Goal: Task Accomplishment & Management: Manage account settings

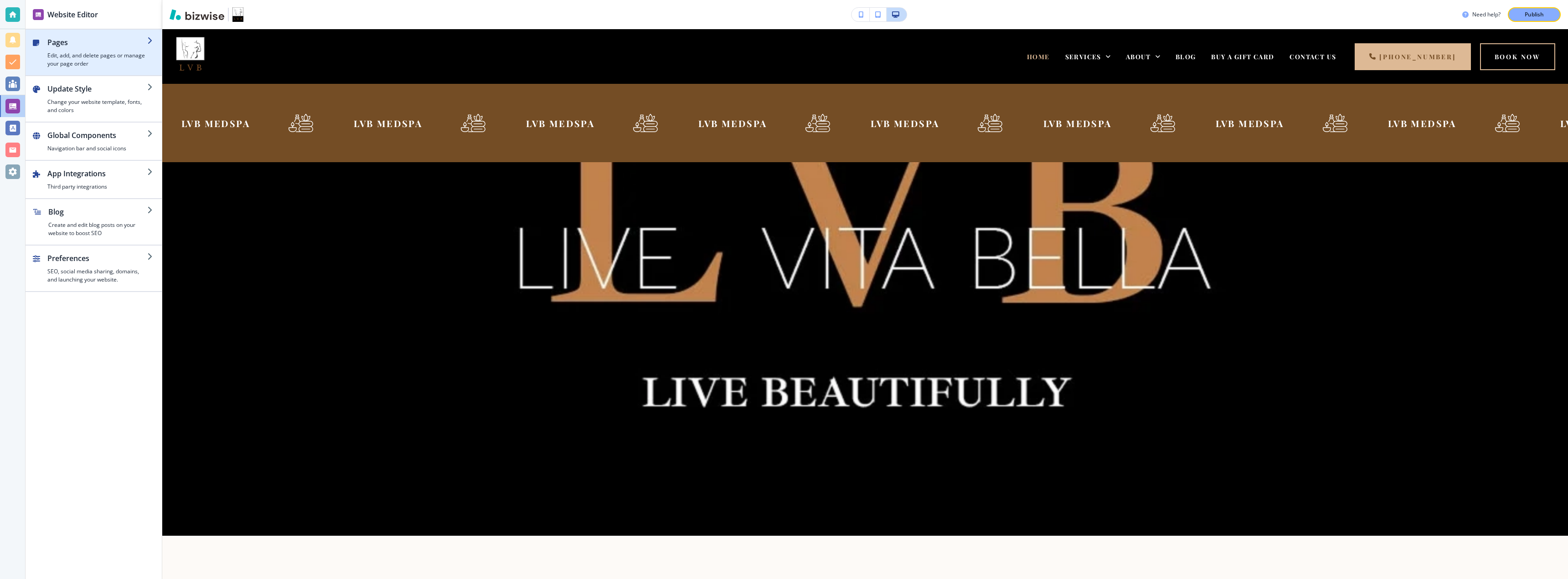
click at [108, 57] on h4 "Edit, add, and delete pages or manage your page order" at bounding box center [97, 59] width 100 height 17
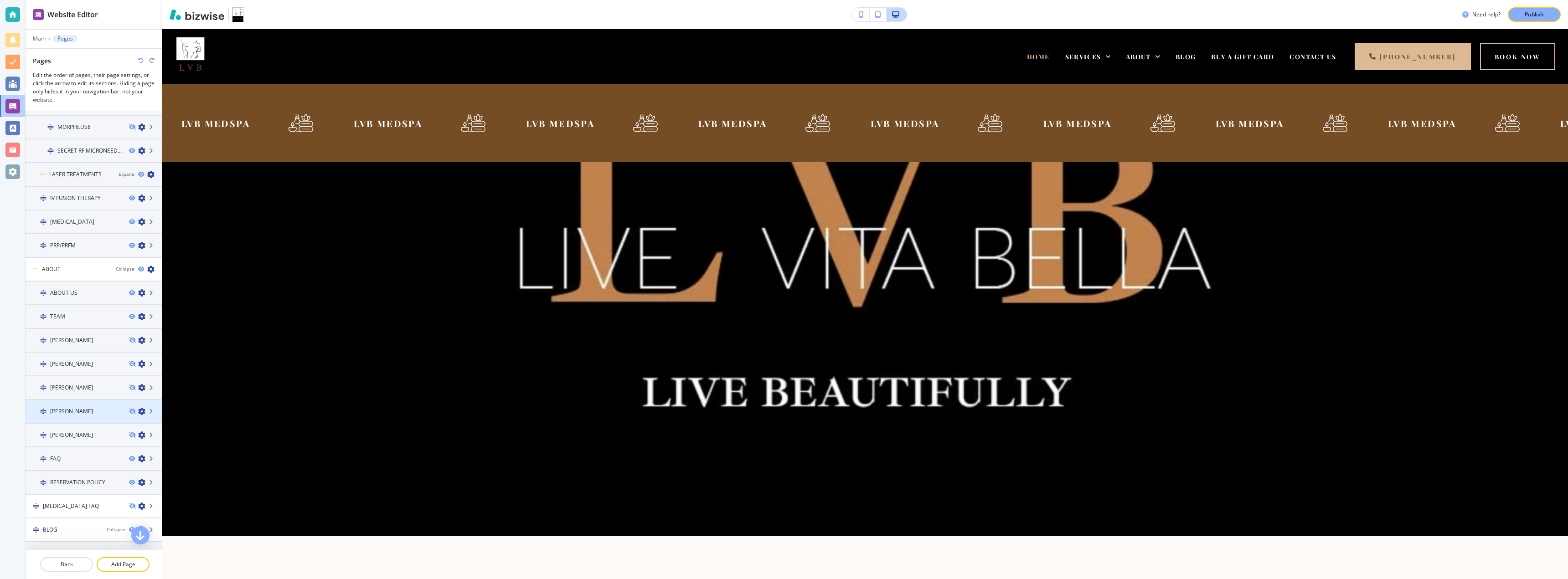
scroll to position [280, 0]
click at [79, 157] on div at bounding box center [93, 159] width 136 height 7
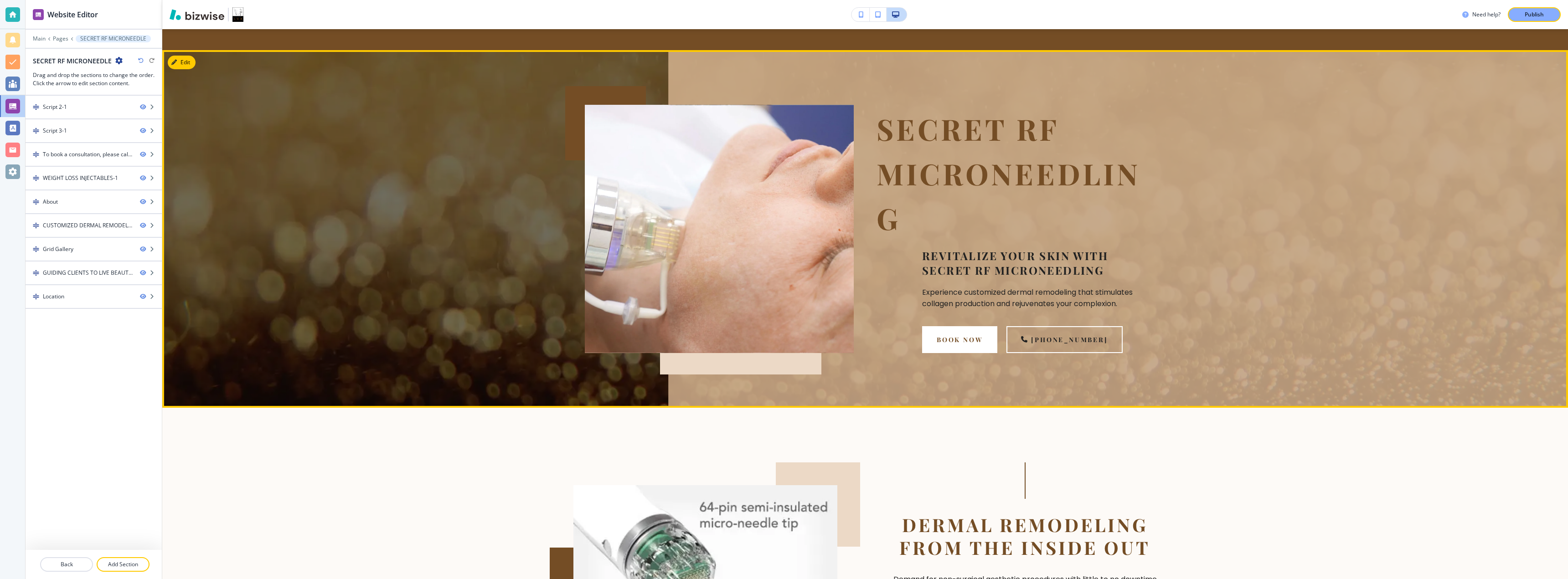
scroll to position [0, 0]
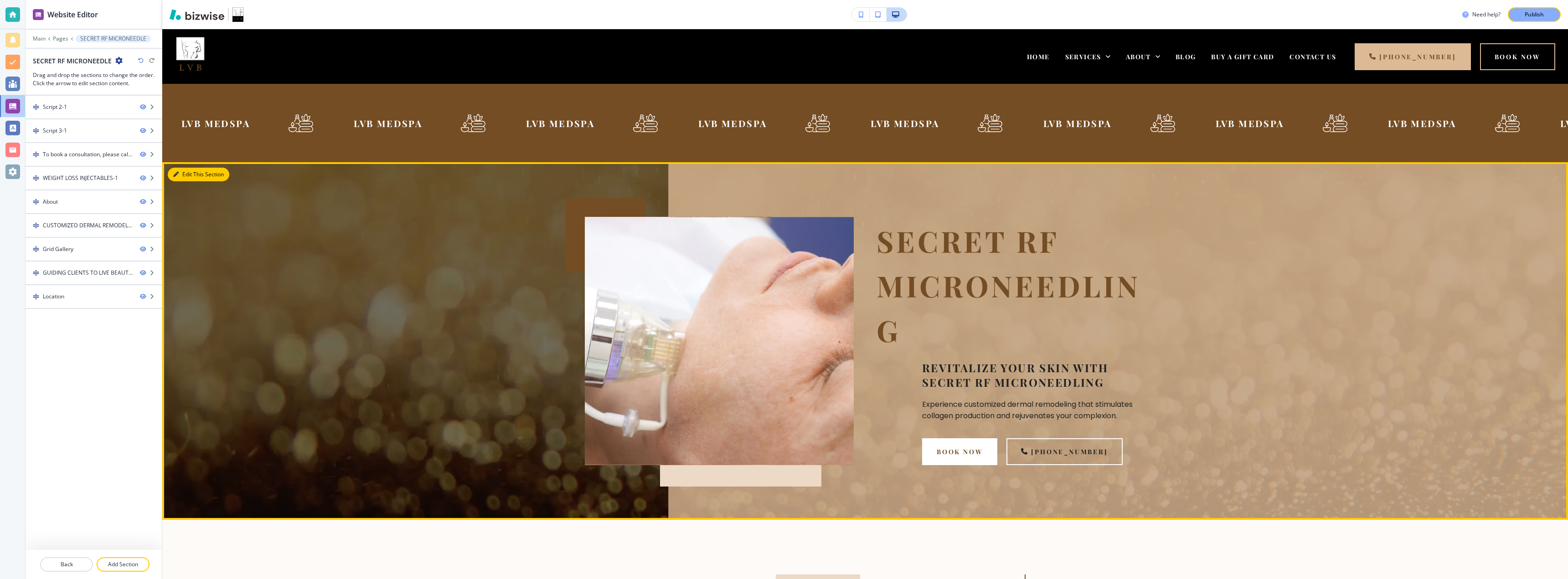
click at [181, 179] on button "Edit This Section" at bounding box center [198, 175] width 61 height 14
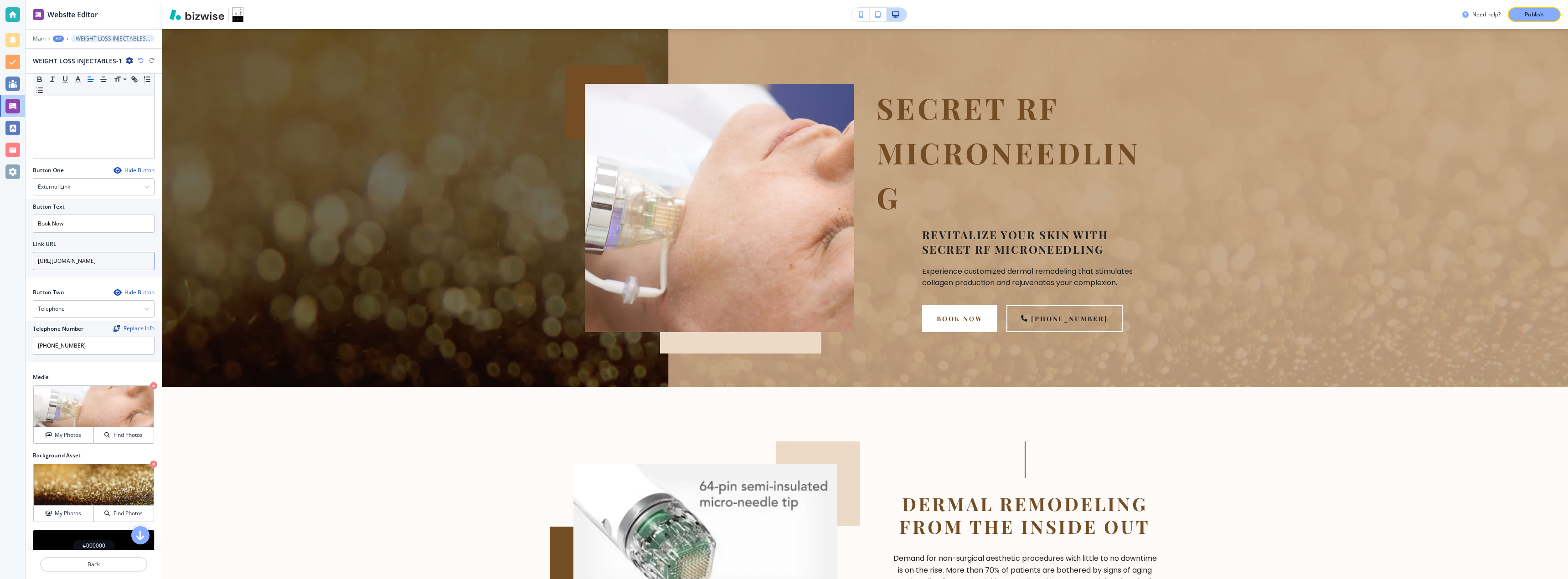
scroll to position [238, 0]
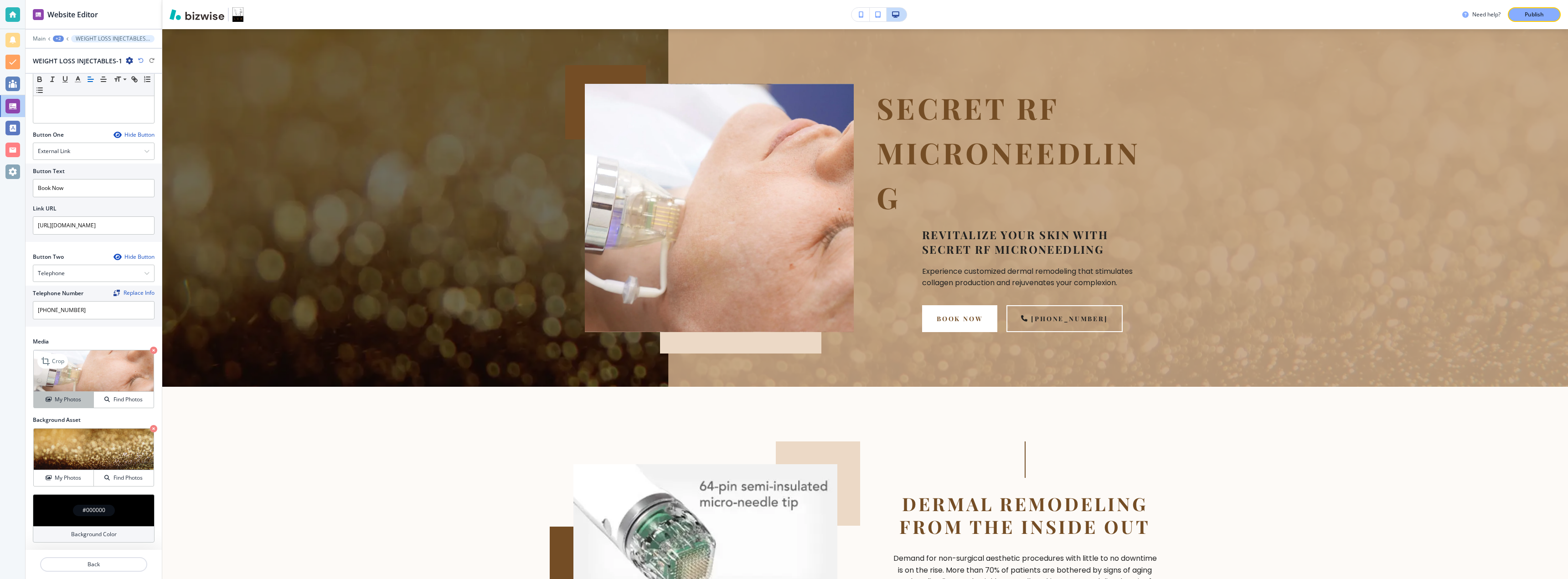
click at [40, 396] on div "My Photos" at bounding box center [64, 399] width 59 height 8
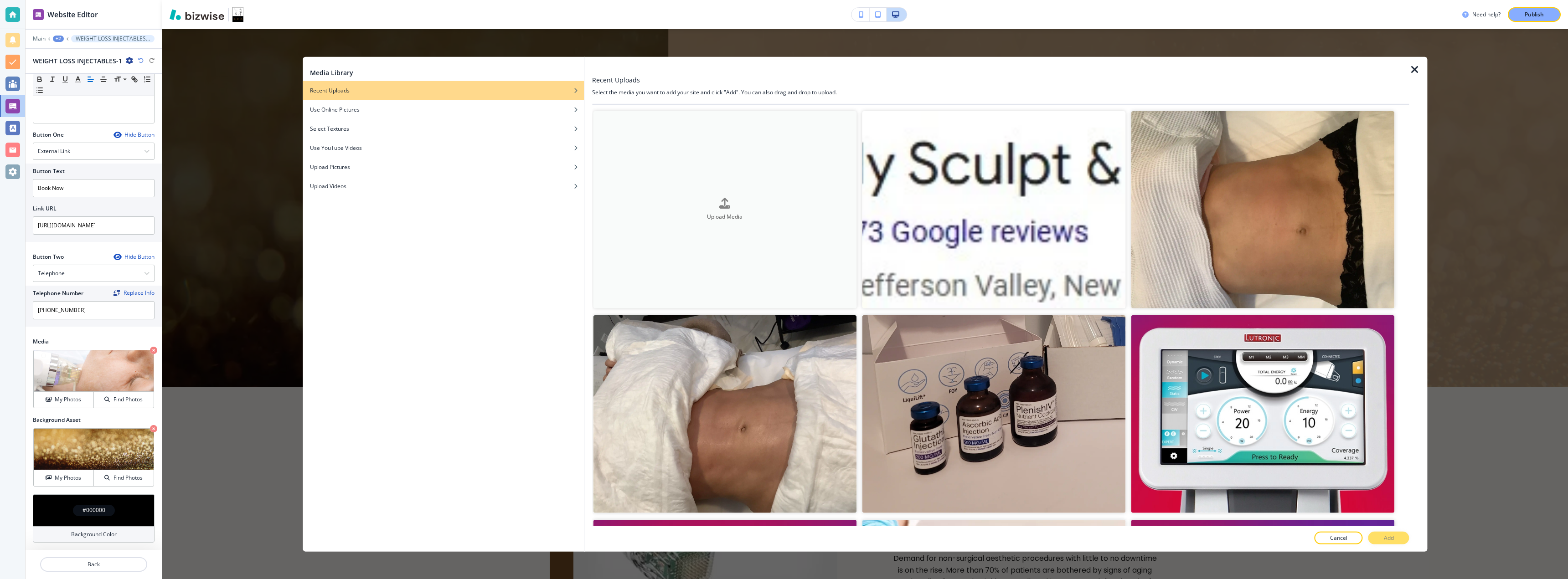
click at [734, 196] on button "Upload Media" at bounding box center [725, 210] width 264 height 198
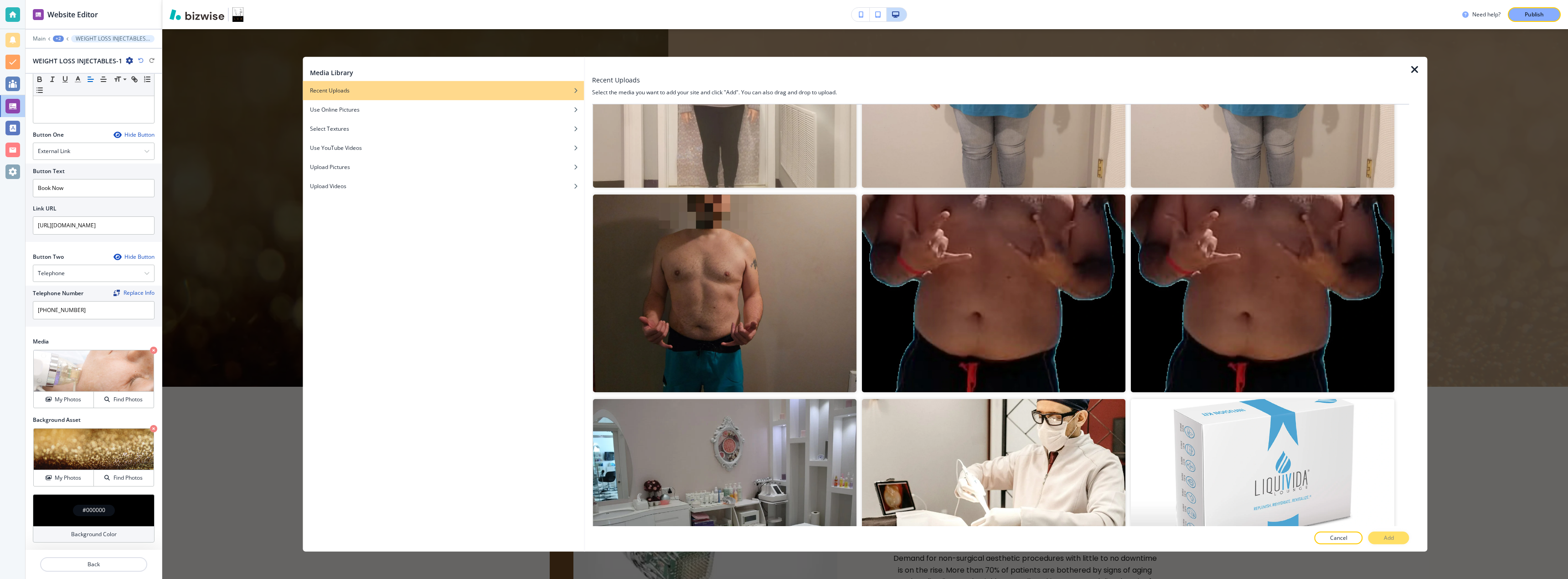
scroll to position [1823, 0]
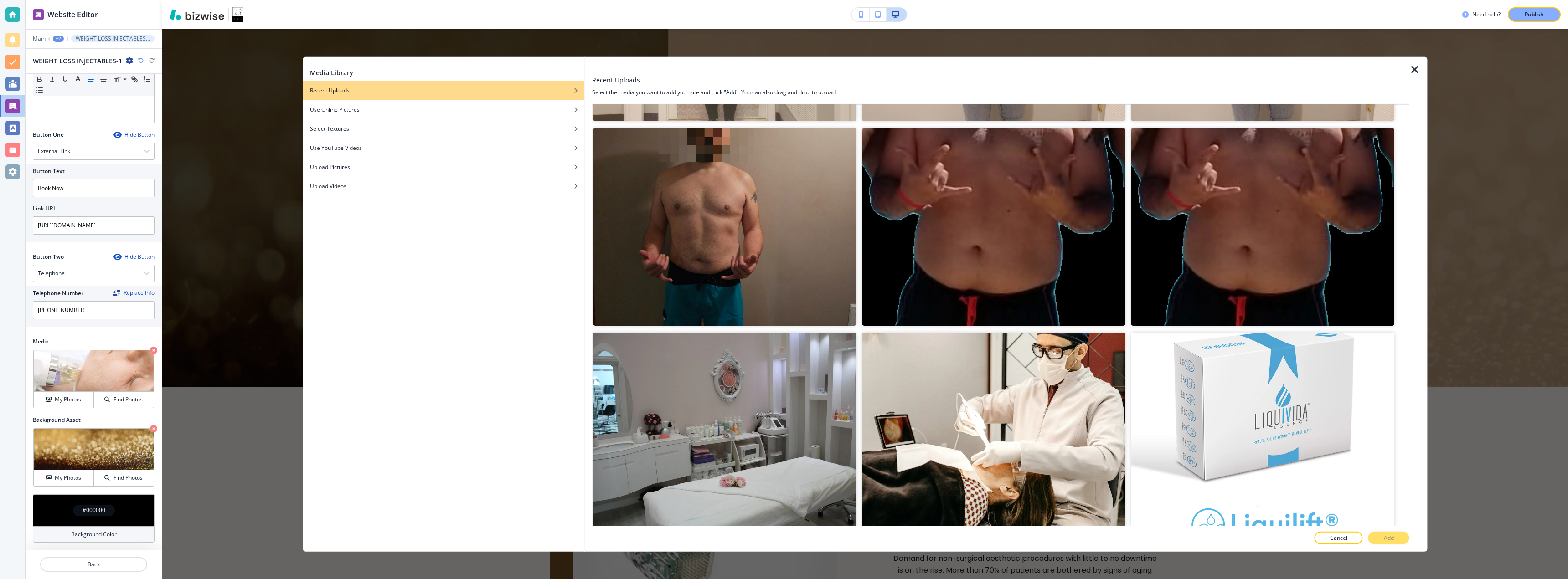
click at [1415, 70] on icon "button" at bounding box center [1415, 69] width 11 height 11
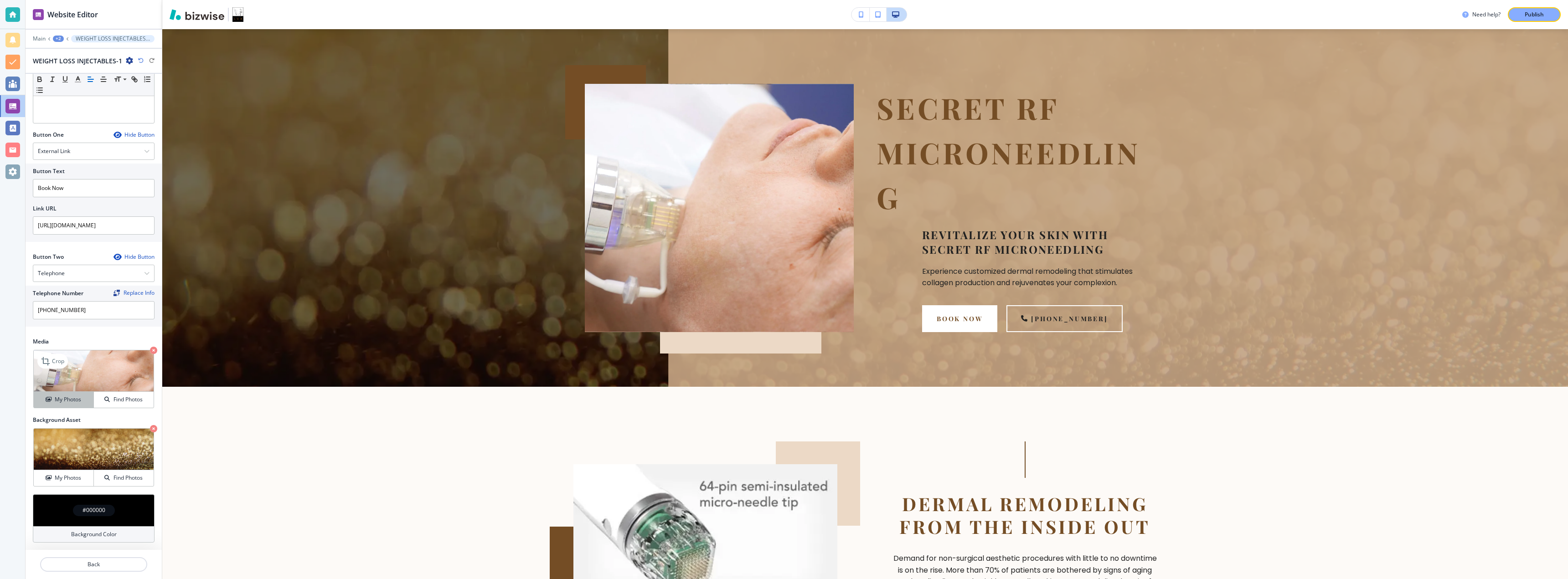
click at [57, 402] on h4 "My Photos" at bounding box center [68, 399] width 26 height 8
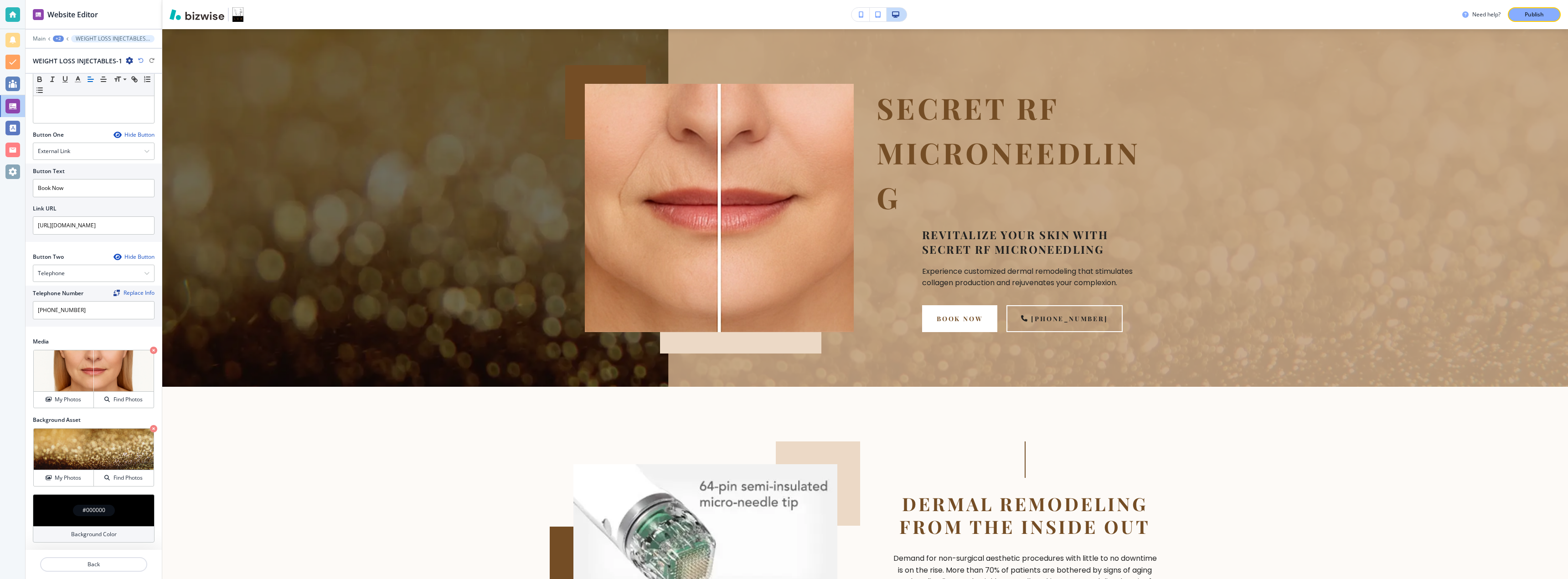
click at [1040, 158] on span "SECRET RF Microneedling" at bounding box center [1009, 152] width 264 height 128
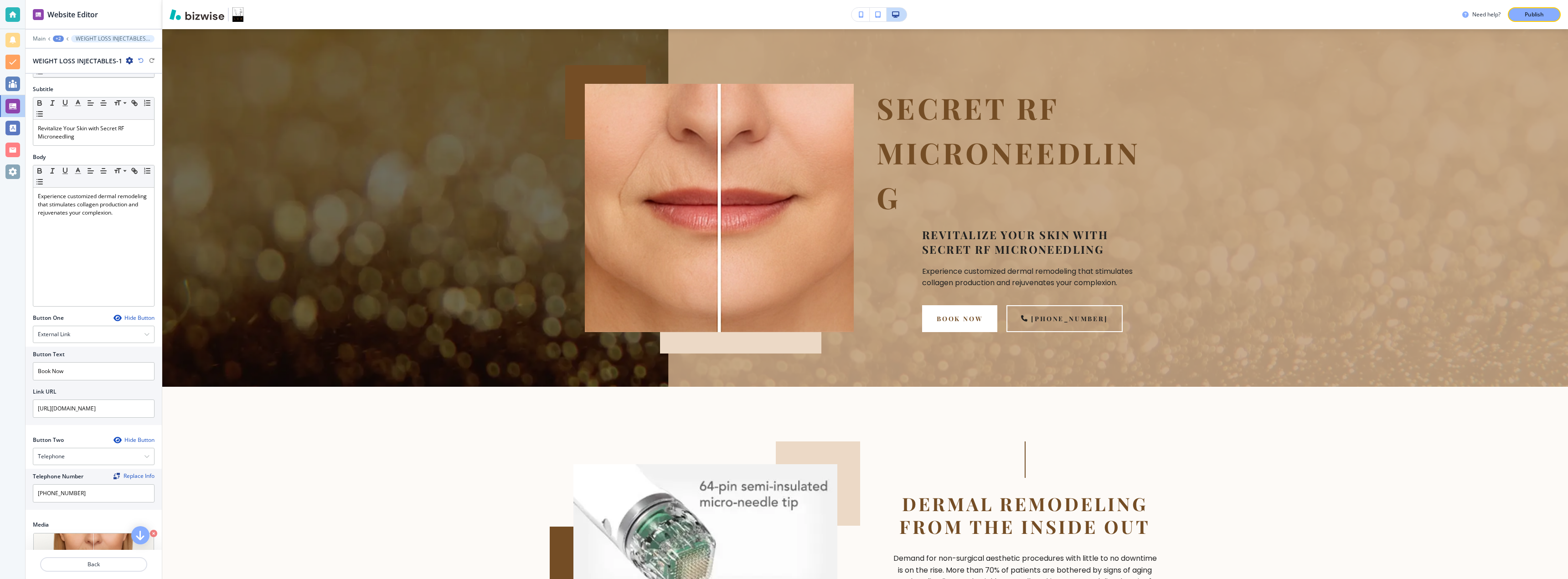
scroll to position [0, 0]
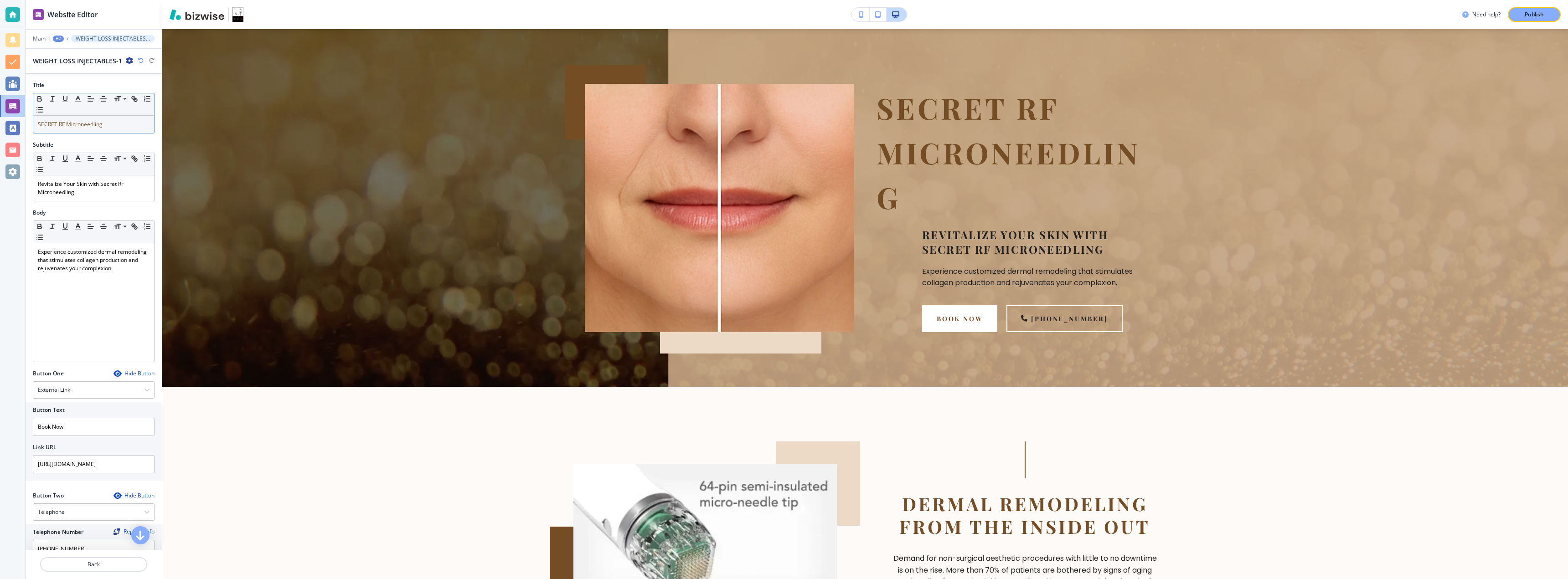
click at [112, 121] on p "SECRET RF Microneedling" at bounding box center [93, 124] width 112 height 8
drag, startPoint x: 112, startPoint y: 121, endPoint x: 31, endPoint y: 128, distance: 81.3
click at [31, 128] on div "Title Small Normal Large Huge SECRET RF Microneedling" at bounding box center [93, 111] width 136 height 59
click at [116, 121] on p "SECRET RF Microneedling" at bounding box center [93, 124] width 112 height 8
click at [120, 110] on span at bounding box center [123, 112] width 20 height 11
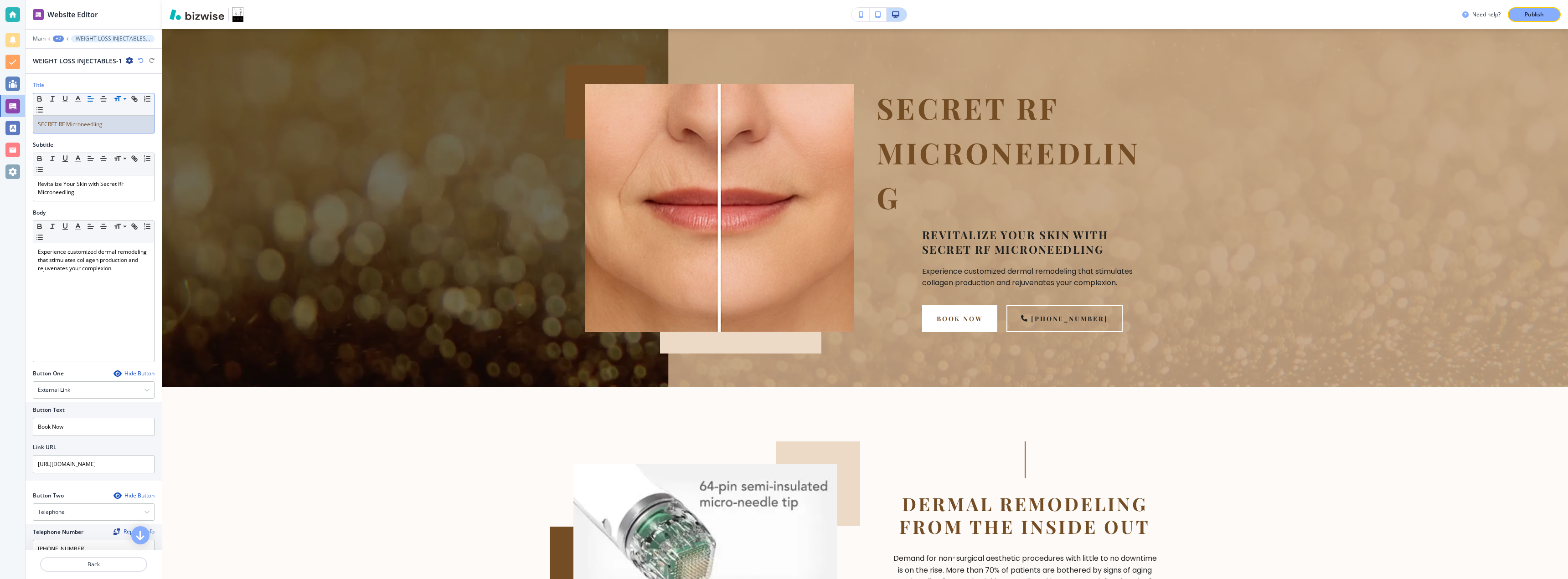
click at [118, 133] on div "Small Normal Large Huge SECRET RF Microneedling ﻿" at bounding box center [93, 113] width 121 height 40
click at [118, 126] on p "SECRET RF Microneedling ﻿" at bounding box center [93, 124] width 112 height 8
click at [121, 116] on span at bounding box center [123, 112] width 20 height 11
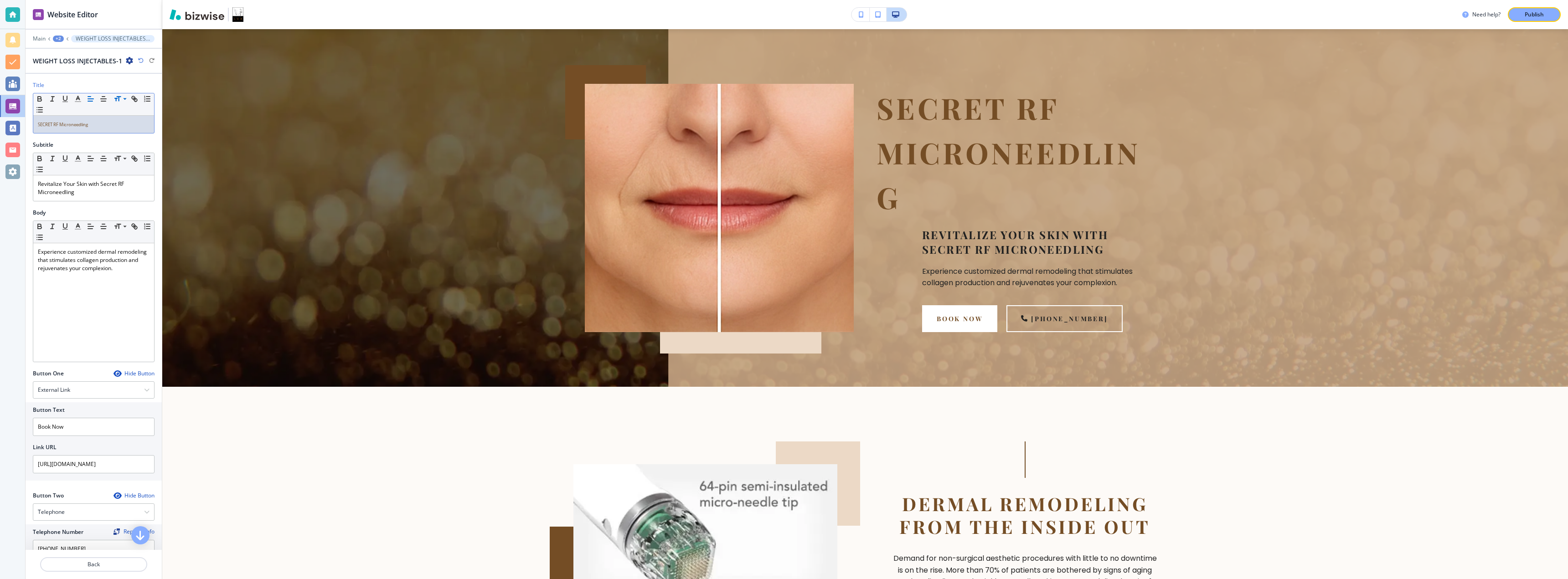
click at [110, 129] on div "SECRET RF Microneedling ﻿" at bounding box center [93, 125] width 121 height 17
click at [99, 193] on p "Revitalize Your Skin with Secret RF Microneedling" at bounding box center [93, 188] width 112 height 17
click at [115, 120] on div "SECRET RF Microneedling" at bounding box center [93, 125] width 121 height 17
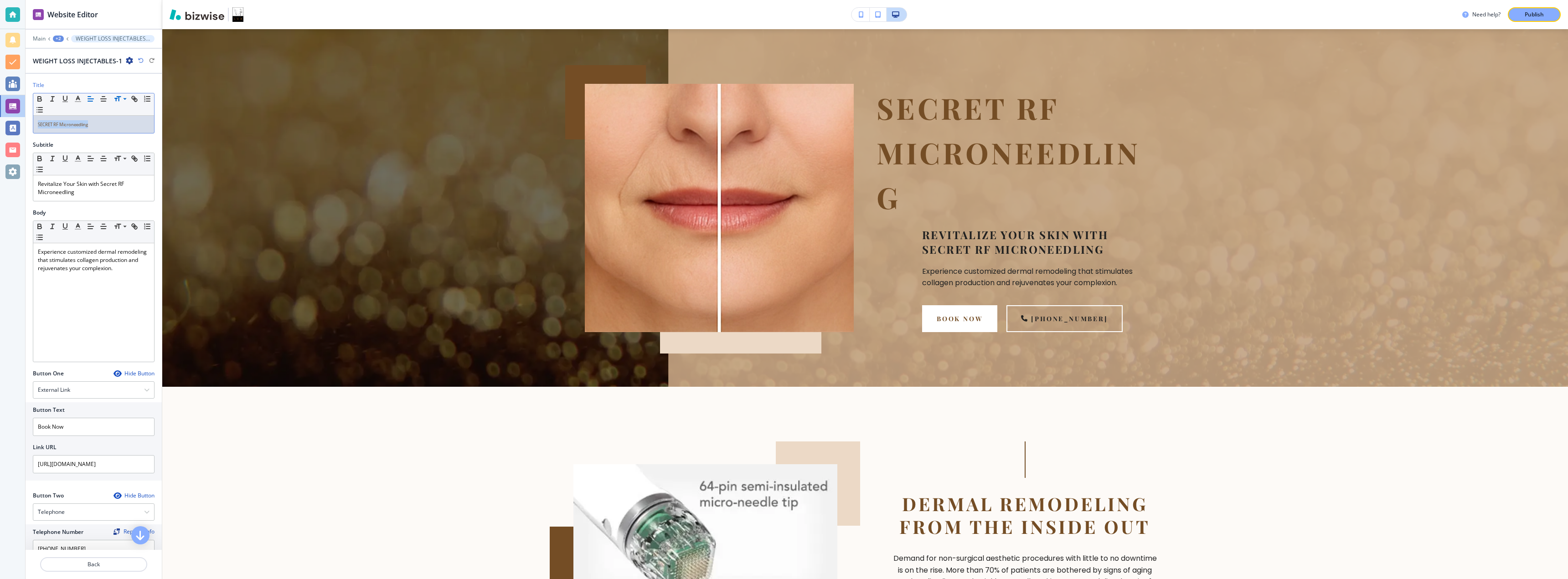
click at [115, 120] on div "SECRET RF Microneedling" at bounding box center [93, 125] width 121 height 17
drag, startPoint x: 115, startPoint y: 120, endPoint x: 27, endPoint y: 132, distance: 88.8
click at [27, 132] on div "Title Small Normal Large Huge SECRET RF Microneedling" at bounding box center [93, 111] width 136 height 59
click at [121, 114] on span at bounding box center [123, 112] width 20 height 11
click at [107, 126] on p "SECRET RF Microneedling" at bounding box center [93, 124] width 112 height 8
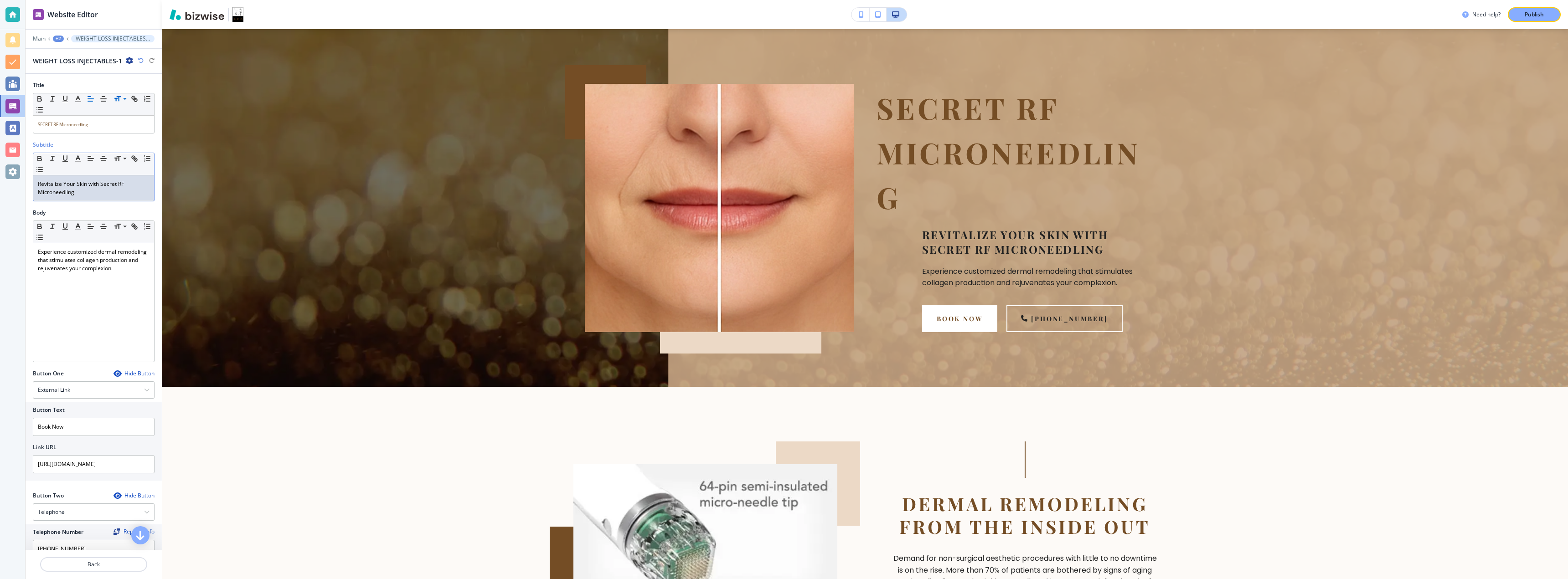
click at [87, 196] on p "Revitalize Your Skin with Secret RF Microneedling" at bounding box center [93, 188] width 112 height 17
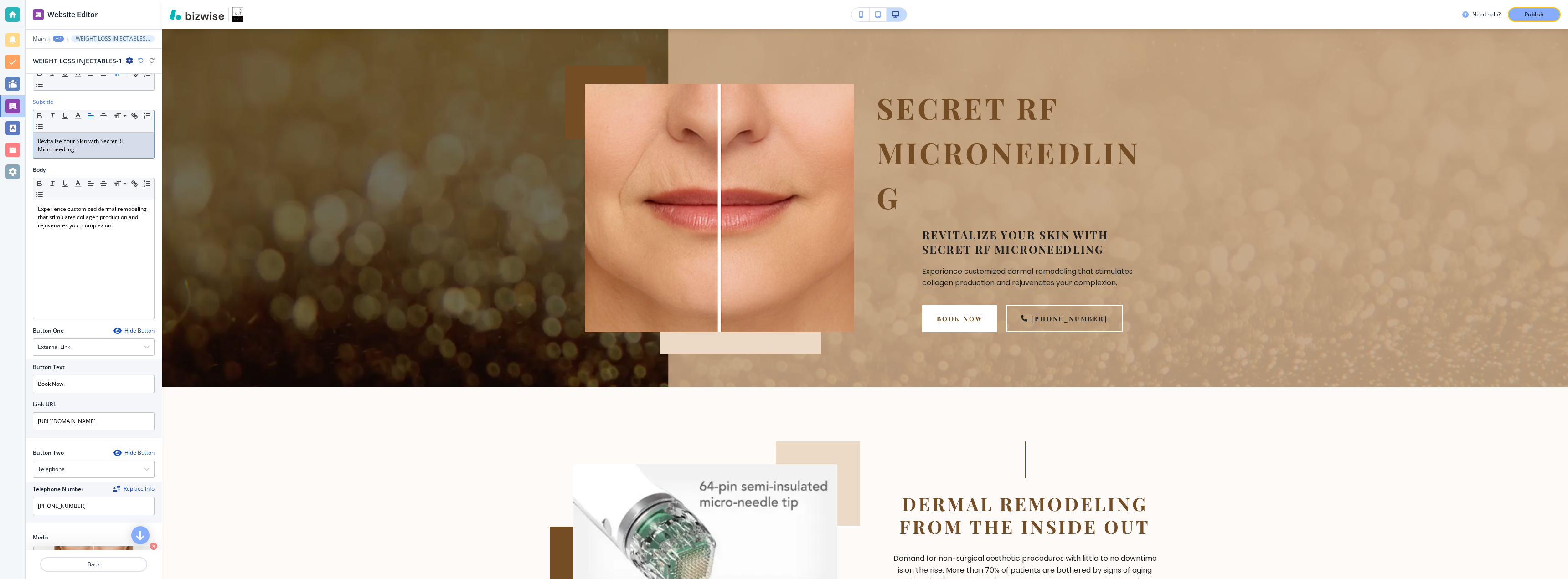
scroll to position [60, 0]
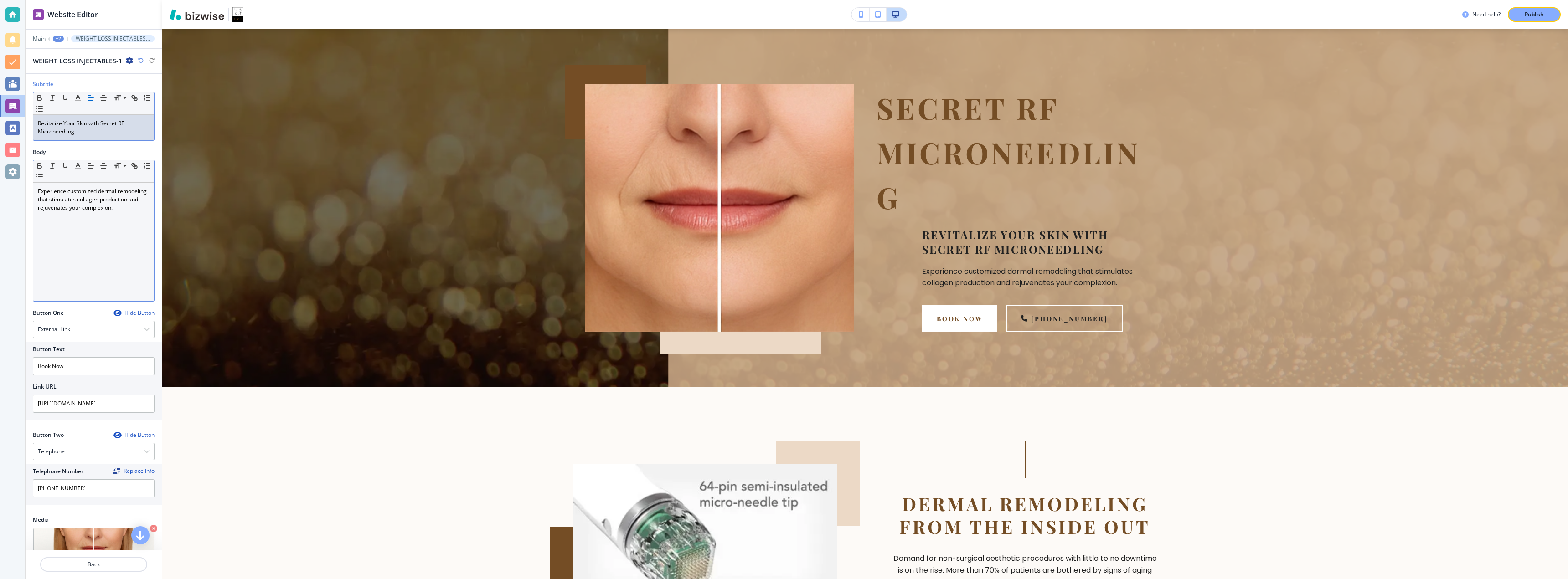
click at [88, 223] on div "Experience customized dermal remodeling that stimulates collagen production and…" at bounding box center [93, 242] width 121 height 119
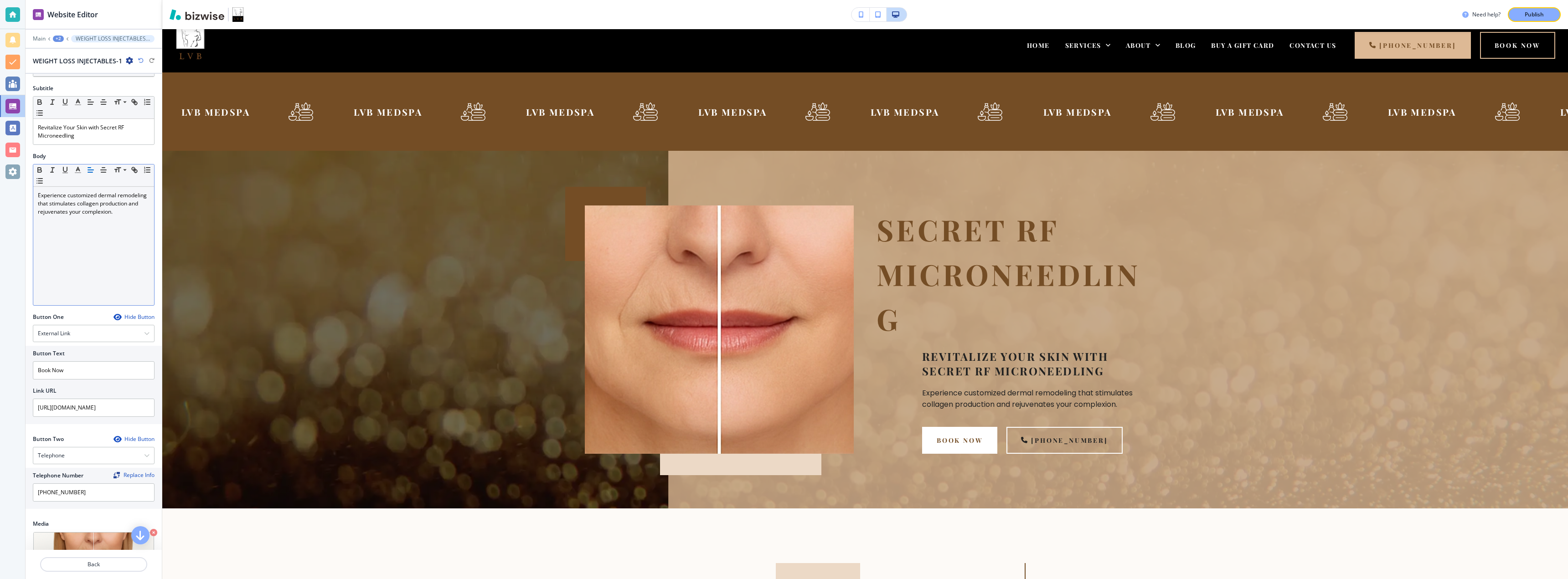
scroll to position [0, 0]
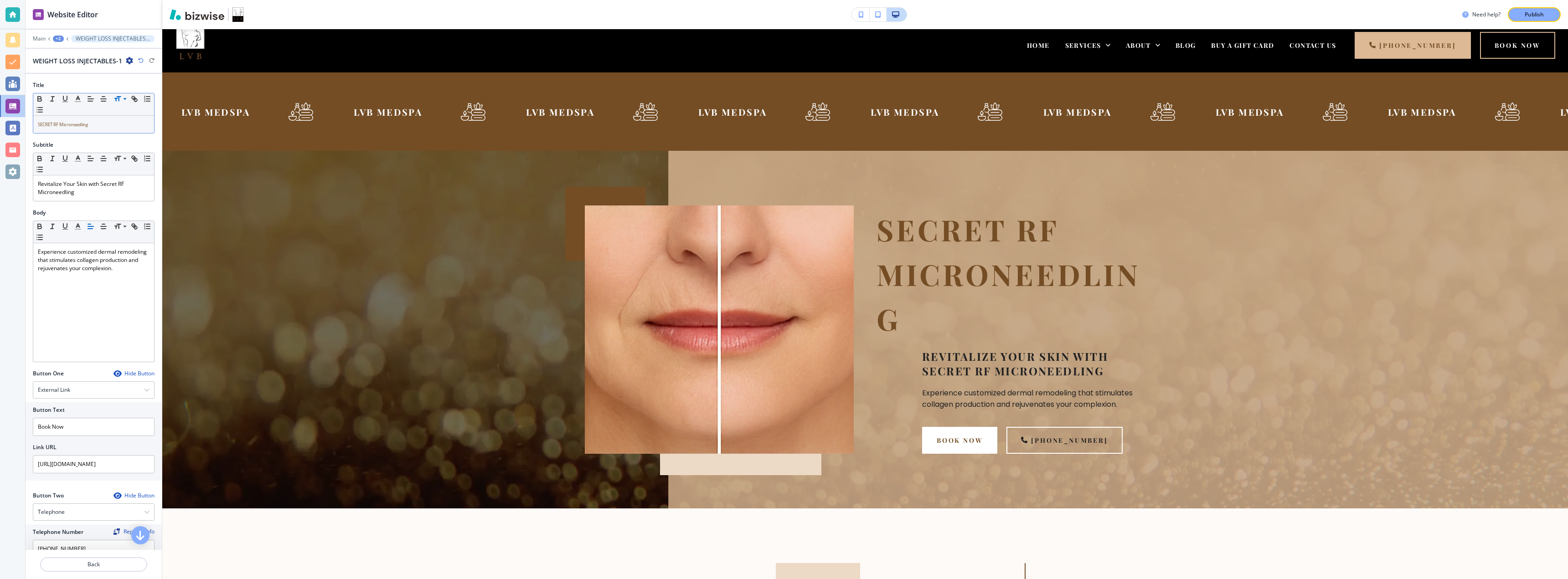
click at [100, 123] on p "SECRET RF Microneedling" at bounding box center [93, 124] width 112 height 8
click at [105, 124] on p "SECRET RF Microneedling" at bounding box center [93, 124] width 112 height 8
click at [39, 100] on icon "button" at bounding box center [39, 100] width 3 height 3
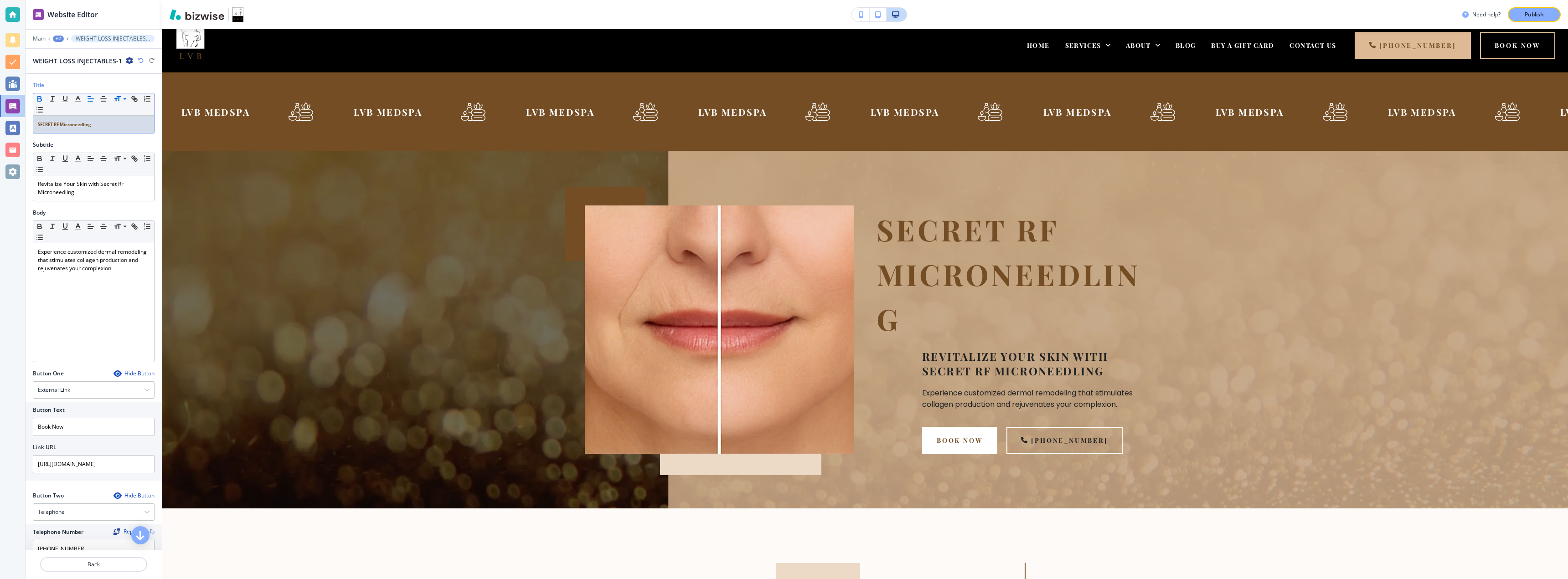
click at [39, 100] on icon "button" at bounding box center [39, 100] width 3 height 3
click at [51, 122] on span "SECRET RF Microneedling" at bounding box center [62, 124] width 50 height 6
click at [61, 124] on span "SECRET RF Microneedling" at bounding box center [62, 124] width 50 height 6
click at [81, 131] on p "﻿ Microneedling" at bounding box center [93, 132] width 112 height 8
click at [92, 205] on div "Revitalize Your Skin with Secret RF Microneedling" at bounding box center [93, 196] width 121 height 25
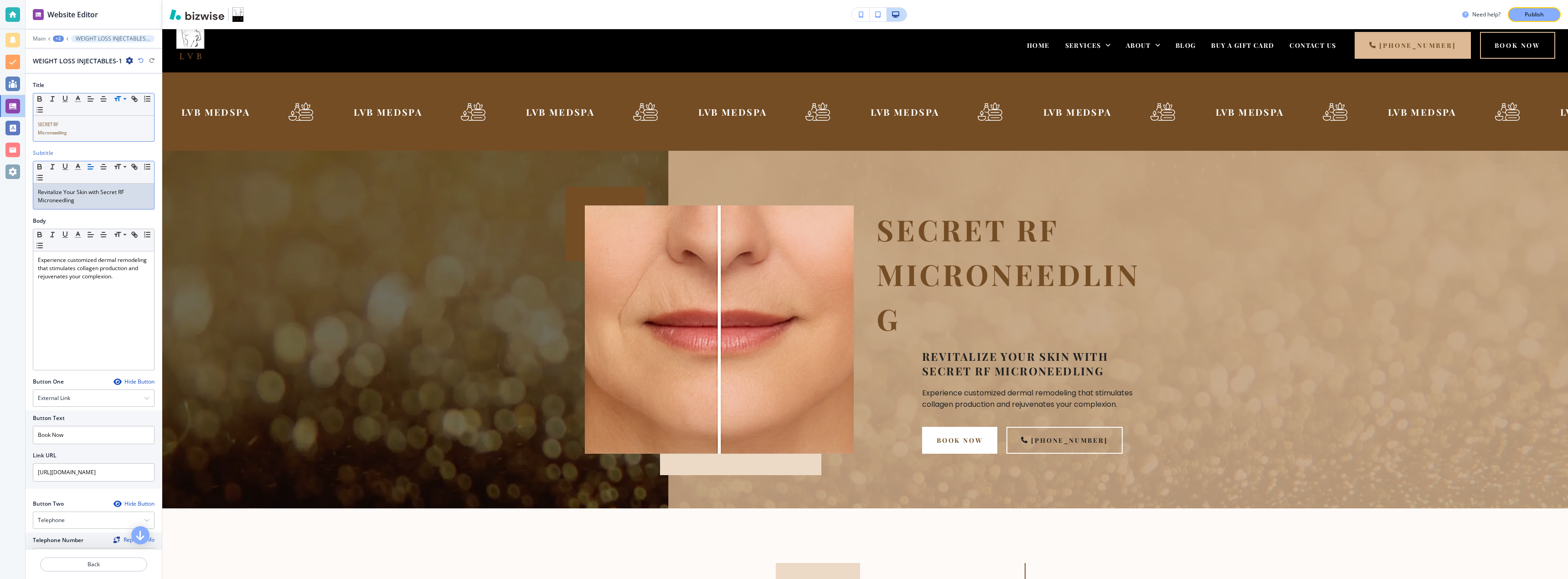
click at [83, 131] on p "﻿ Microneedling" at bounding box center [93, 132] width 112 height 8
click at [50, 134] on span "Microneedling" at bounding box center [52, 133] width 29 height 6
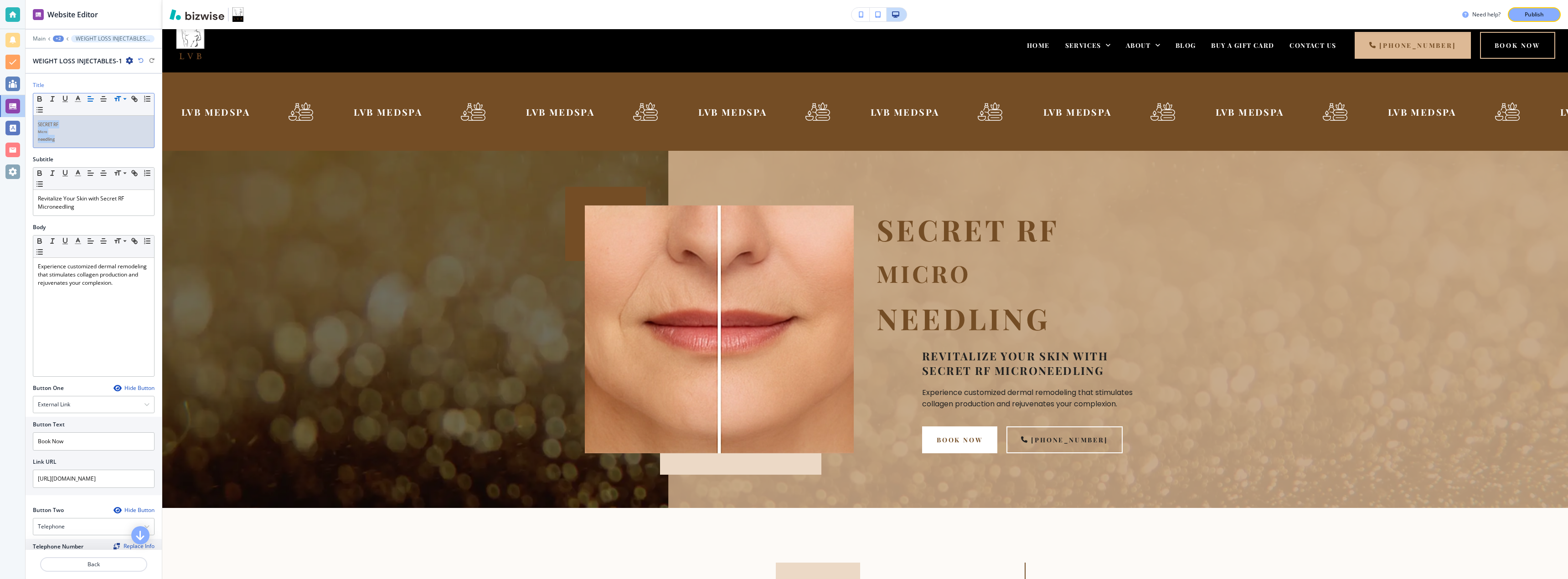
drag, startPoint x: 54, startPoint y: 137, endPoint x: 29, endPoint y: 113, distance: 34.7
click at [29, 113] on div "Title Small Normal Large Huge SECRET RF [MEDICAL_DATA]" at bounding box center [93, 118] width 136 height 74
click at [121, 124] on span at bounding box center [123, 122] width 20 height 11
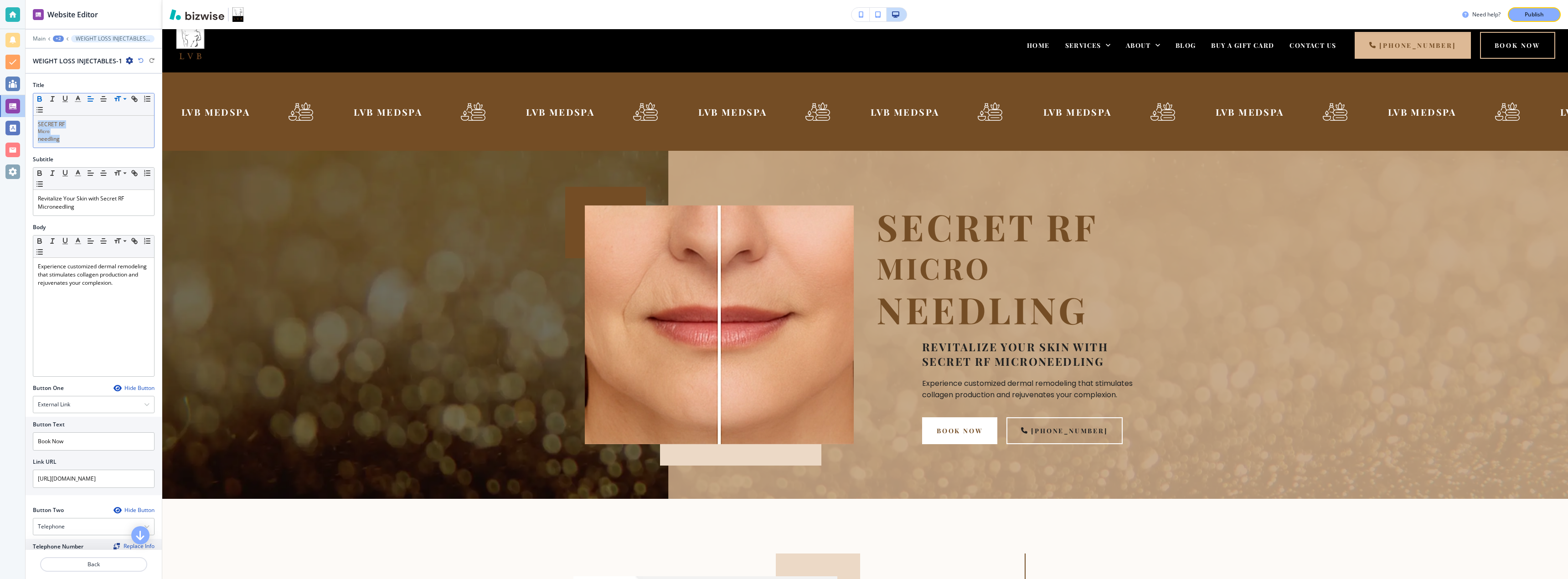
click at [40, 101] on icon "button" at bounding box center [39, 99] width 8 height 8
click at [79, 137] on p "﻿ needling" at bounding box center [93, 138] width 112 height 8
click at [74, 124] on p "SECRET RF" at bounding box center [93, 124] width 112 height 8
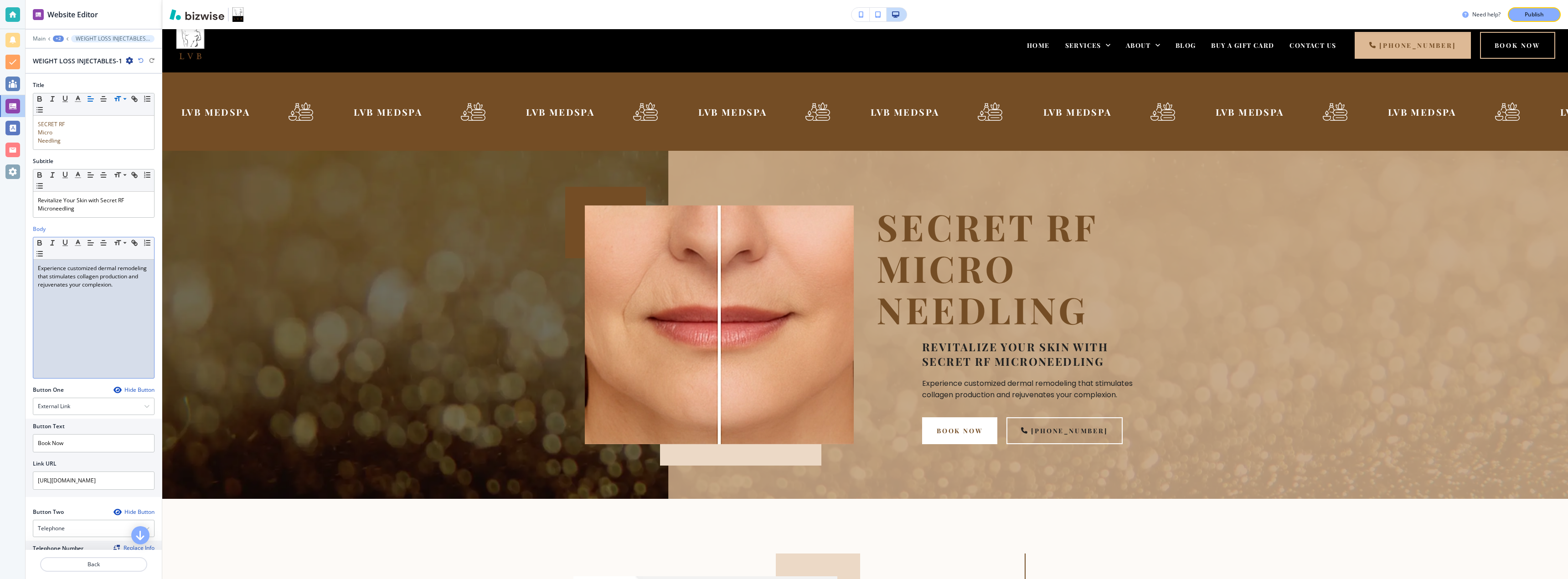
click at [96, 300] on div "Experience customized dermal remodeling that stimulates collagen production and…" at bounding box center [93, 320] width 121 height 119
click at [102, 341] on div "Experience customized dermal remodeling that stimulates collagen production and…" at bounding box center [93, 320] width 121 height 119
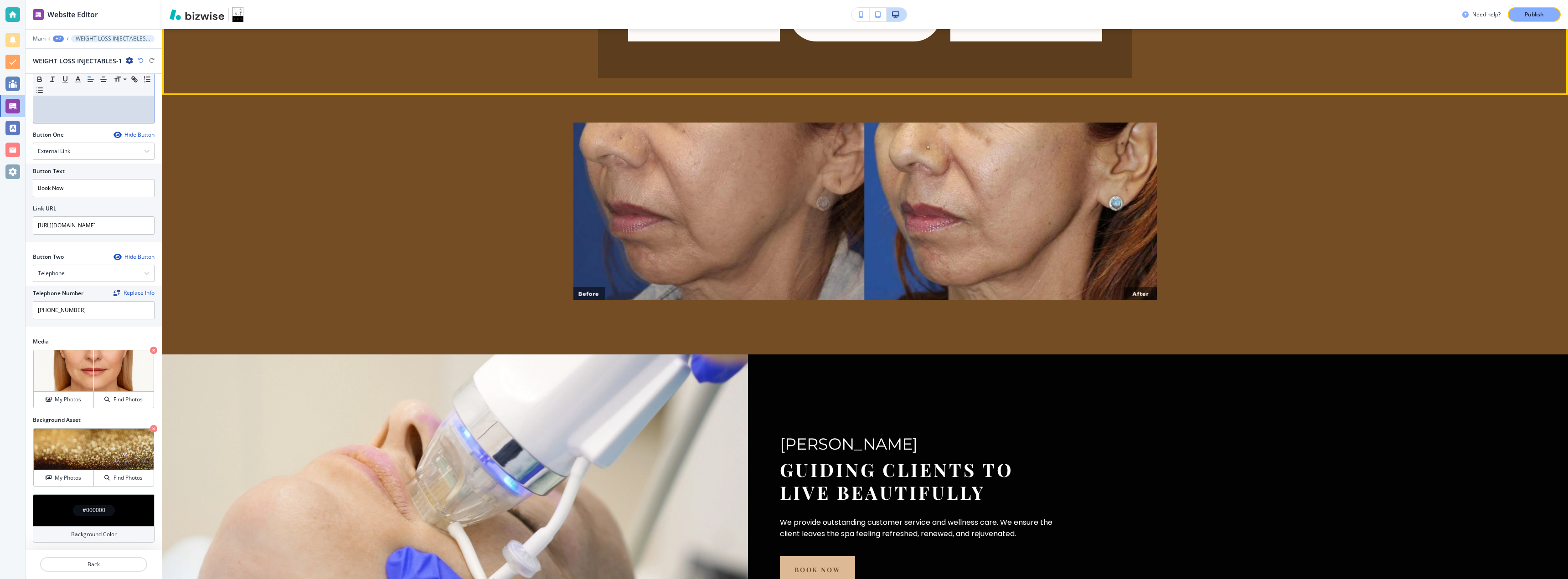
scroll to position [1287, 0]
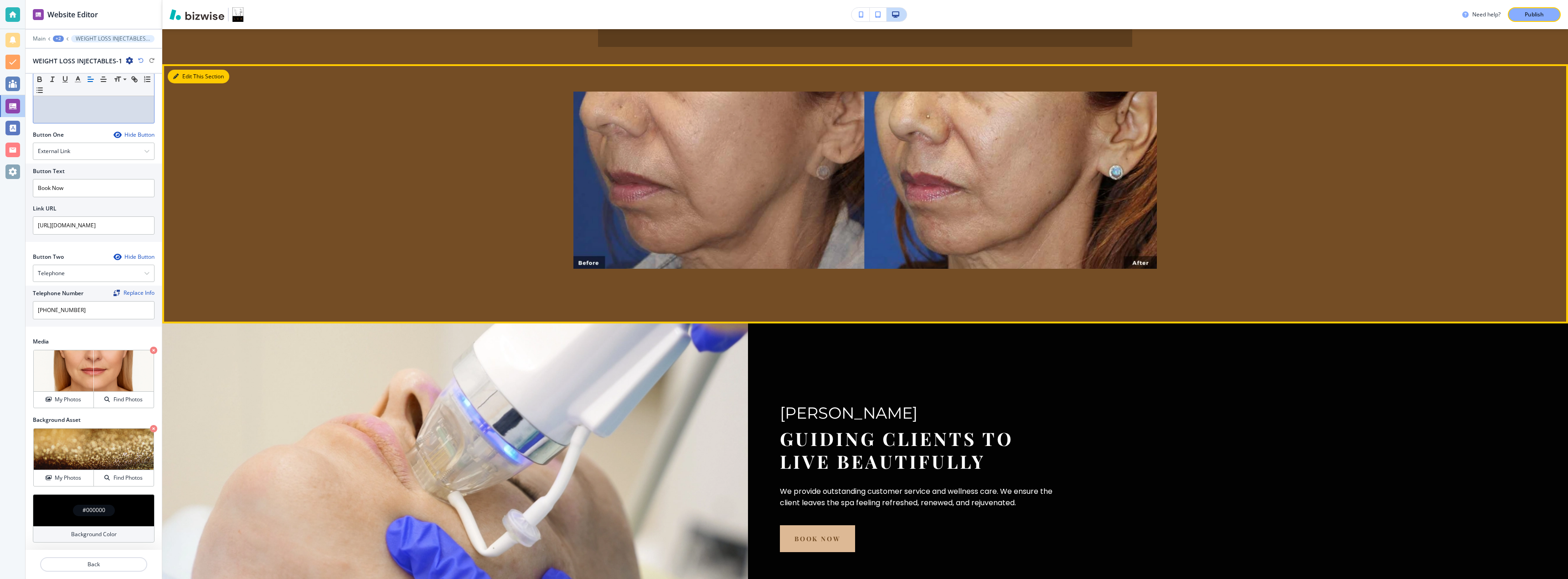
click at [177, 79] on icon "button" at bounding box center [176, 77] width 5 height 5
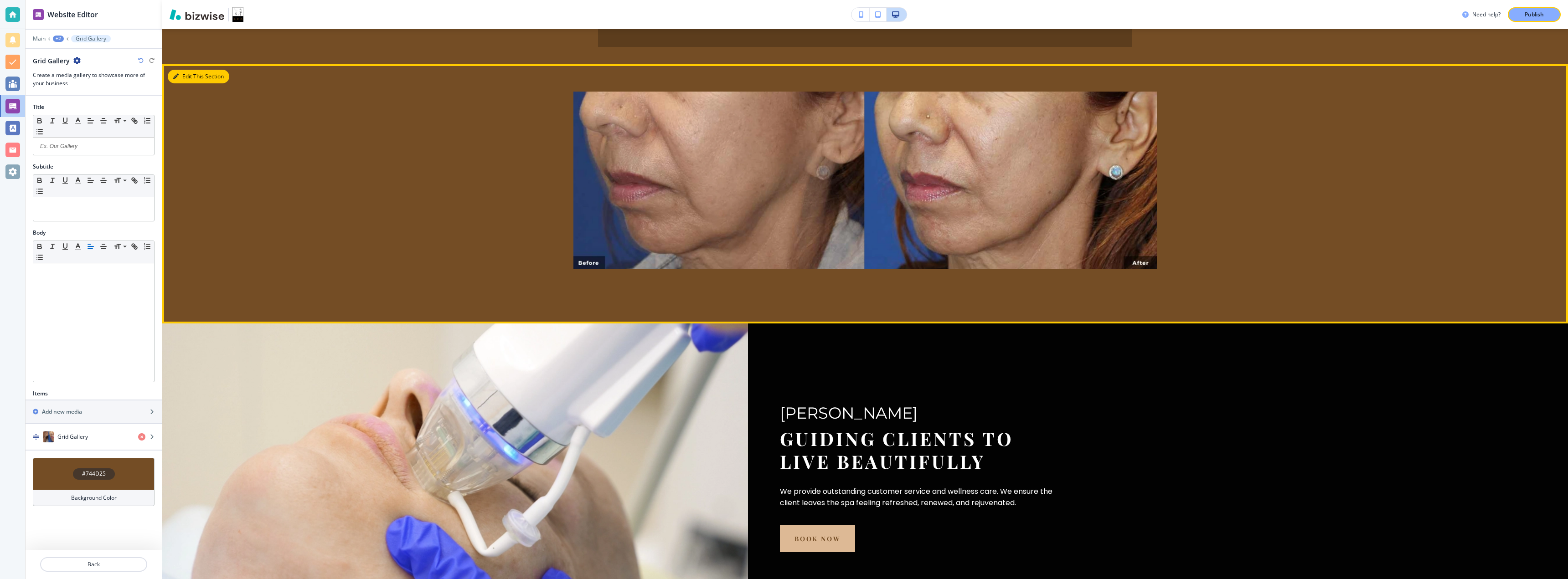
scroll to position [1346, 0]
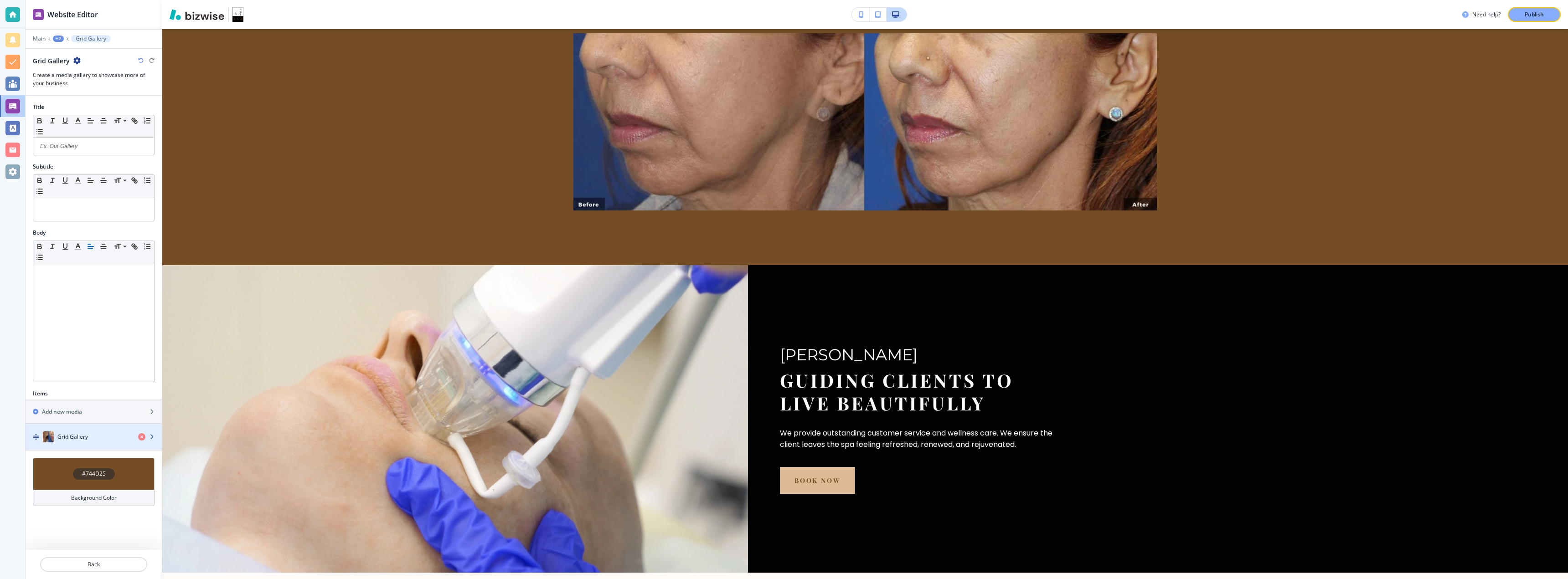
click at [55, 438] on div "Grid Gallery" at bounding box center [78, 437] width 106 height 11
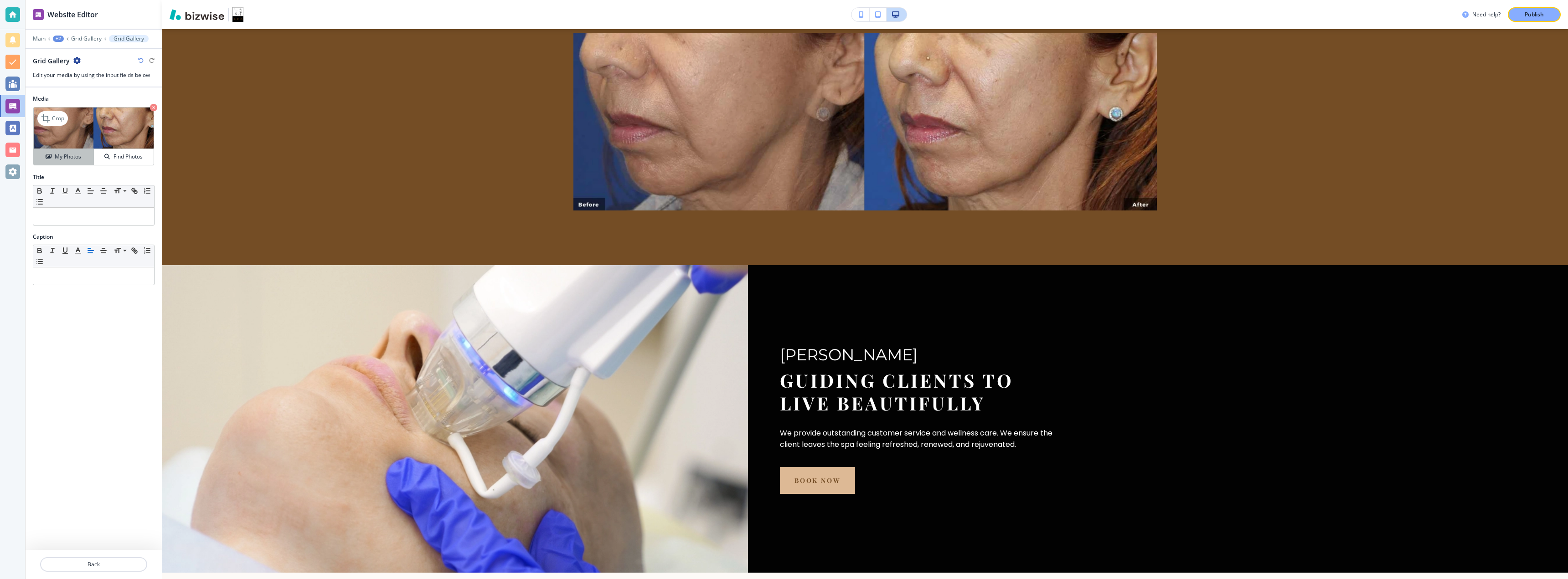
click at [78, 157] on h4 "My Photos" at bounding box center [68, 156] width 26 height 8
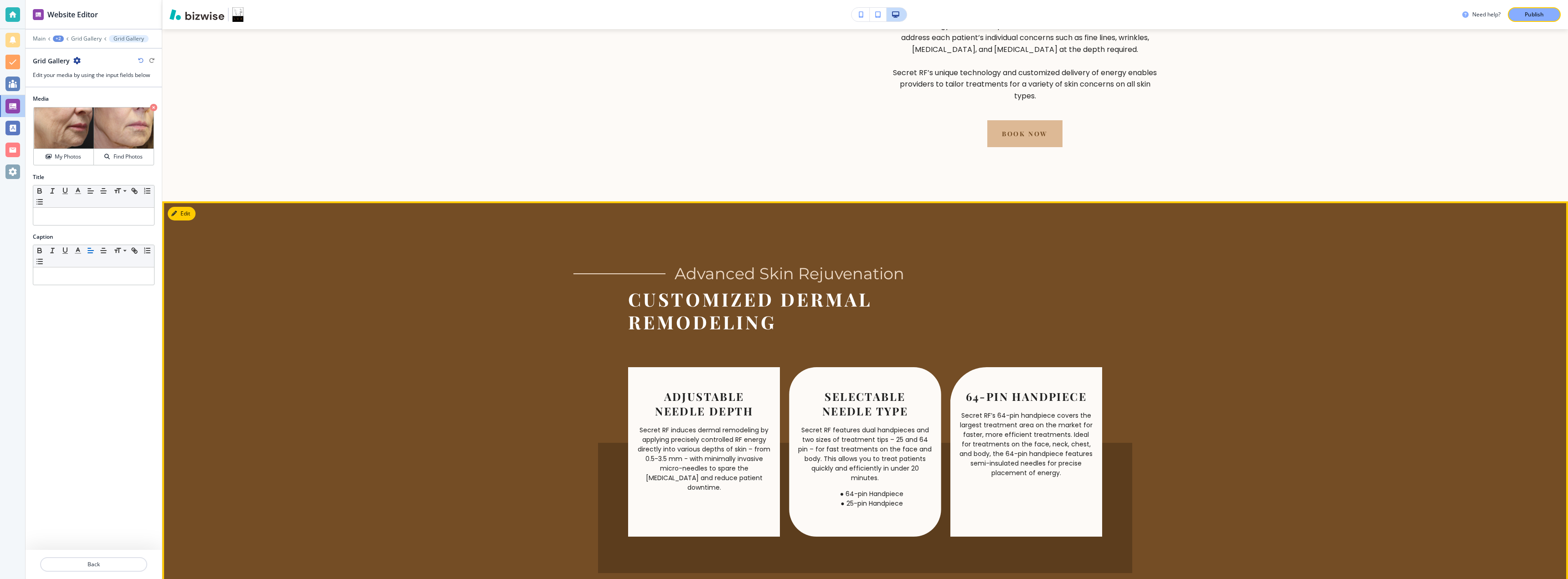
scroll to position [799, 0]
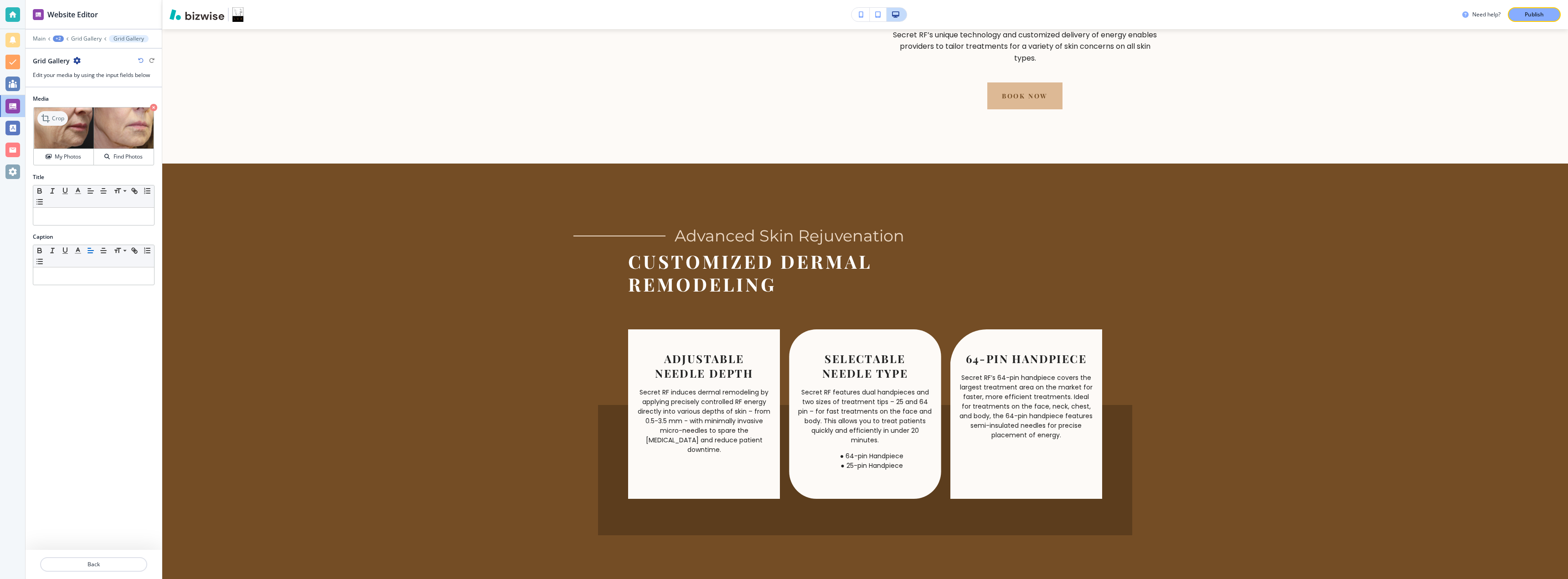
click at [55, 121] on p "Crop" at bounding box center [59, 118] width 12 height 8
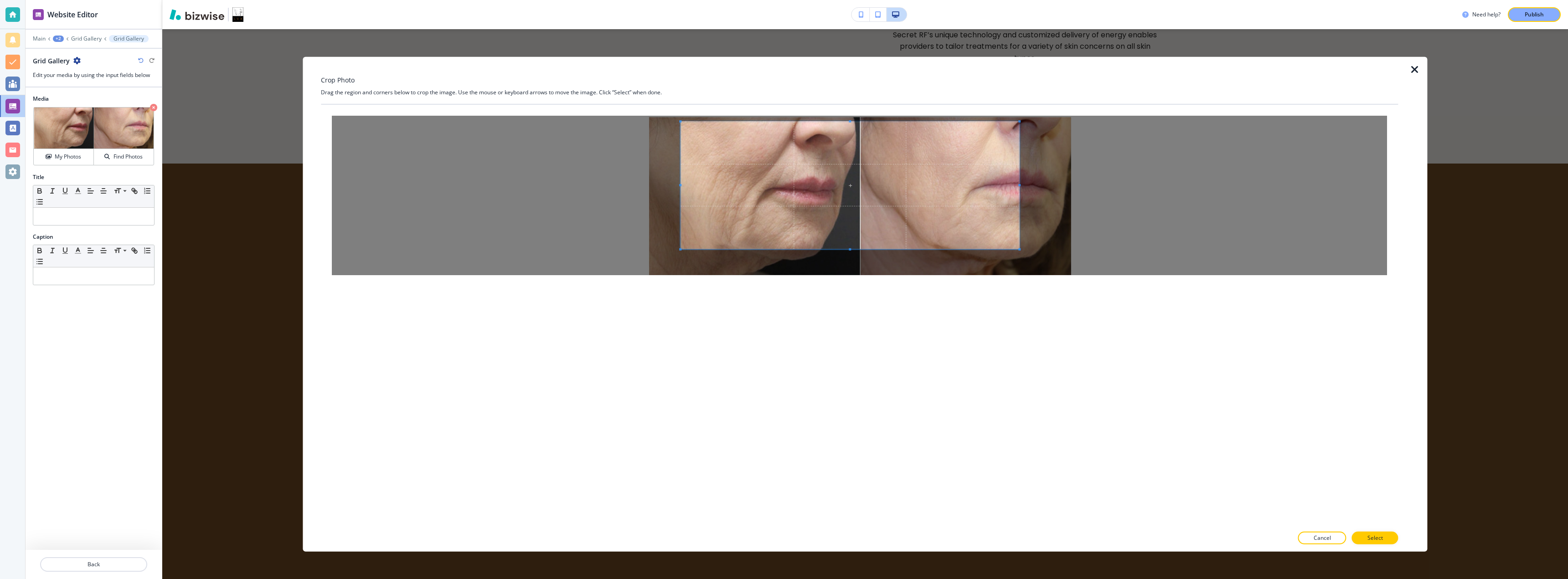
click at [780, 205] on span at bounding box center [850, 185] width 339 height 128
click at [1376, 535] on p "Select" at bounding box center [1376, 538] width 16 height 8
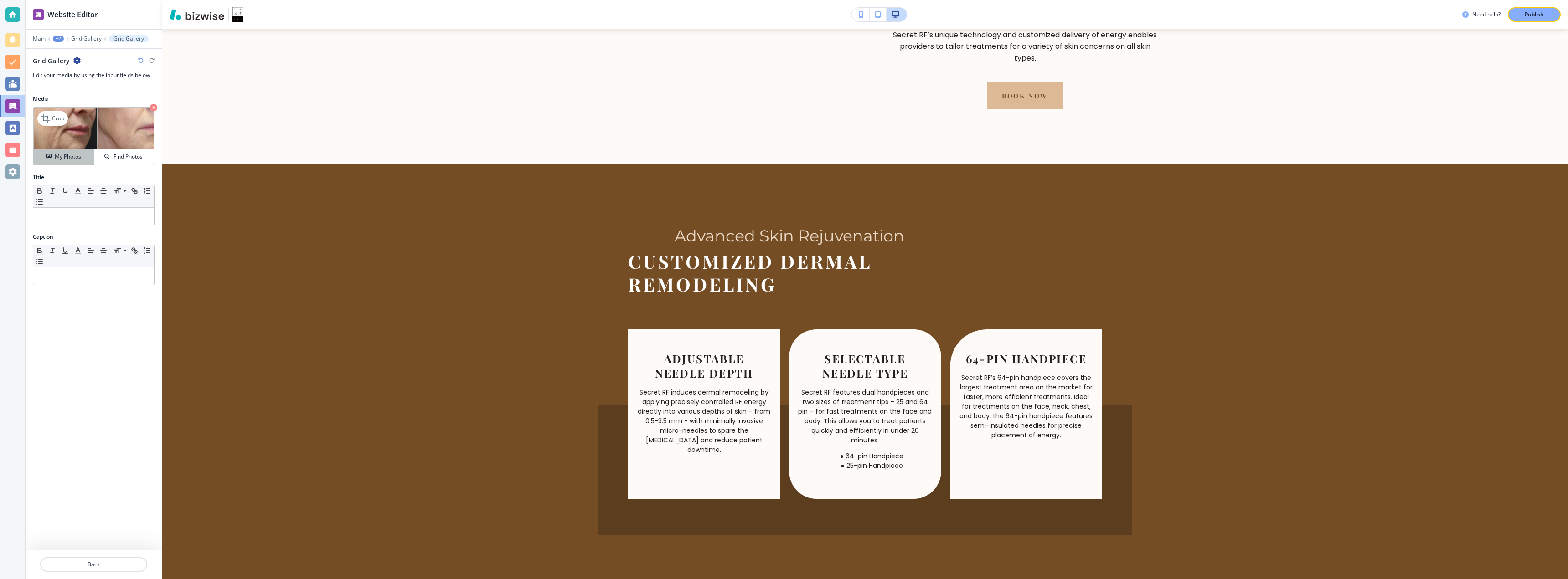
click at [66, 157] on h4 "My Photos" at bounding box center [68, 156] width 26 height 8
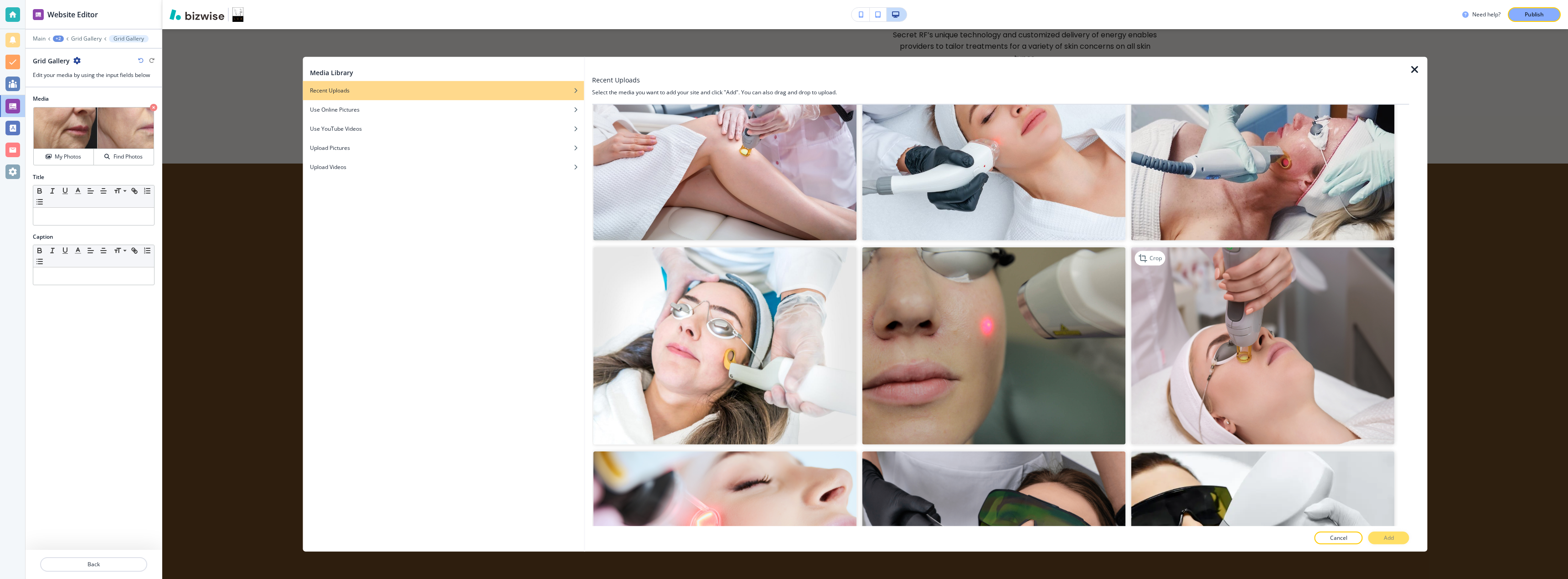
scroll to position [6685, 0]
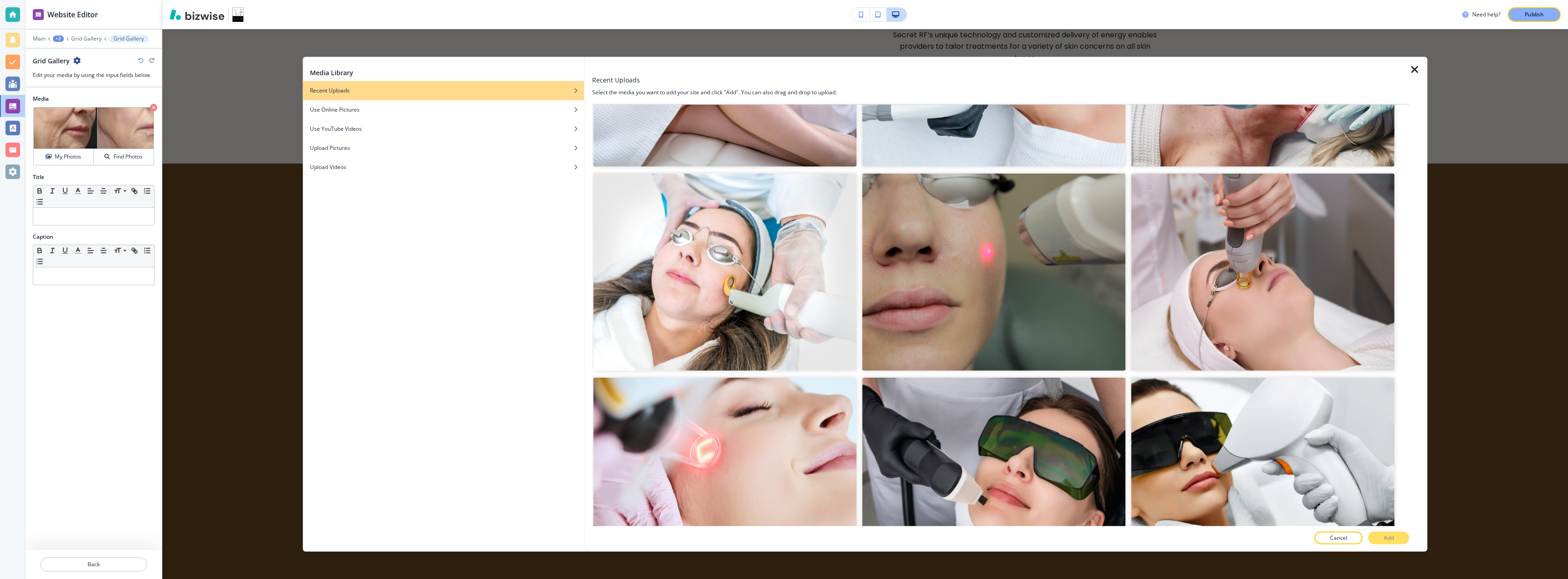
click at [1419, 72] on icon "button" at bounding box center [1415, 69] width 11 height 11
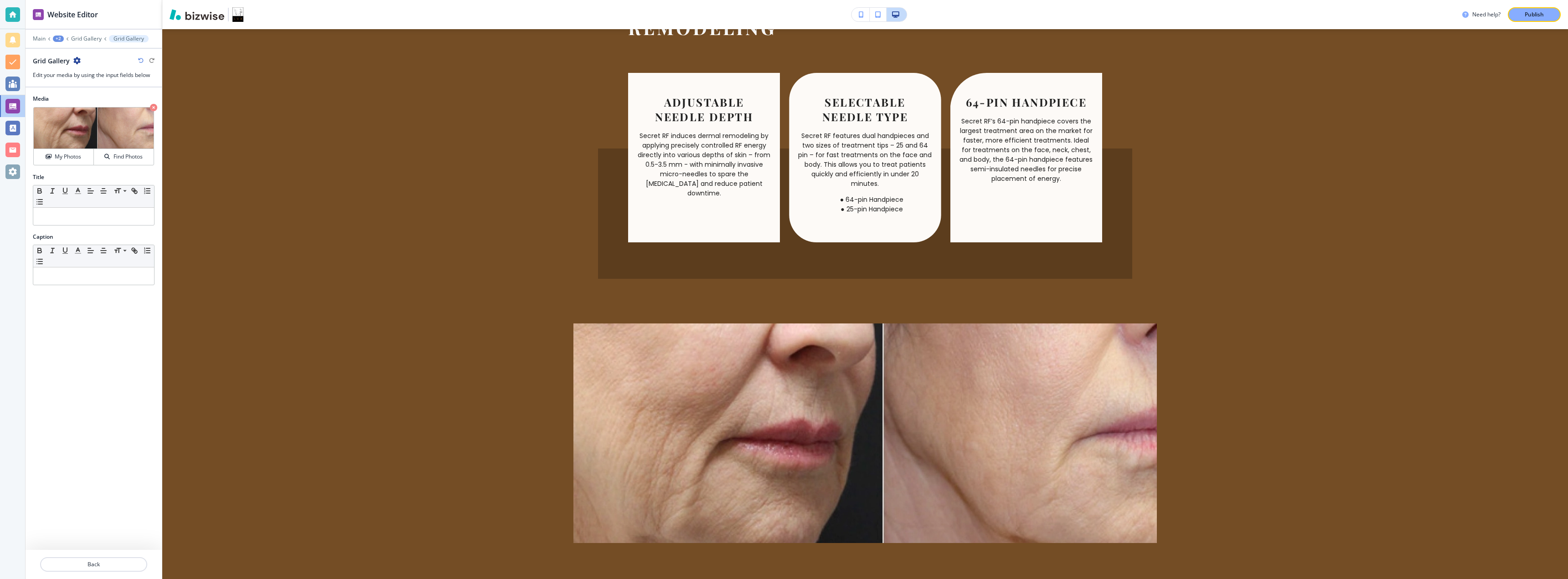
scroll to position [1276, 0]
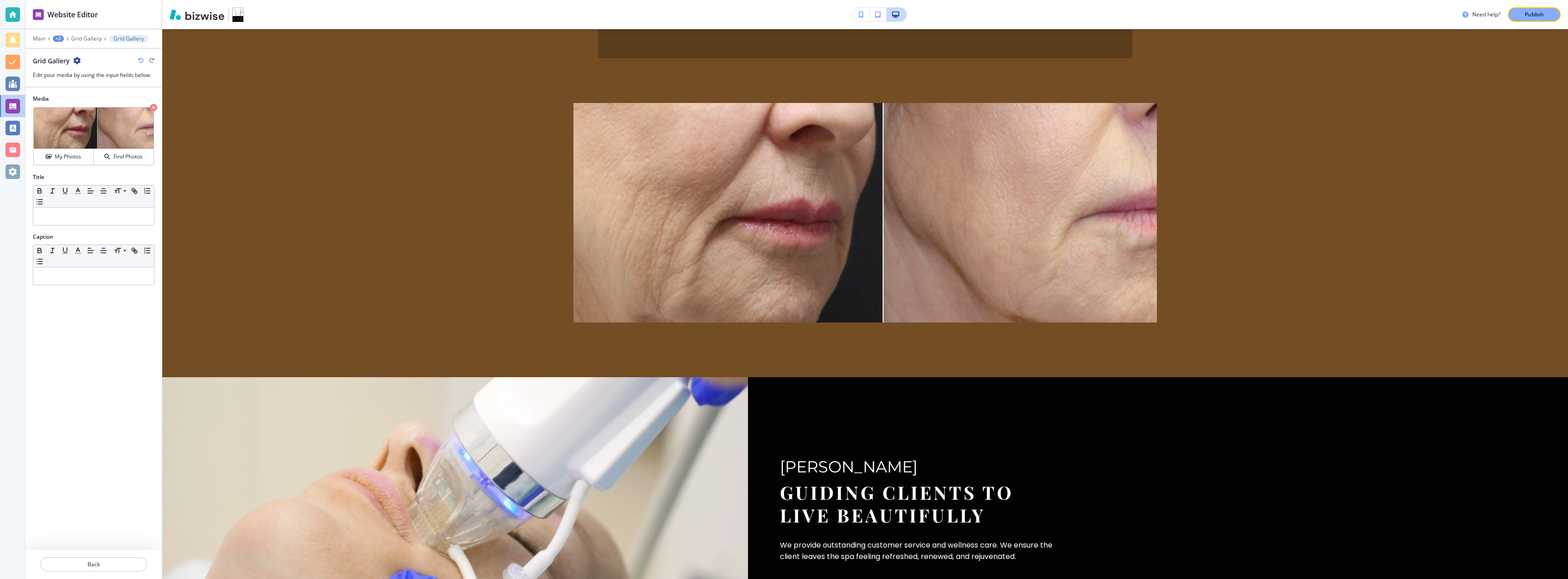
click at [74, 60] on icon "button" at bounding box center [77, 60] width 7 height 7
click at [71, 343] on div "Media Crop My Photos Find Photos Title Small Normal Large Huge Caption Small No…" at bounding box center [93, 319] width 136 height 463
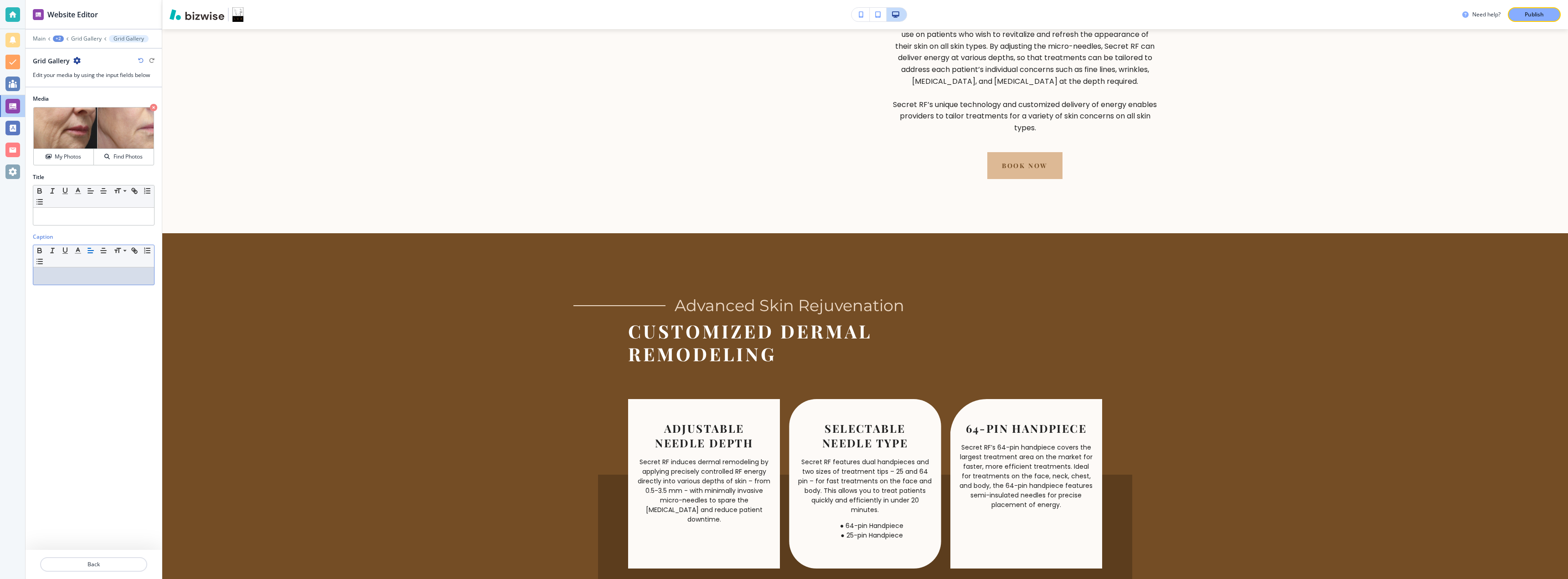
scroll to position [851, 0]
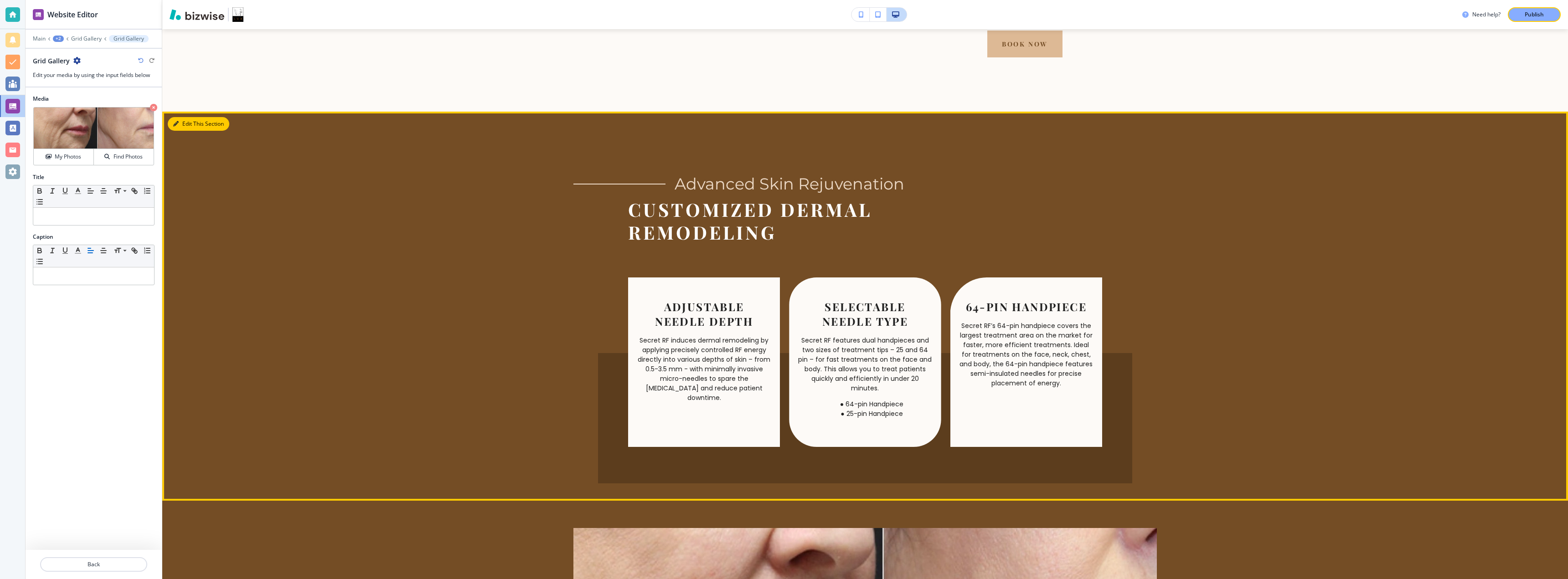
click at [187, 131] on button "Edit This Section" at bounding box center [198, 124] width 61 height 14
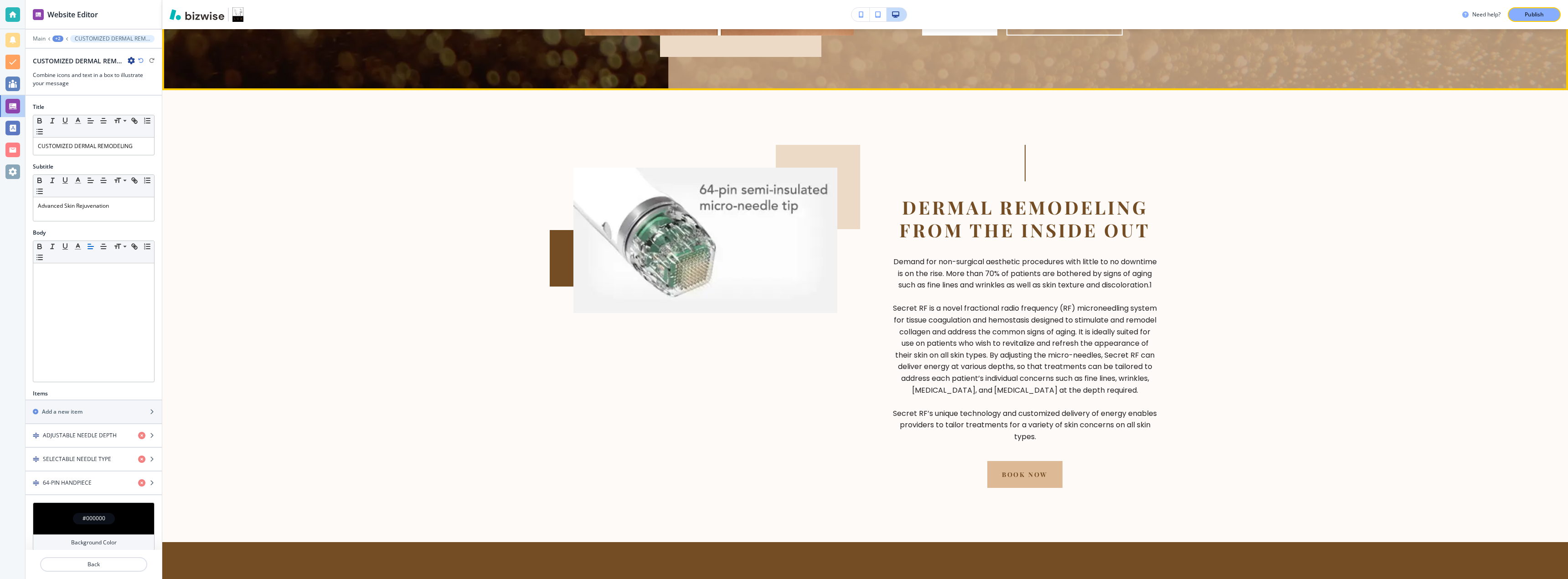
scroll to position [471, 0]
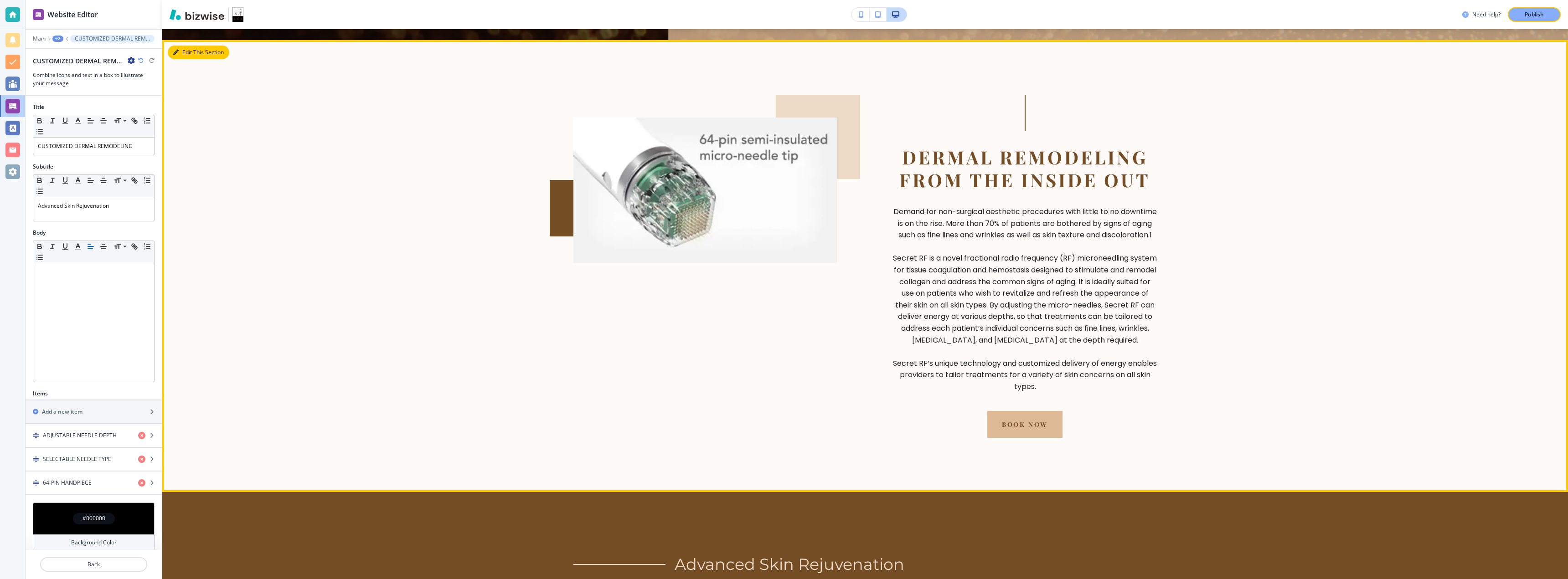
click at [186, 52] on button "Edit This Section" at bounding box center [198, 52] width 61 height 14
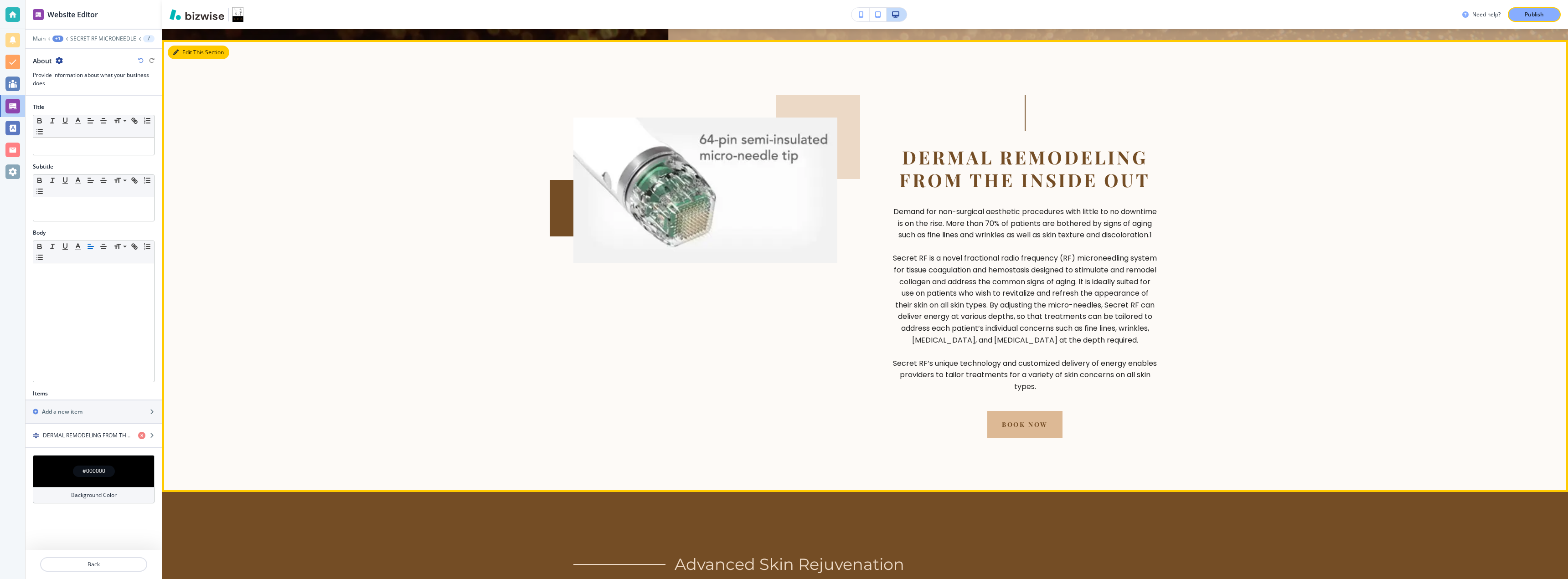
scroll to position [481, 0]
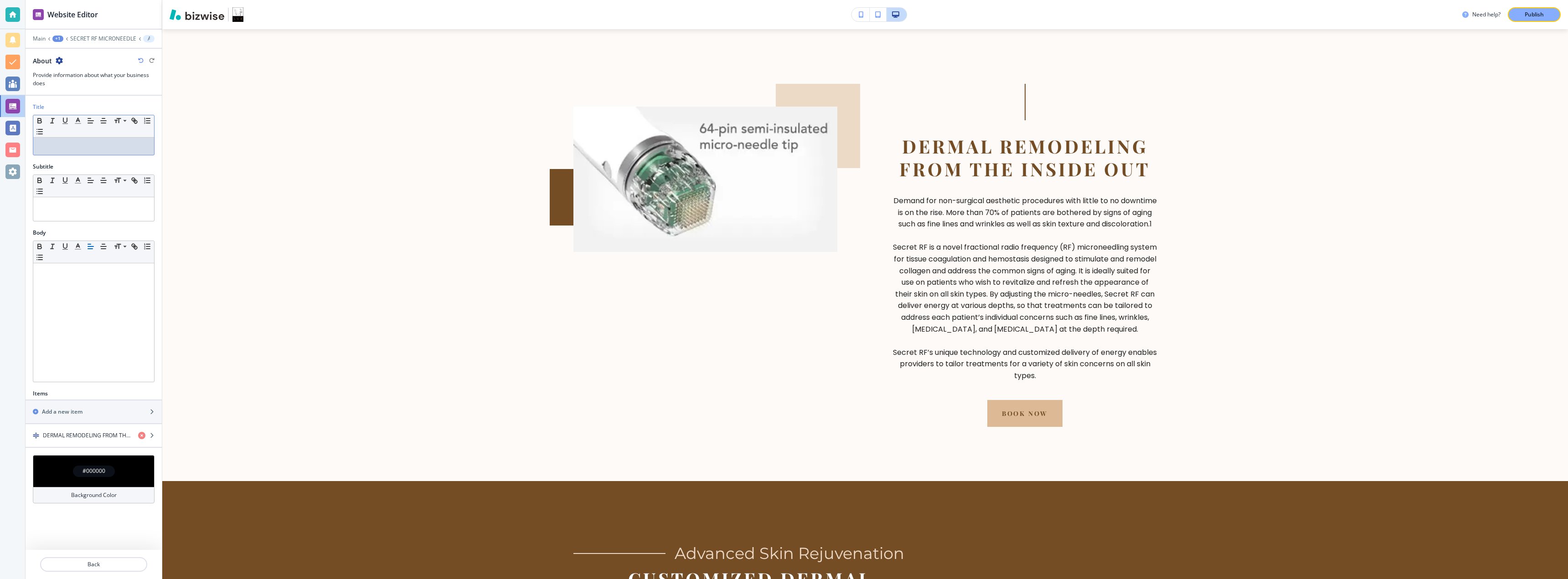
click at [89, 148] on p at bounding box center [93, 146] width 112 height 8
click at [75, 440] on div "button" at bounding box center [93, 444] width 136 height 7
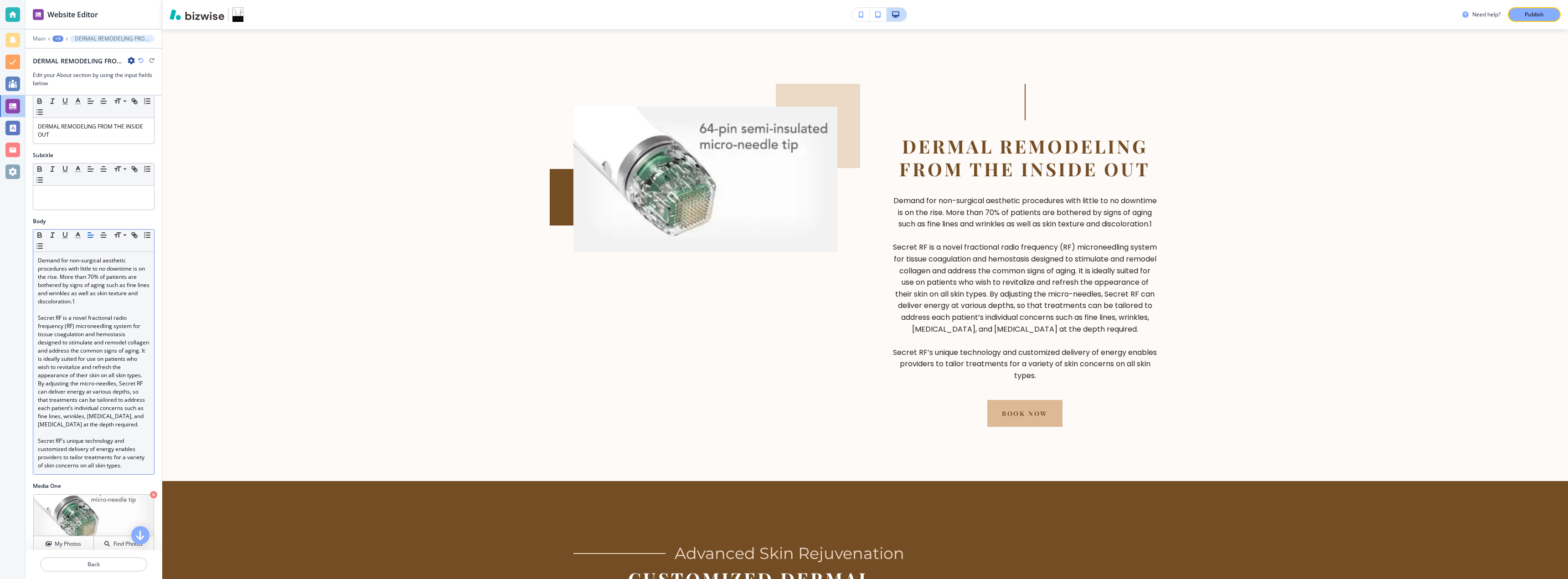
scroll to position [0, 0]
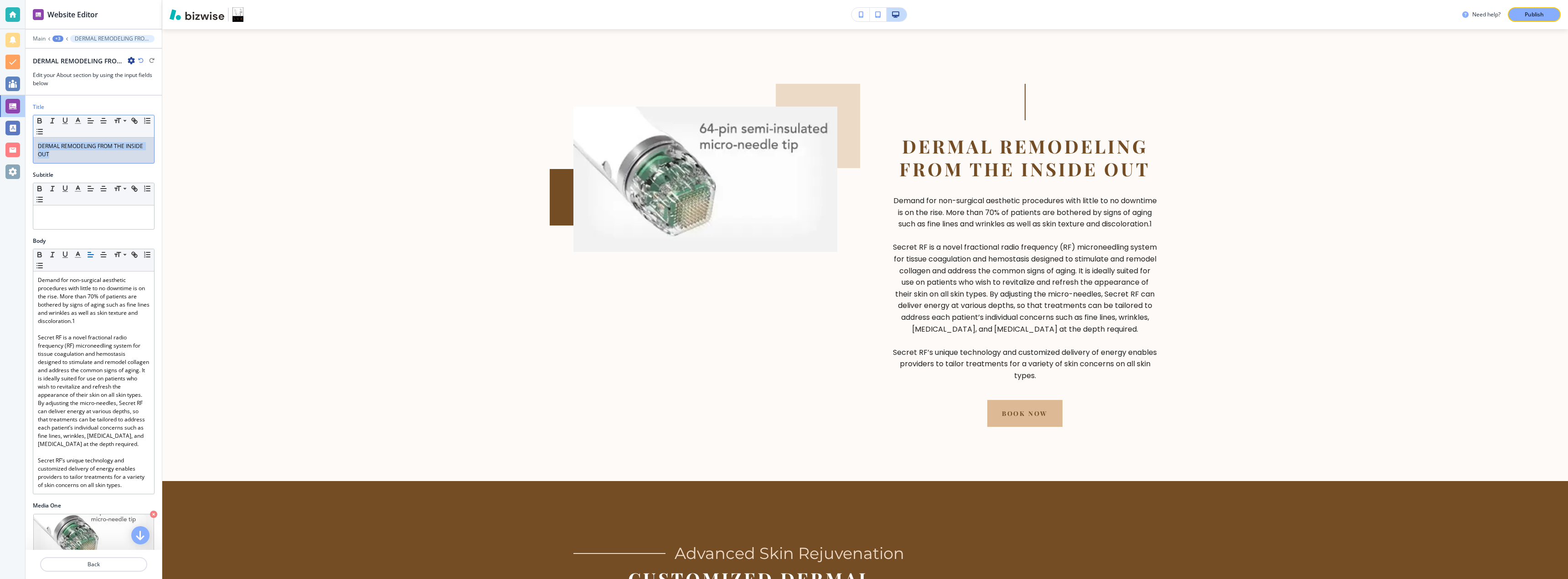
drag, startPoint x: 71, startPoint y: 155, endPoint x: 25, endPoint y: 146, distance: 46.9
click at [25, 146] on div "Title Small Normal Large Huge DERMAL REMODELING FROM THE INSIDE OUT" at bounding box center [93, 137] width 136 height 68
click at [88, 151] on div "Dermal Remodeling From the Inside Out" at bounding box center [93, 147] width 121 height 17
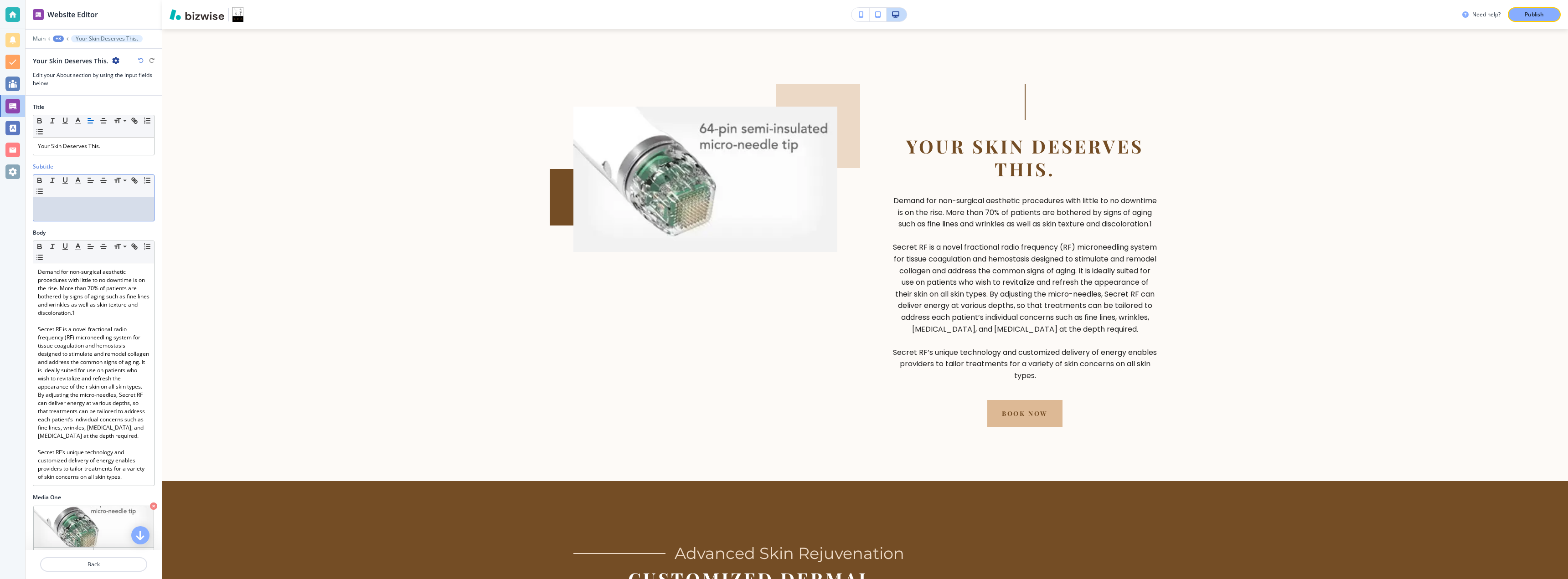
click at [79, 199] on div at bounding box center [93, 209] width 121 height 24
click at [40, 214] on div at bounding box center [93, 209] width 121 height 24
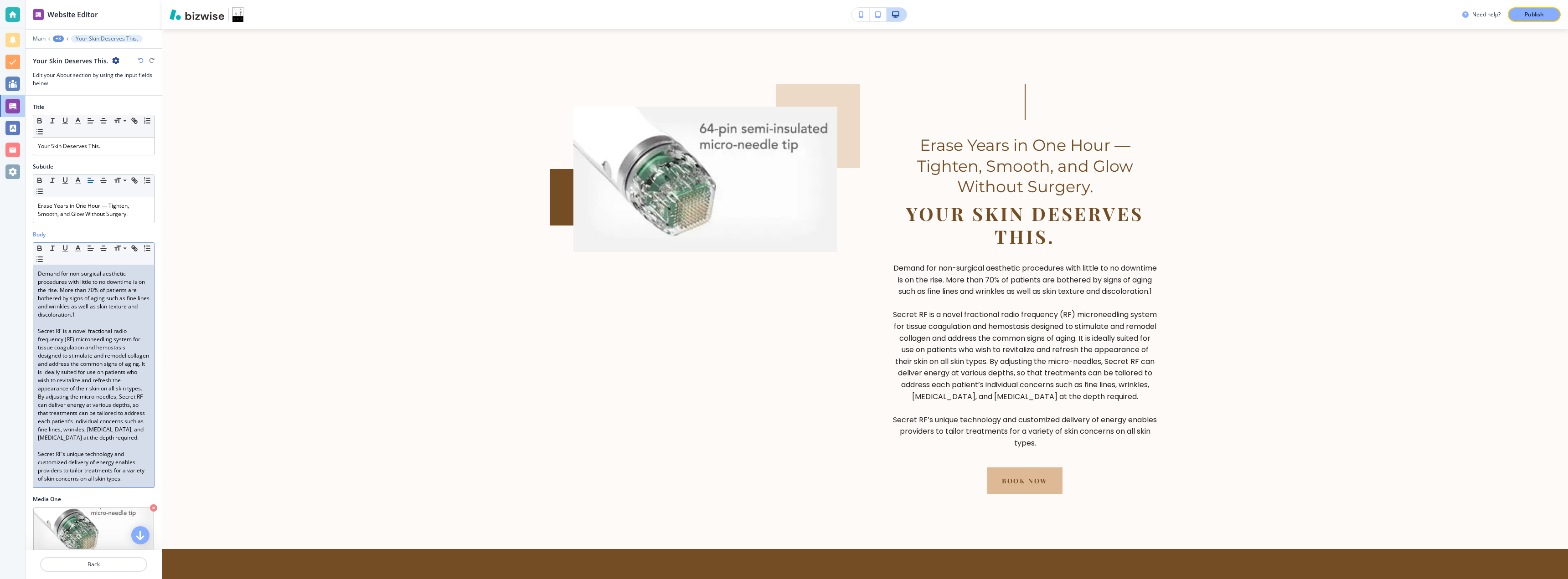
click at [50, 300] on p "﻿Demand for non-surgical aesthetic procedures with little to no downtime is on …" at bounding box center [93, 294] width 112 height 49
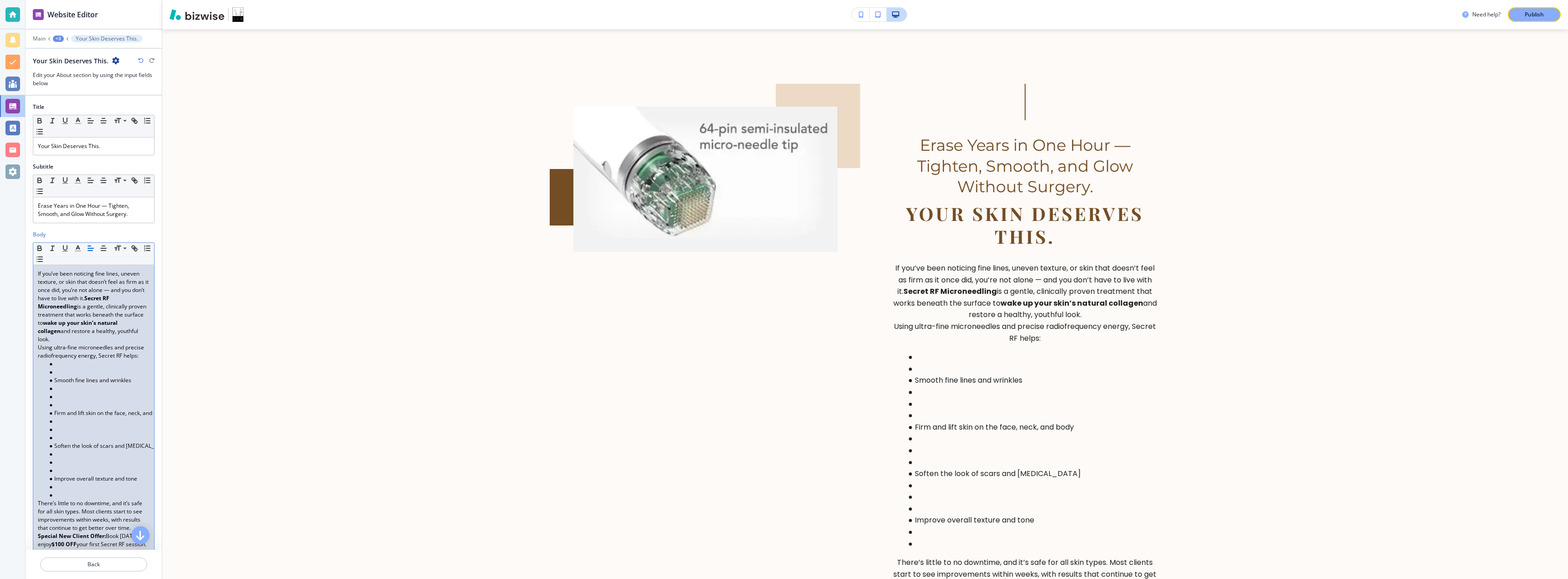
click at [60, 369] on li at bounding box center [98, 363] width 103 height 8
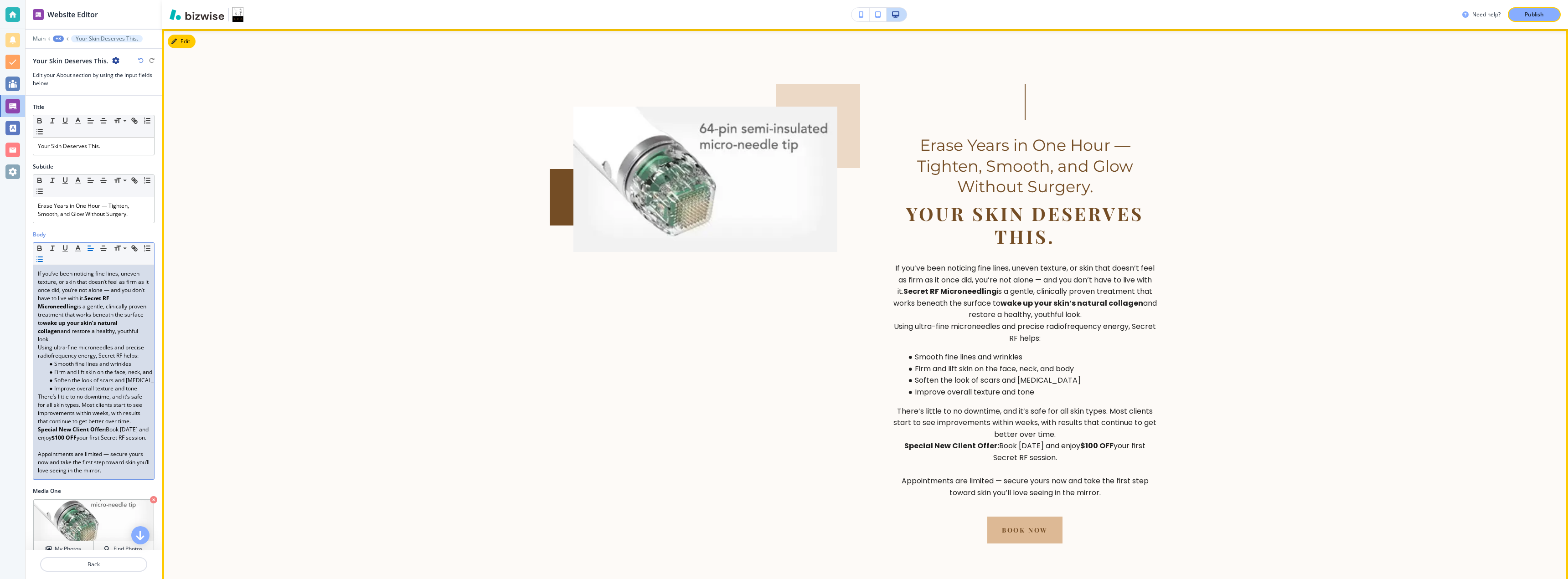
click at [1295, 307] on section "Erase Years in One Hour — Tighten, Smooth, and Glow Without Surgery. Your Skin …" at bounding box center [866, 314] width 1406 height 569
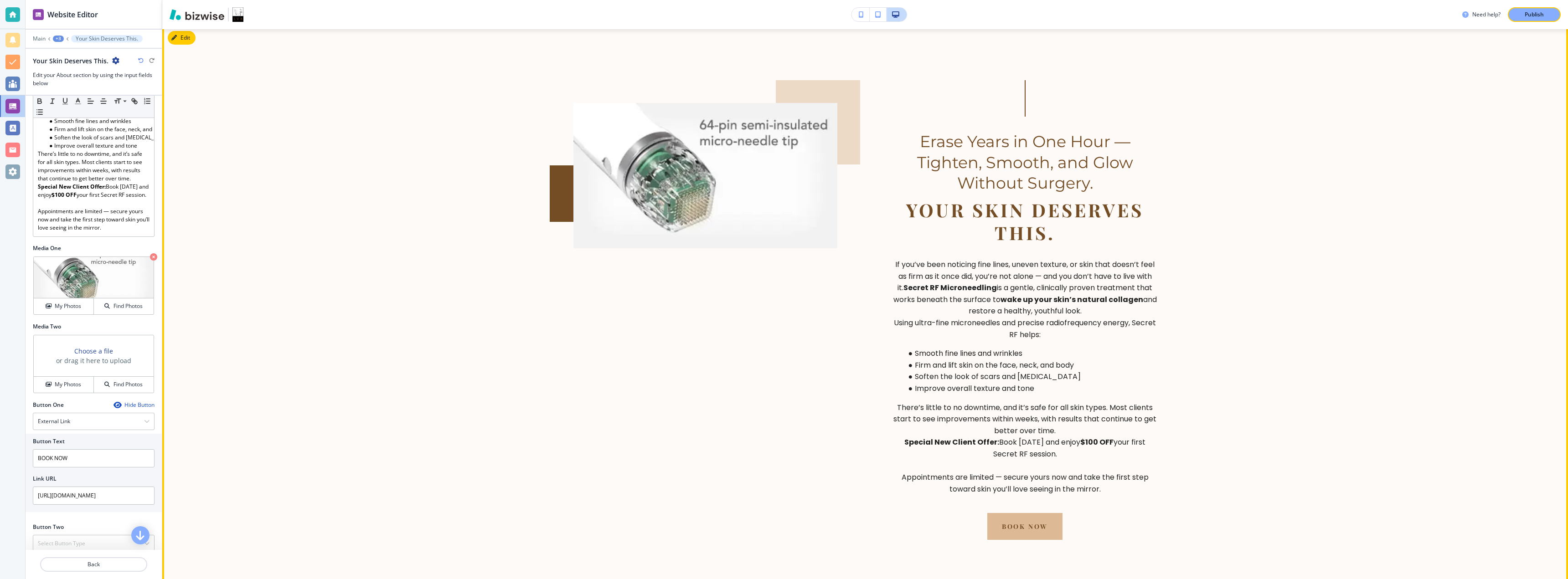
scroll to position [481, 0]
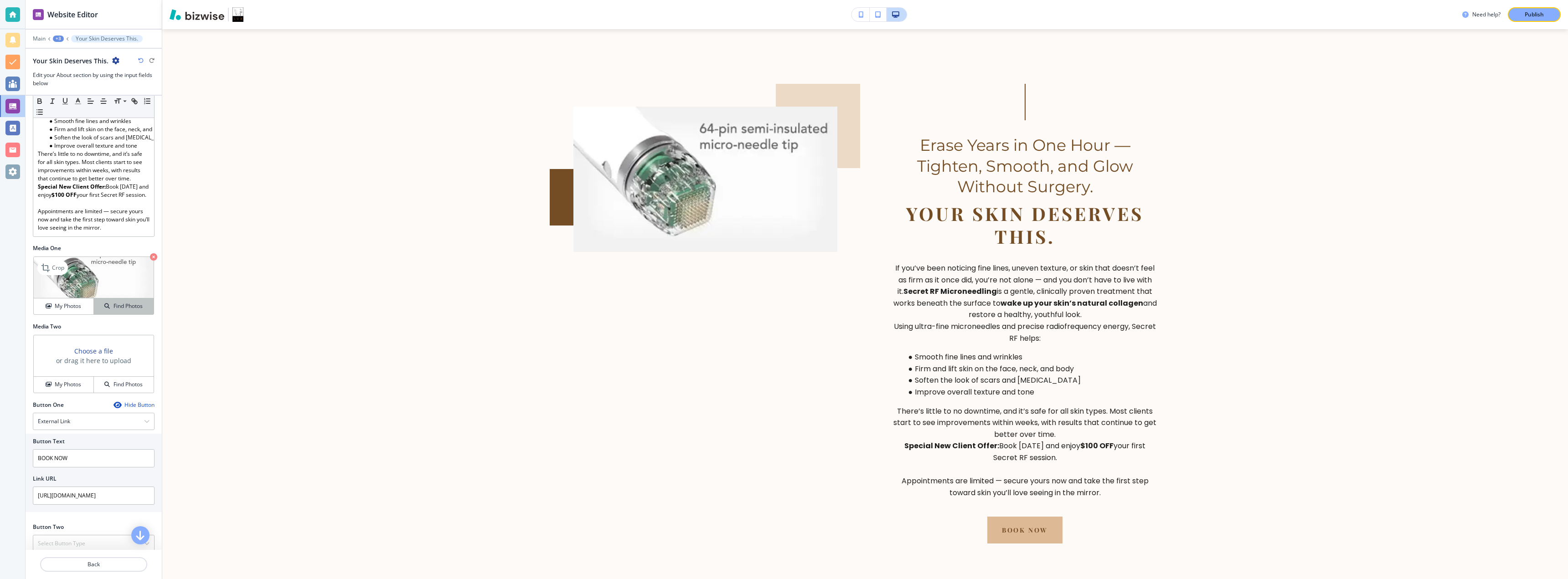
click at [114, 310] on h4 "Find Photos" at bounding box center [128, 306] width 29 height 8
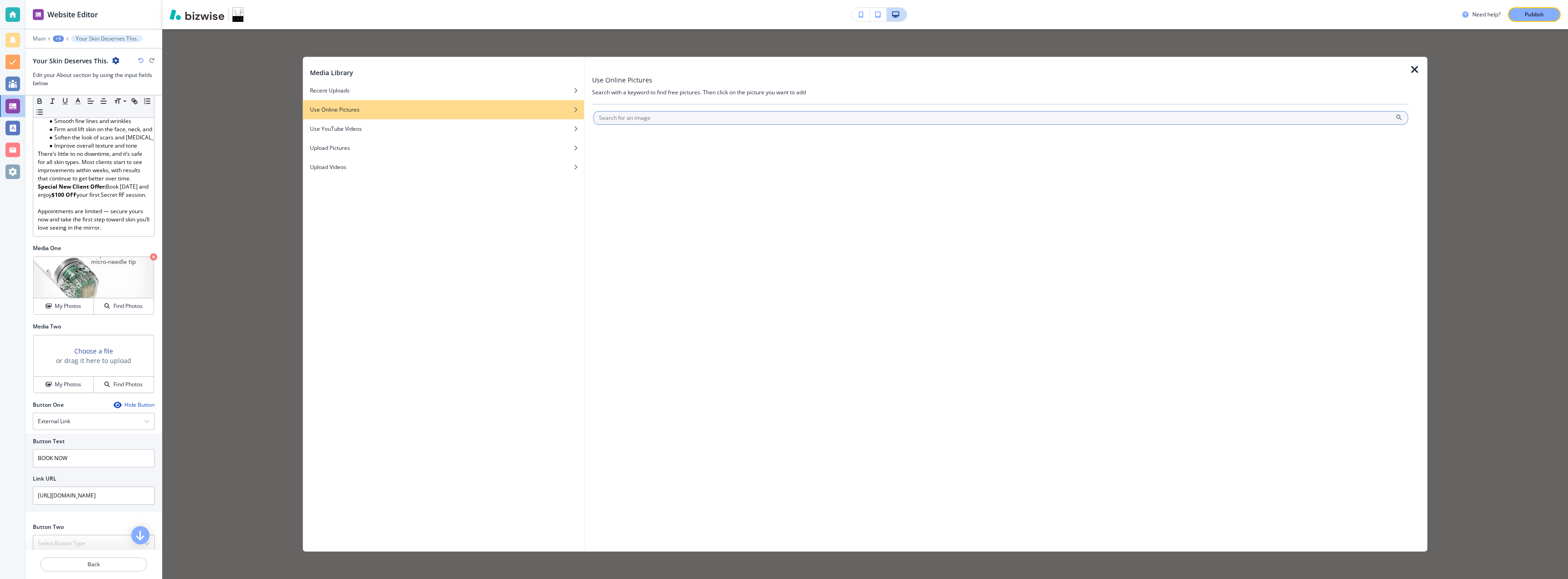
click at [667, 121] on input "text" at bounding box center [1000, 118] width 815 height 14
type input "secret rf microneedling"
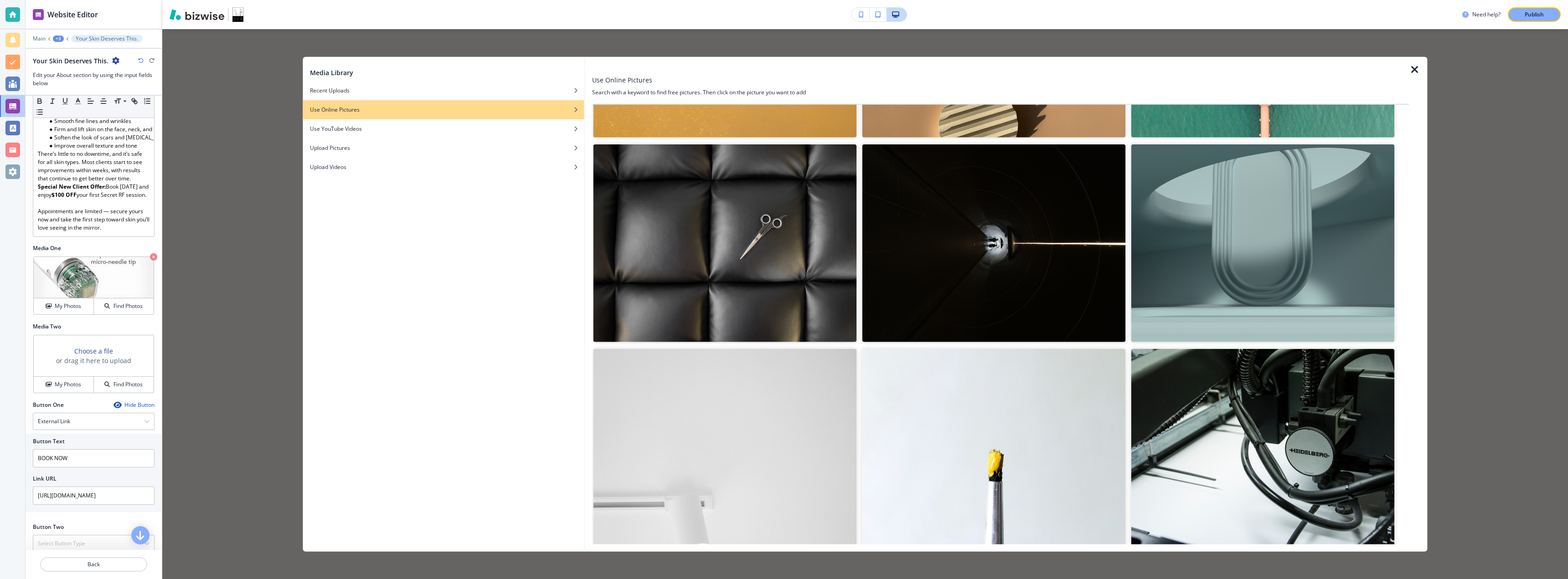
scroll to position [183, 0]
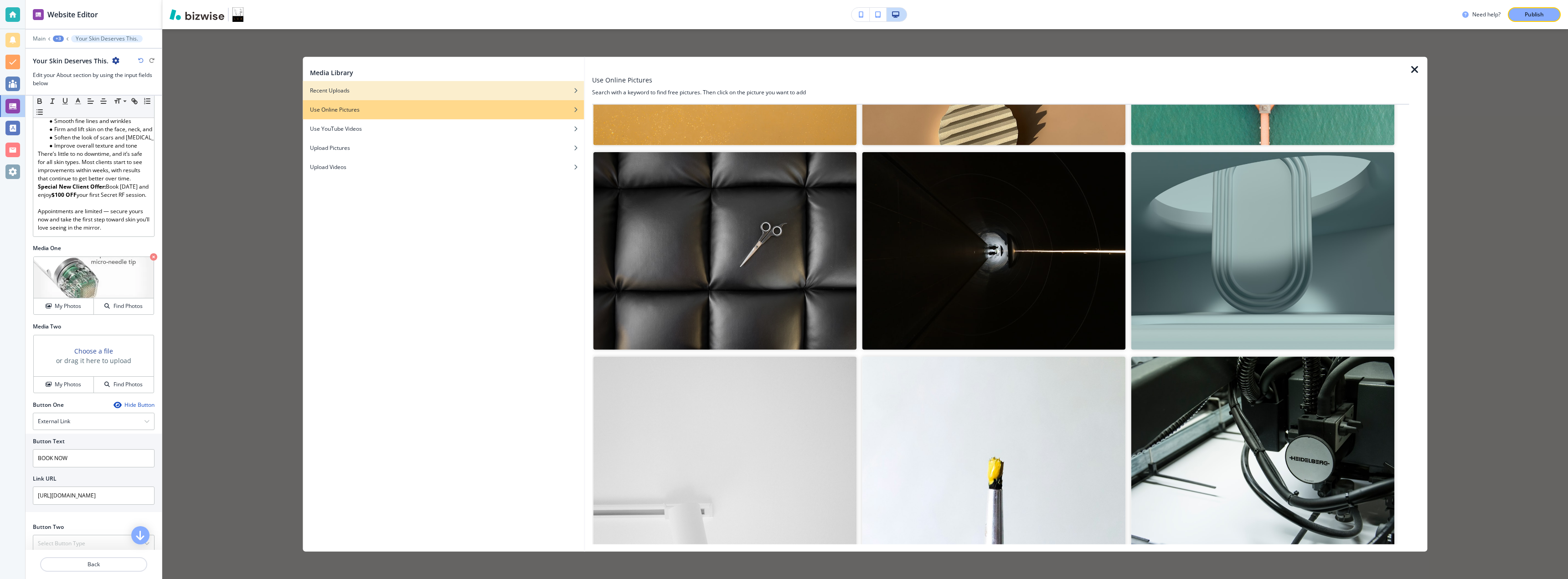
click at [349, 95] on div "button" at bounding box center [444, 97] width 281 height 5
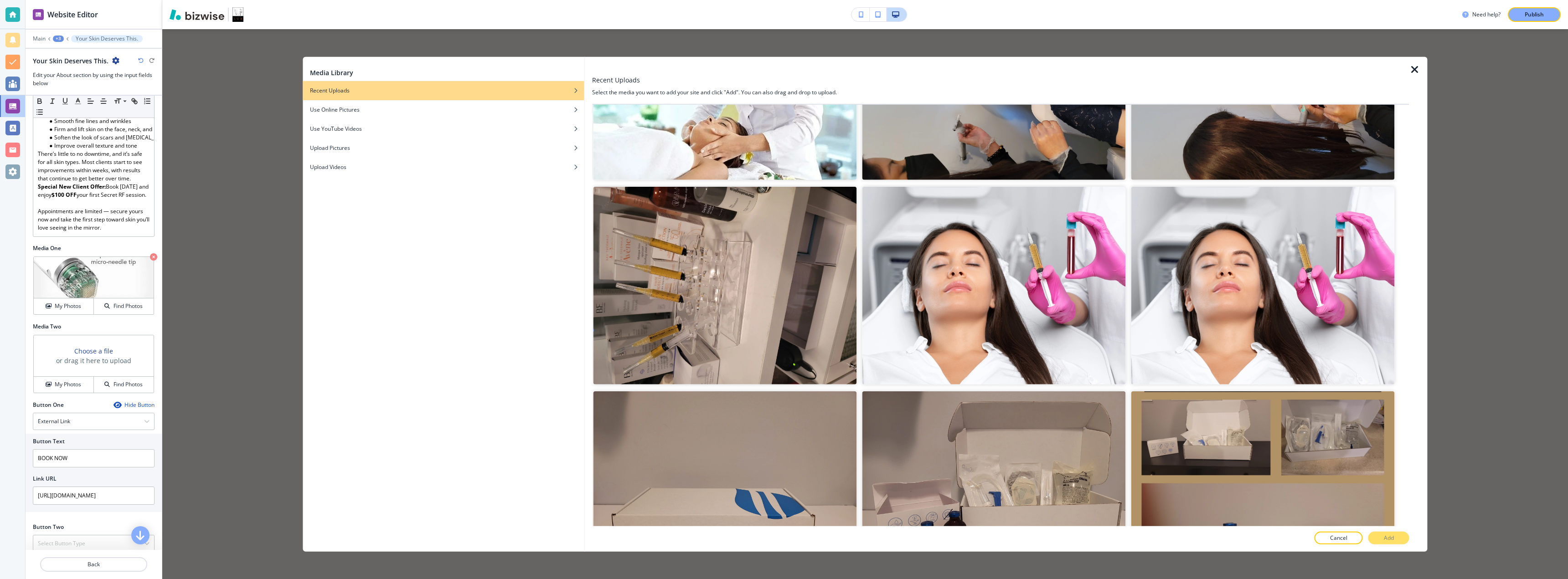
scroll to position [4194, 0]
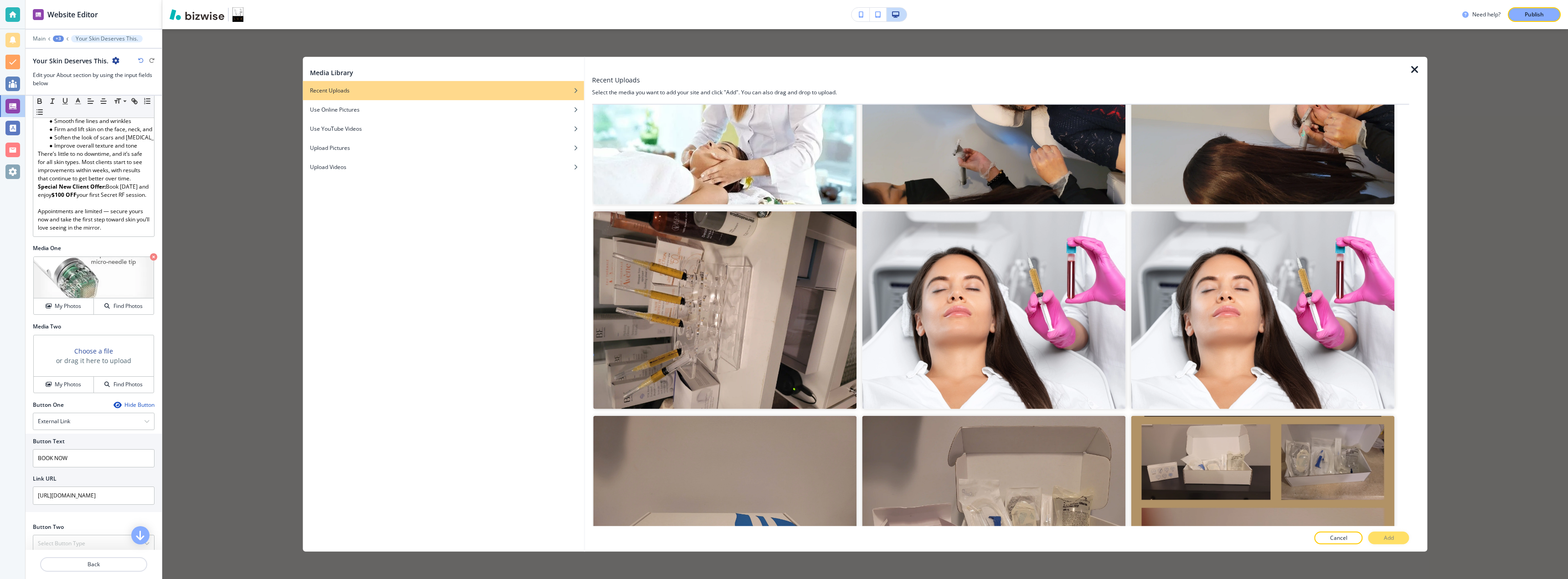
click at [1413, 68] on icon "button" at bounding box center [1415, 69] width 11 height 11
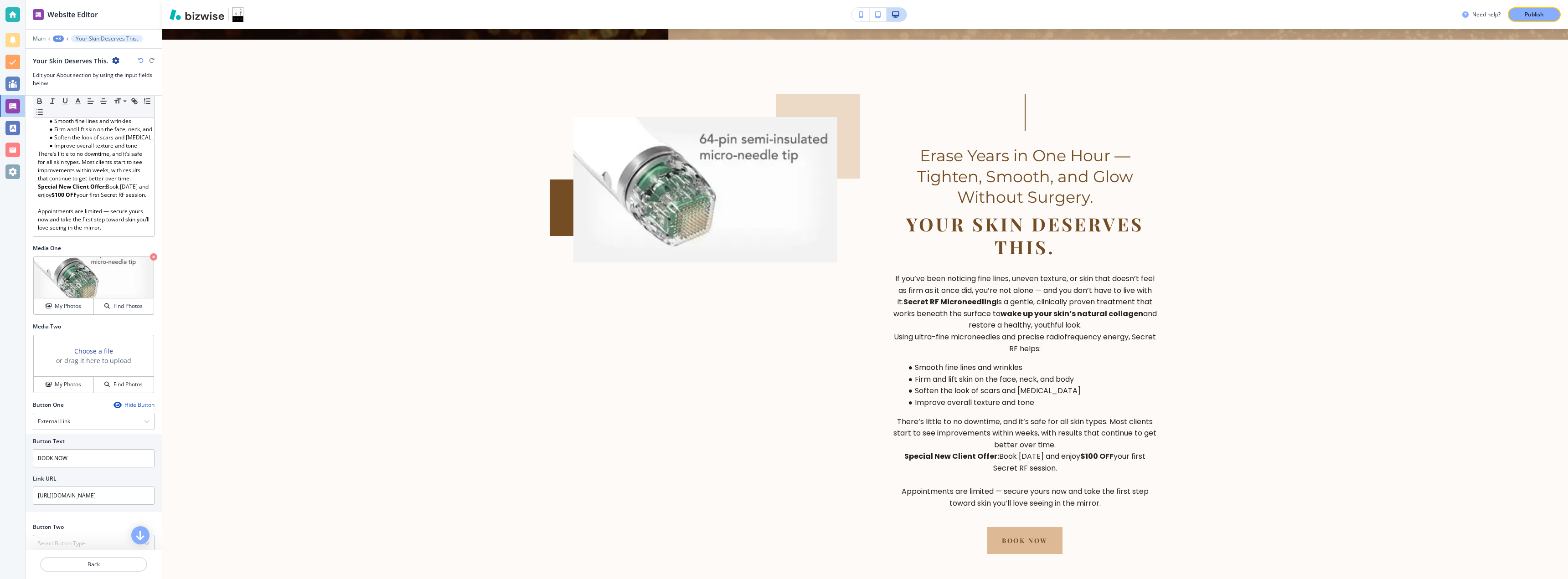
scroll to position [360, 0]
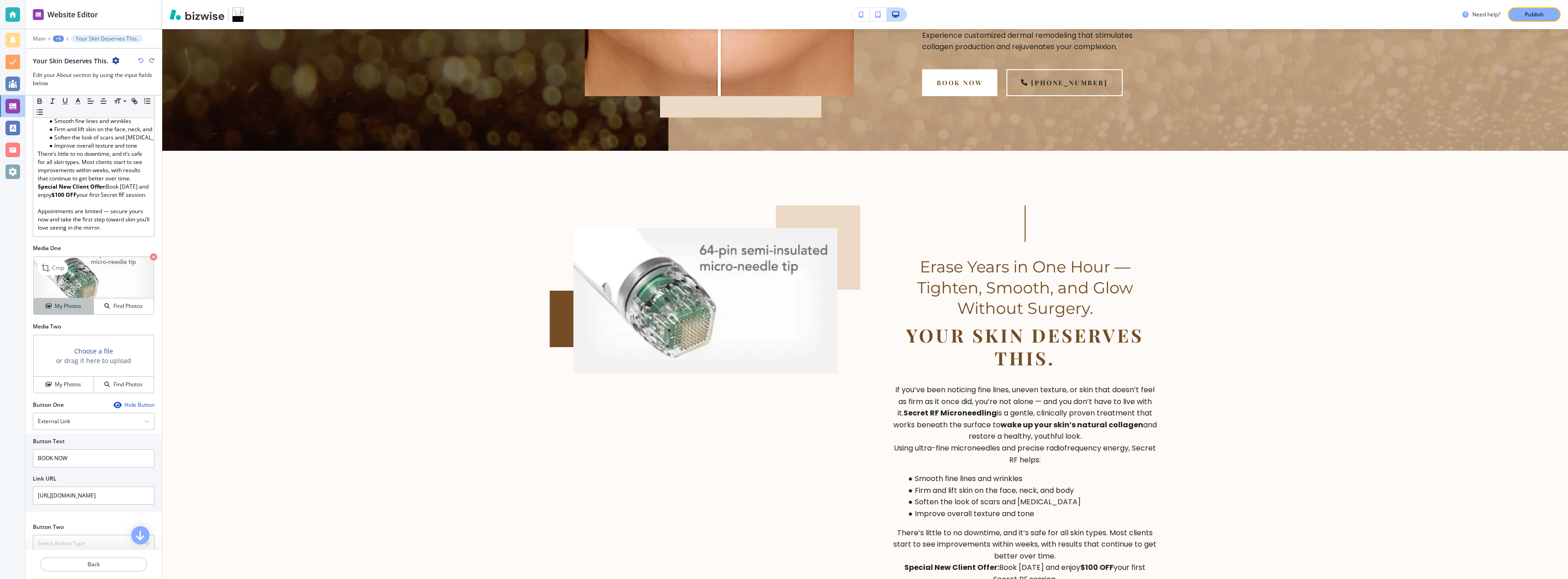
drag, startPoint x: 744, startPoint y: 6, endPoint x: 62, endPoint y: 338, distance: 758.5
click at [62, 310] on h4 "My Photos" at bounding box center [68, 306] width 26 height 8
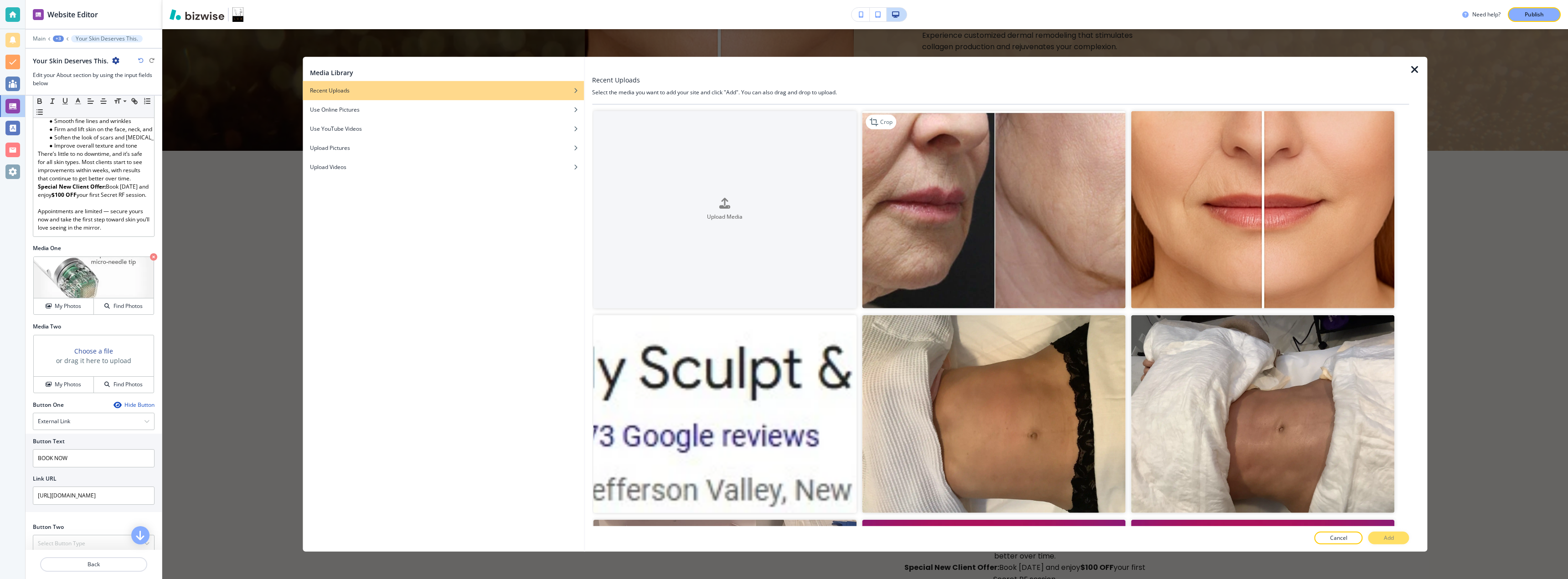
click at [943, 182] on img "button" at bounding box center [994, 210] width 264 height 198
click at [908, 172] on img "button" at bounding box center [994, 210] width 264 height 198
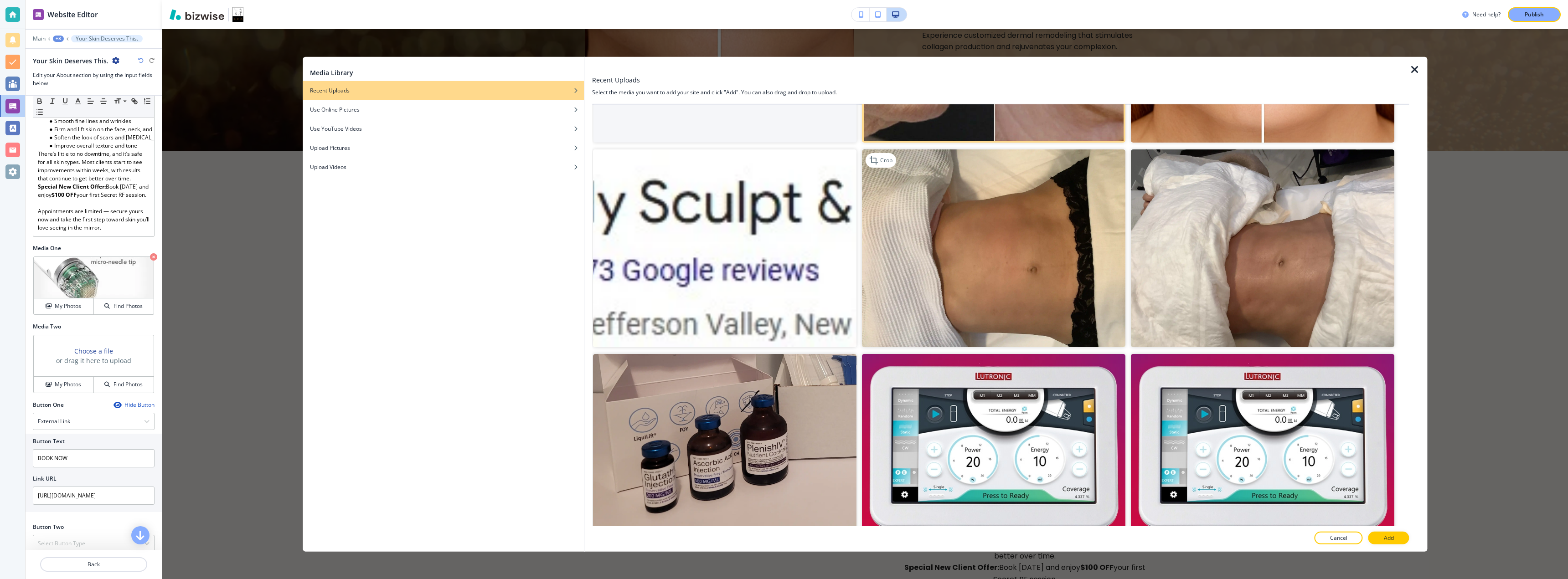
scroll to position [243, 0]
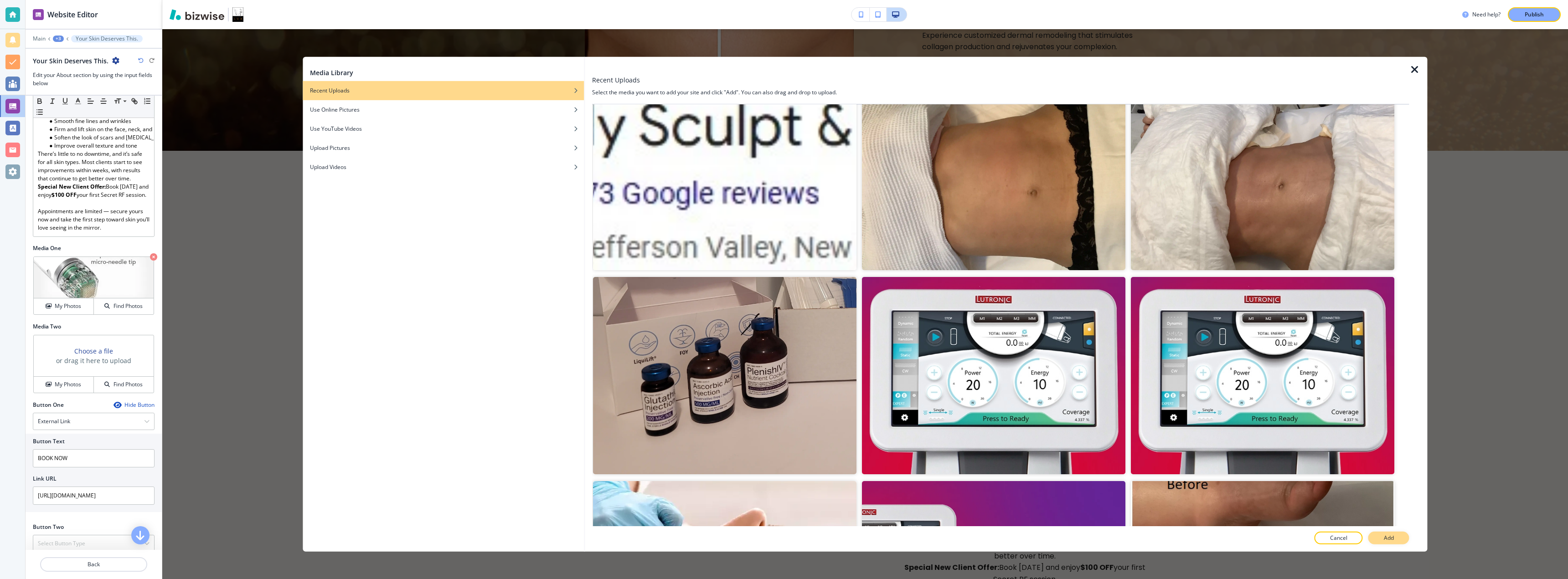
click at [1382, 537] on button "Add" at bounding box center [1389, 538] width 41 height 13
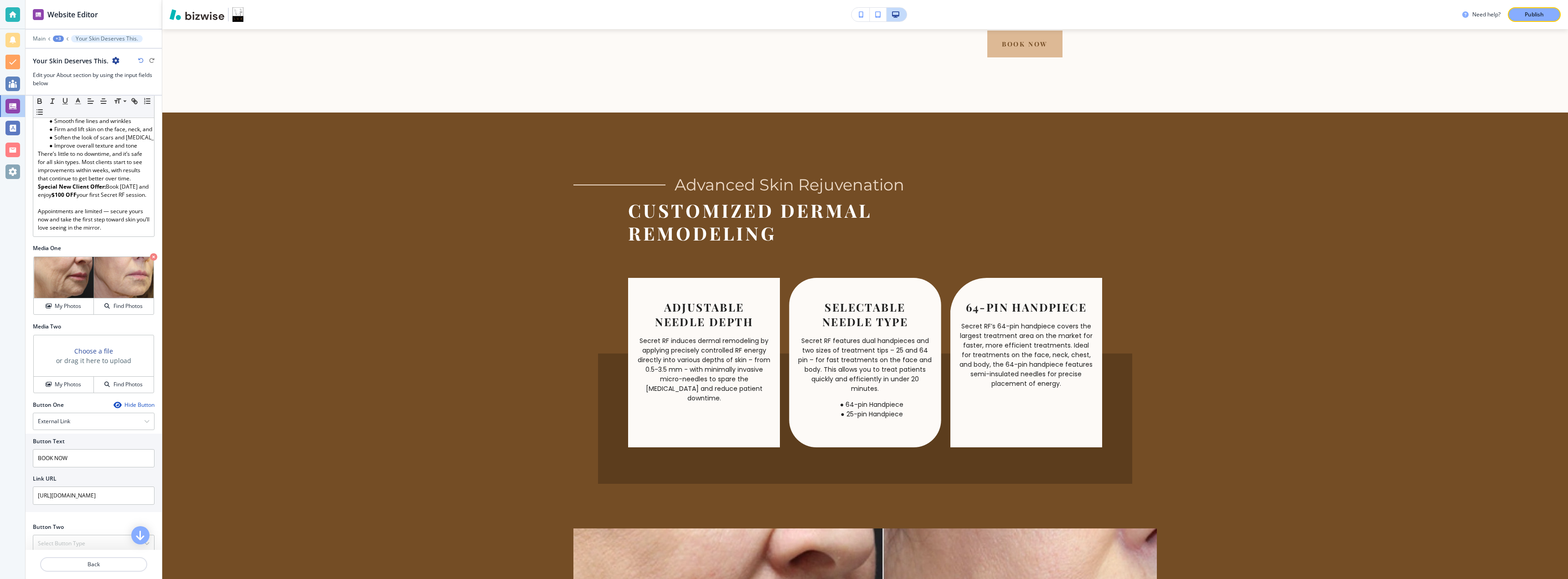
scroll to position [284, 0]
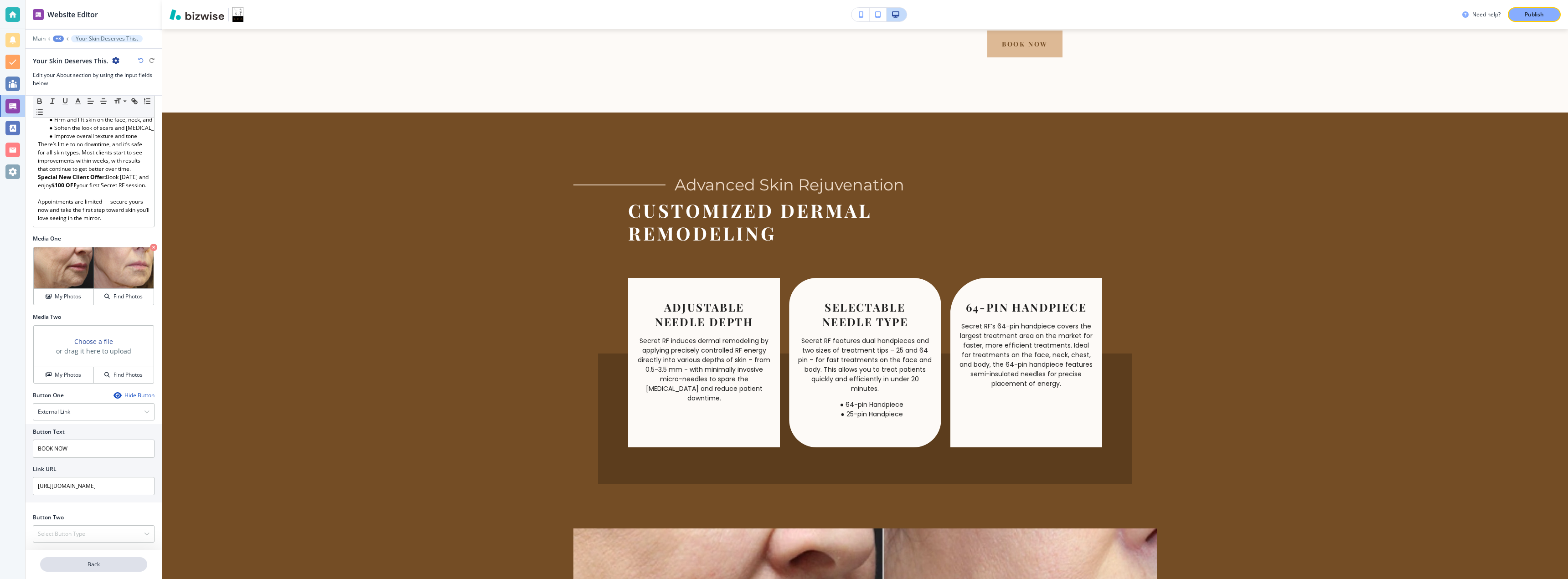
click at [110, 562] on p "Back" at bounding box center [93, 564] width 106 height 8
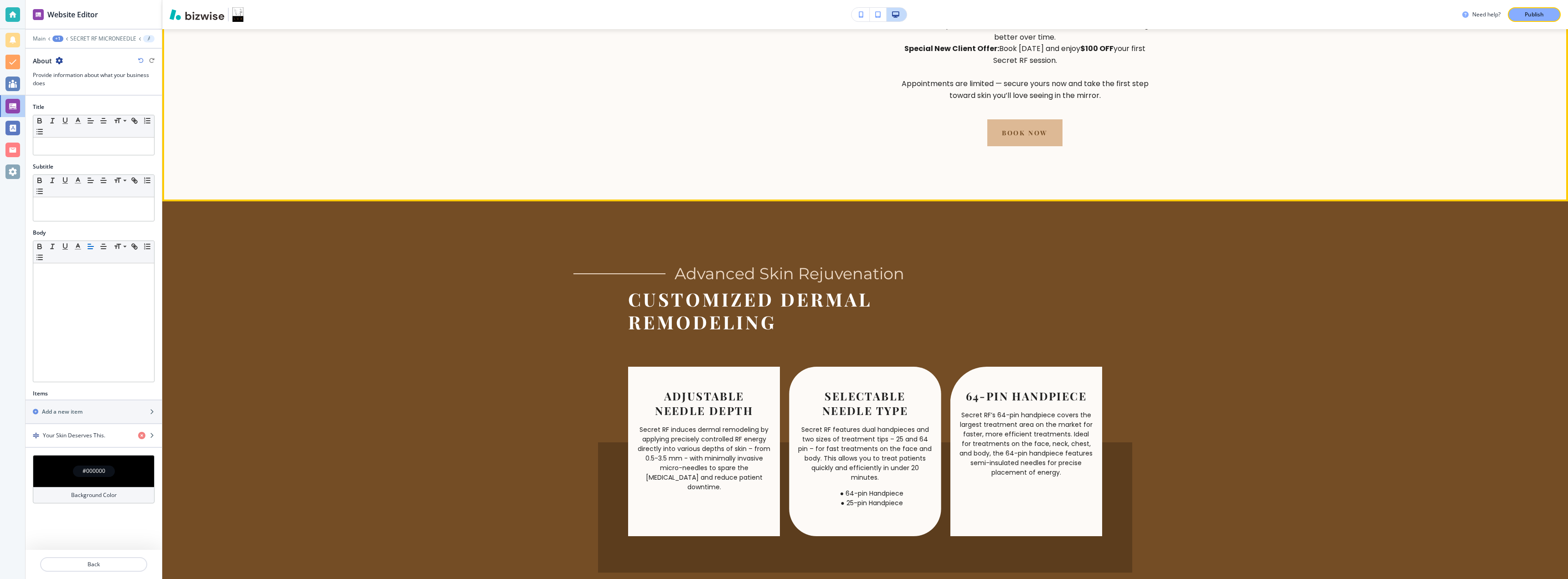
scroll to position [972, 0]
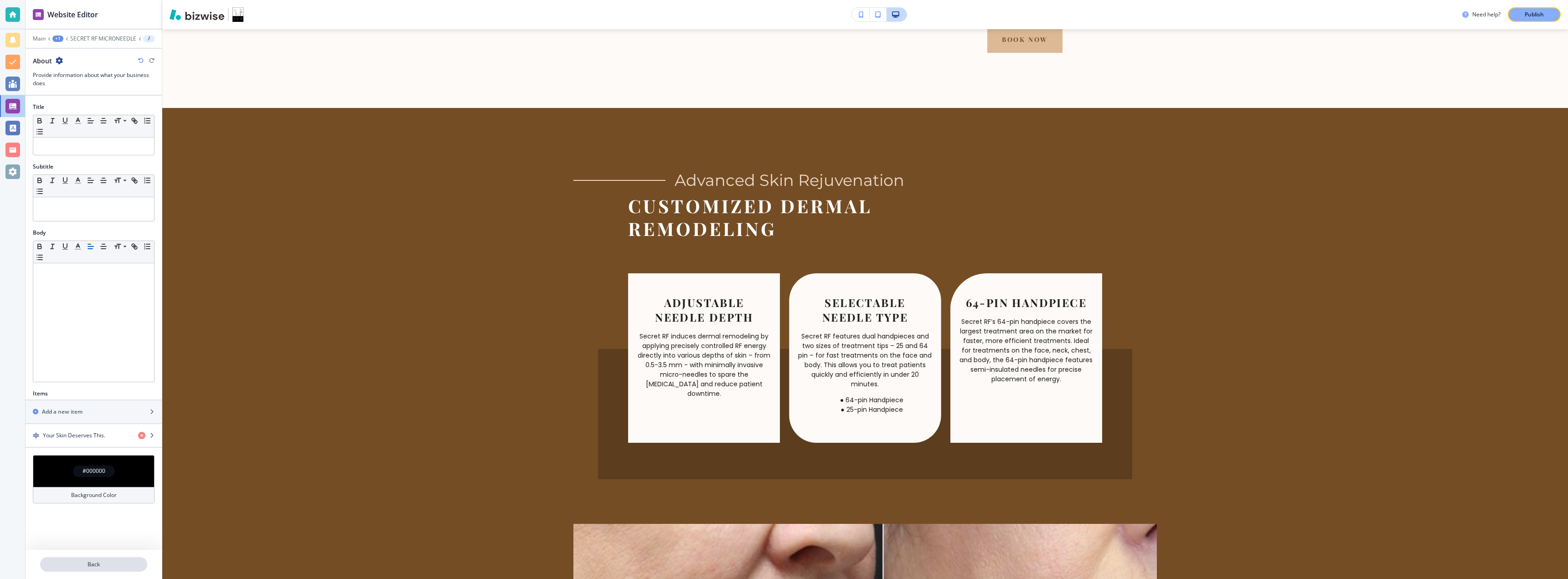
click at [89, 564] on p "Back" at bounding box center [93, 564] width 106 height 8
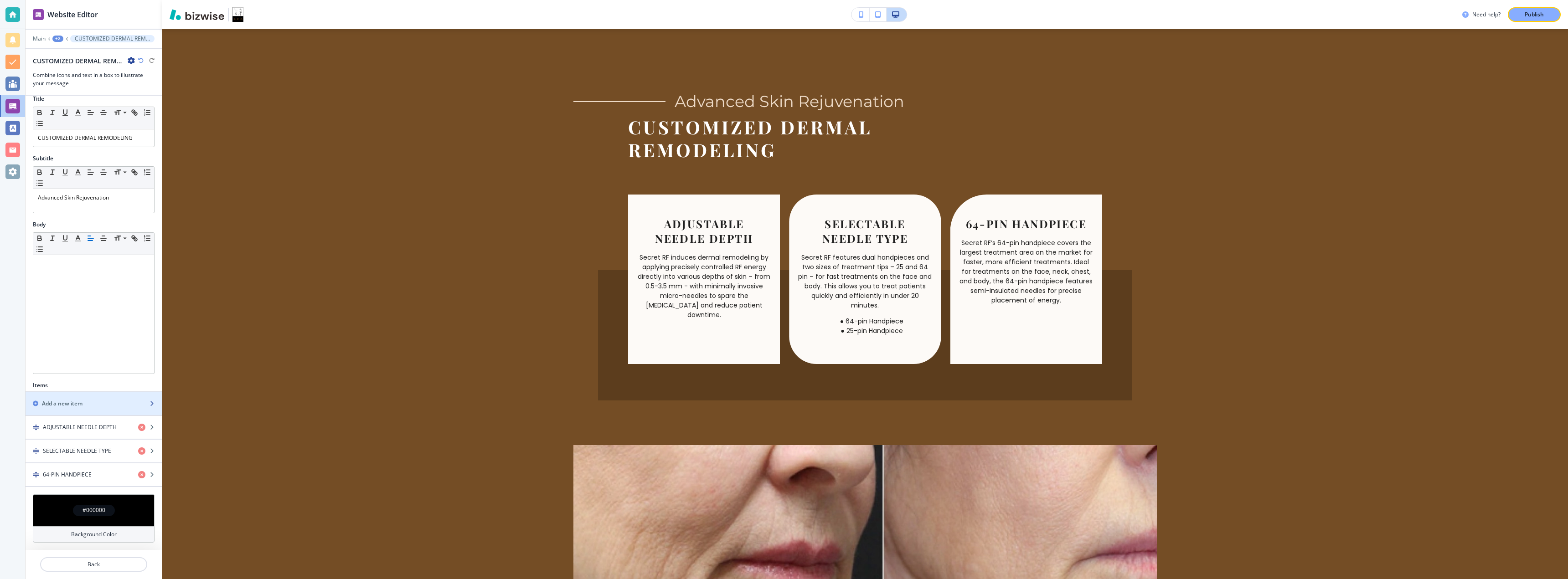
scroll to position [0, 0]
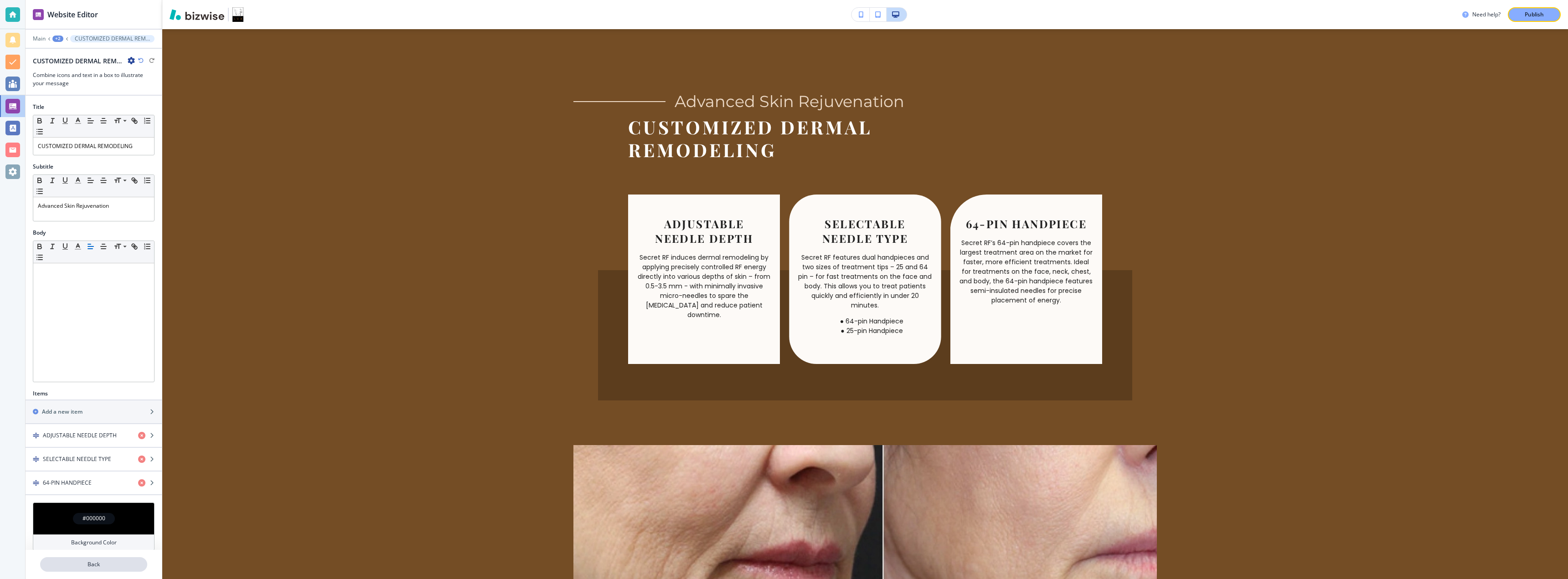
click at [81, 569] on button "Back" at bounding box center [93, 564] width 107 height 15
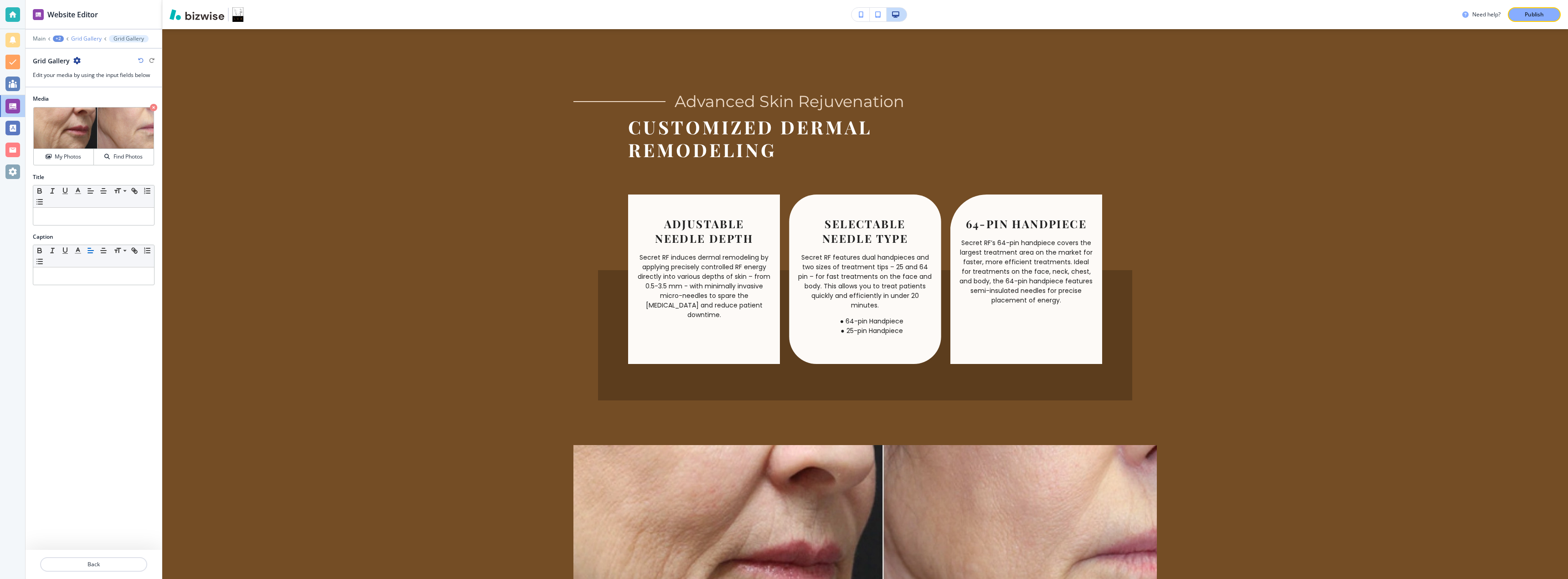
click at [85, 40] on p "Grid Gallery" at bounding box center [86, 38] width 31 height 6
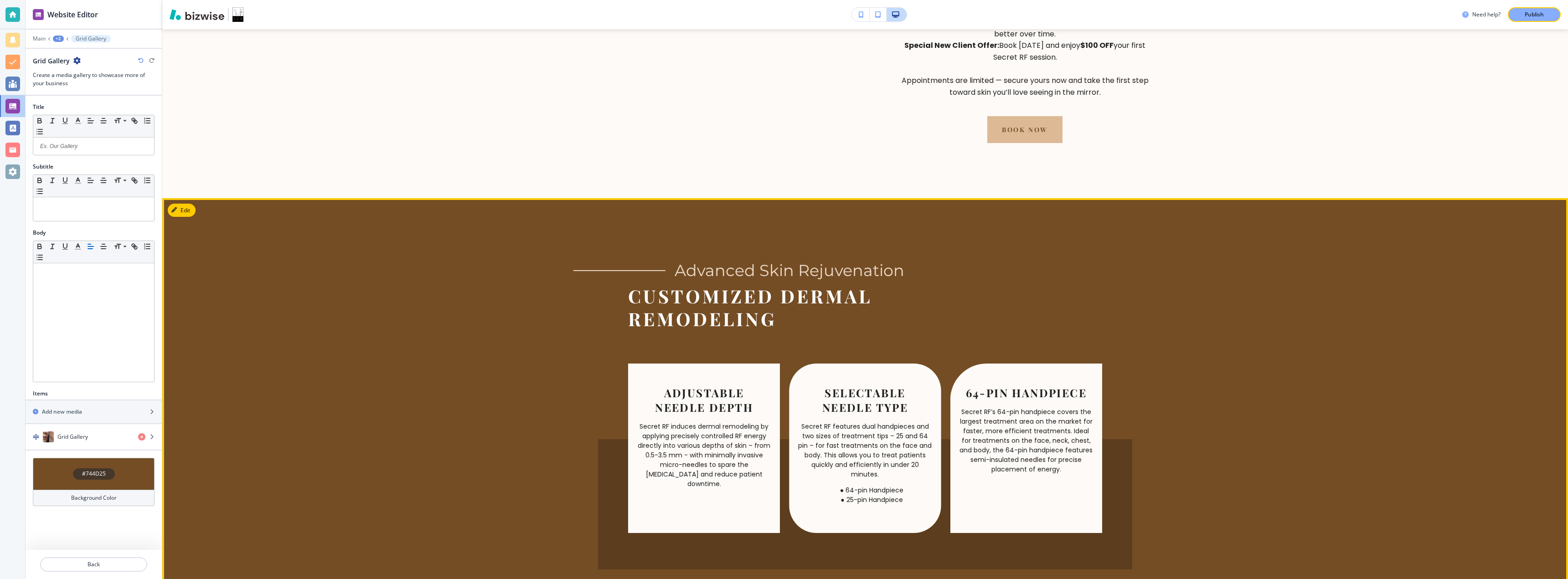
scroll to position [832, 0]
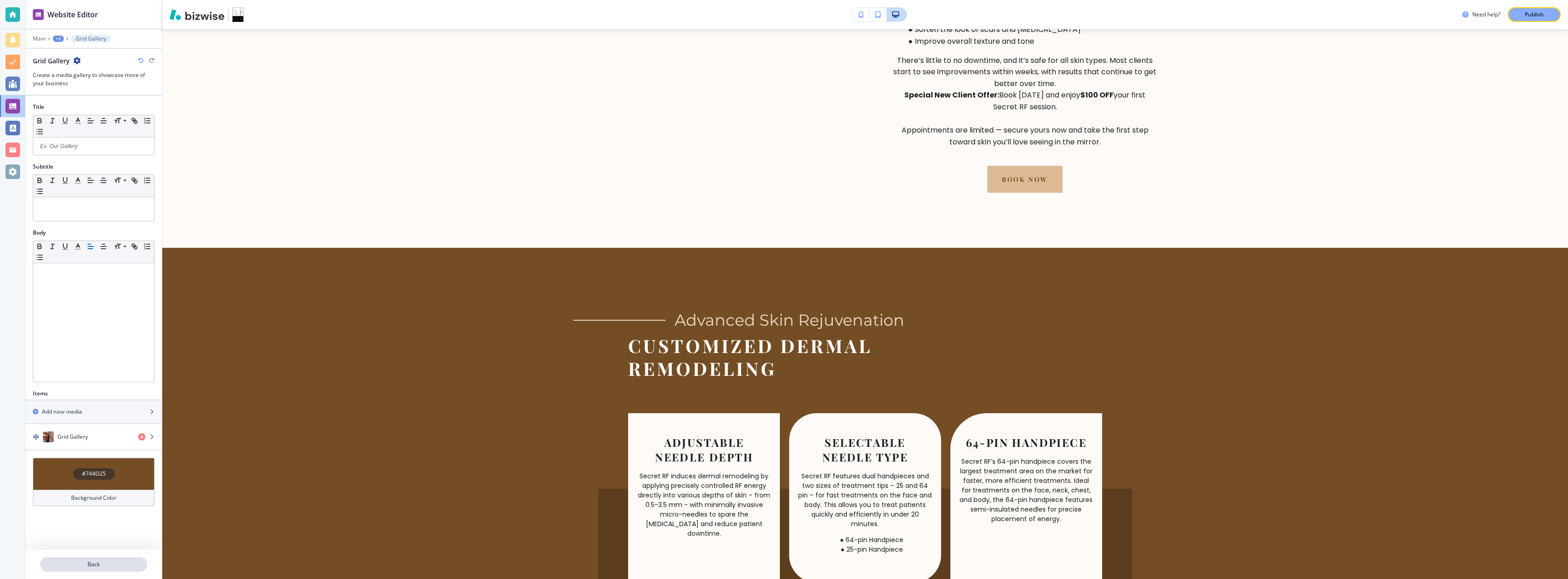
click at [79, 565] on p "Back" at bounding box center [93, 564] width 106 height 8
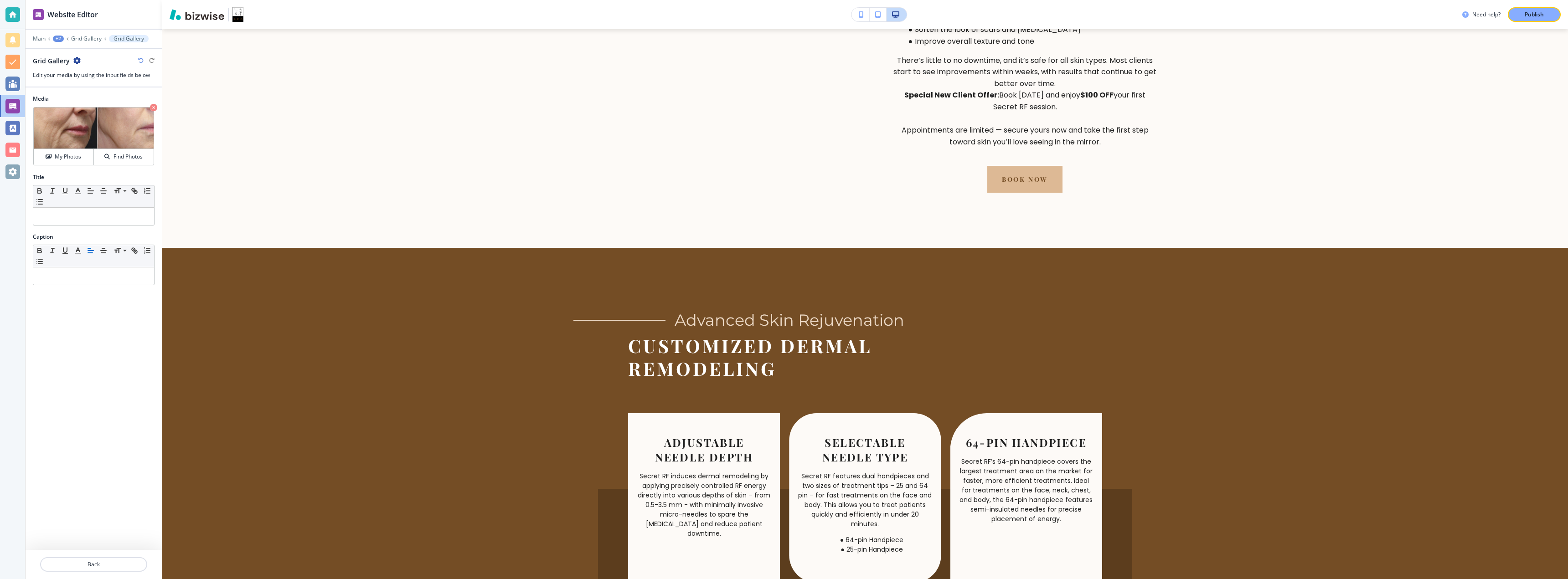
click at [79, 565] on p "Back" at bounding box center [93, 564] width 106 height 8
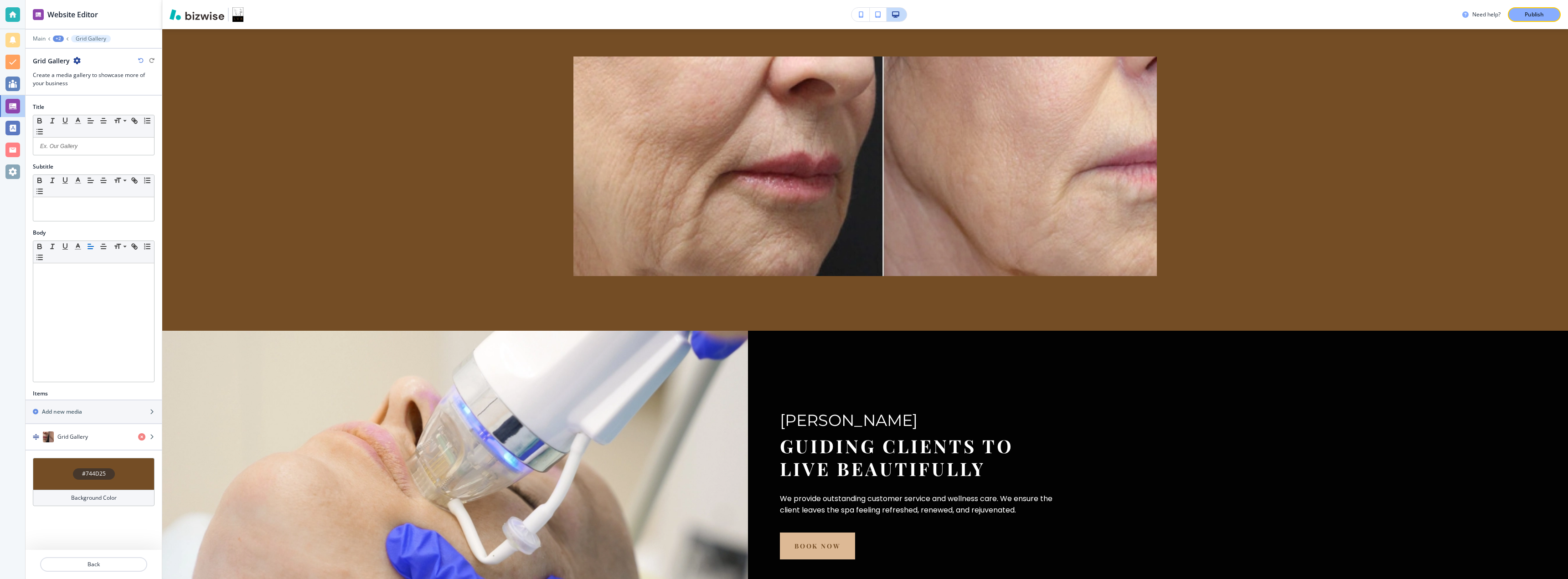
click at [79, 565] on p "Back" at bounding box center [93, 564] width 106 height 8
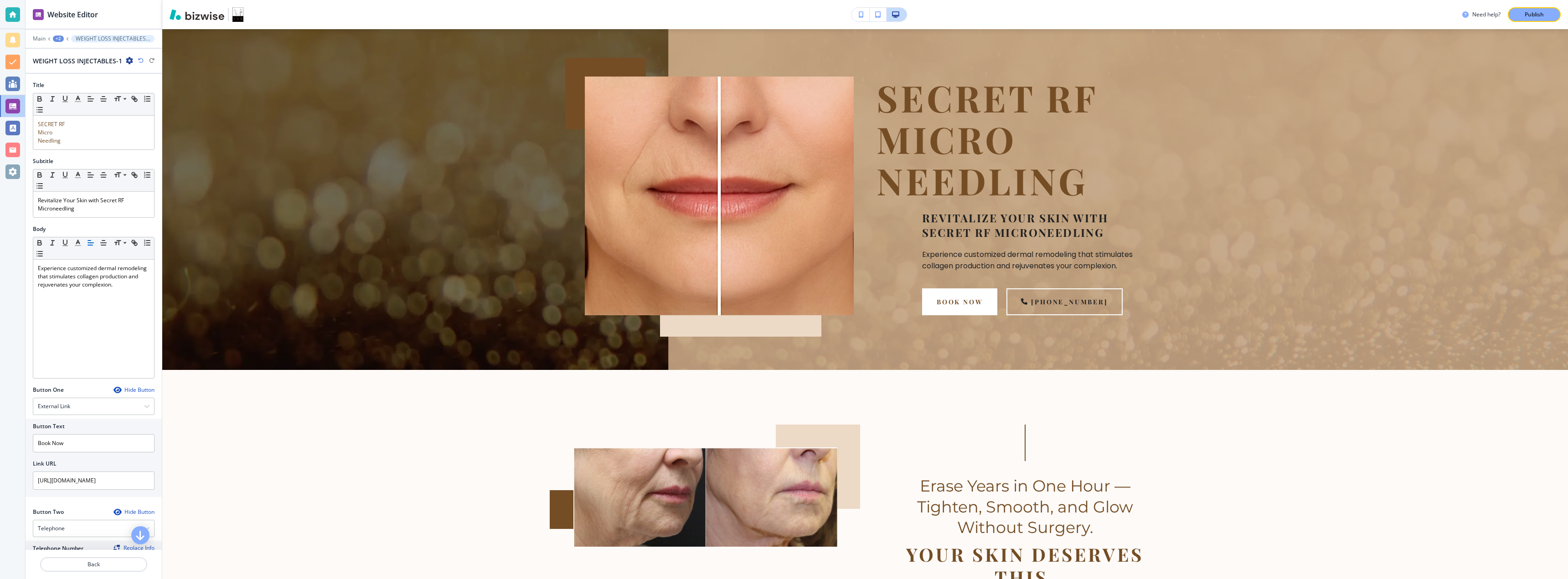
scroll to position [133, 0]
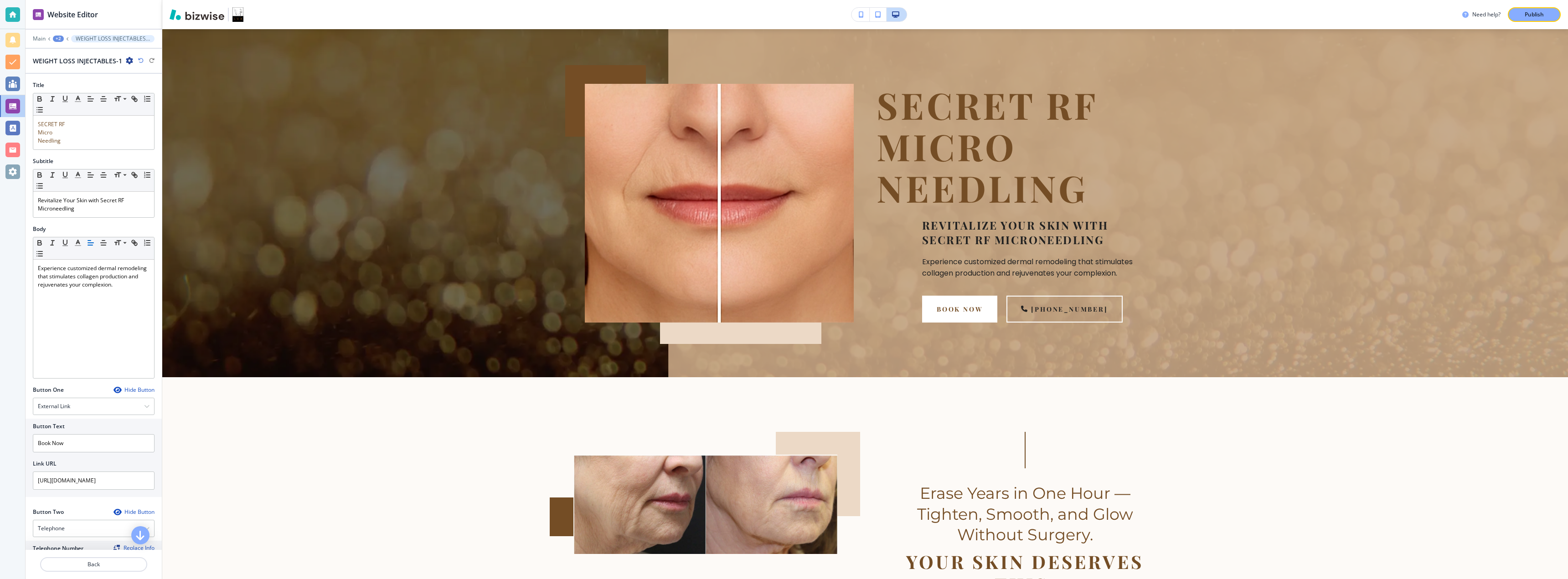
click at [56, 40] on div "+2" at bounding box center [59, 38] width 11 height 6
click at [58, 57] on button "Pages" at bounding box center [82, 53] width 59 height 16
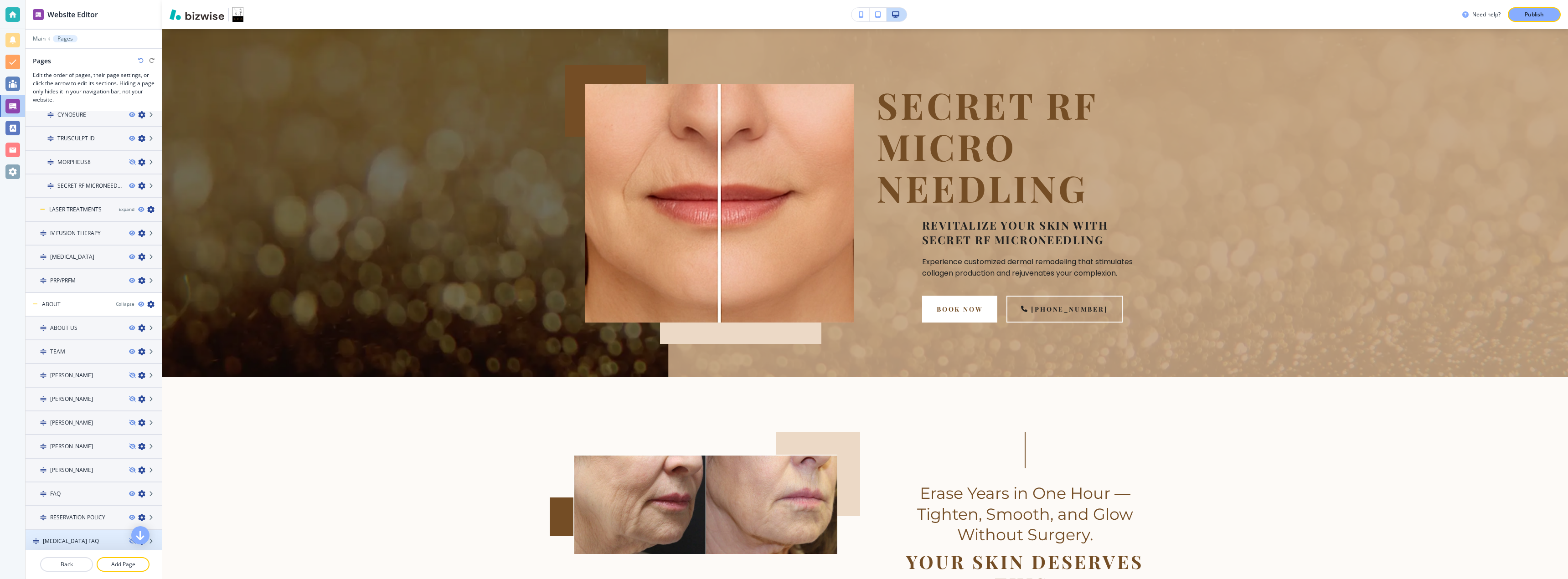
scroll to position [220, 0]
click at [76, 210] on h4 "SECRET RF MICRONEEDLE" at bounding box center [90, 211] width 65 height 8
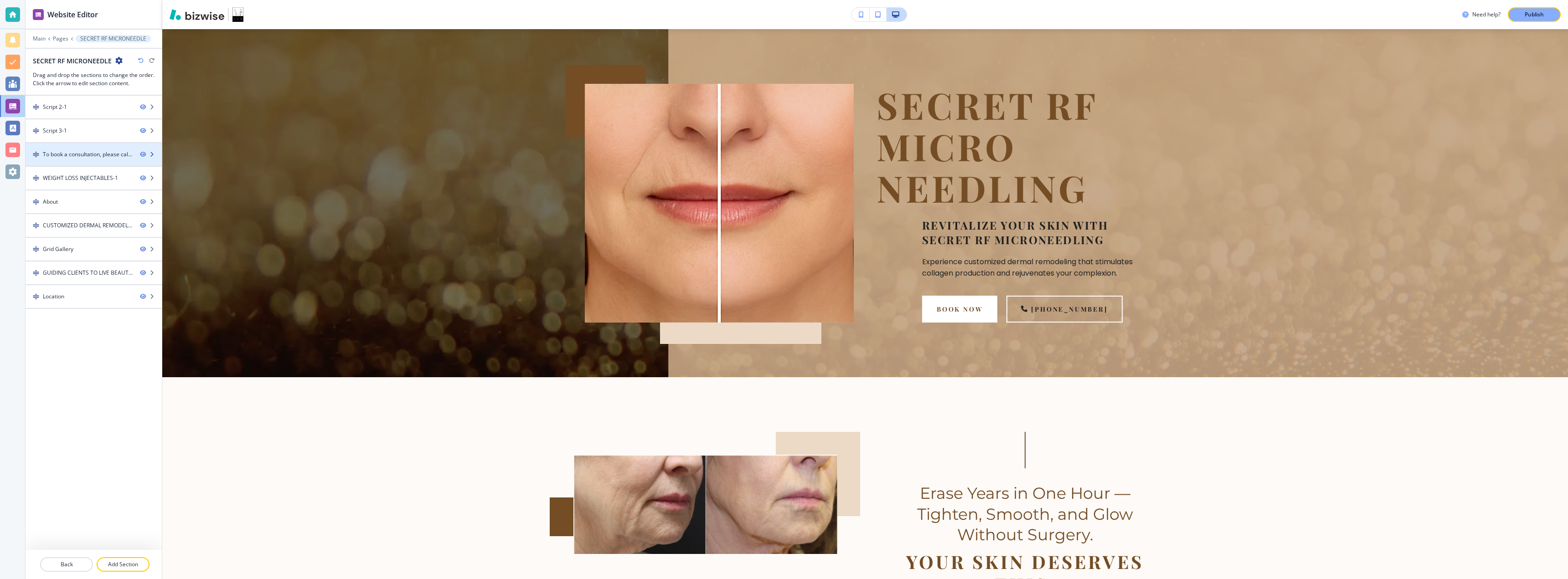
click at [79, 148] on div at bounding box center [93, 147] width 136 height 7
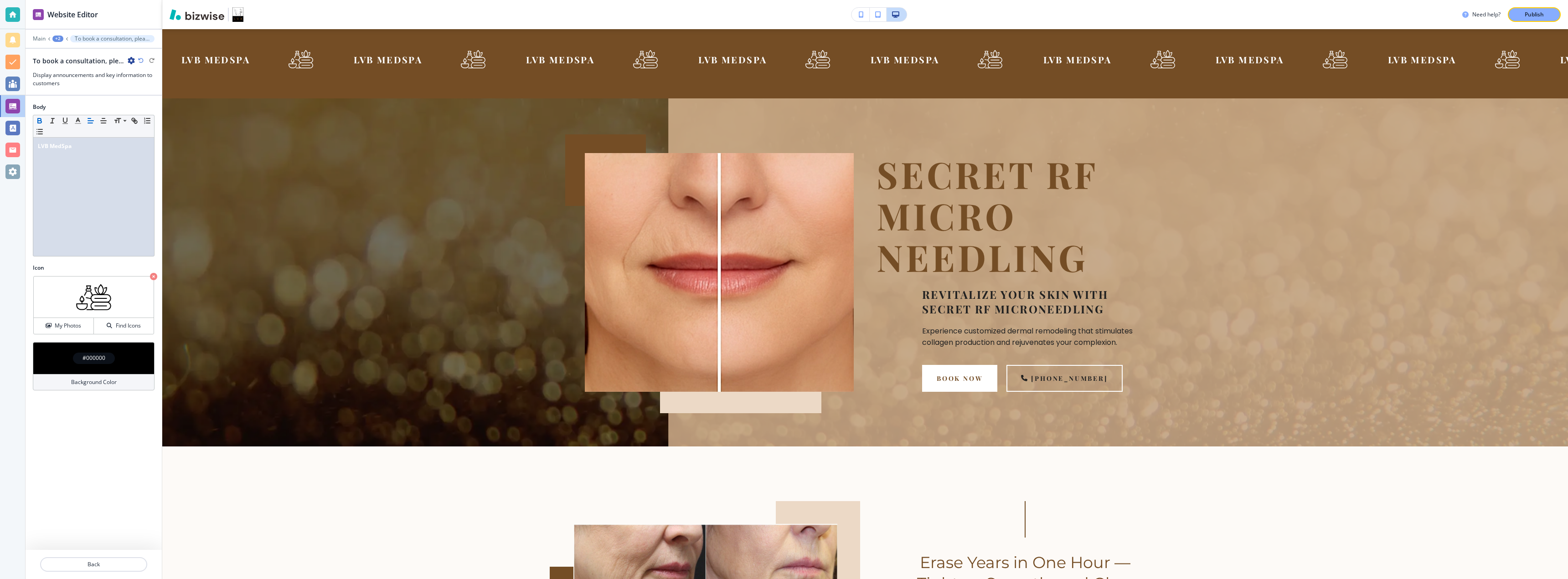
scroll to position [55, 0]
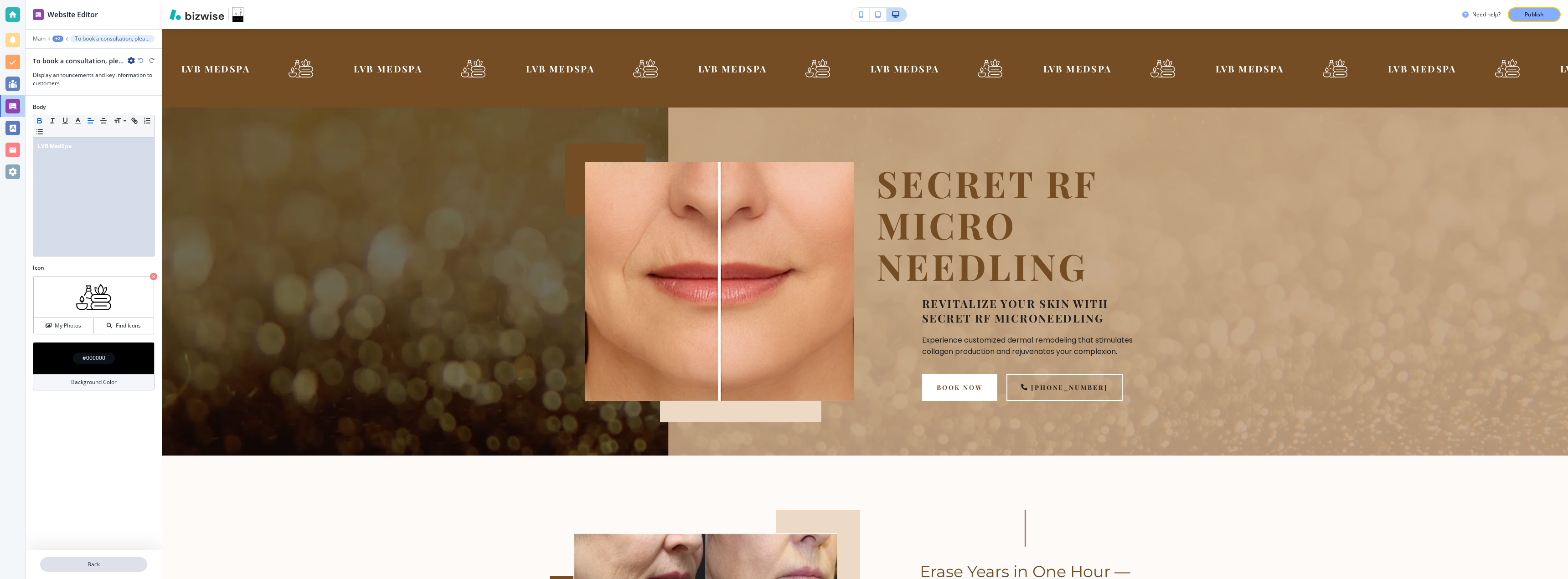
click at [91, 565] on p "Back" at bounding box center [93, 564] width 106 height 8
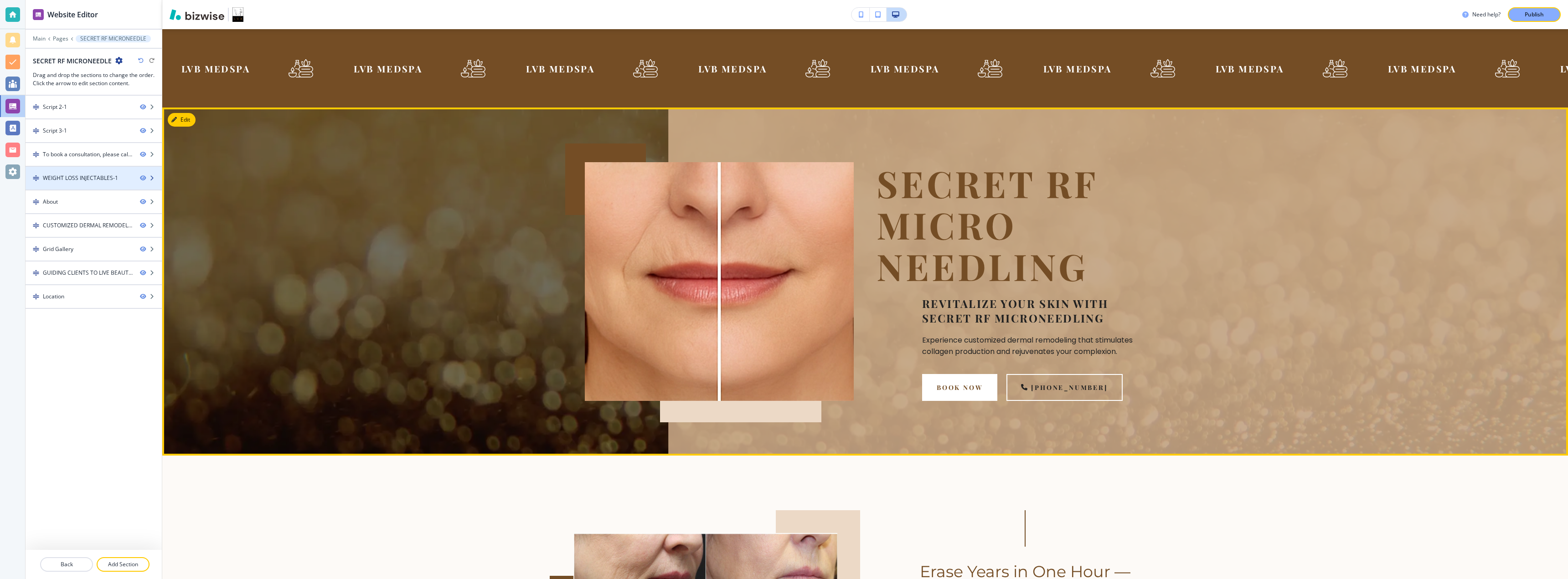
click at [93, 183] on div at bounding box center [93, 186] width 136 height 7
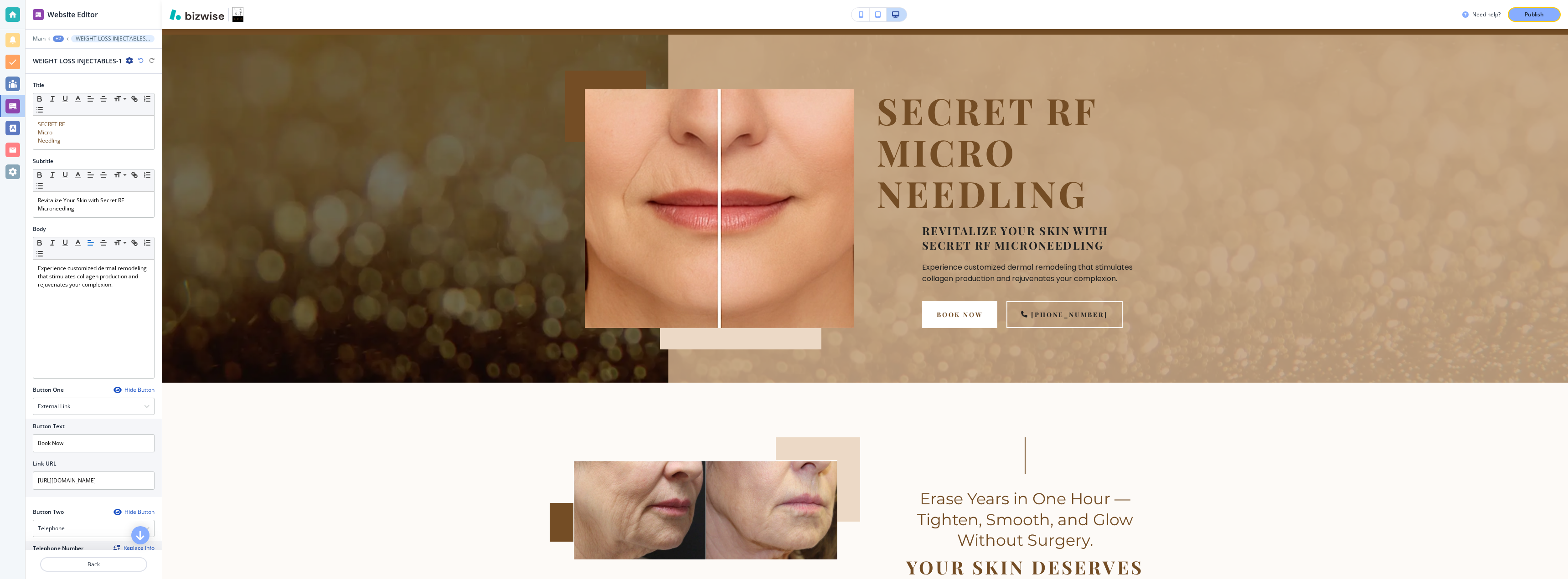
scroll to position [133, 0]
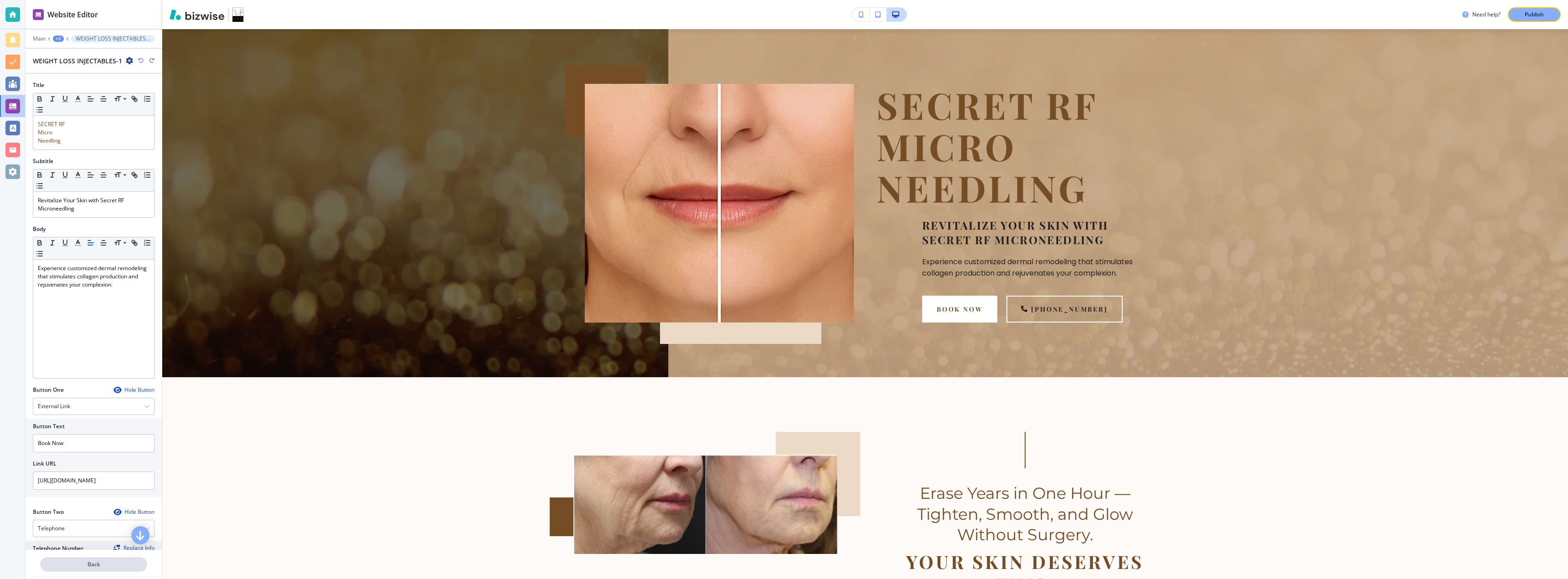
click at [91, 562] on p "Back" at bounding box center [93, 564] width 106 height 8
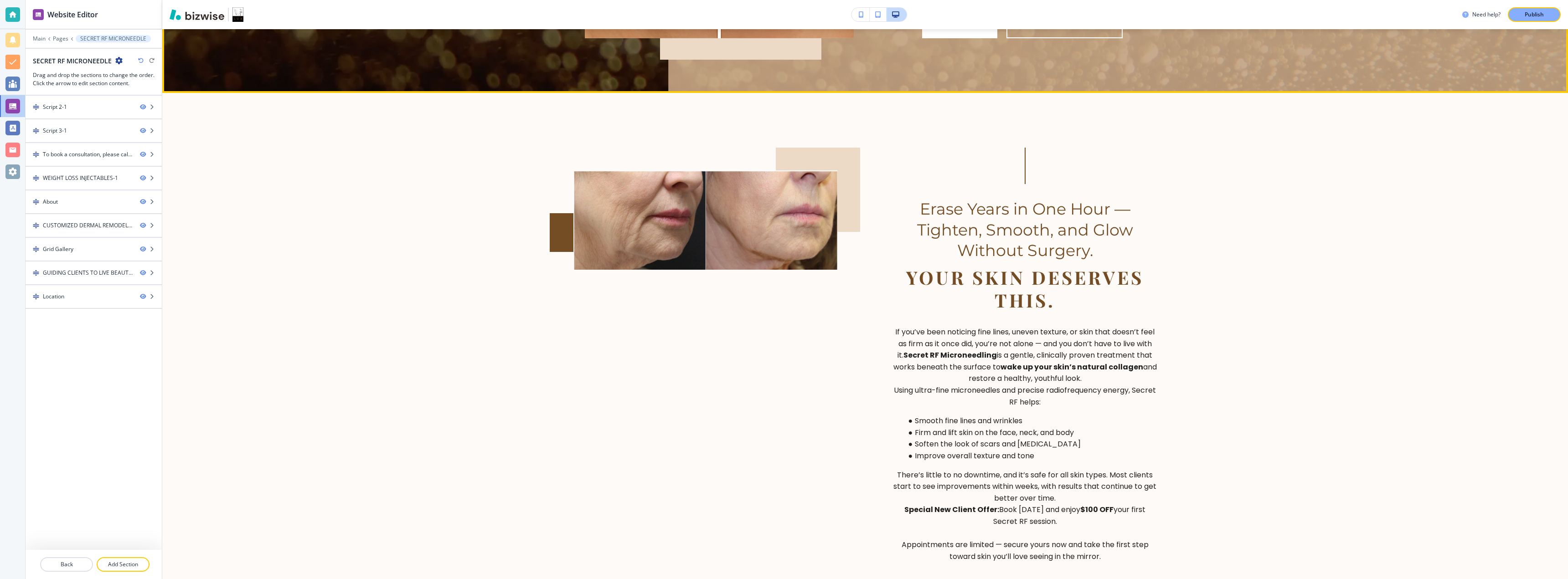
scroll to position [438, 0]
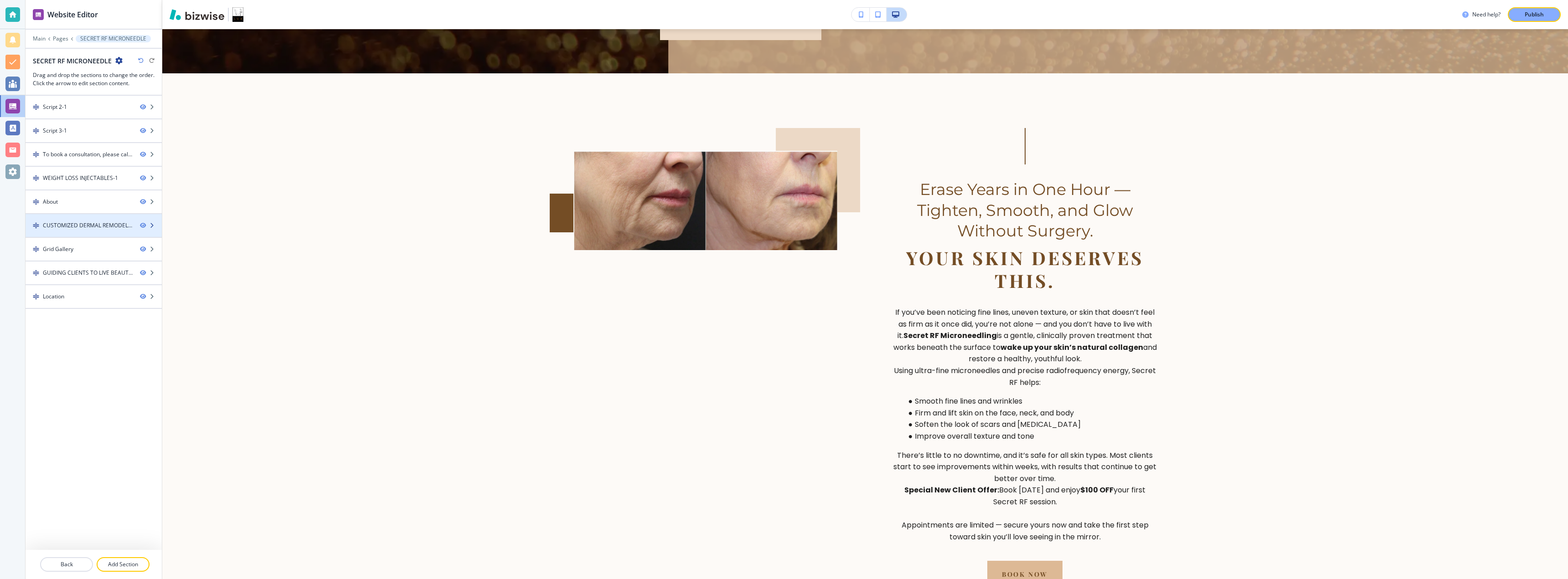
click at [86, 226] on div "CUSTOMIZED DERMAL REMODELING" at bounding box center [87, 225] width 90 height 8
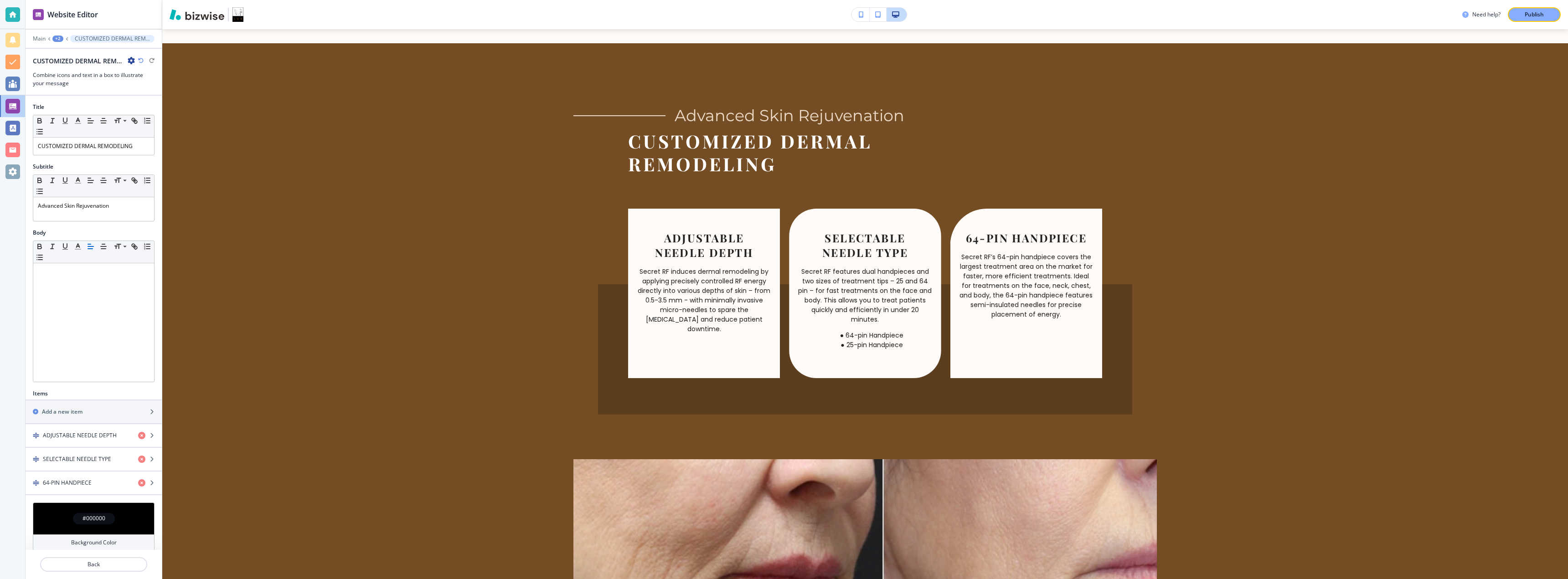
scroll to position [1051, 0]
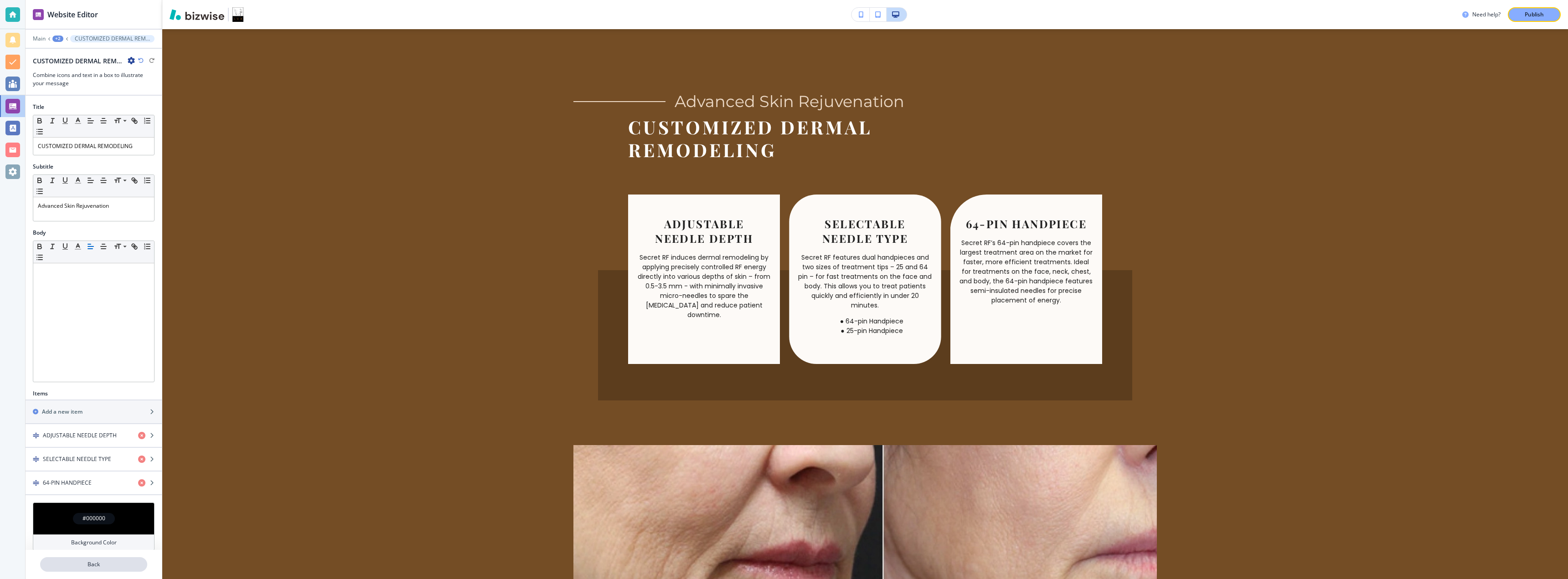
click at [83, 561] on p "Back" at bounding box center [93, 564] width 106 height 8
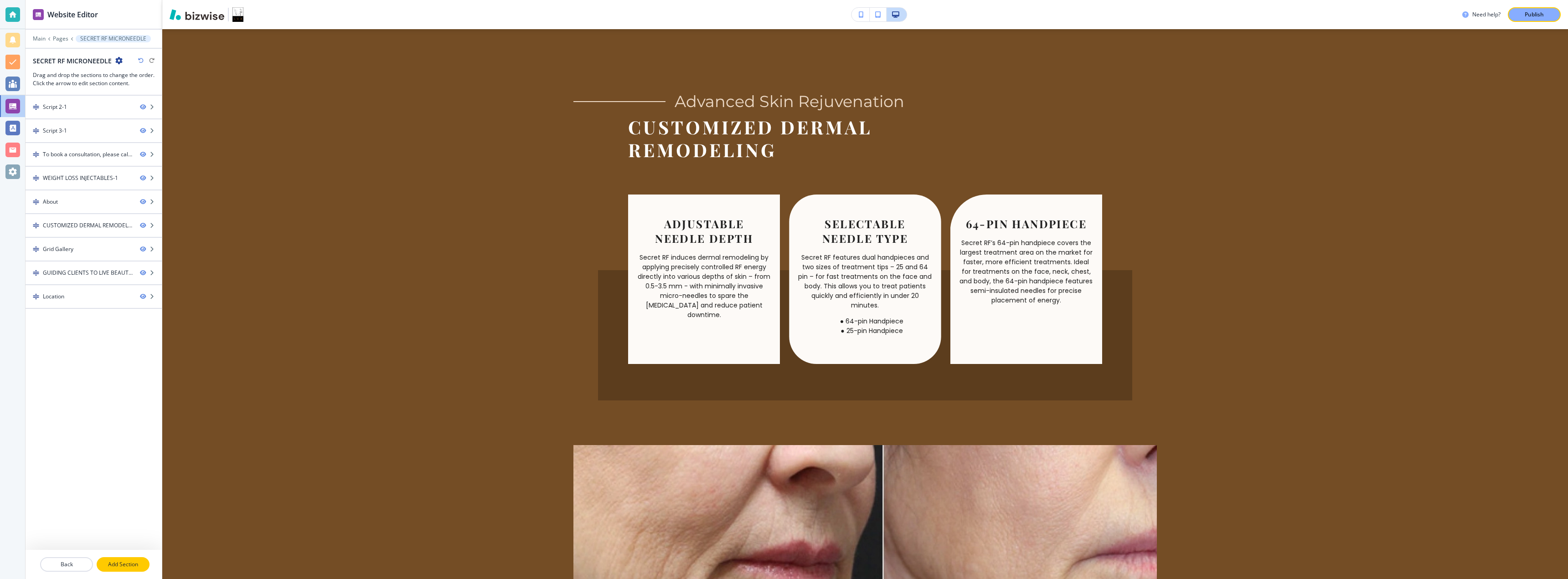
click at [125, 561] on p "Add Section" at bounding box center [123, 564] width 51 height 8
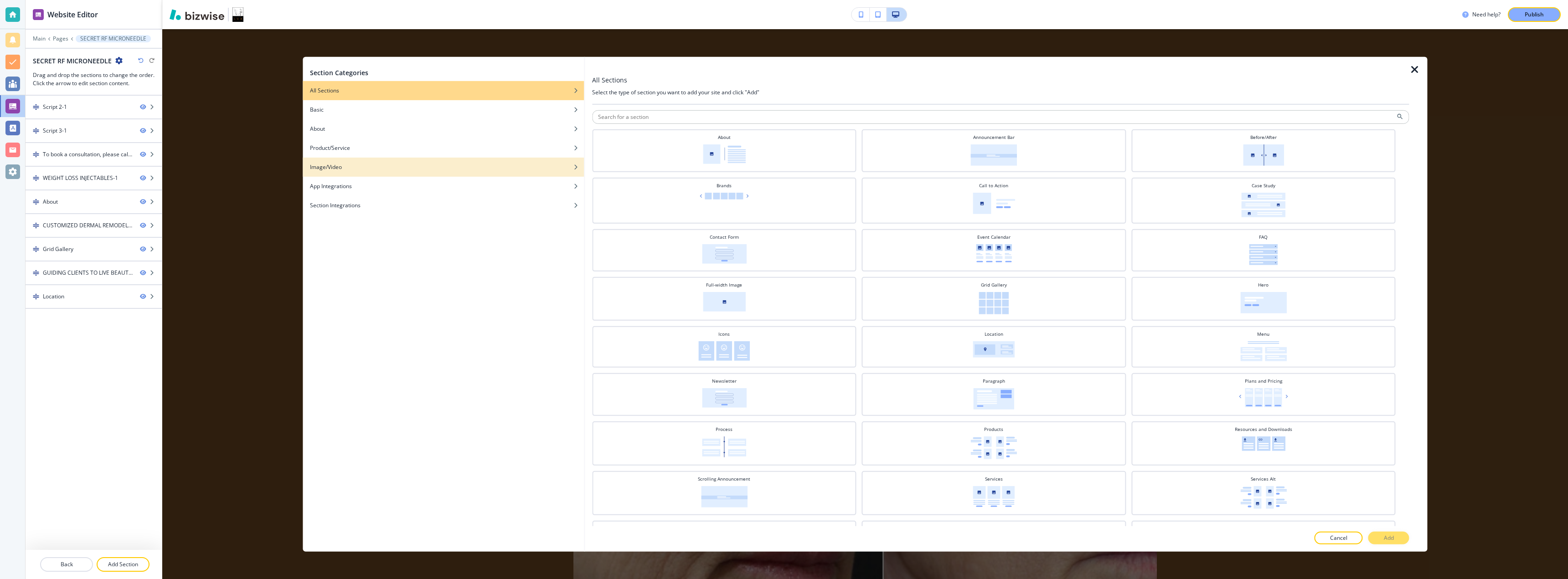
click at [362, 165] on div "Image/Video" at bounding box center [444, 166] width 281 height 8
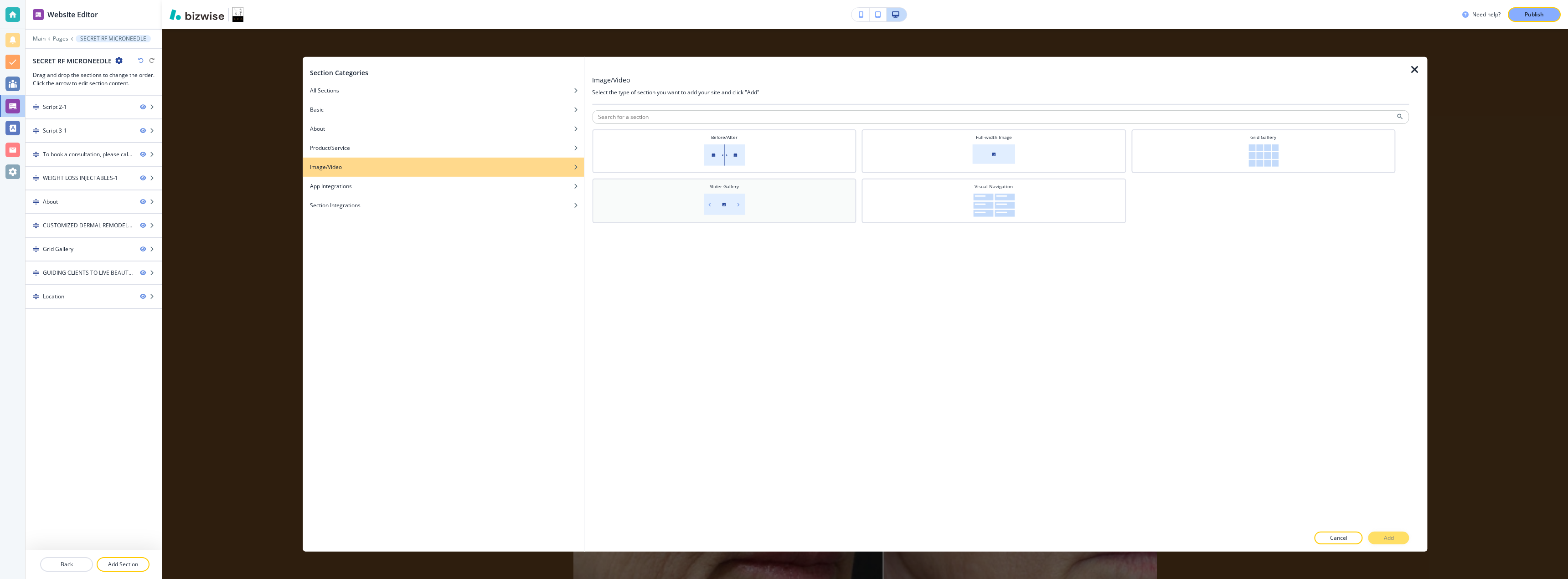
click at [712, 206] on img at bounding box center [724, 203] width 41 height 22
click at [1394, 541] on p "Add" at bounding box center [1389, 538] width 10 height 8
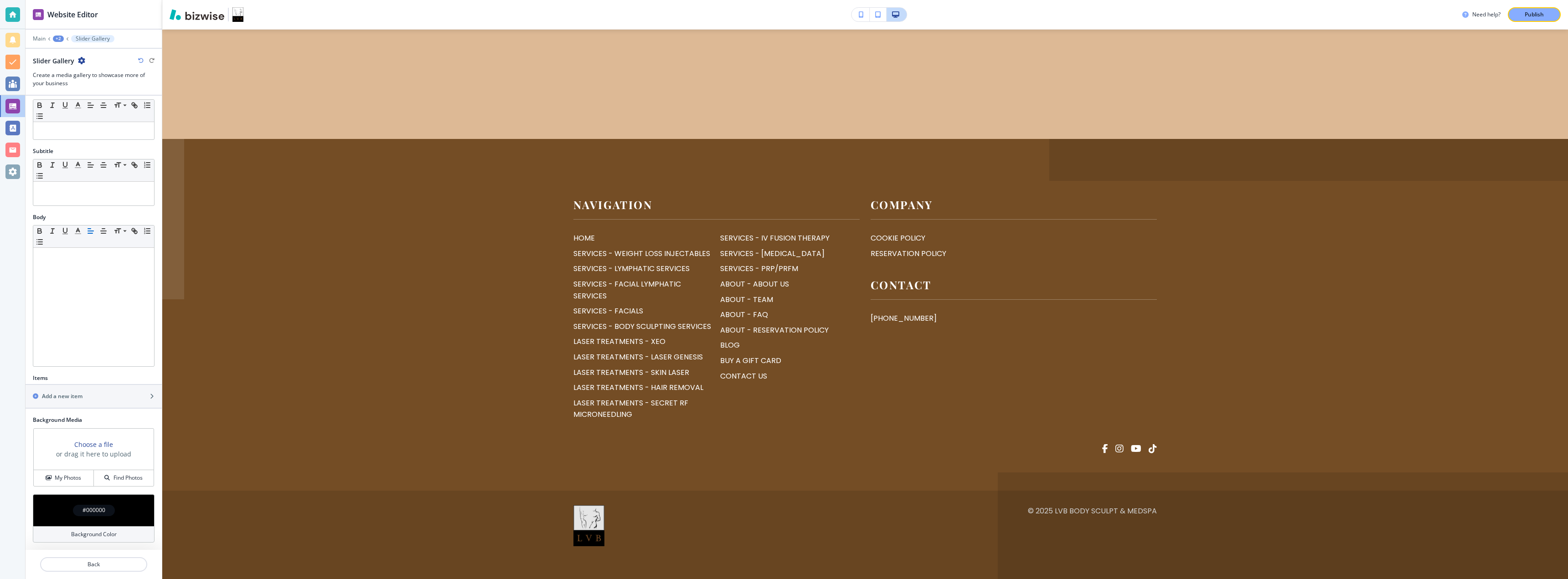
scroll to position [0, 0]
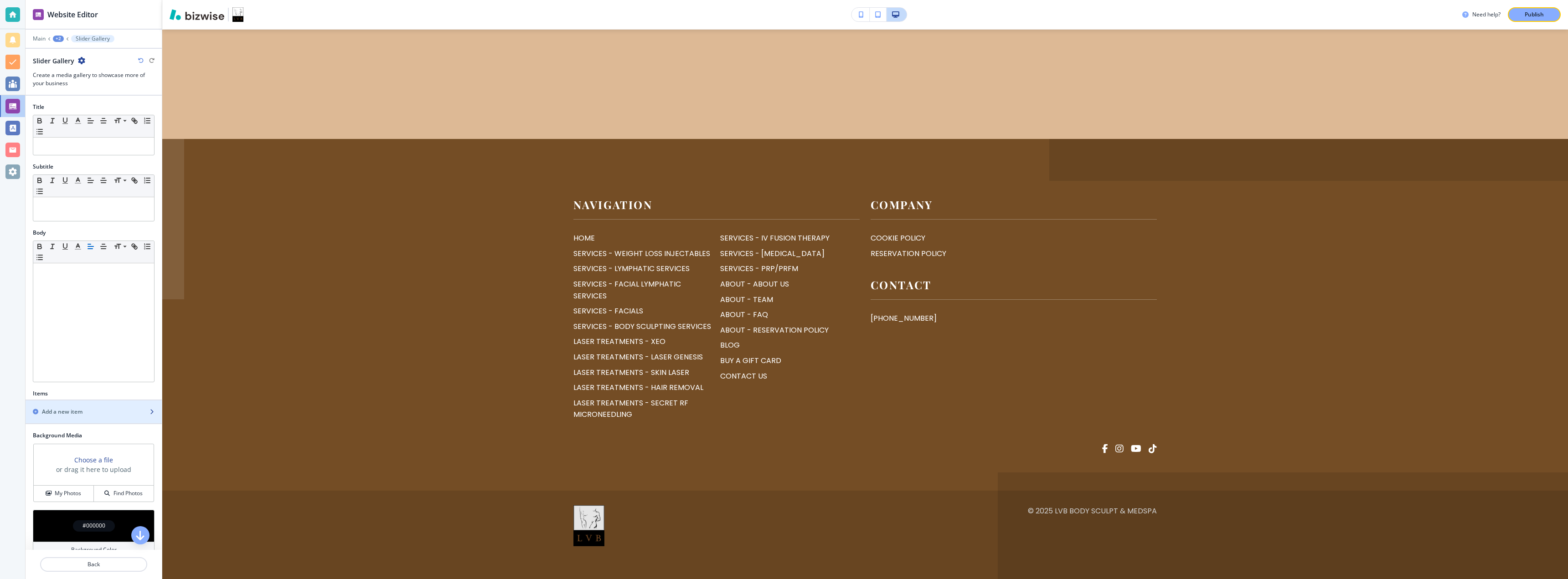
click at [83, 421] on div "button" at bounding box center [93, 420] width 136 height 7
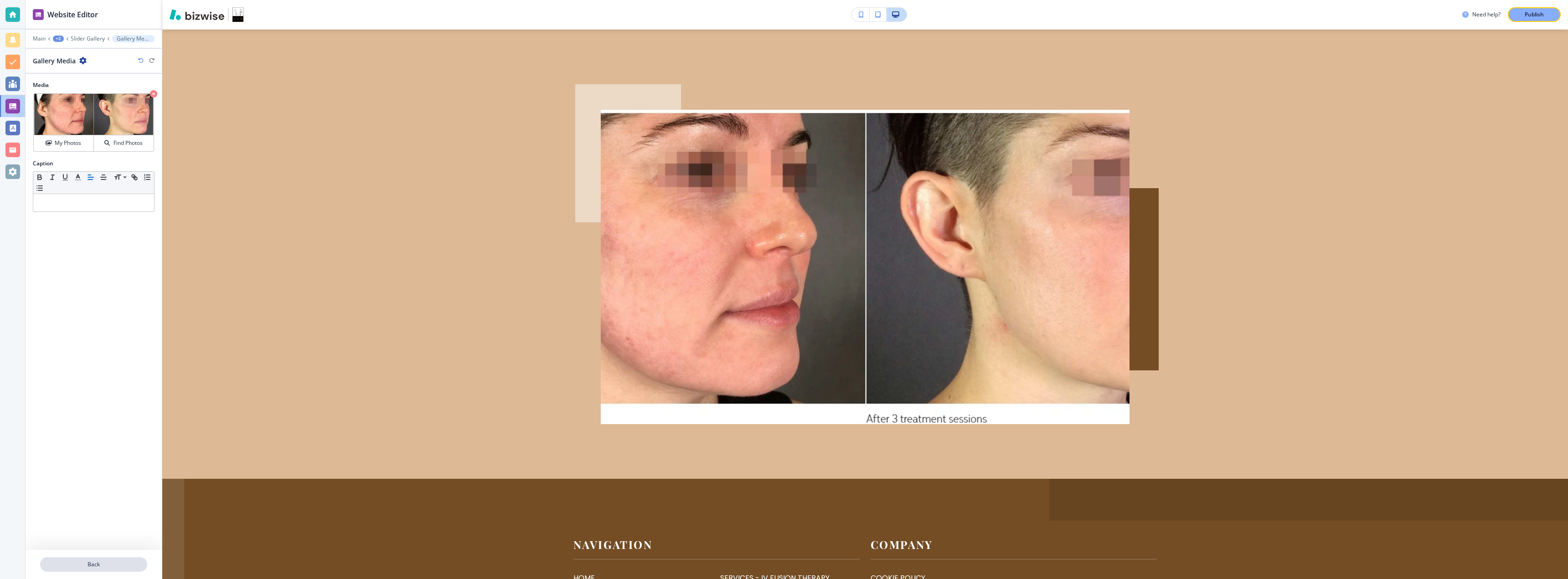
click at [114, 571] on button "Back" at bounding box center [93, 564] width 107 height 15
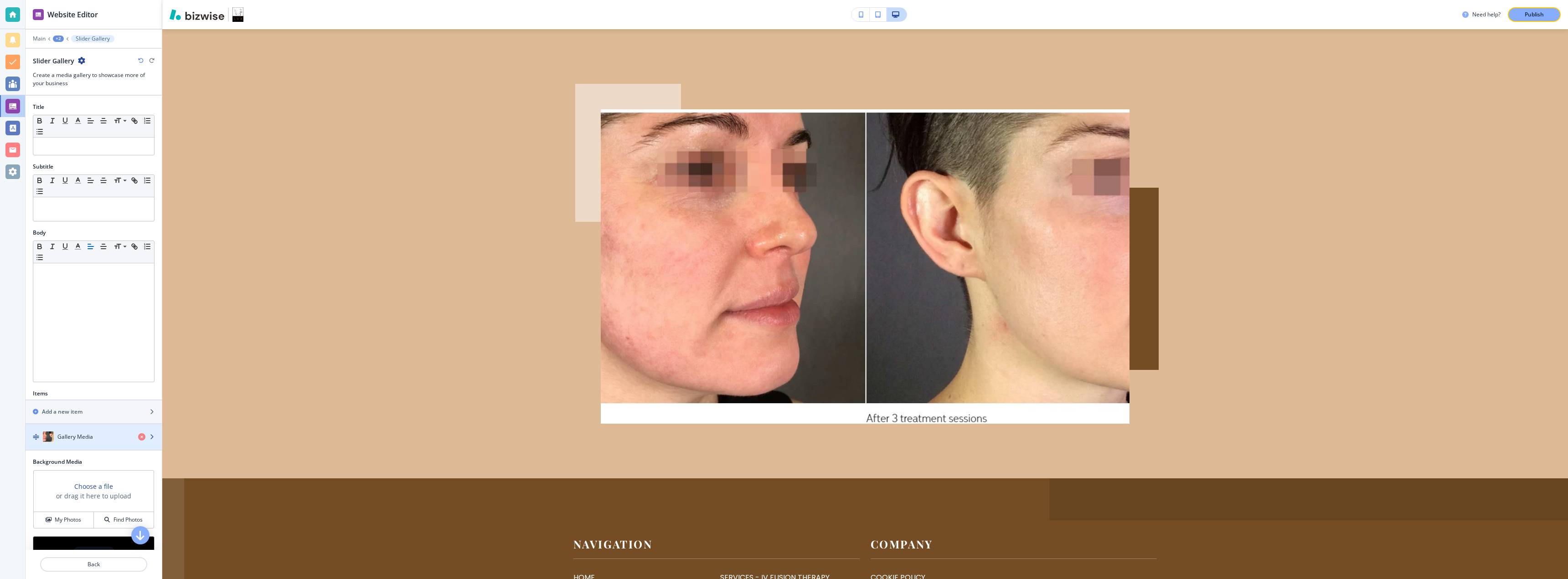
scroll to position [42, 0]
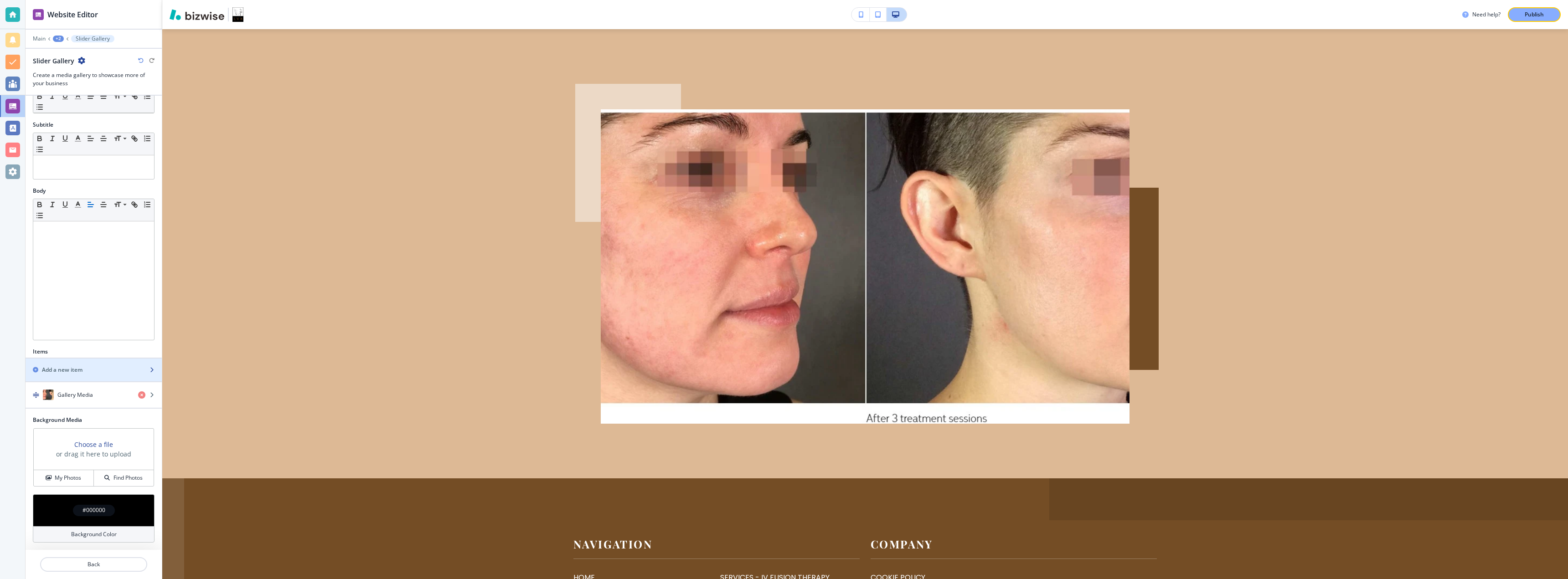
click at [91, 373] on div "Add a new item" at bounding box center [83, 369] width 116 height 8
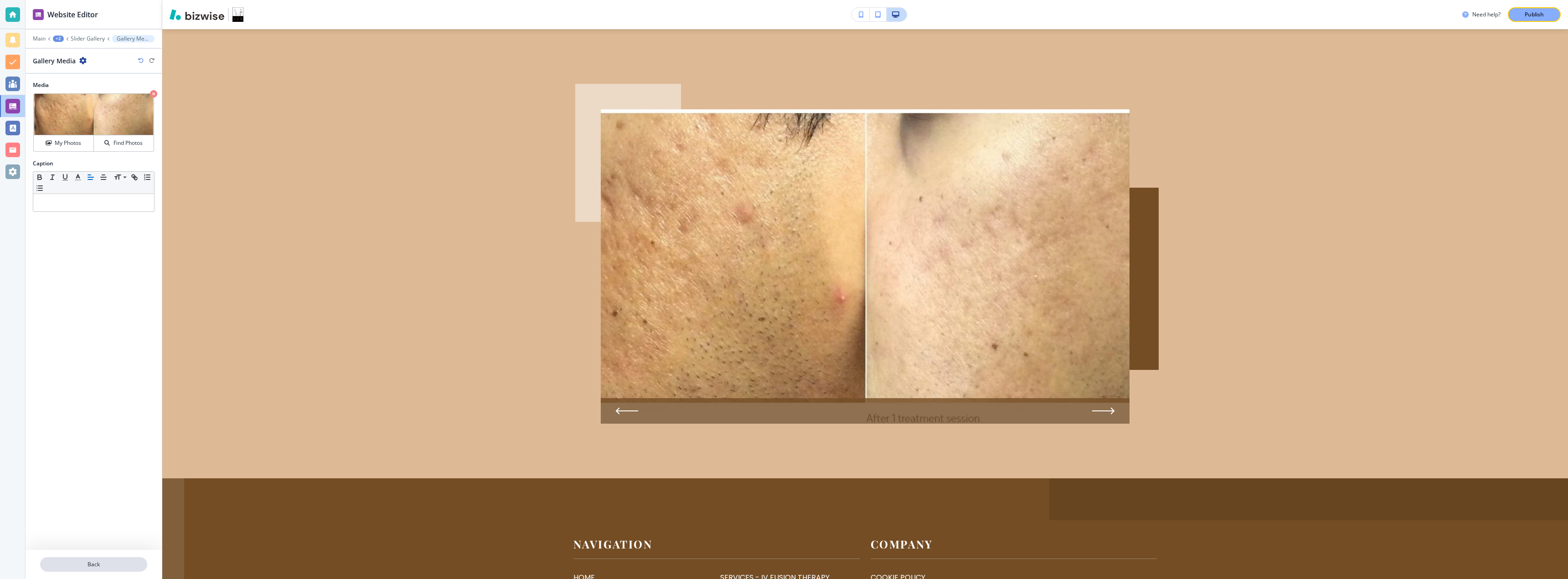
click at [114, 562] on p "Back" at bounding box center [93, 564] width 106 height 8
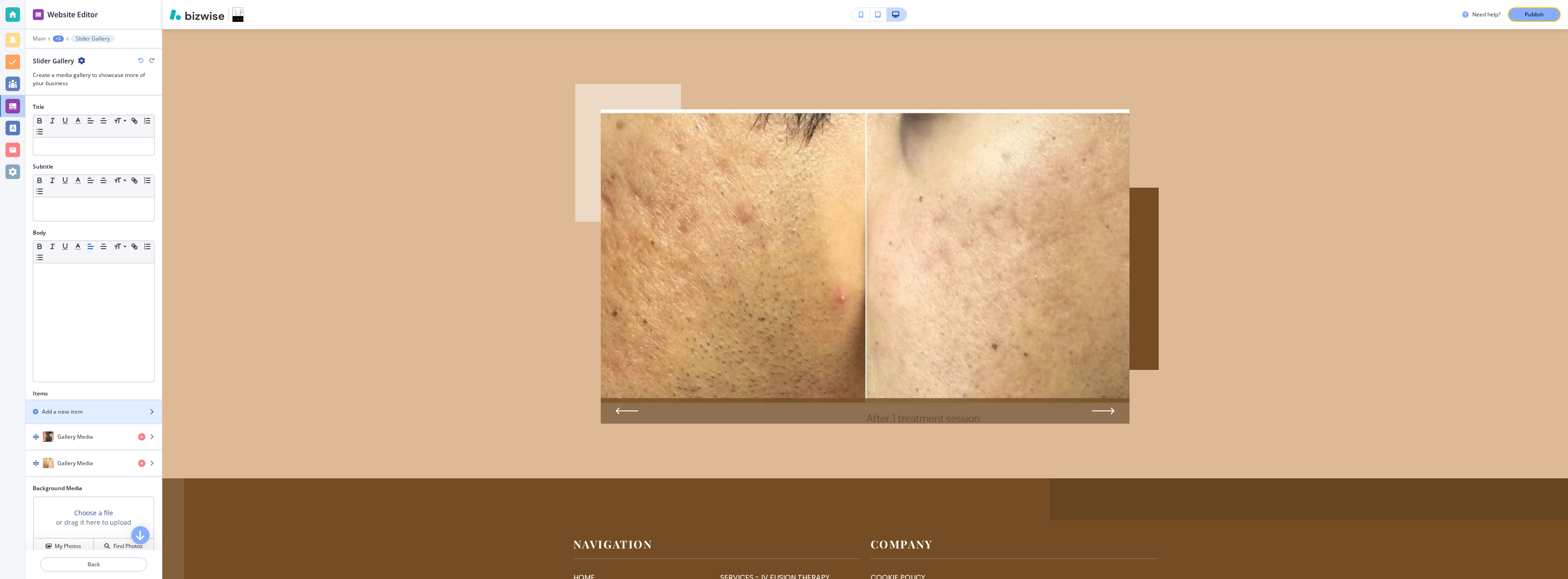
click at [84, 414] on div "Add a new item" at bounding box center [83, 411] width 116 height 8
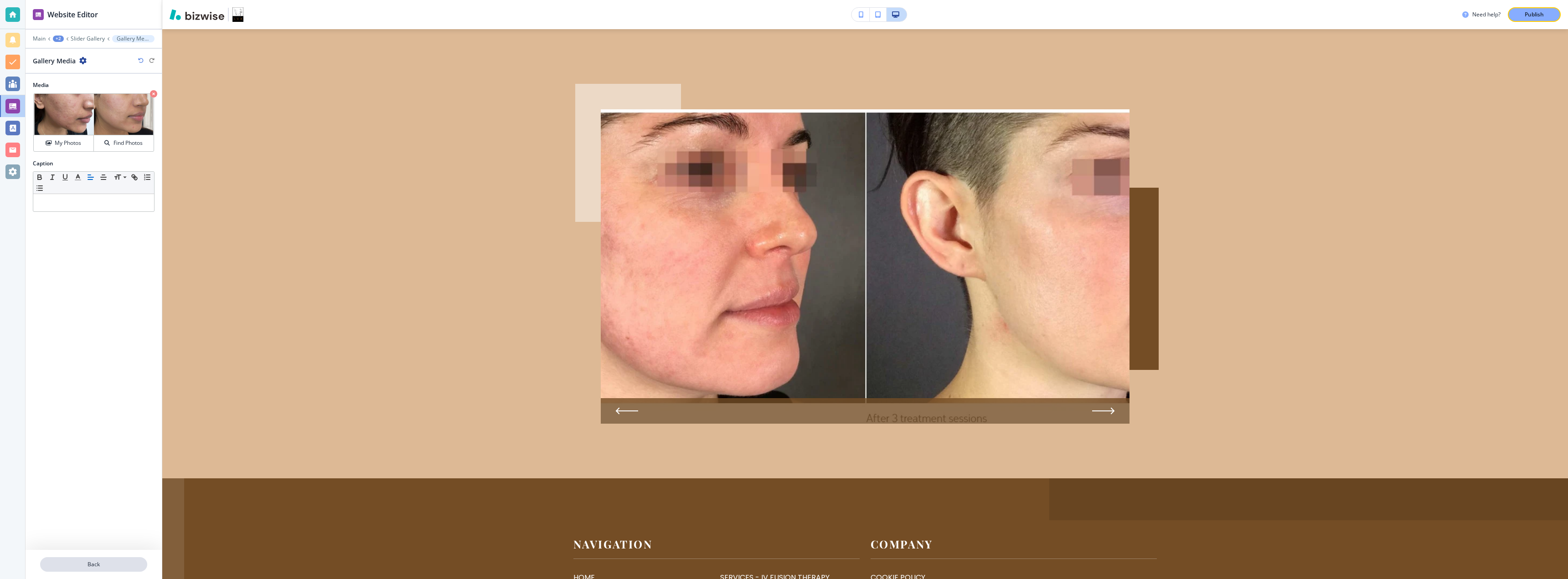
click at [112, 560] on button "Back" at bounding box center [93, 564] width 107 height 15
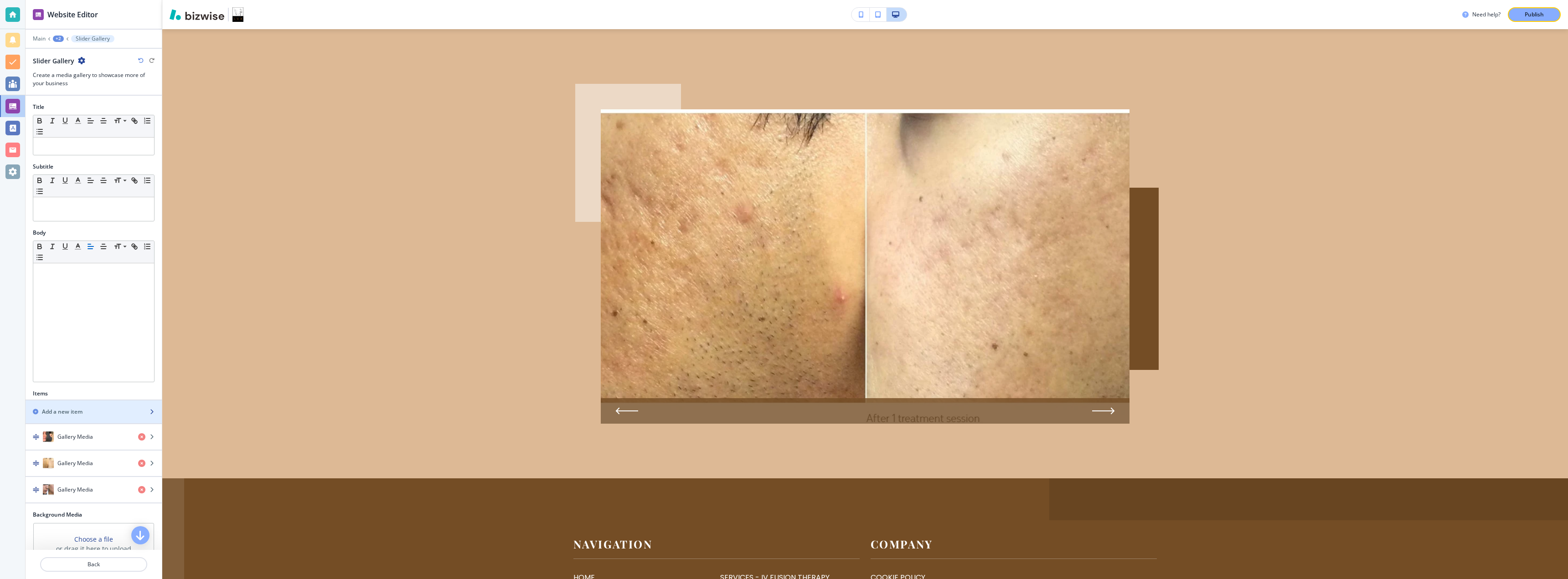
click at [73, 420] on div "button" at bounding box center [93, 420] width 136 height 7
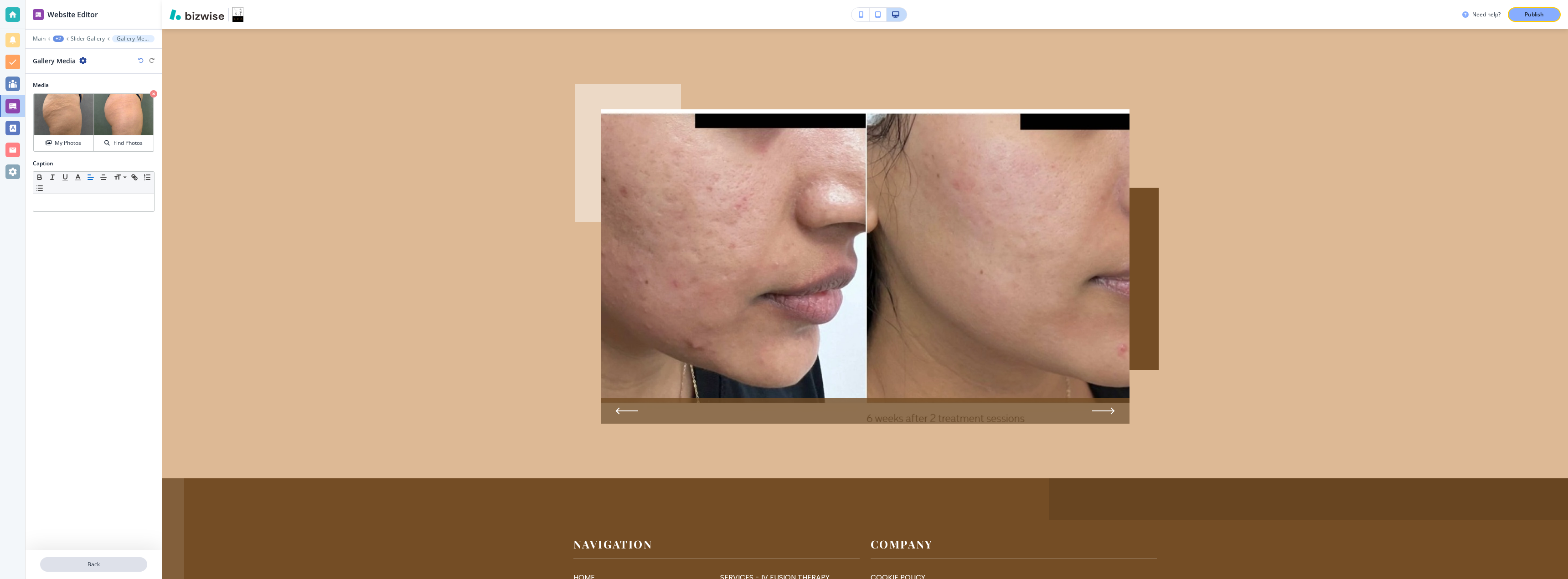
click at [65, 562] on p "Back" at bounding box center [93, 564] width 106 height 8
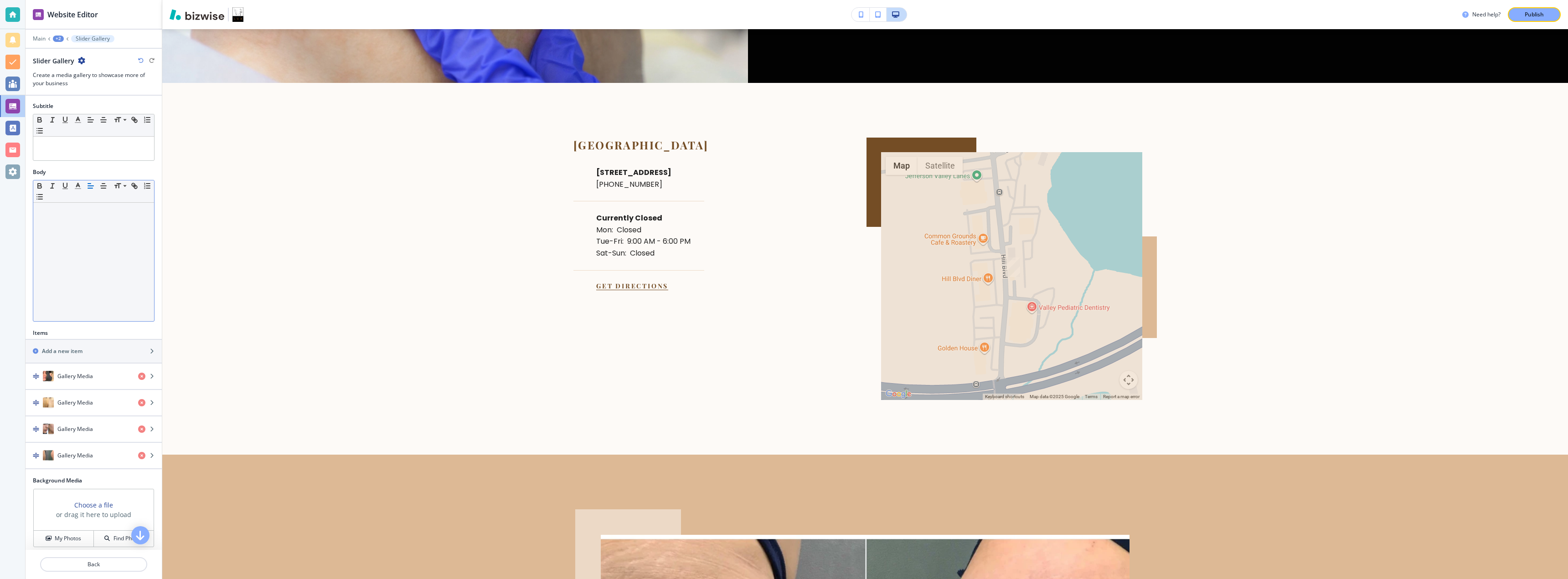
scroll to position [0, 0]
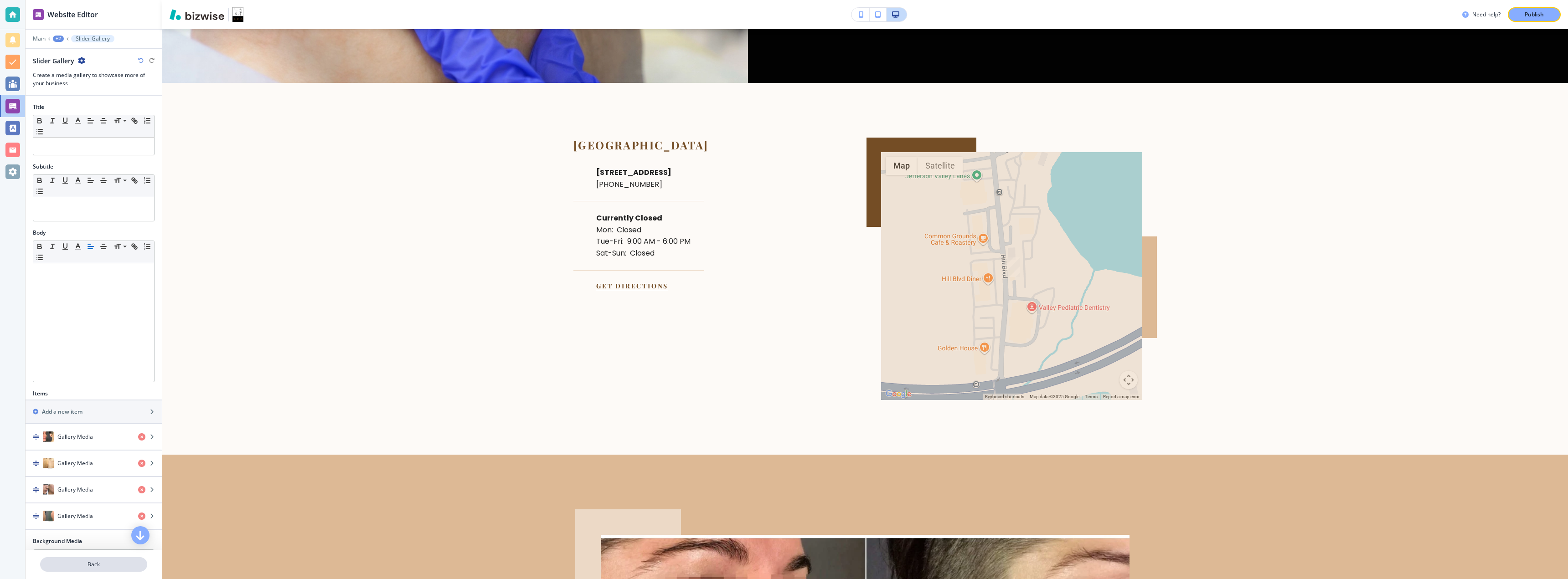
click at [78, 561] on p "Back" at bounding box center [93, 564] width 106 height 8
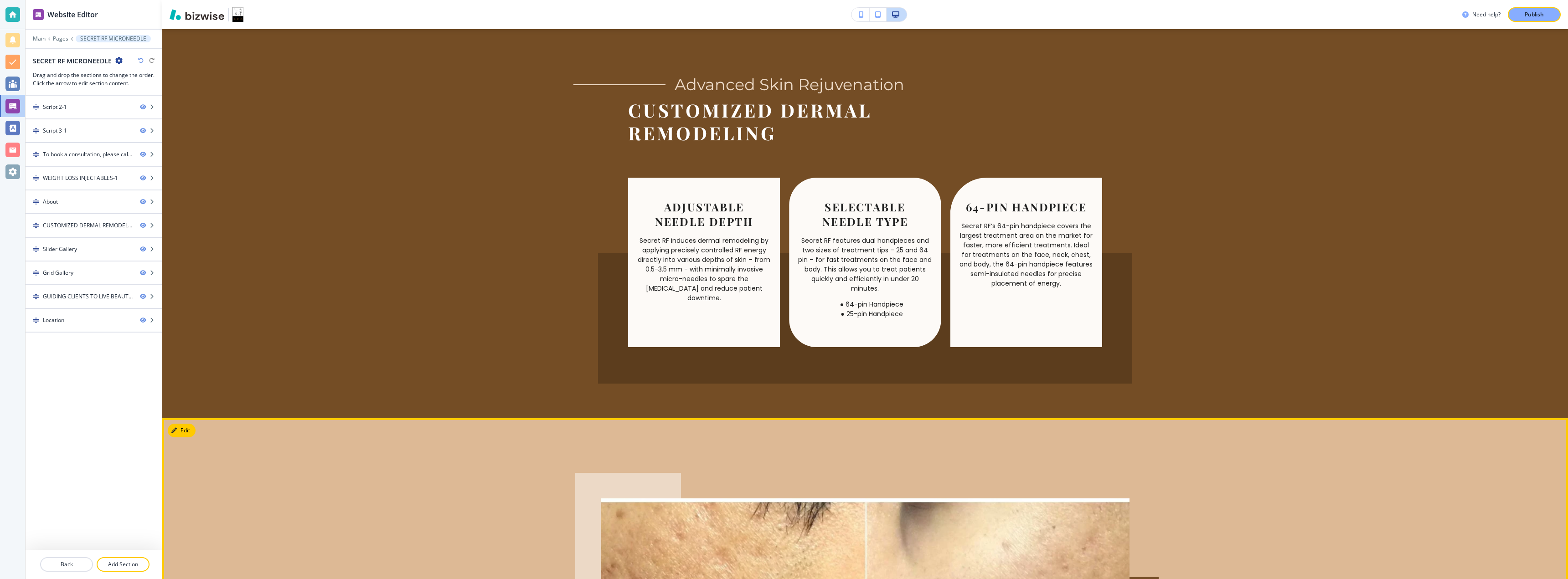
scroll to position [1032, 0]
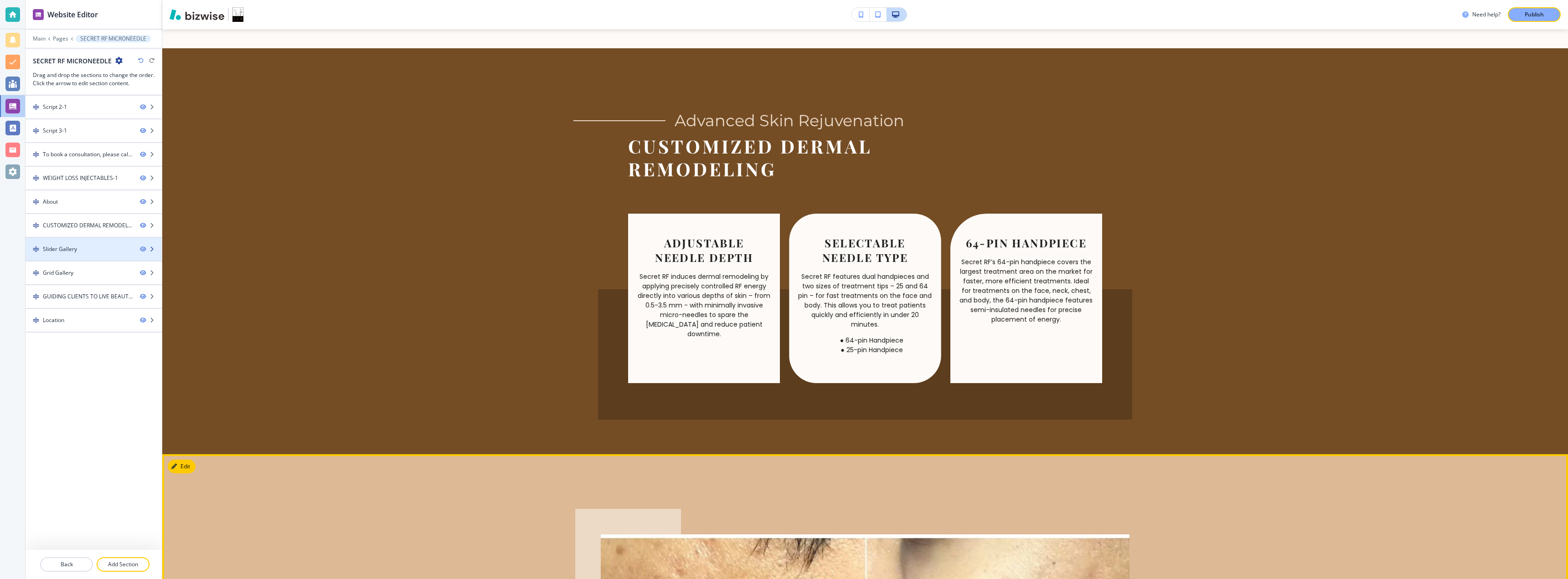
click at [74, 247] on div "Slider Gallery" at bounding box center [59, 249] width 34 height 8
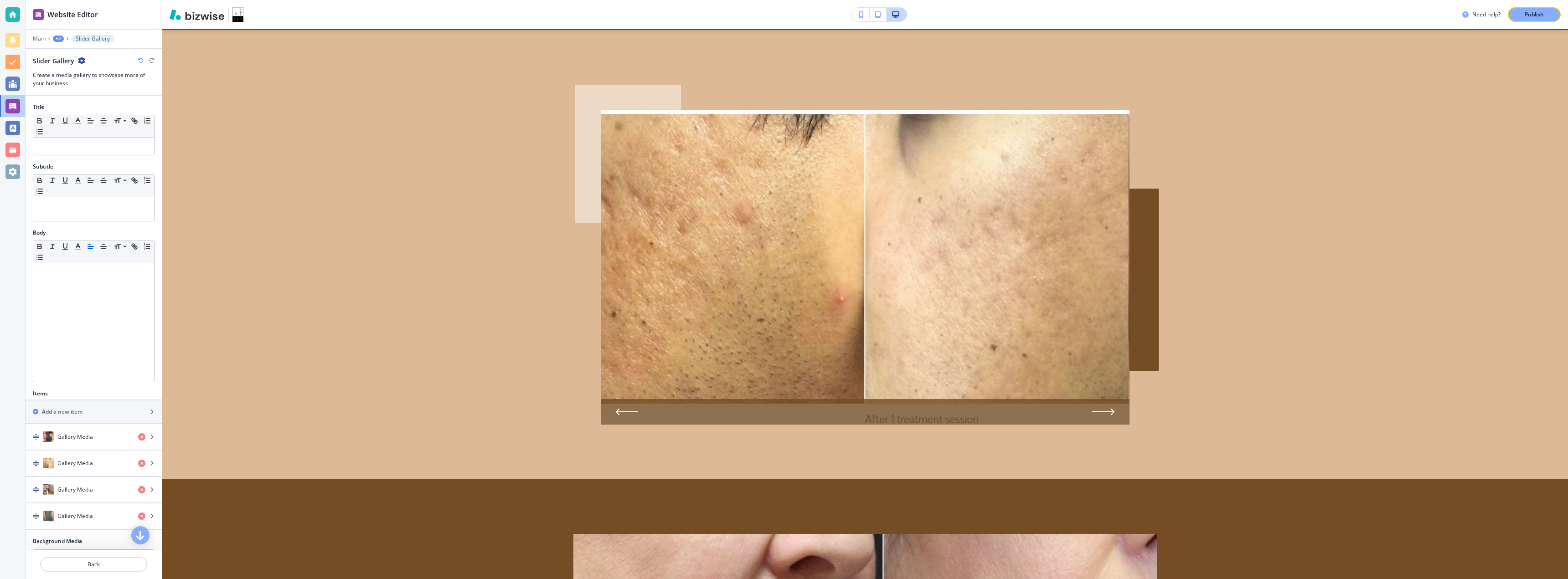
scroll to position [1458, 0]
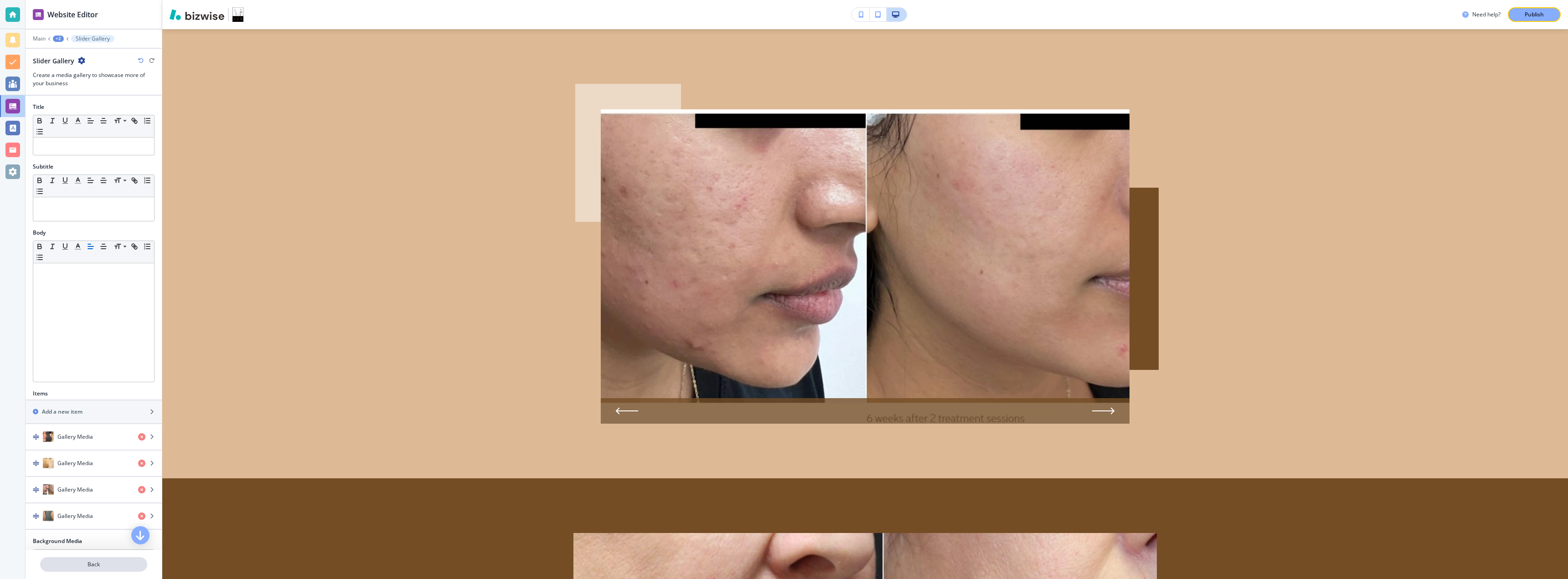
click at [93, 567] on p "Back" at bounding box center [93, 564] width 106 height 8
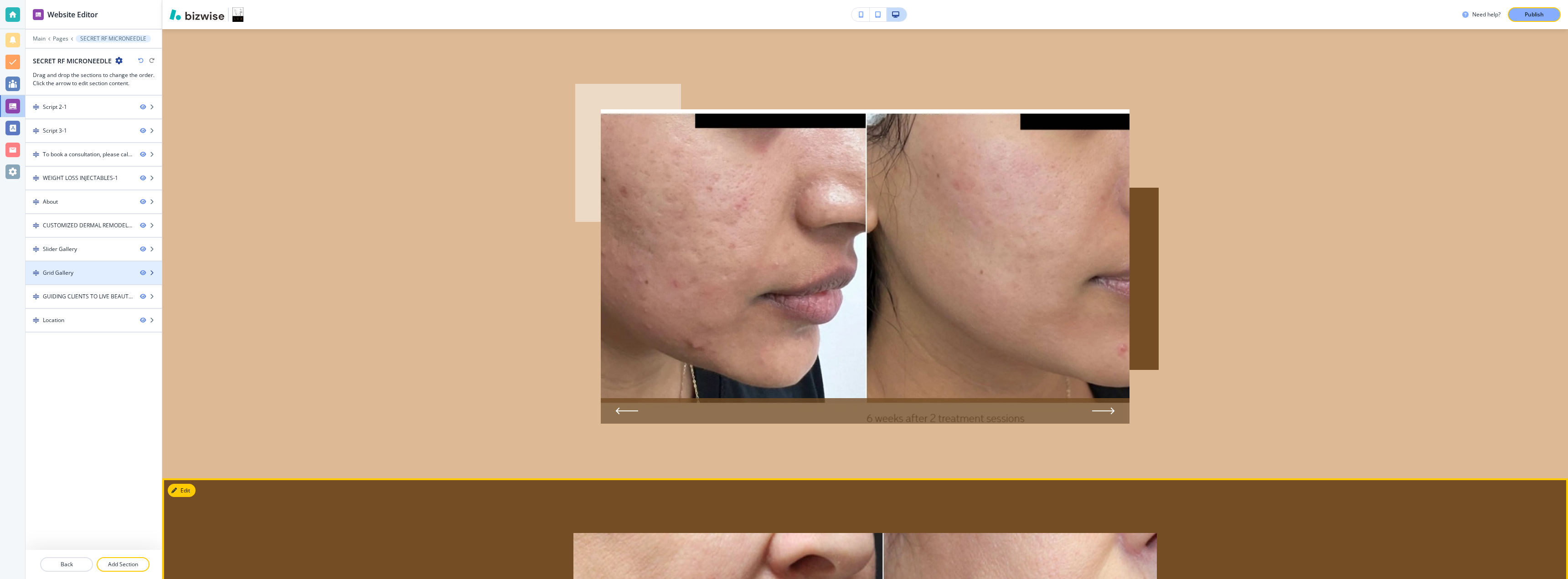
click at [99, 278] on div at bounding box center [93, 280] width 136 height 7
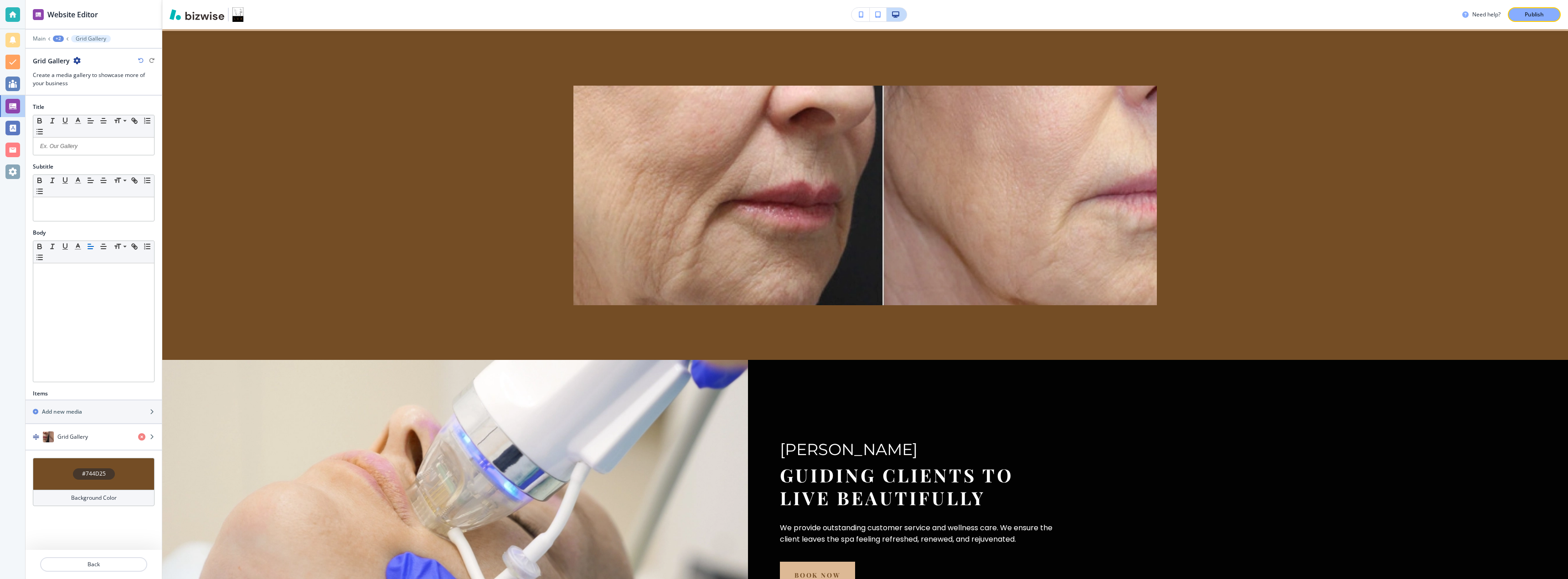
scroll to position [1906, 0]
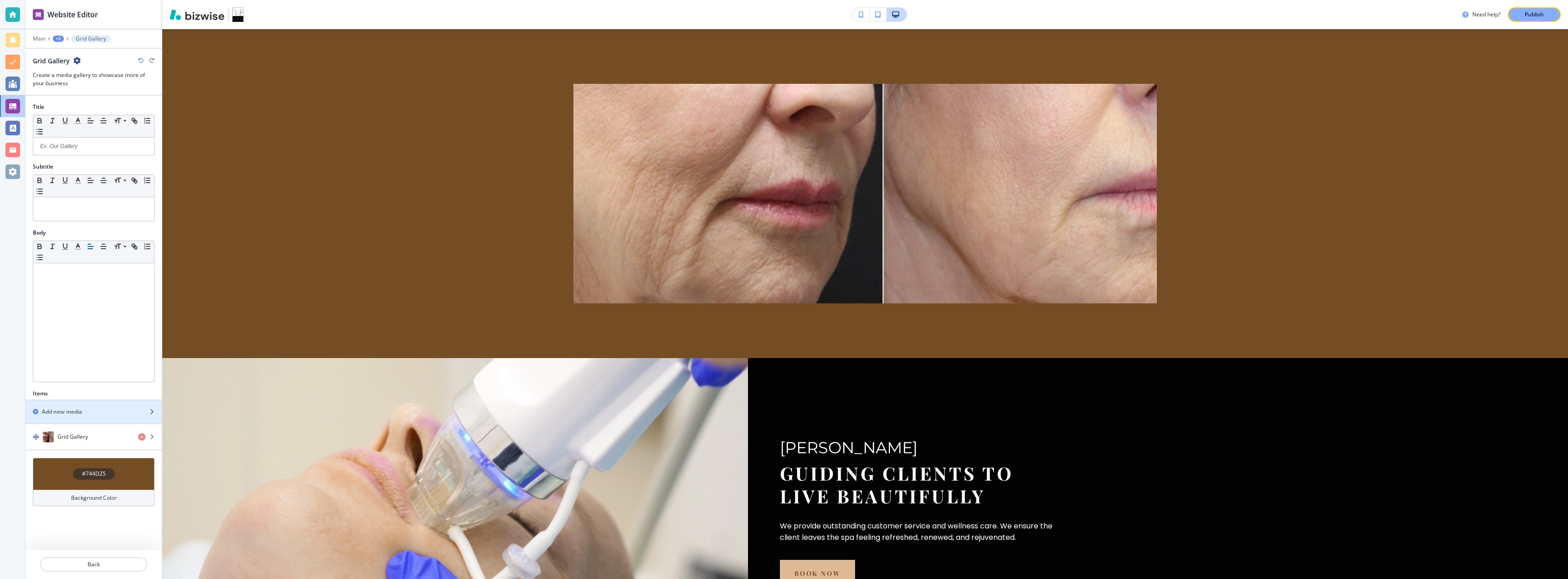
click at [109, 417] on div "button" at bounding box center [93, 420] width 136 height 7
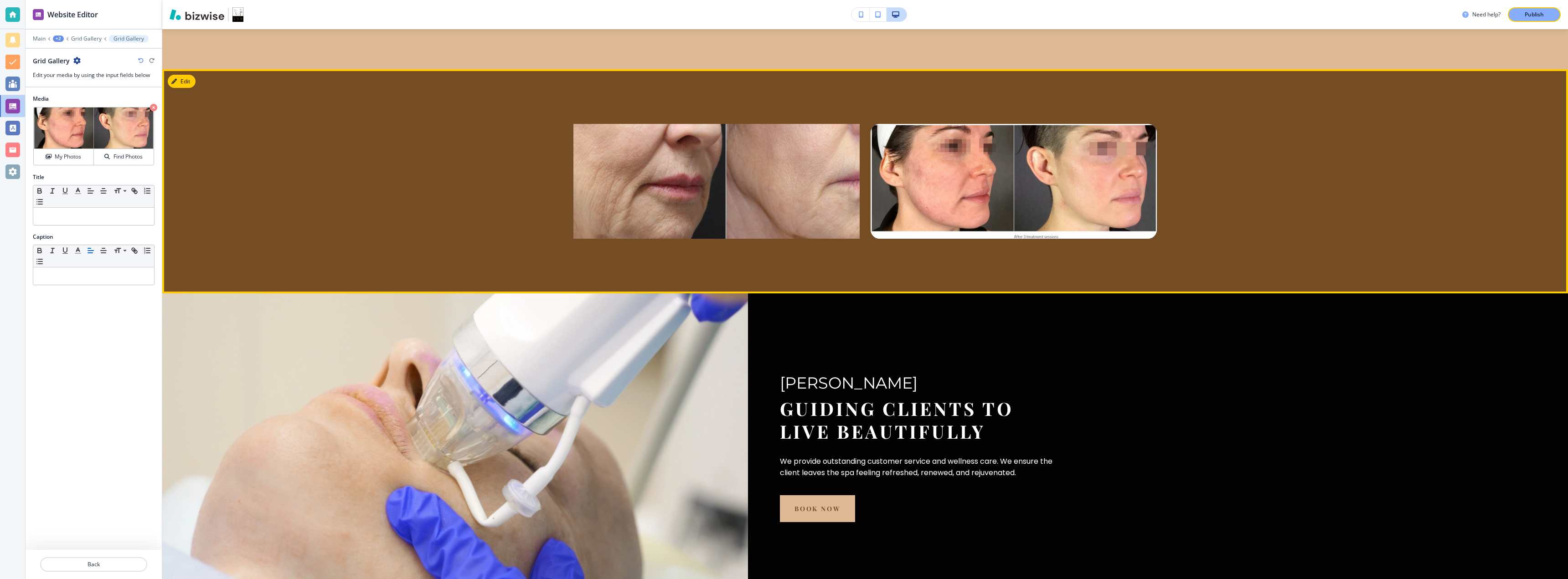
scroll to position [1846, 0]
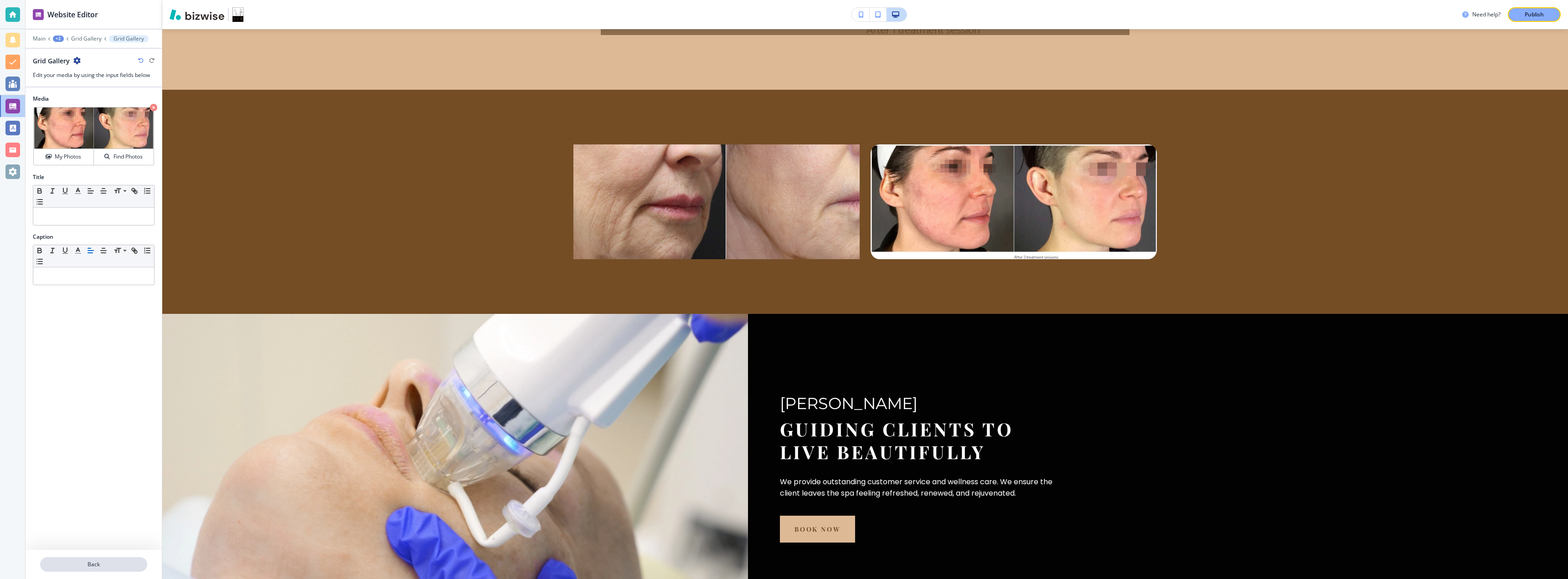
click at [71, 569] on p "Back" at bounding box center [93, 564] width 106 height 8
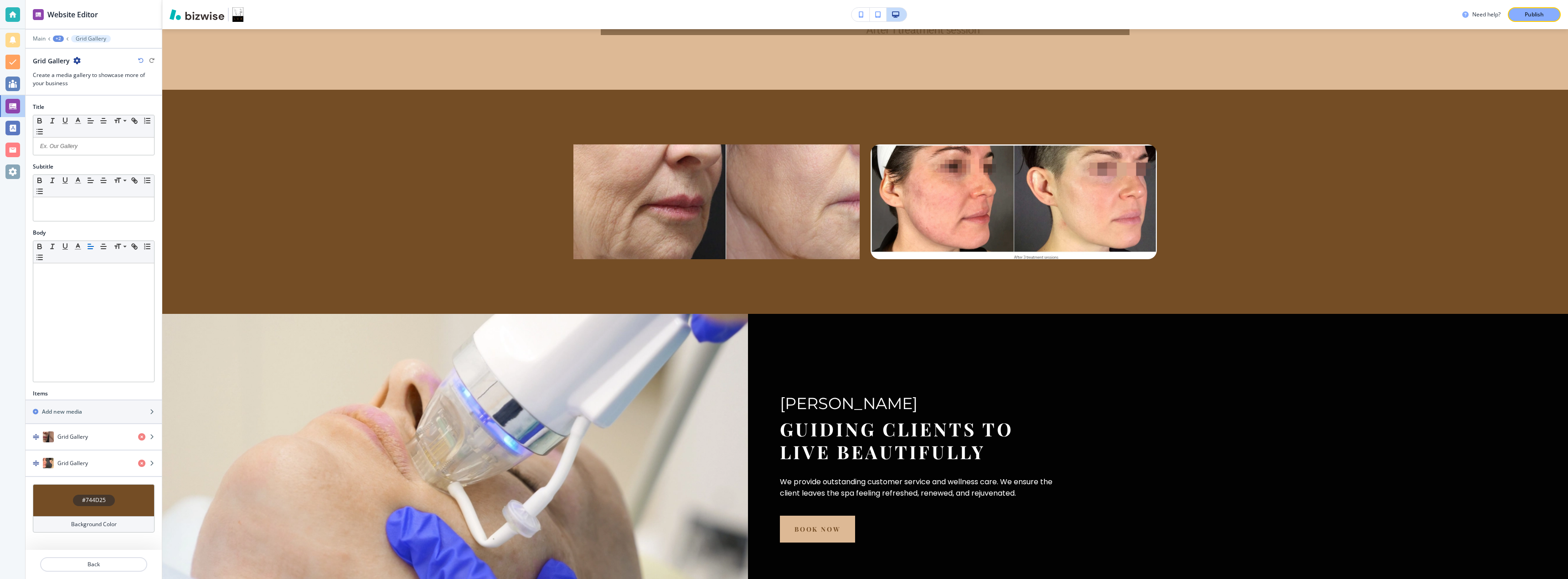
scroll to position [1906, 0]
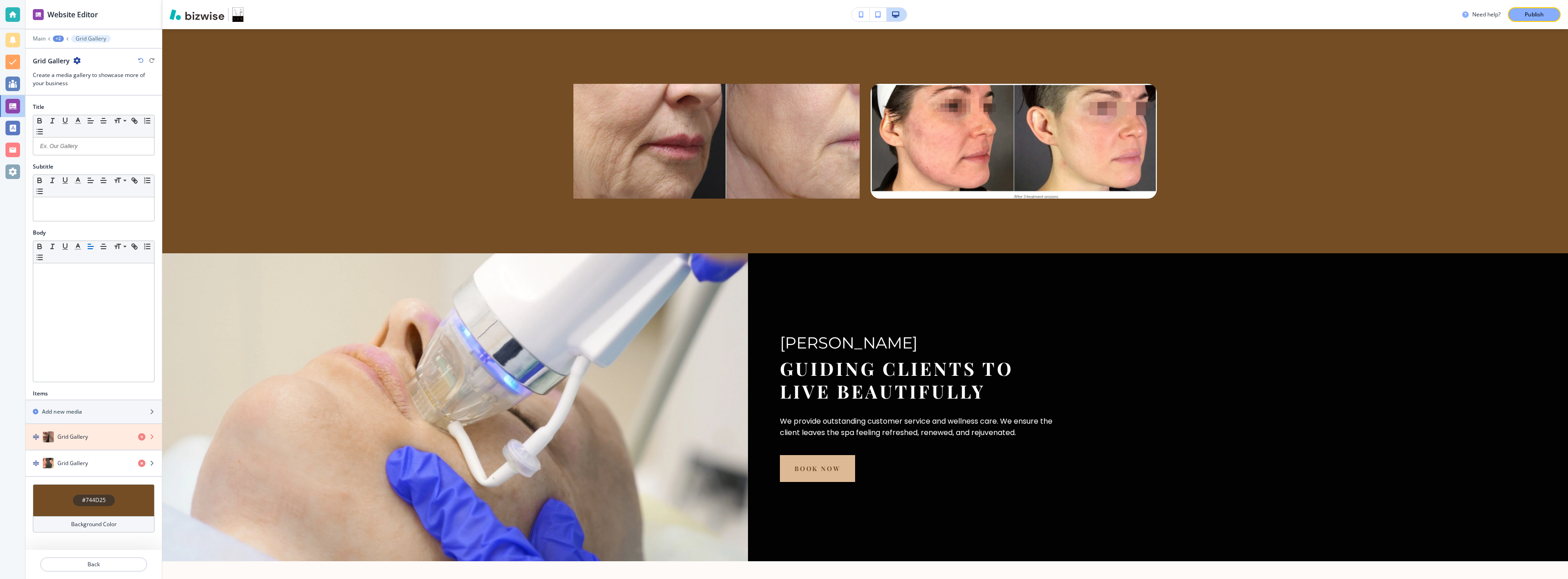
click at [141, 439] on icon "button" at bounding box center [142, 437] width 7 height 7
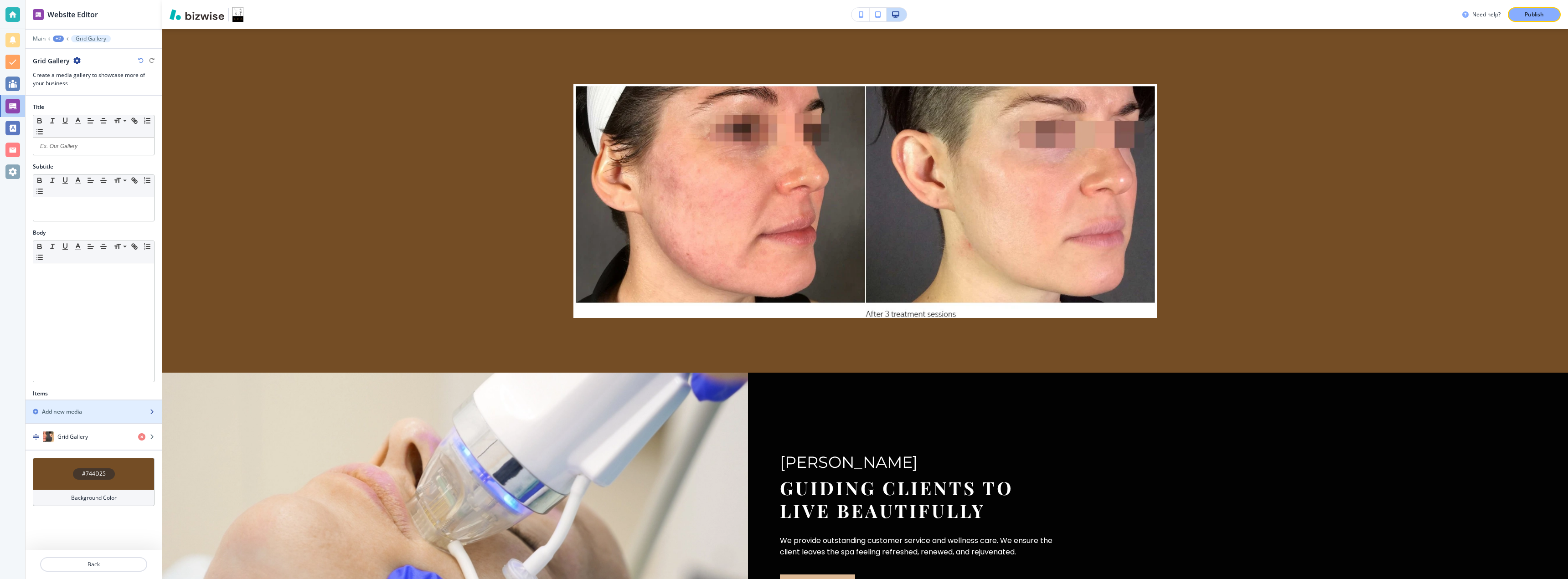
click at [78, 409] on h2 "Add new media" at bounding box center [62, 411] width 40 height 8
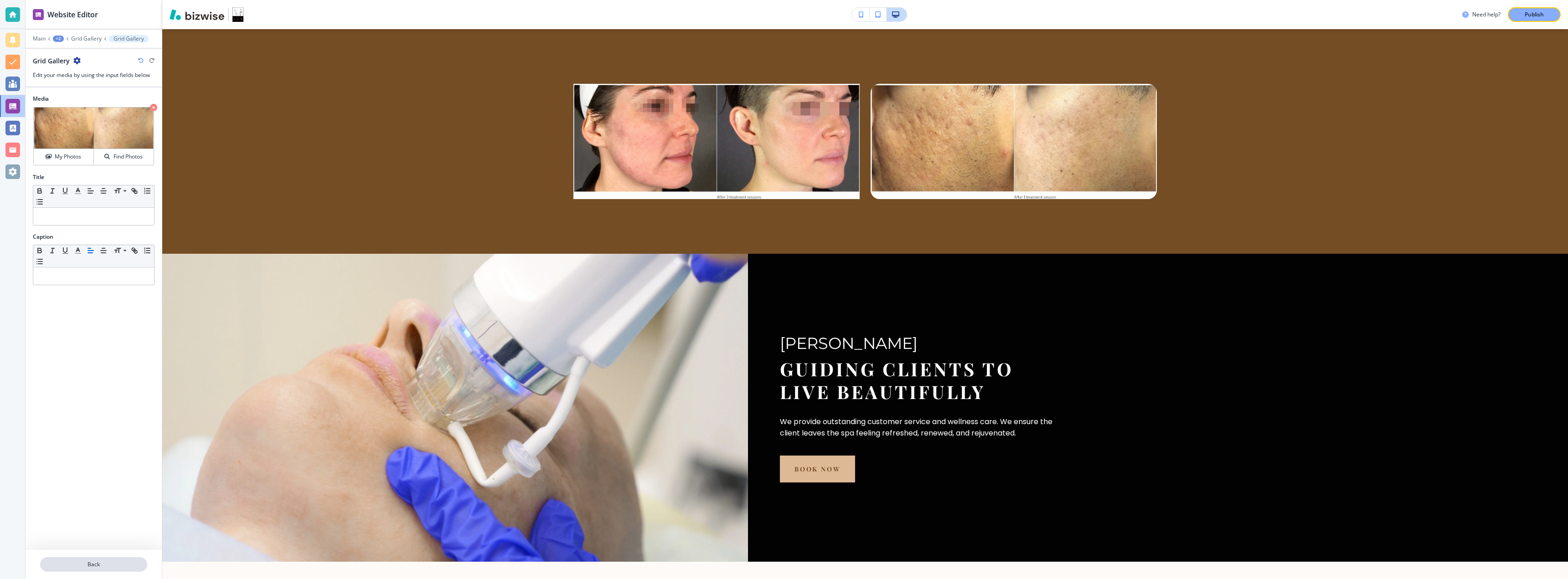
click at [86, 569] on button "Back" at bounding box center [93, 564] width 107 height 15
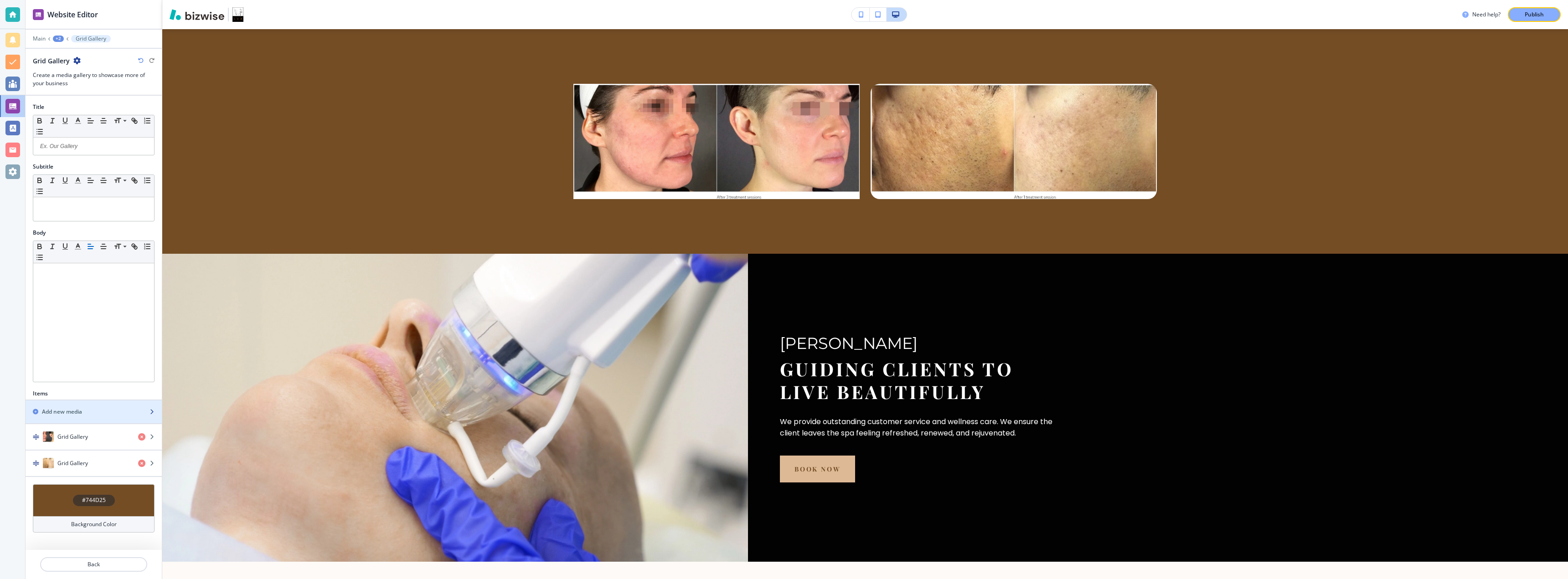
click at [77, 412] on h2 "Add new media" at bounding box center [62, 411] width 40 height 8
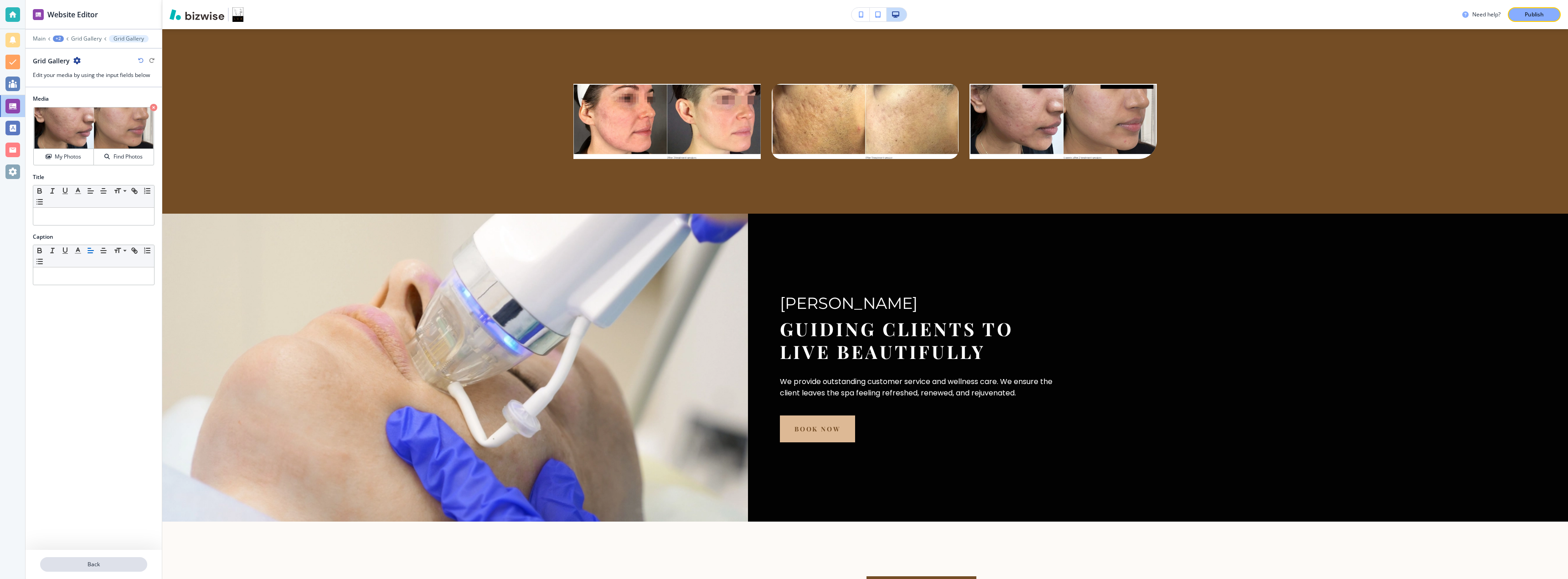
click at [80, 568] on p "Back" at bounding box center [93, 564] width 106 height 8
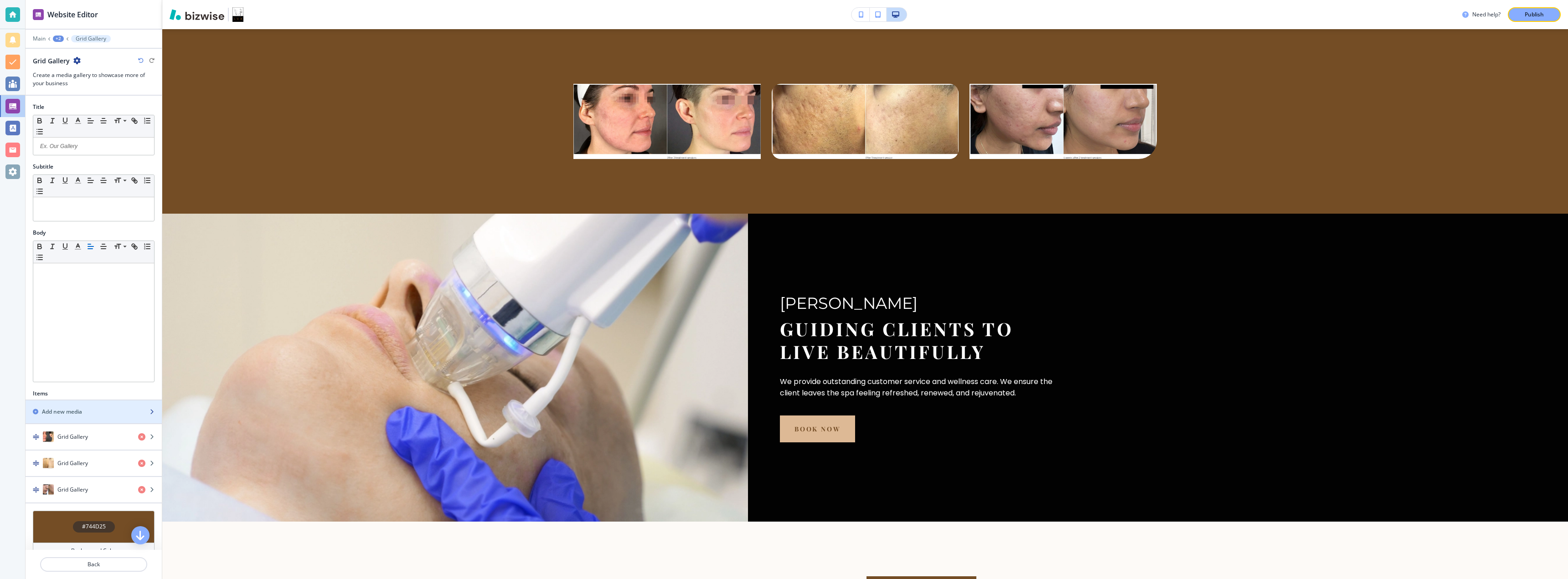
click at [75, 406] on div "button" at bounding box center [93, 404] width 136 height 7
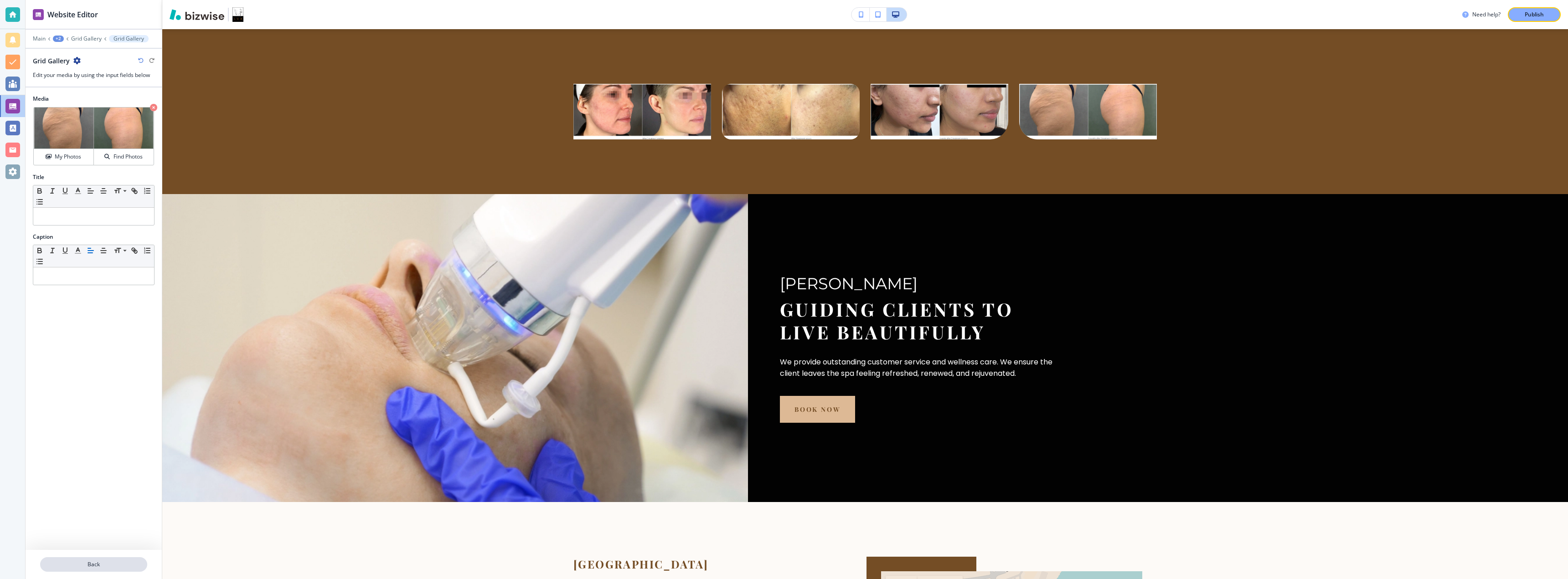
click at [94, 562] on p "Back" at bounding box center [93, 564] width 106 height 8
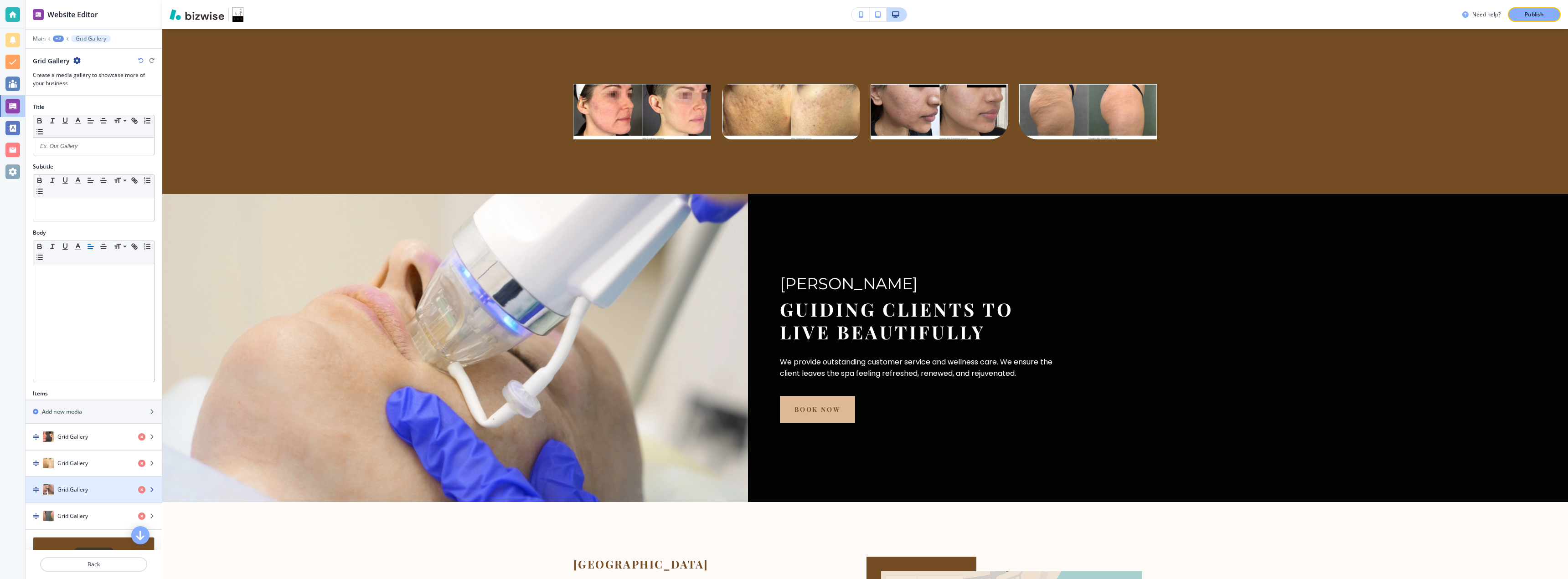
scroll to position [43, 0]
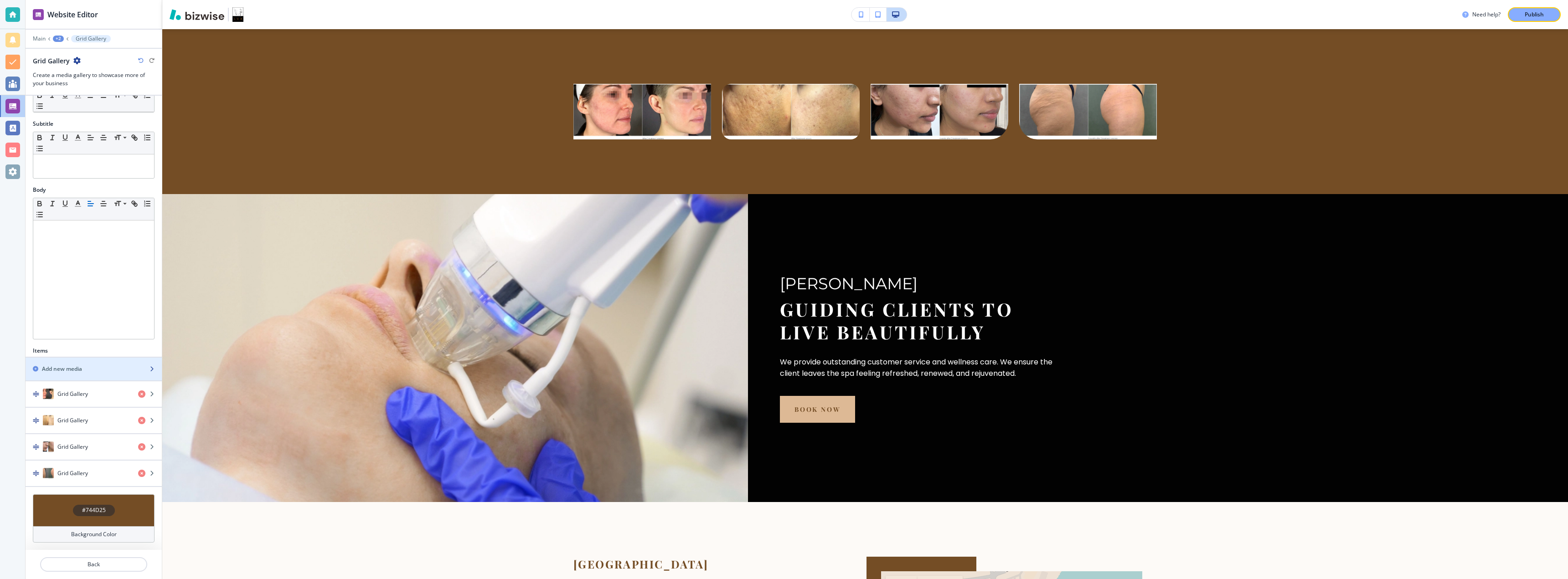
click at [91, 371] on div "Add new media" at bounding box center [83, 369] width 116 height 8
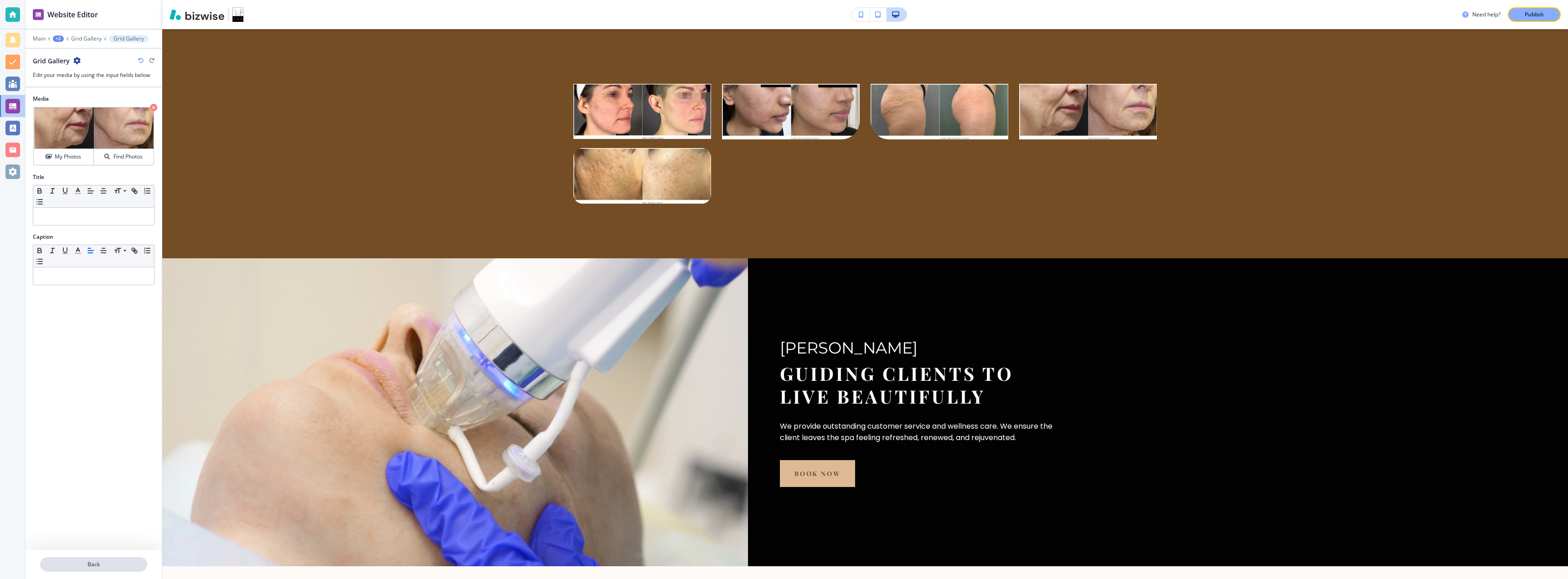
click at [106, 564] on p "Back" at bounding box center [93, 564] width 106 height 8
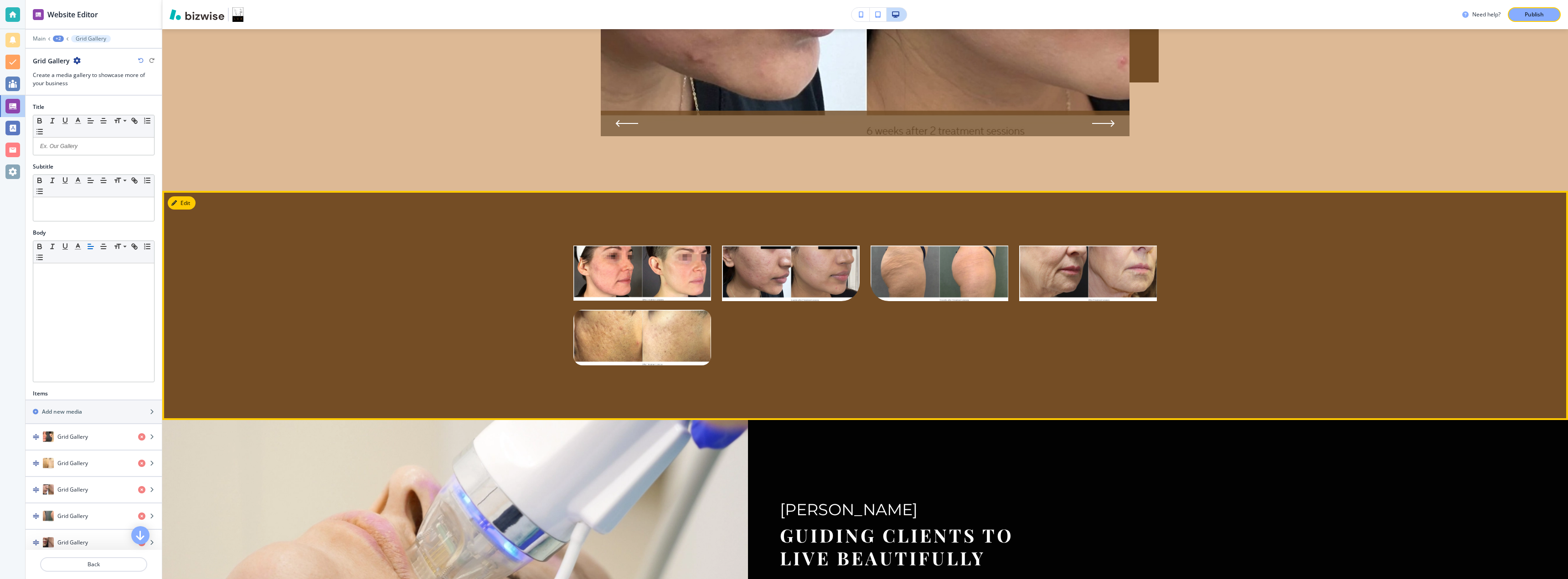
scroll to position [1725, 0]
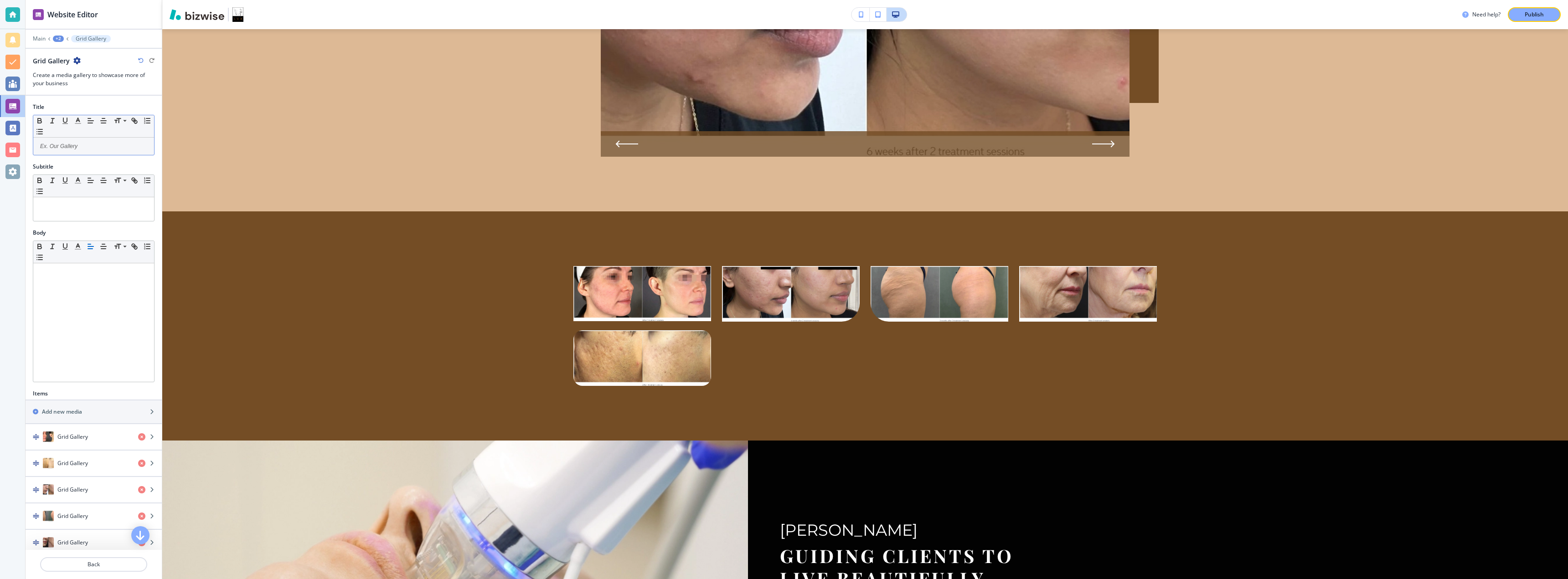
click at [65, 148] on p at bounding box center [93, 146] width 112 height 8
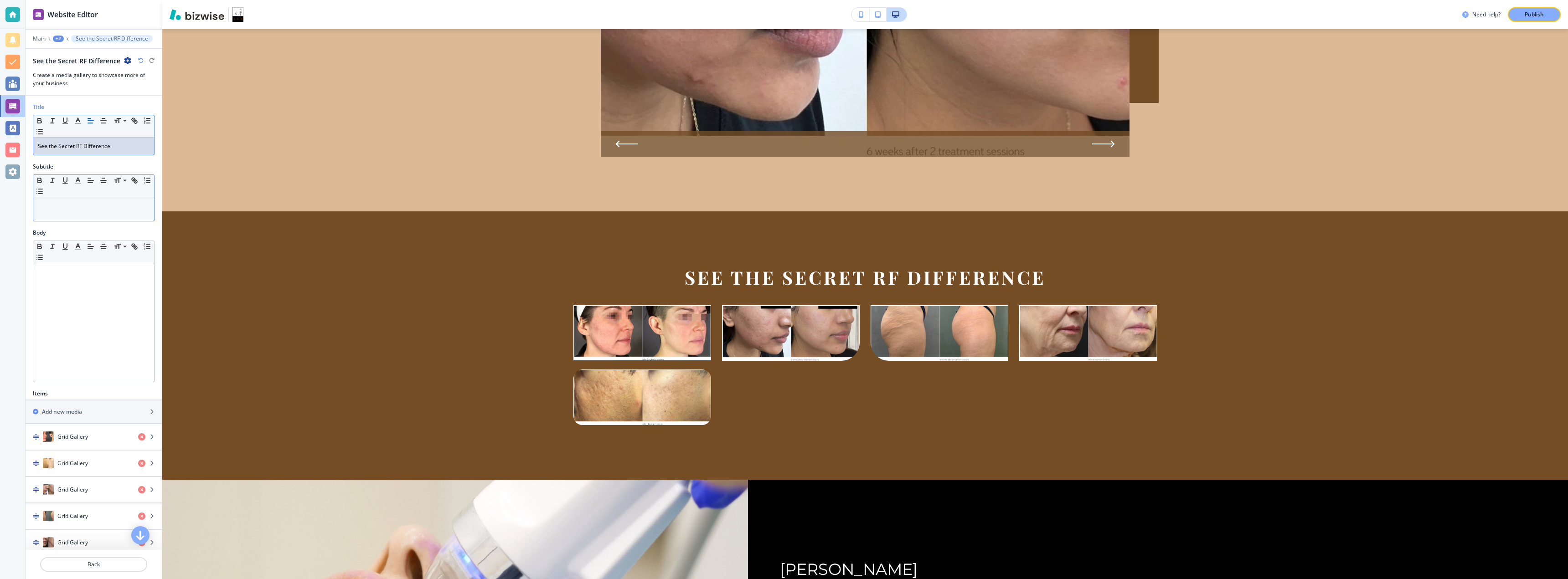
click at [74, 210] on div at bounding box center [93, 209] width 121 height 24
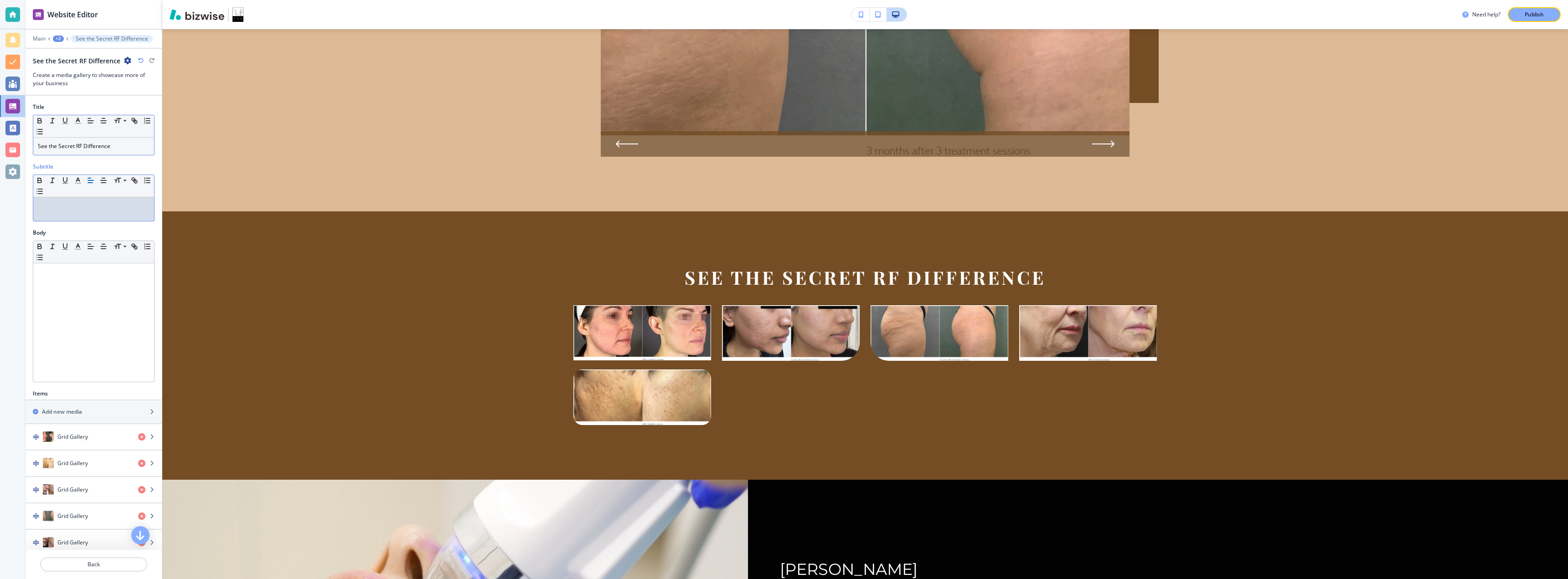
click at [88, 210] on div at bounding box center [93, 209] width 121 height 24
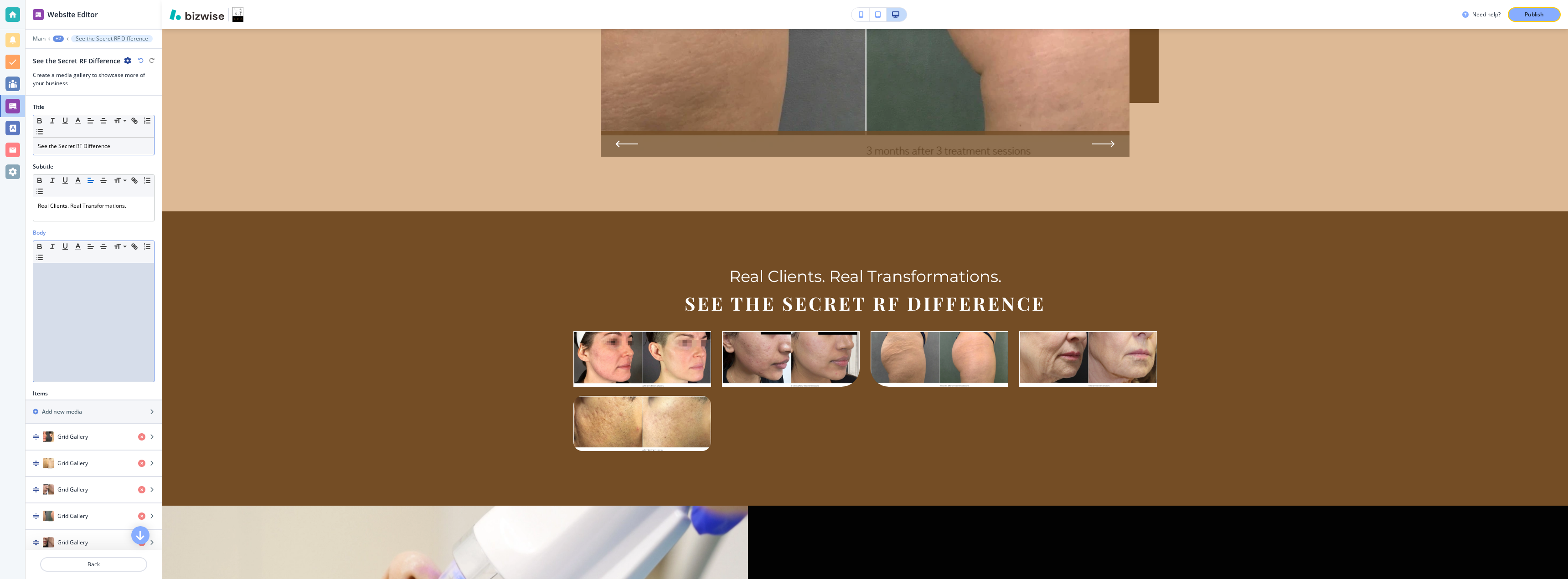
click at [89, 272] on p at bounding box center [93, 272] width 112 height 8
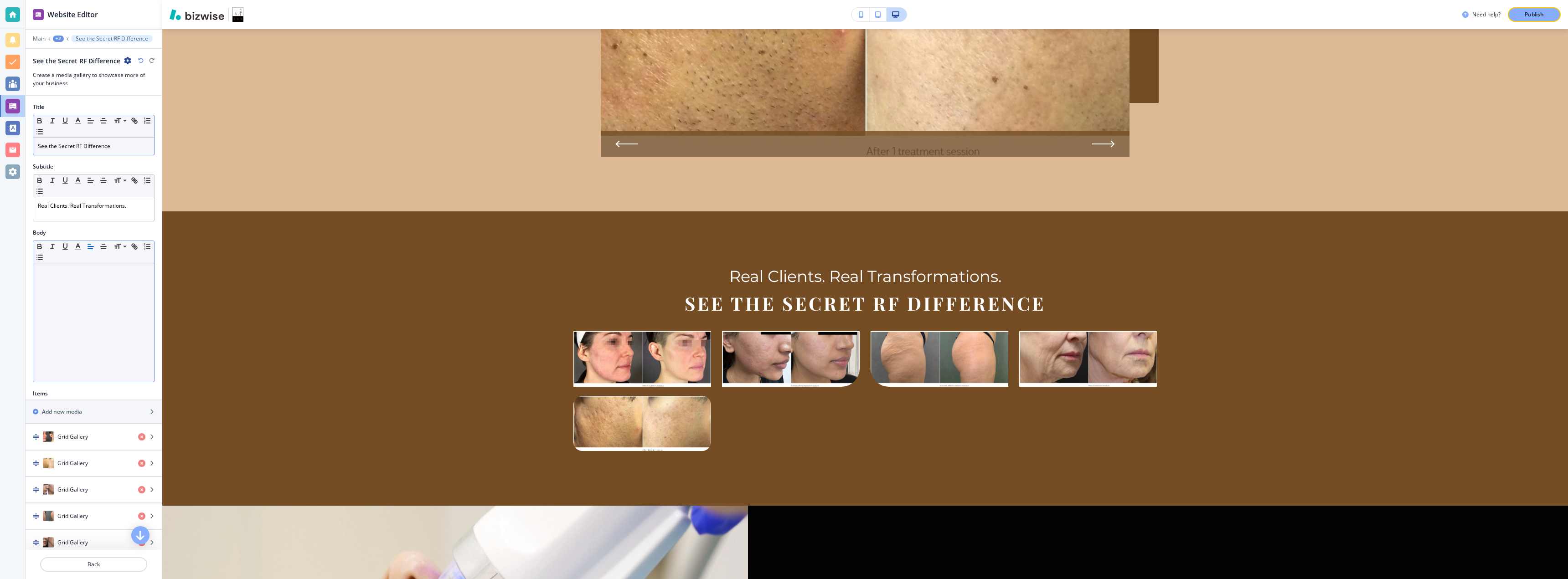
click at [43, 286] on div at bounding box center [93, 323] width 121 height 119
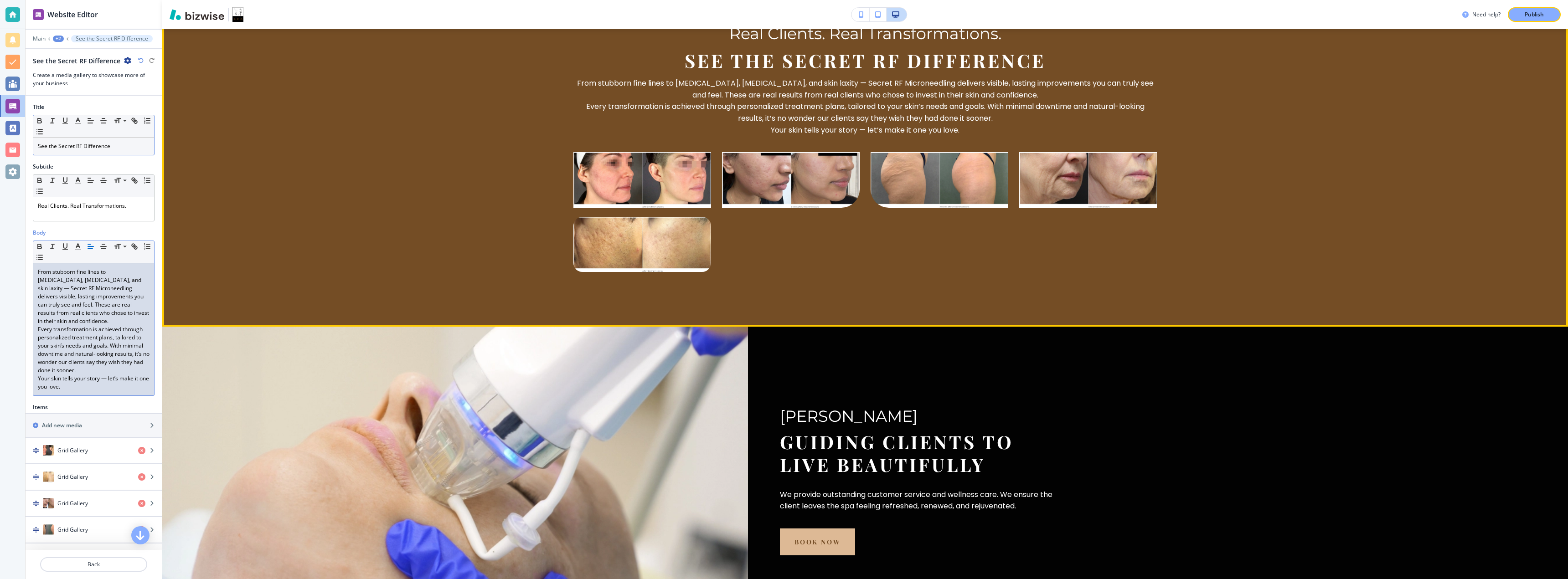
scroll to position [2028, 0]
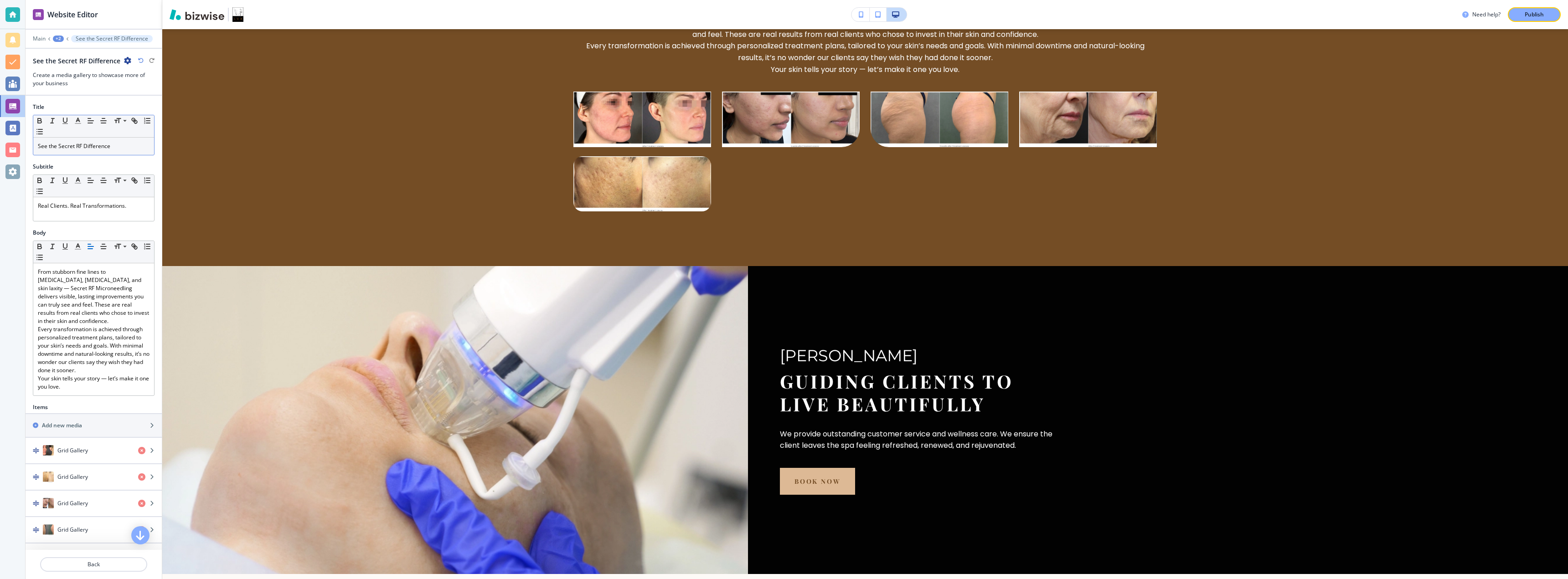
click at [69, 556] on div at bounding box center [93, 554] width 136 height 7
click at [72, 562] on p "Back" at bounding box center [93, 564] width 106 height 8
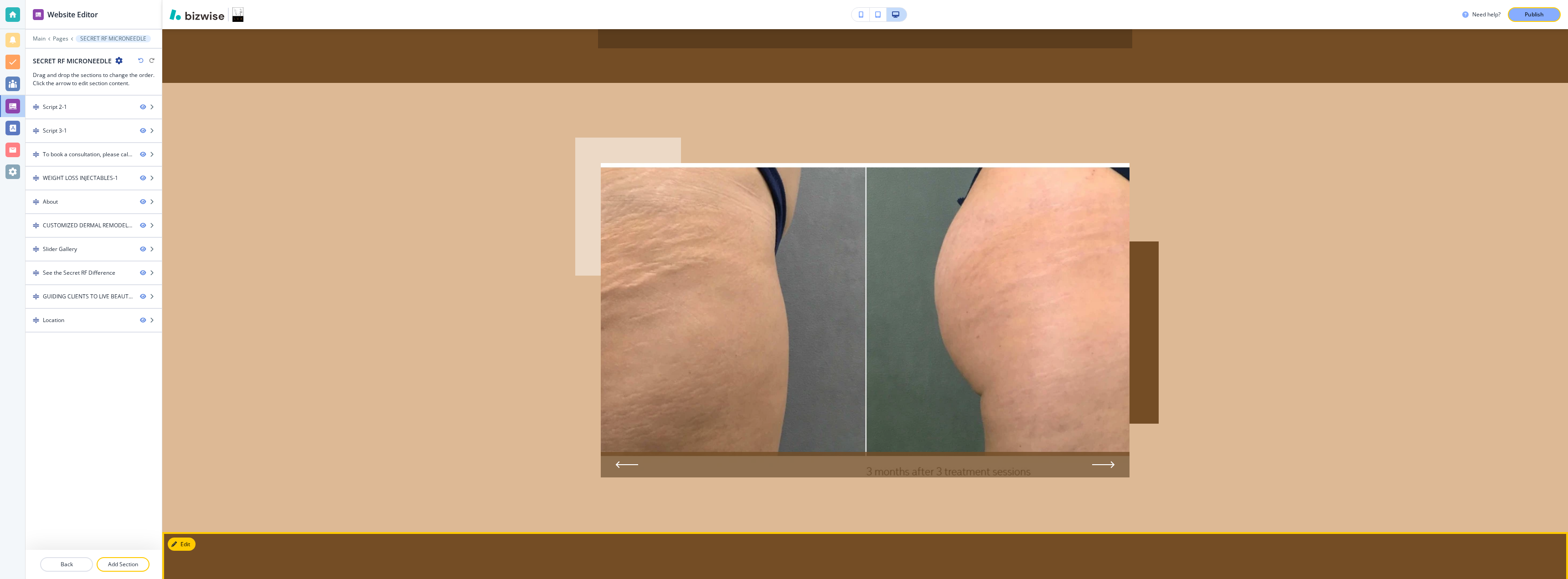
scroll to position [1360, 0]
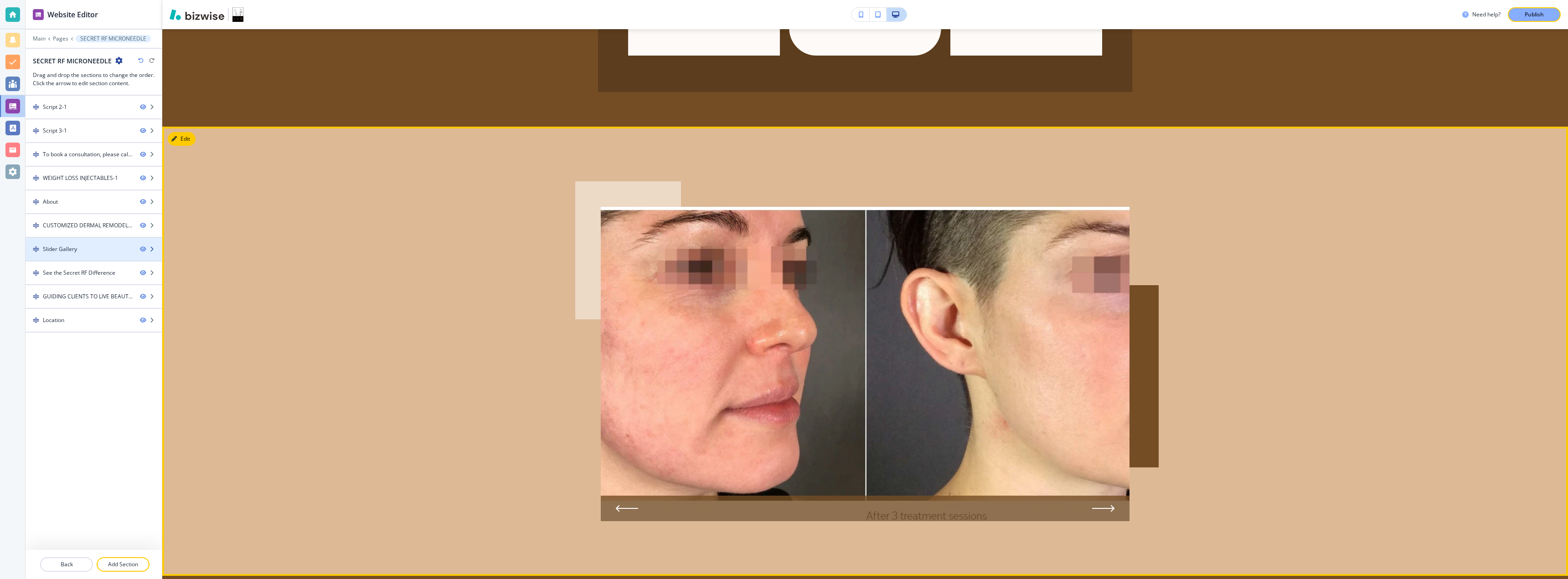
click at [92, 250] on div "Slider Gallery" at bounding box center [79, 249] width 107 height 8
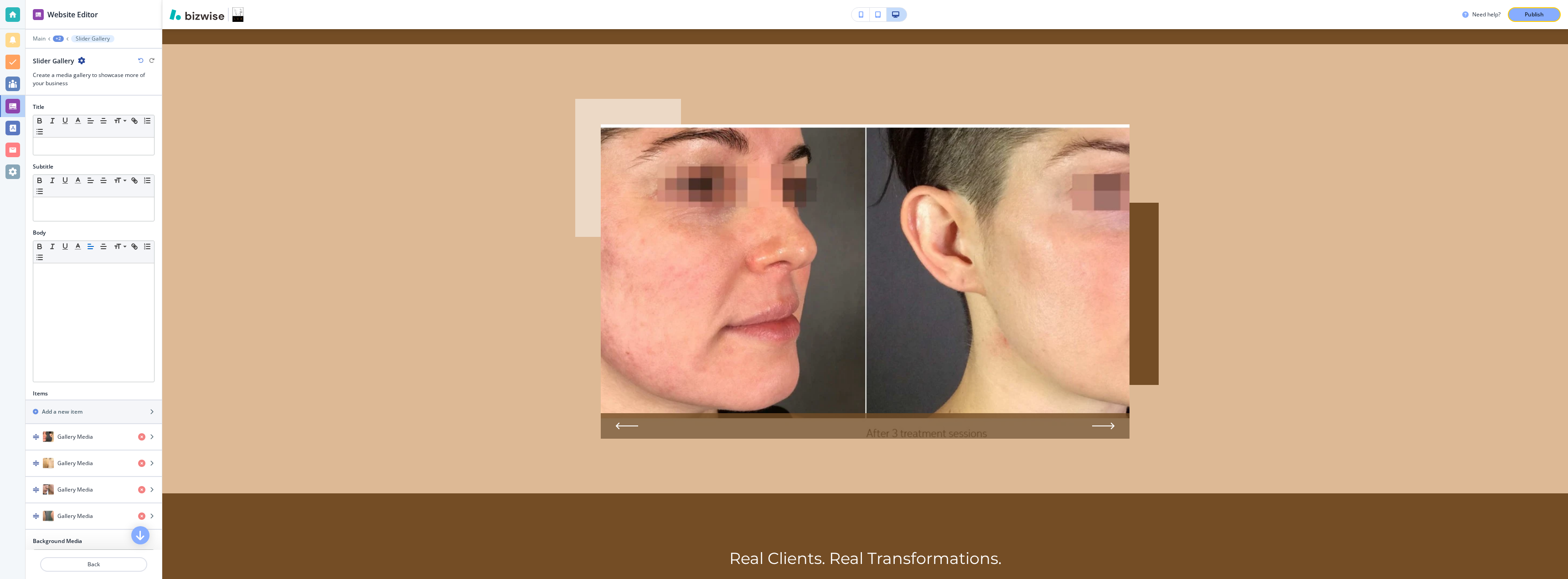
scroll to position [1458, 0]
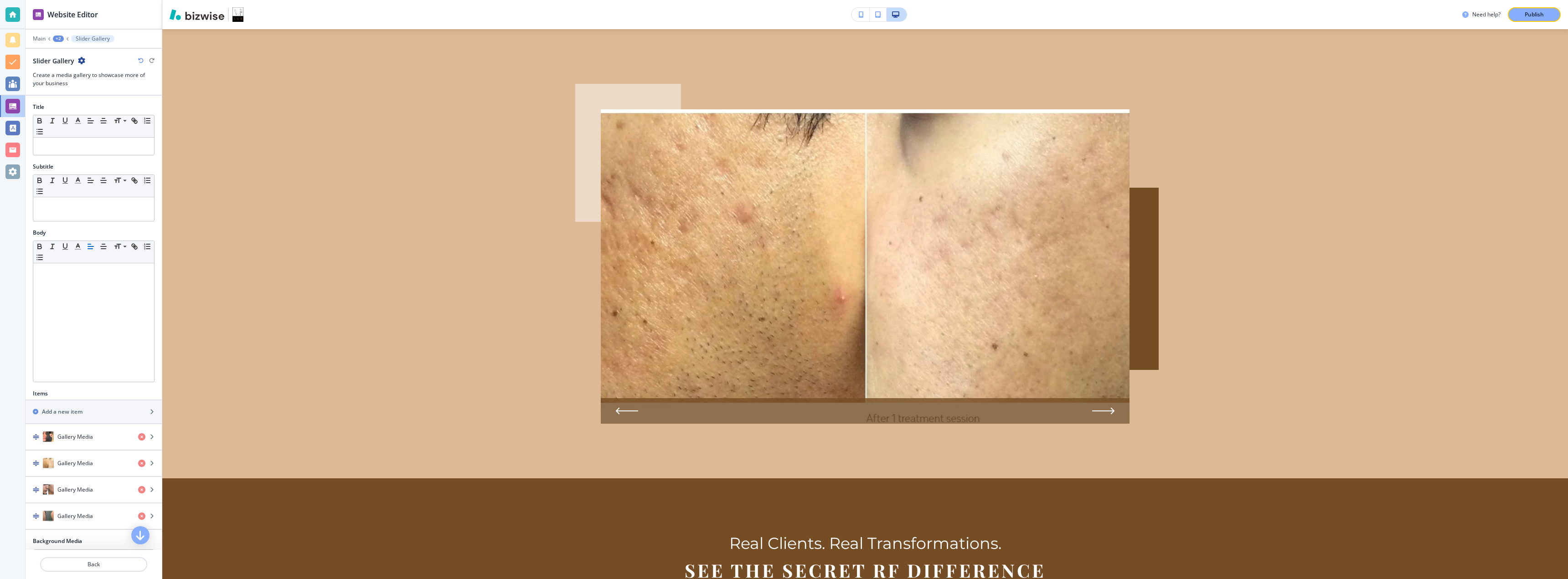
click at [79, 61] on icon "button" at bounding box center [81, 60] width 7 height 7
click at [86, 107] on p "Delete Section" at bounding box center [107, 108] width 46 height 8
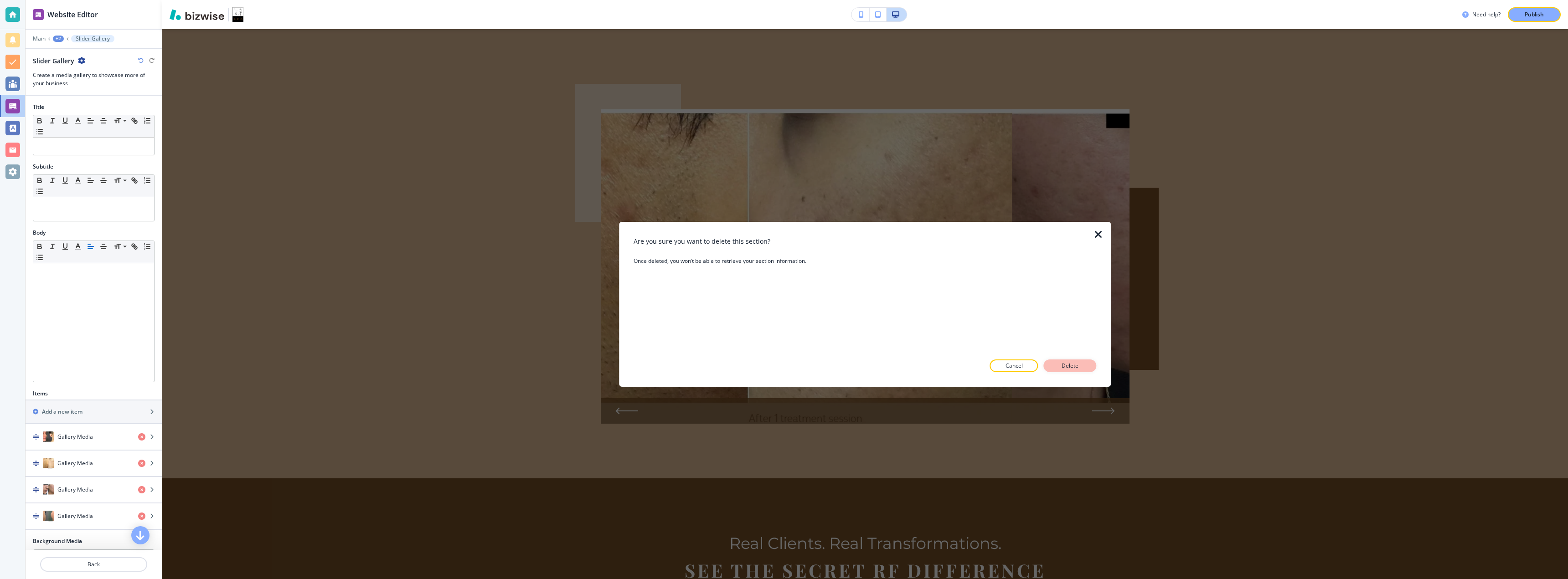
click at [1050, 365] on button "Delete" at bounding box center [1070, 366] width 53 height 13
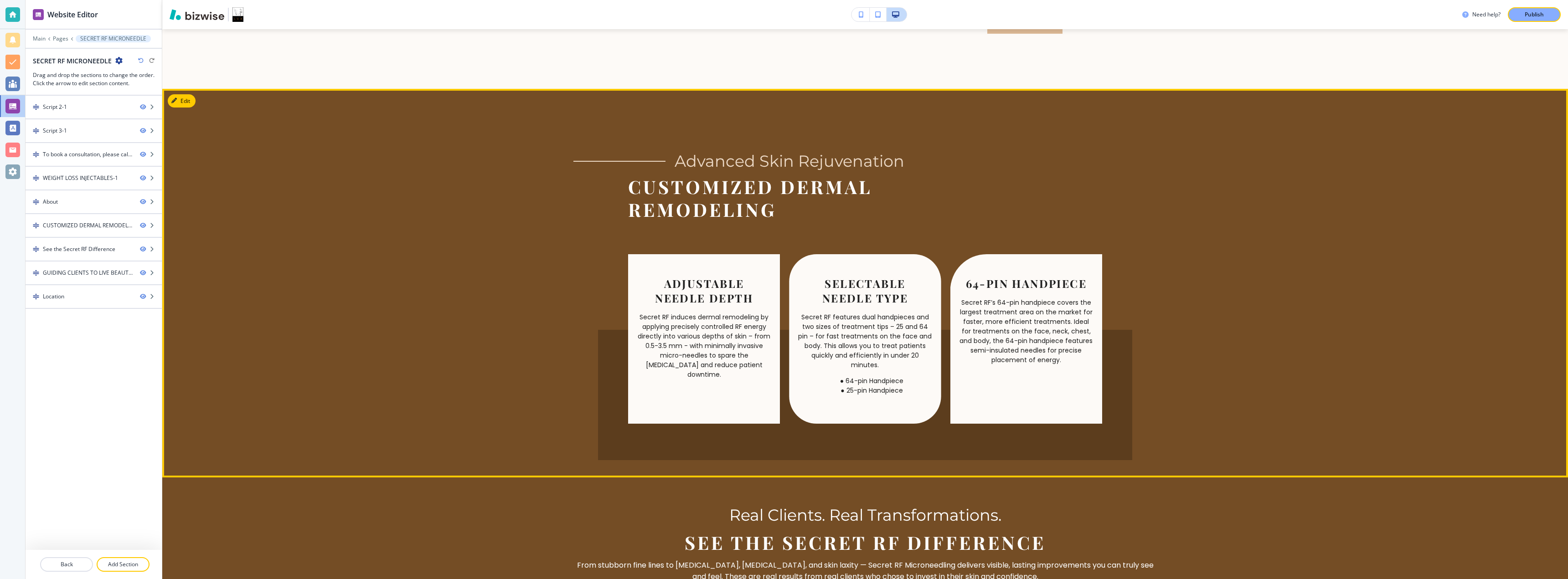
scroll to position [971, 0]
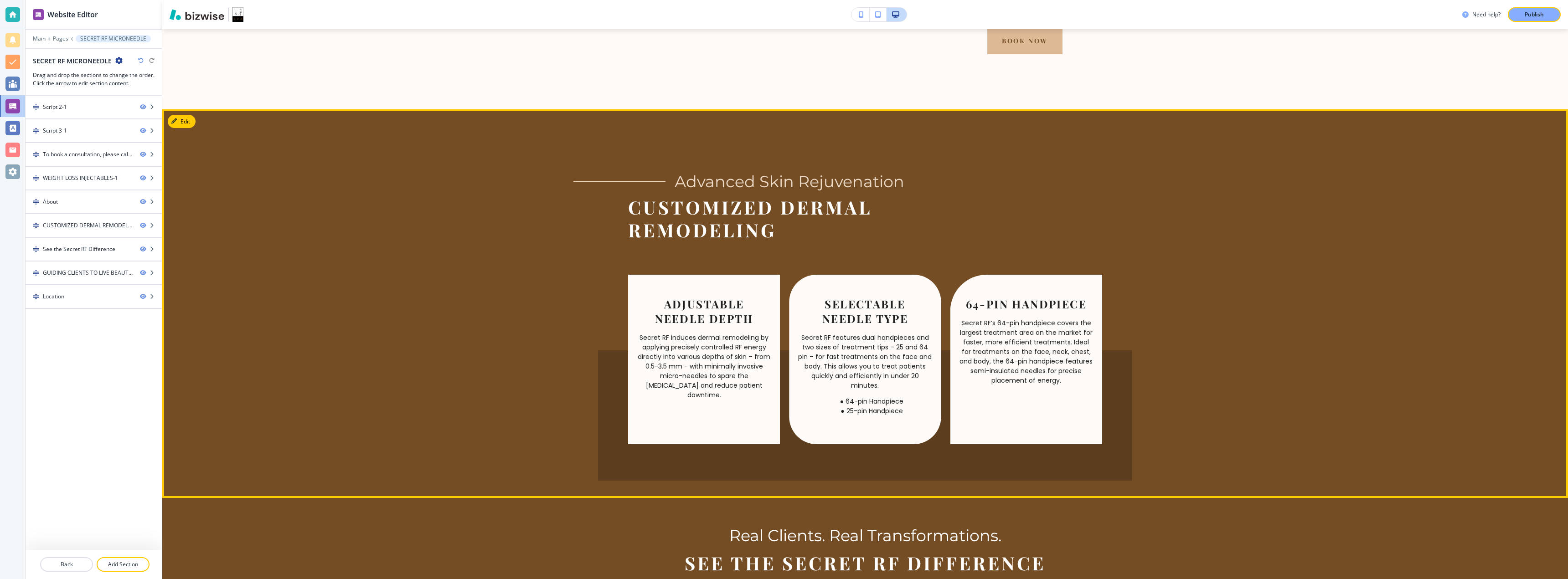
click at [248, 171] on div "Advanced Skin Rejuvenation CUSTOMIZED DERMAL REMODELING ADJUSTABLE NEEDLE DEPTH…" at bounding box center [866, 304] width 1406 height 389
click at [190, 125] on button "Edit This Section" at bounding box center [198, 122] width 61 height 14
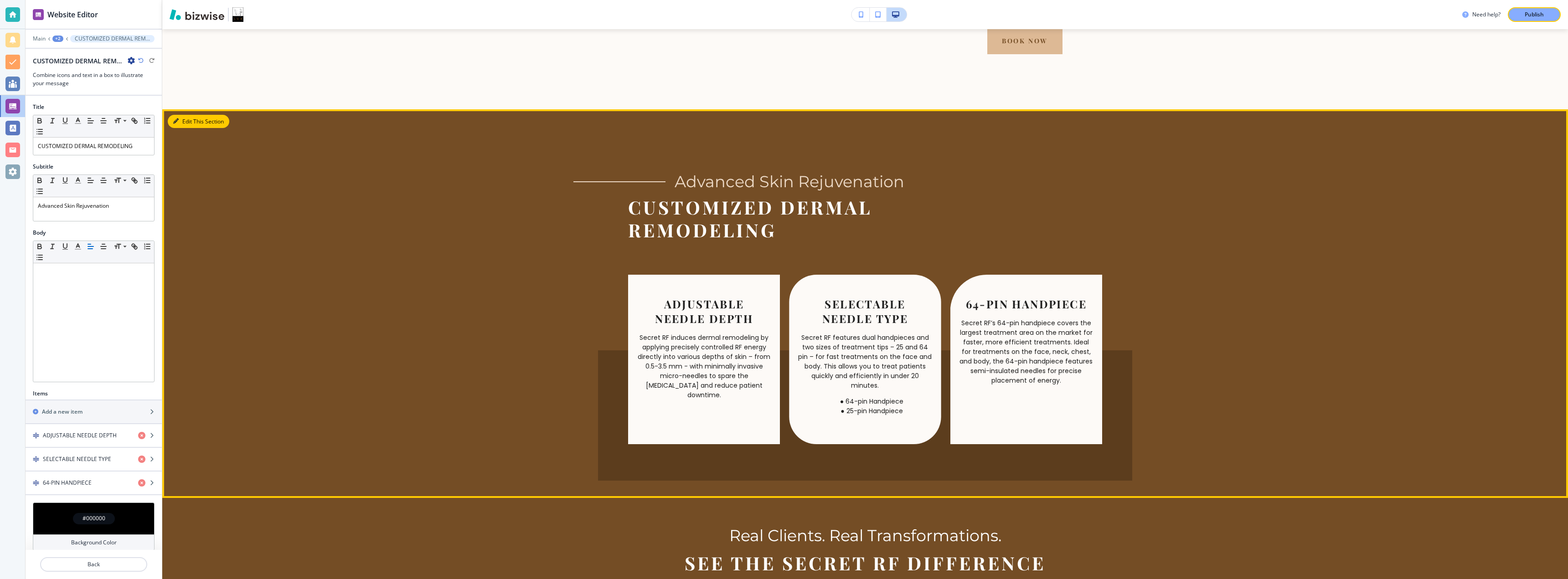
scroll to position [1051, 0]
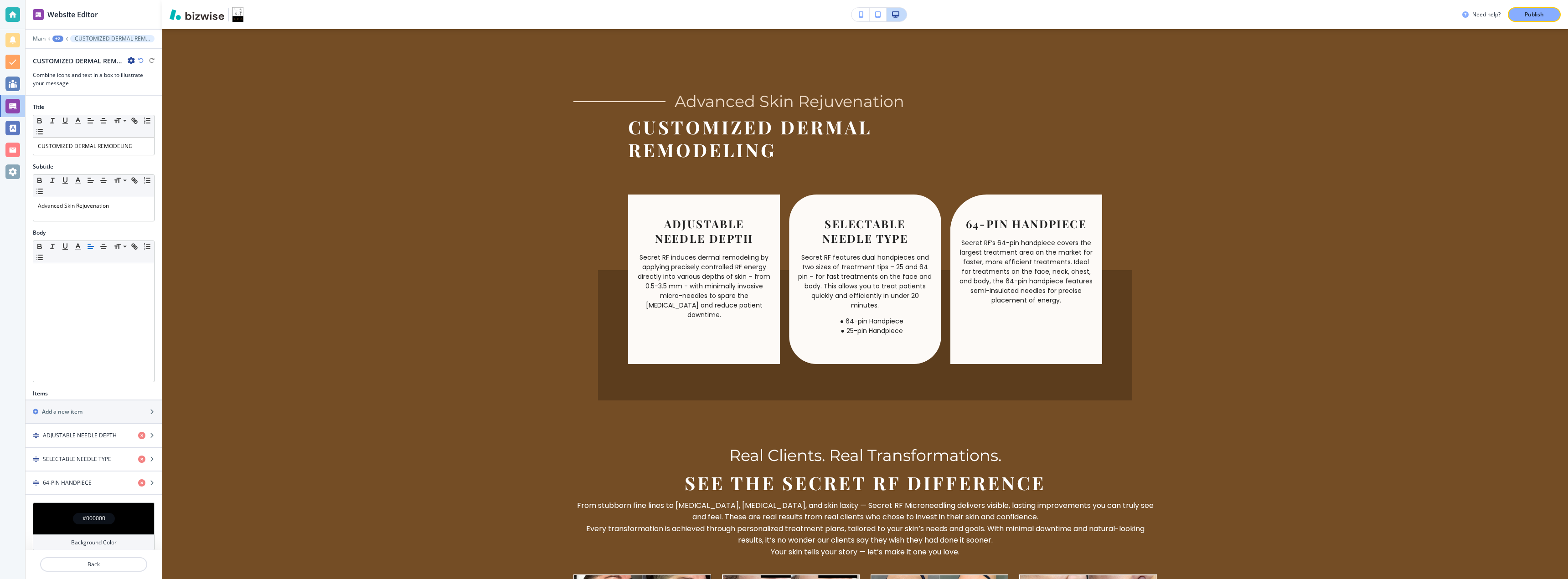
click at [129, 62] on icon "button" at bounding box center [131, 60] width 7 height 7
click at [134, 105] on p "Delete Section" at bounding box center [156, 108] width 46 height 8
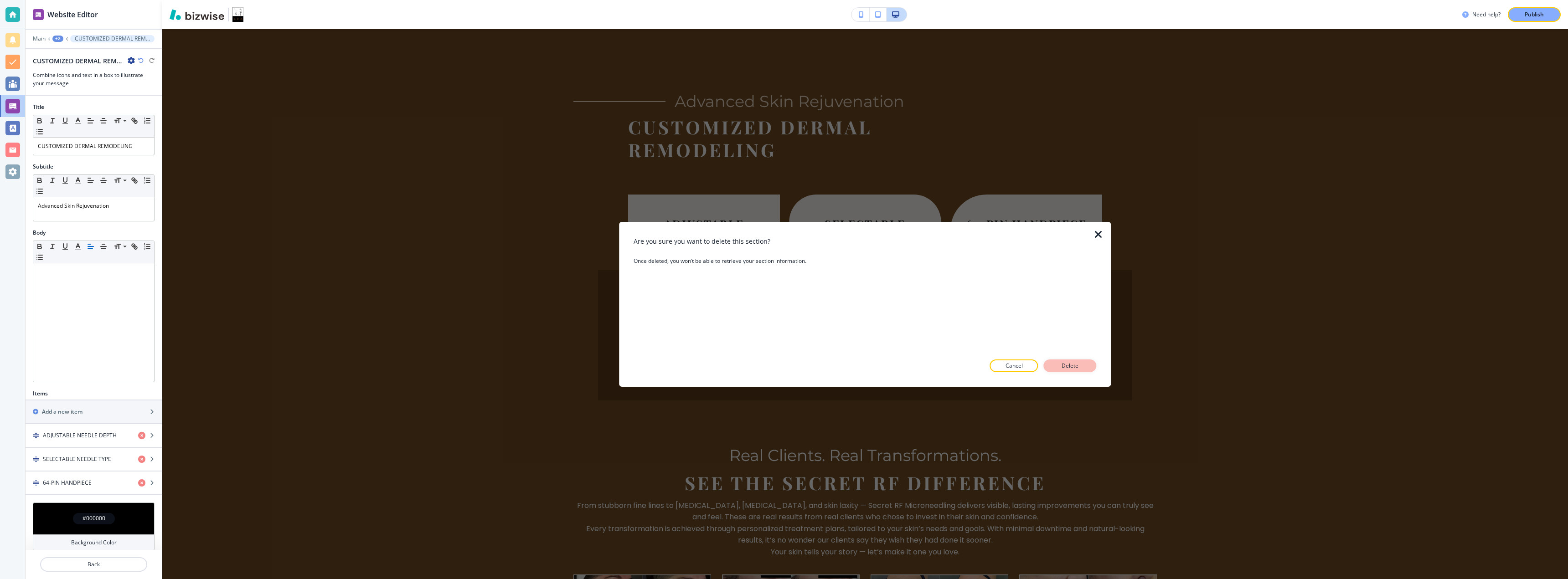
click at [1069, 367] on p "Delete" at bounding box center [1070, 365] width 22 height 8
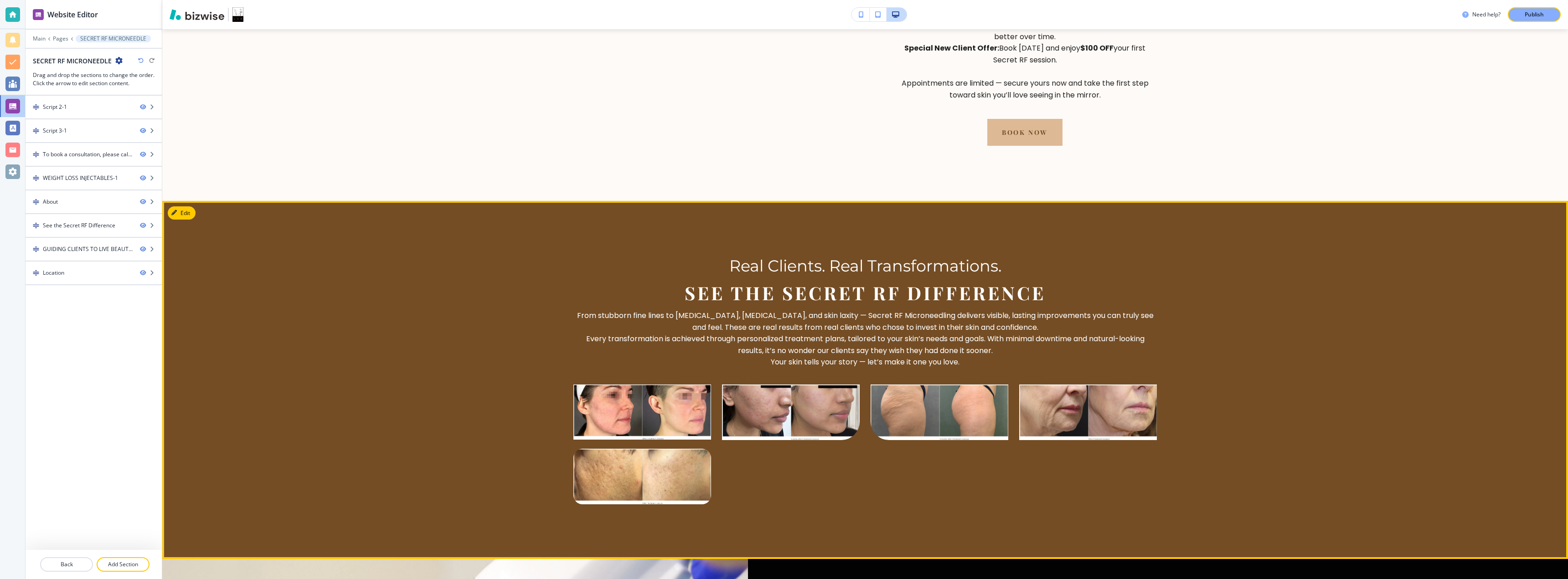
scroll to position [906, 0]
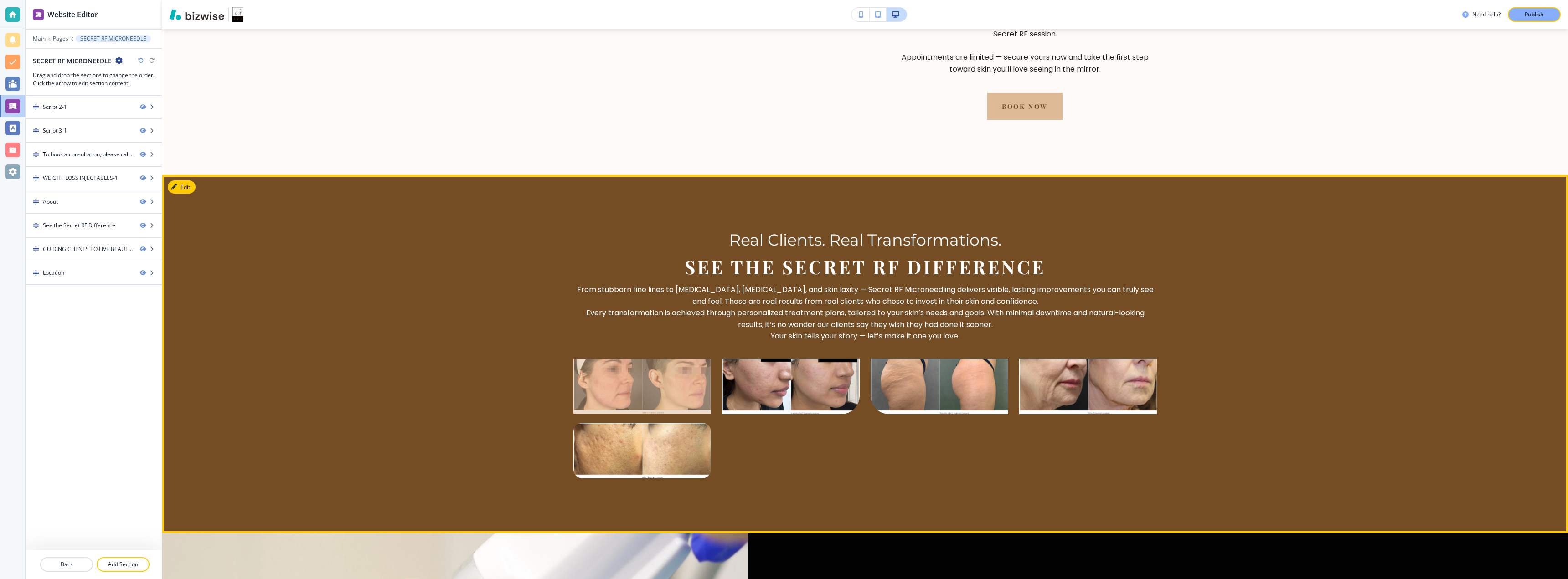
click at [653, 389] on div at bounding box center [643, 386] width 138 height 55
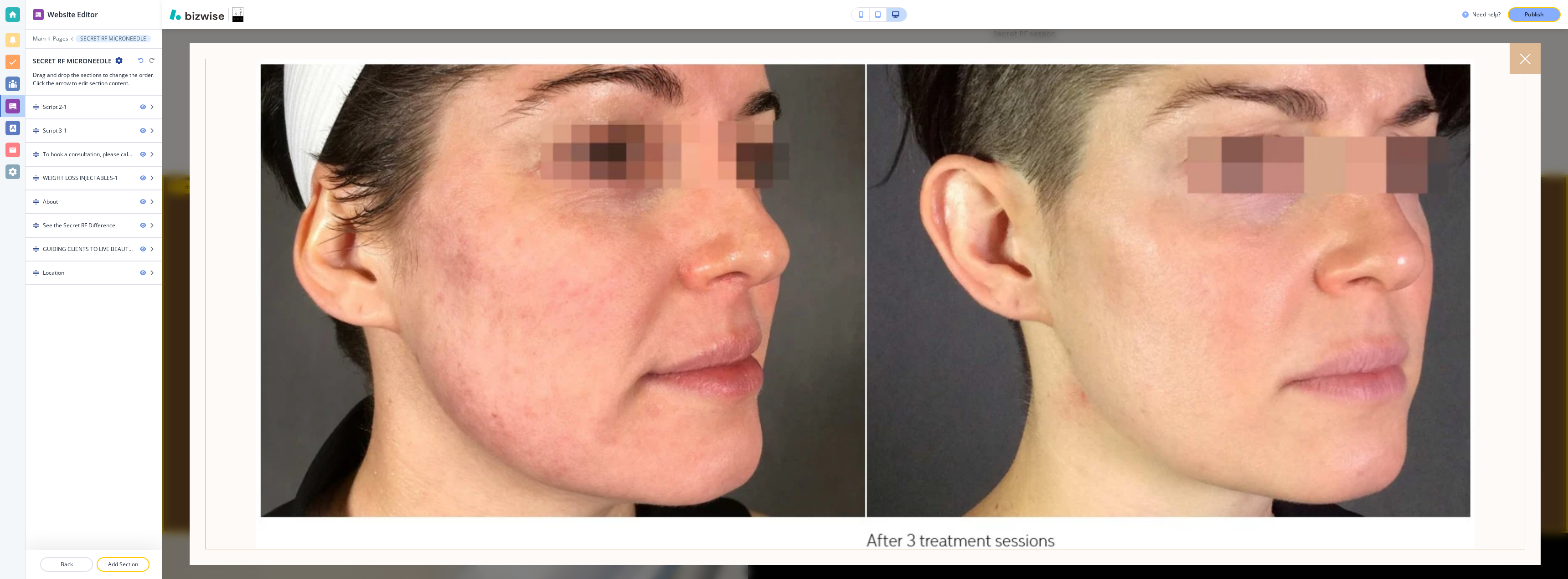
click at [1523, 55] on icon at bounding box center [1525, 59] width 11 height 11
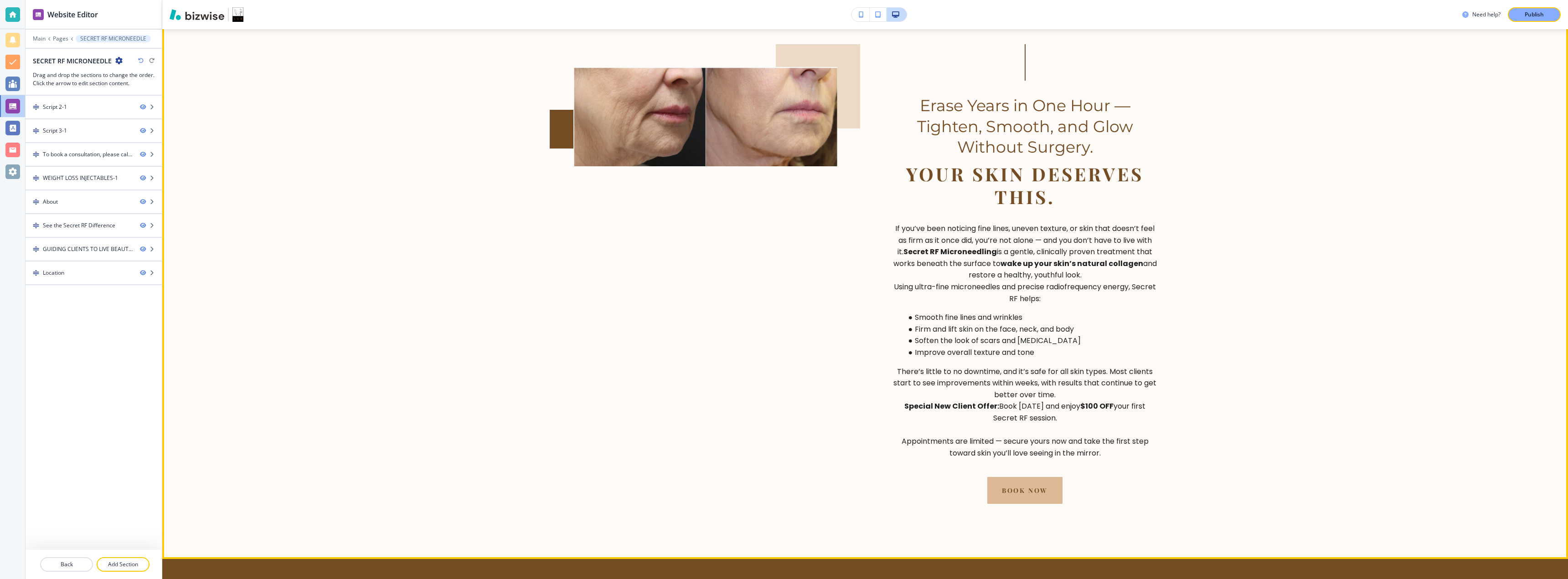
scroll to position [399, 0]
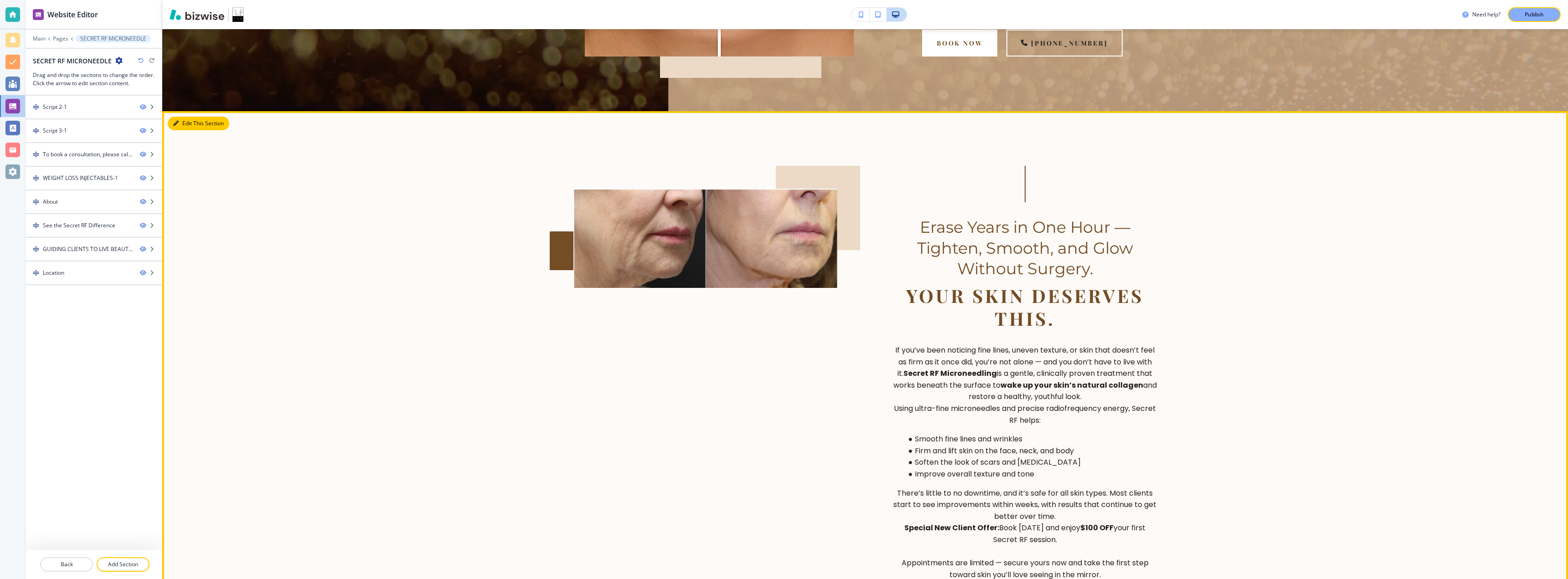
click at [186, 125] on button "Edit This Section" at bounding box center [198, 124] width 61 height 14
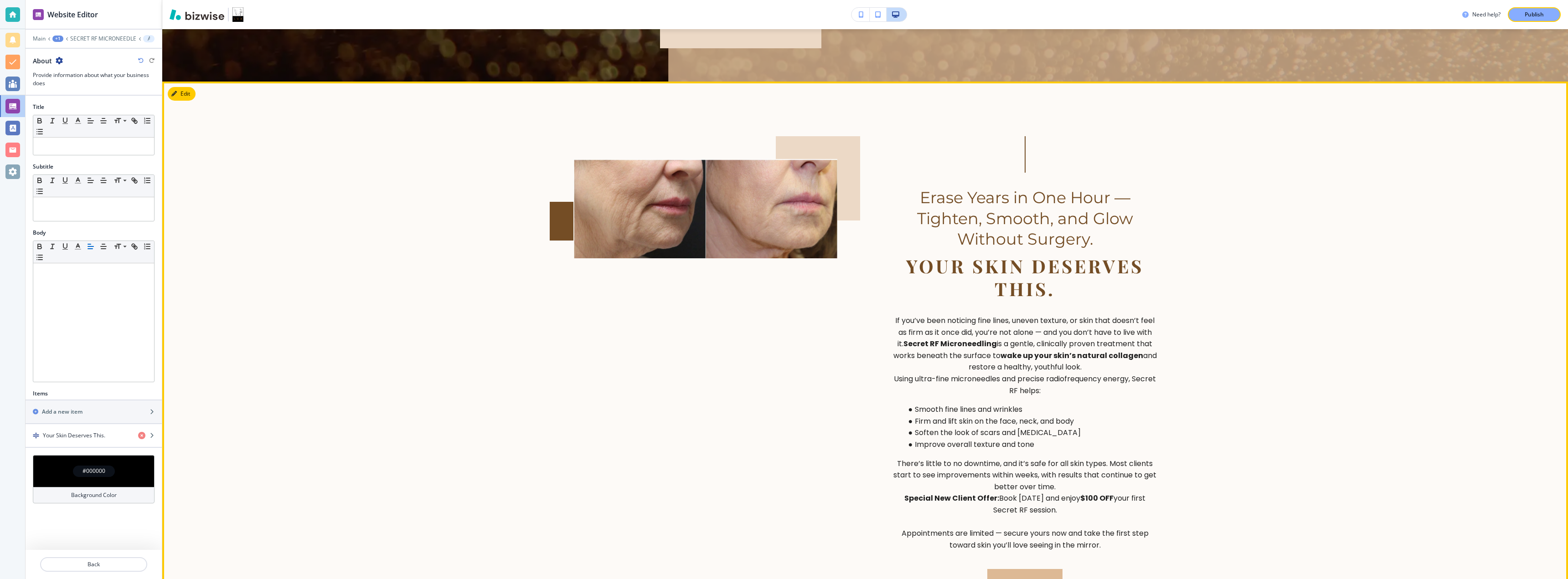
scroll to position [421, 0]
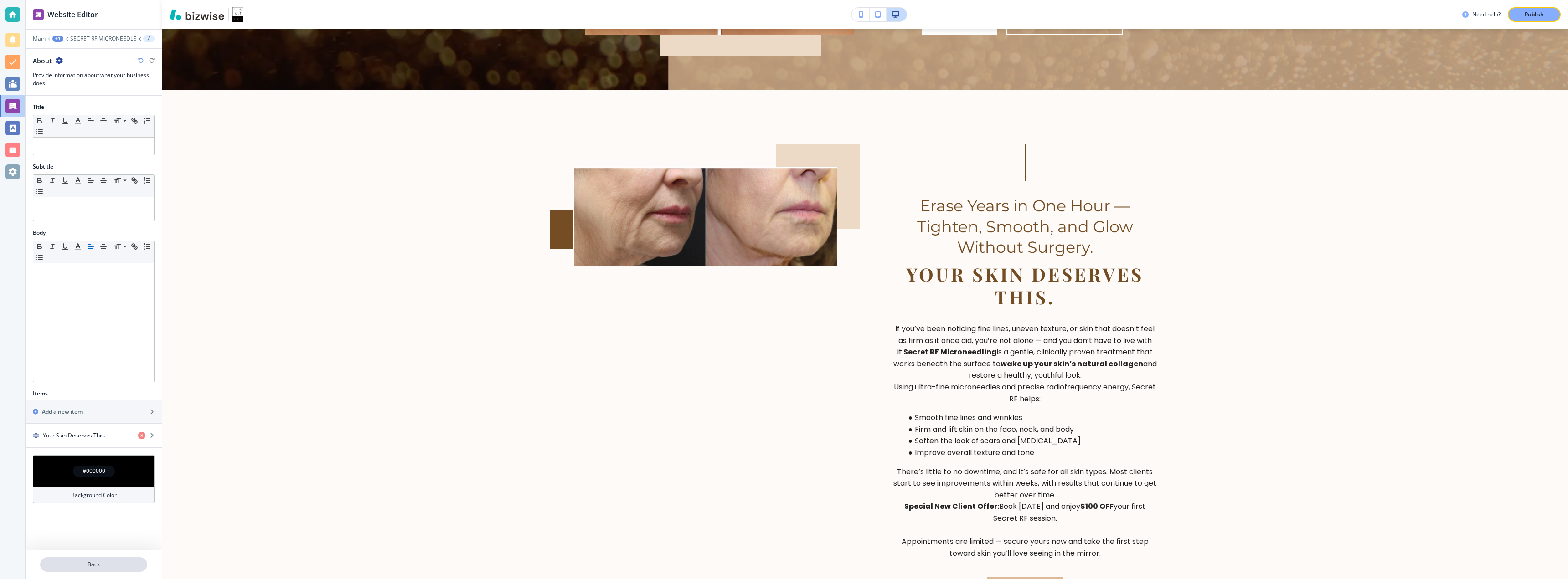
click at [93, 560] on button "Back" at bounding box center [93, 564] width 107 height 15
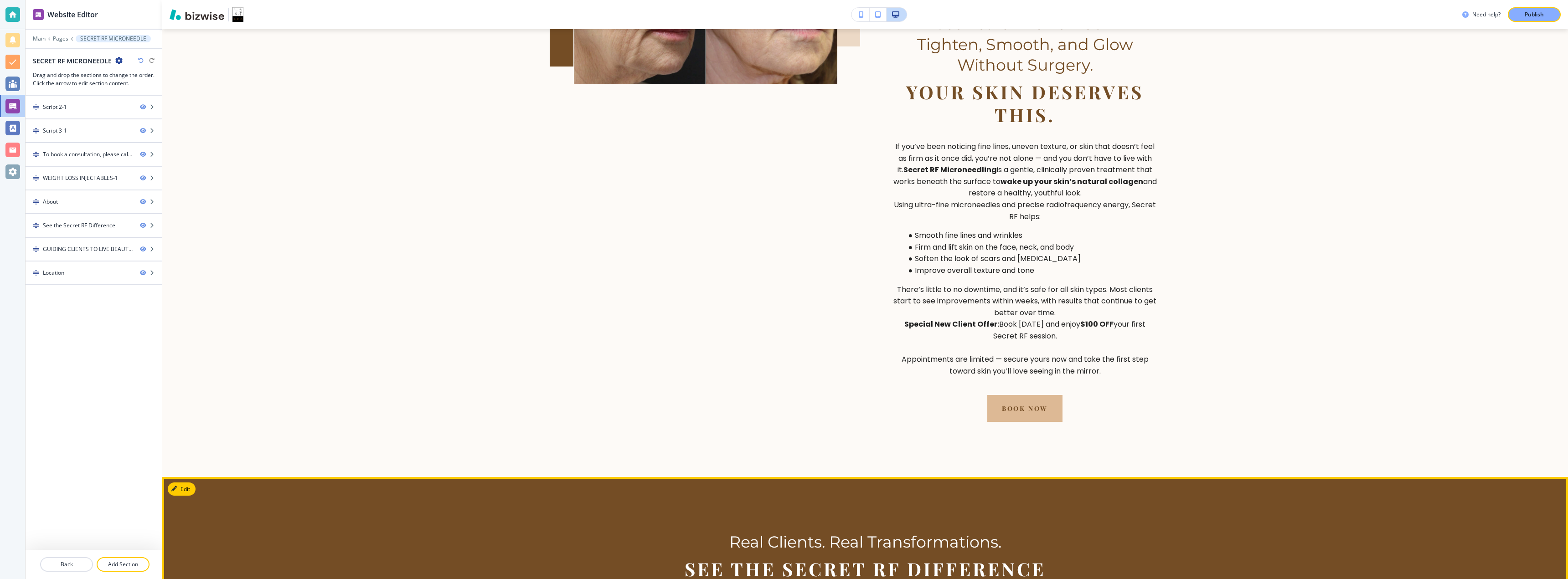
scroll to position [360, 0]
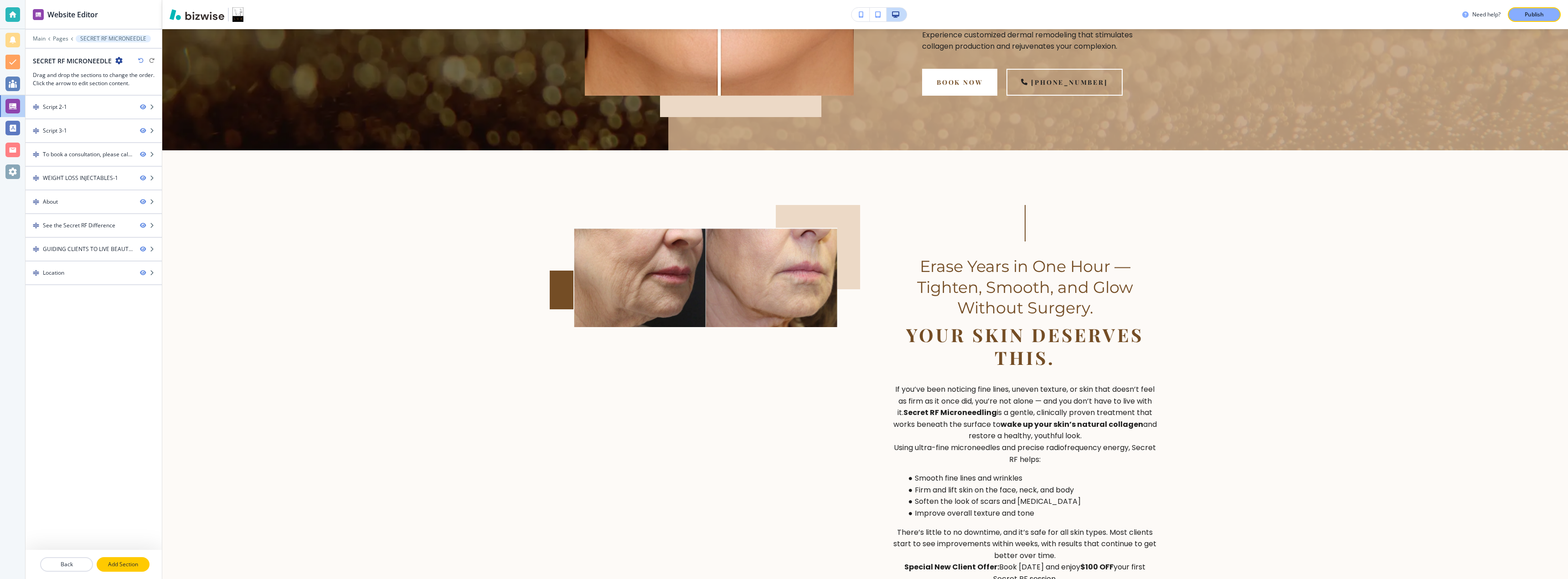
click at [112, 563] on p "Add Section" at bounding box center [123, 564] width 51 height 8
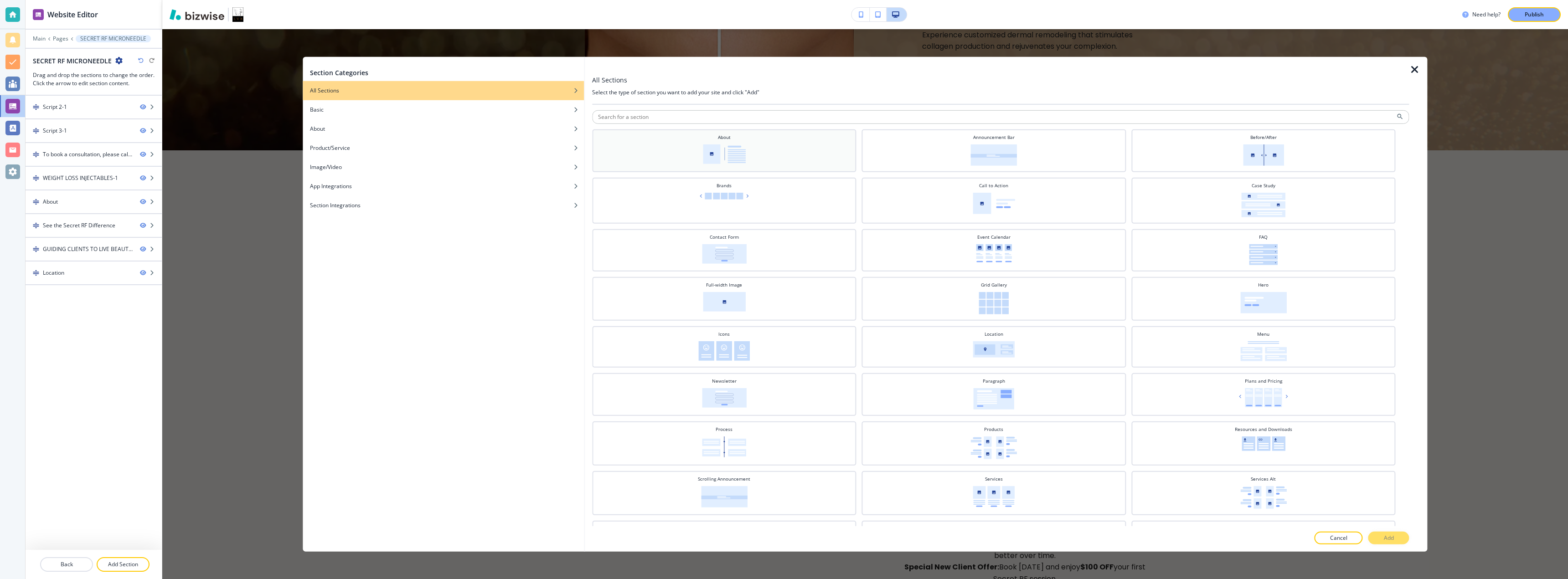
click at [719, 162] on img at bounding box center [724, 154] width 43 height 19
click at [1371, 535] on button "Add" at bounding box center [1389, 538] width 41 height 13
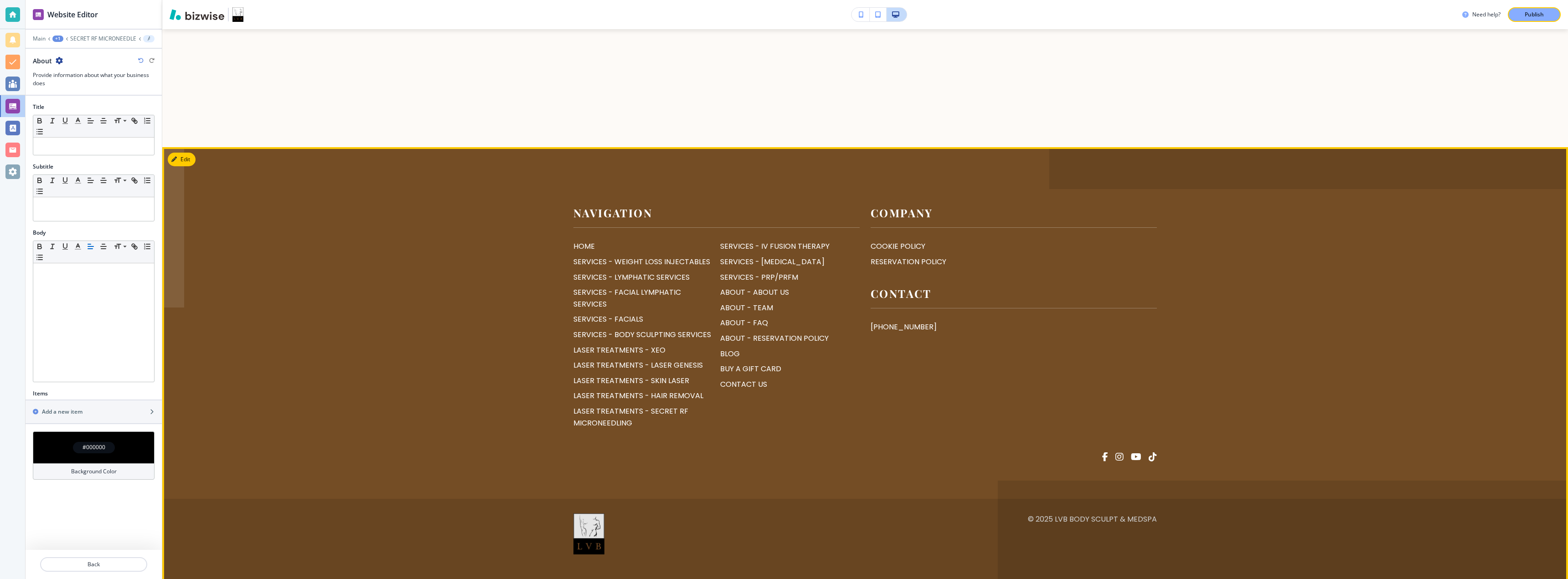
scroll to position [2062, 0]
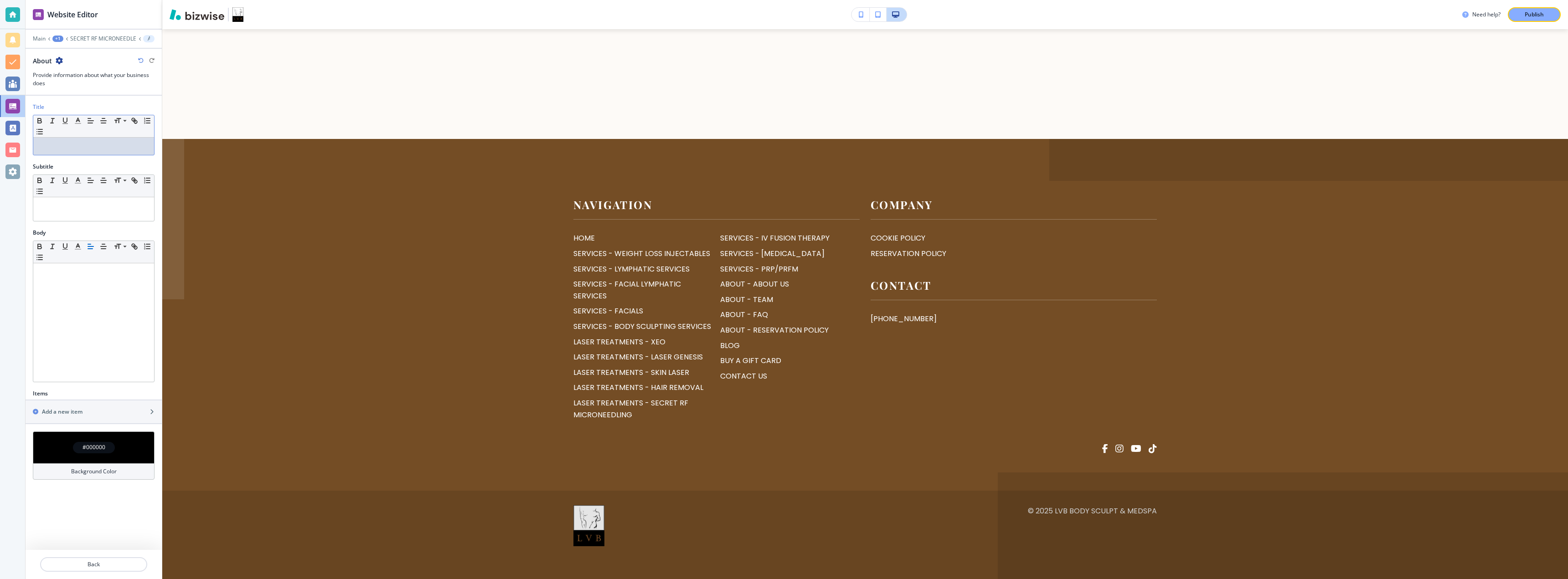
click at [79, 148] on p at bounding box center [93, 146] width 112 height 8
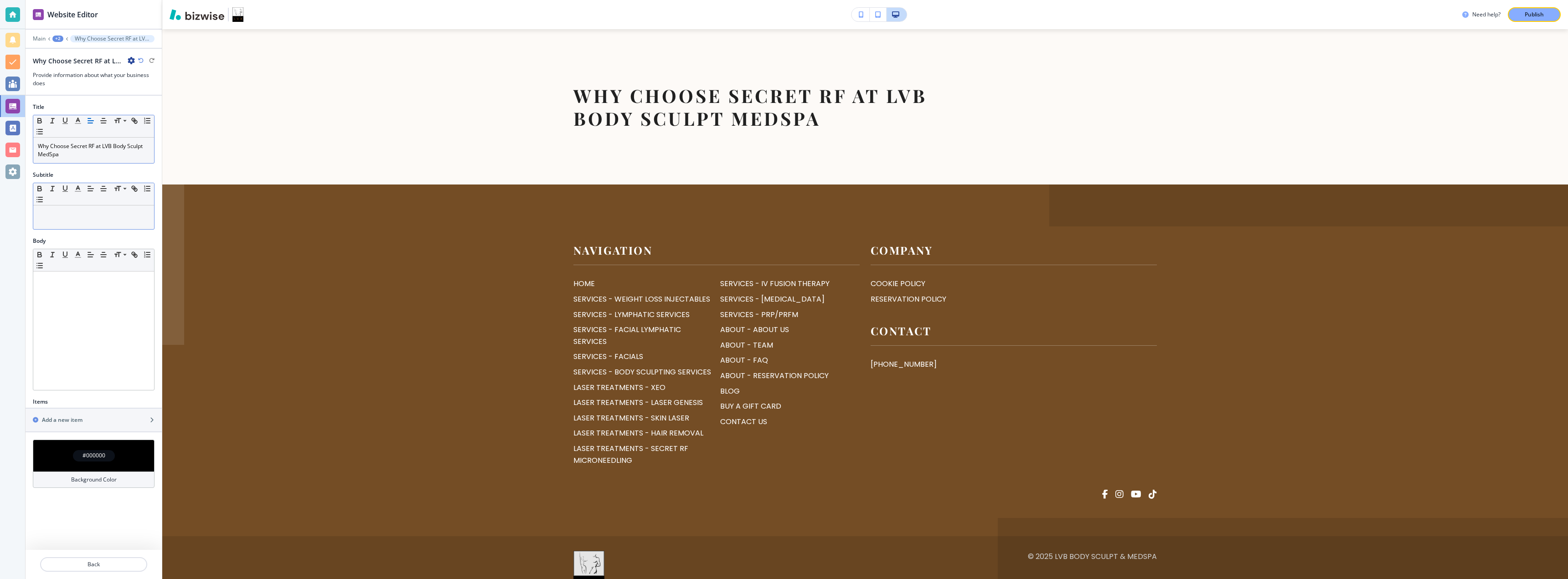
click at [71, 202] on div "Small Normal Large Huge" at bounding box center [93, 195] width 121 height 23
click at [70, 210] on div at bounding box center [93, 217] width 121 height 24
click at [47, 216] on p at bounding box center [93, 214] width 112 height 8
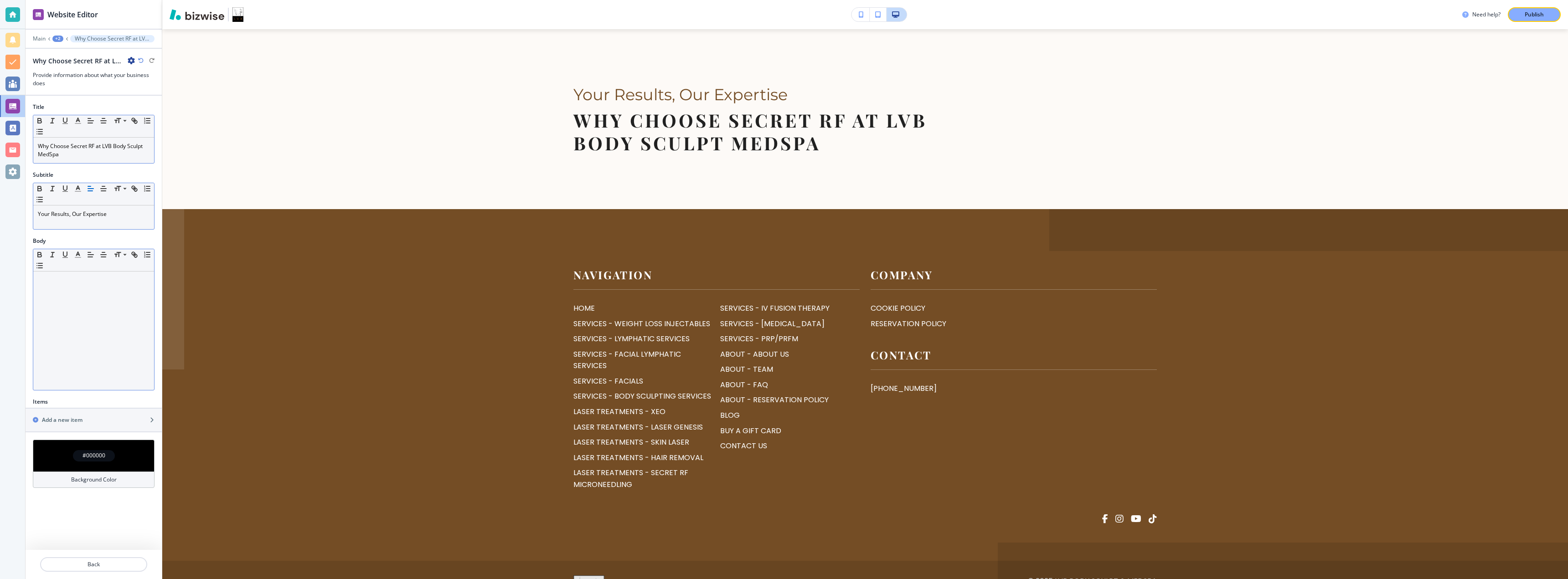
click at [56, 289] on div at bounding box center [93, 331] width 121 height 119
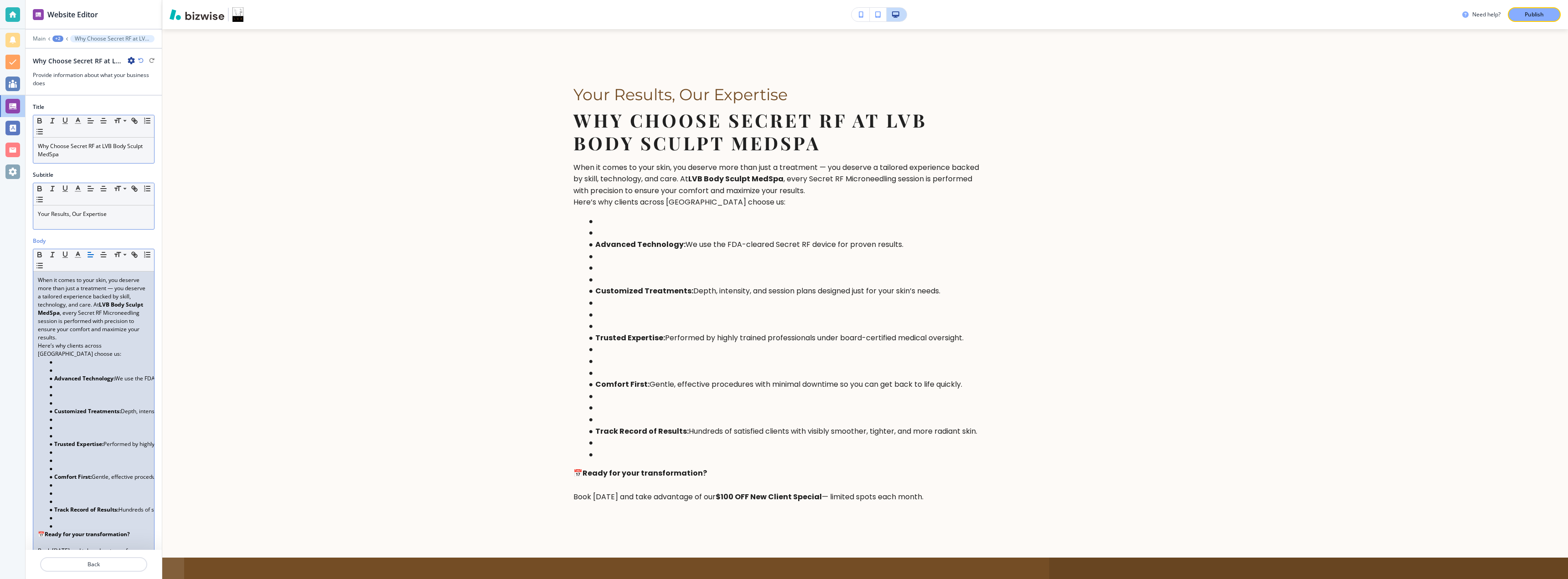
scroll to position [0, 0]
click at [70, 355] on p "Here’s why clients across [GEOGRAPHIC_DATA] choose us:" at bounding box center [93, 349] width 112 height 17
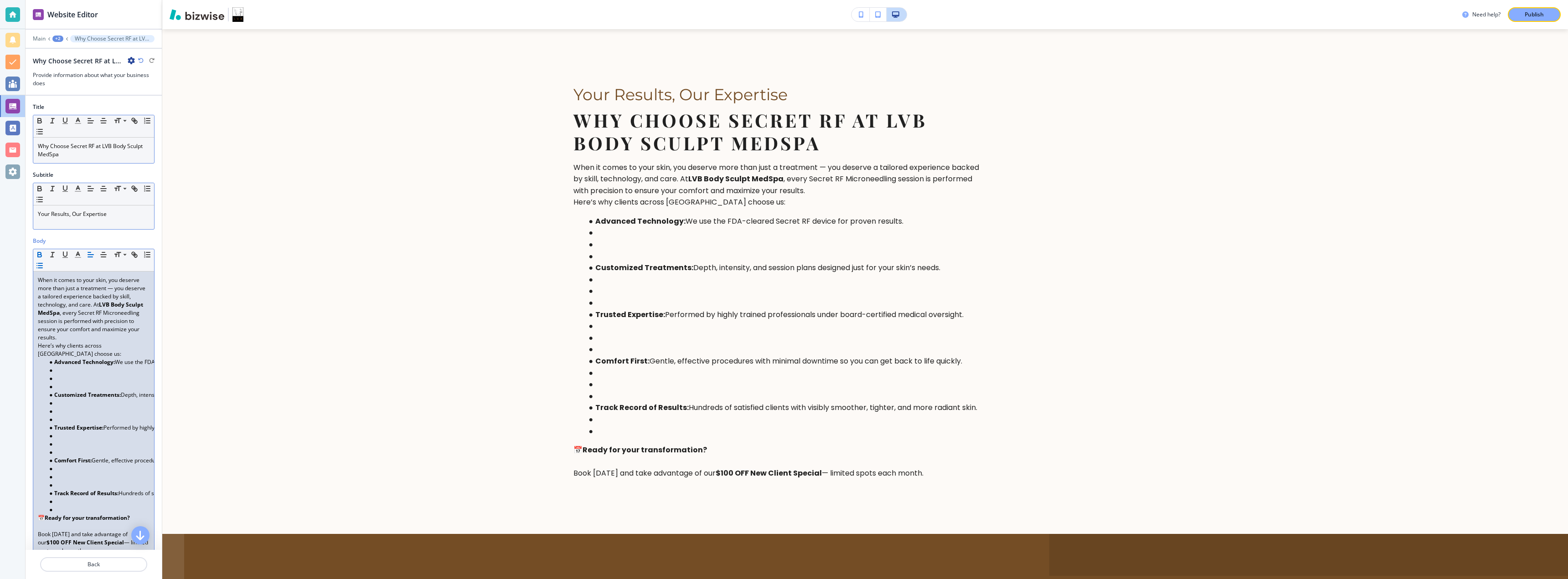
click at [84, 374] on li at bounding box center [98, 370] width 103 height 8
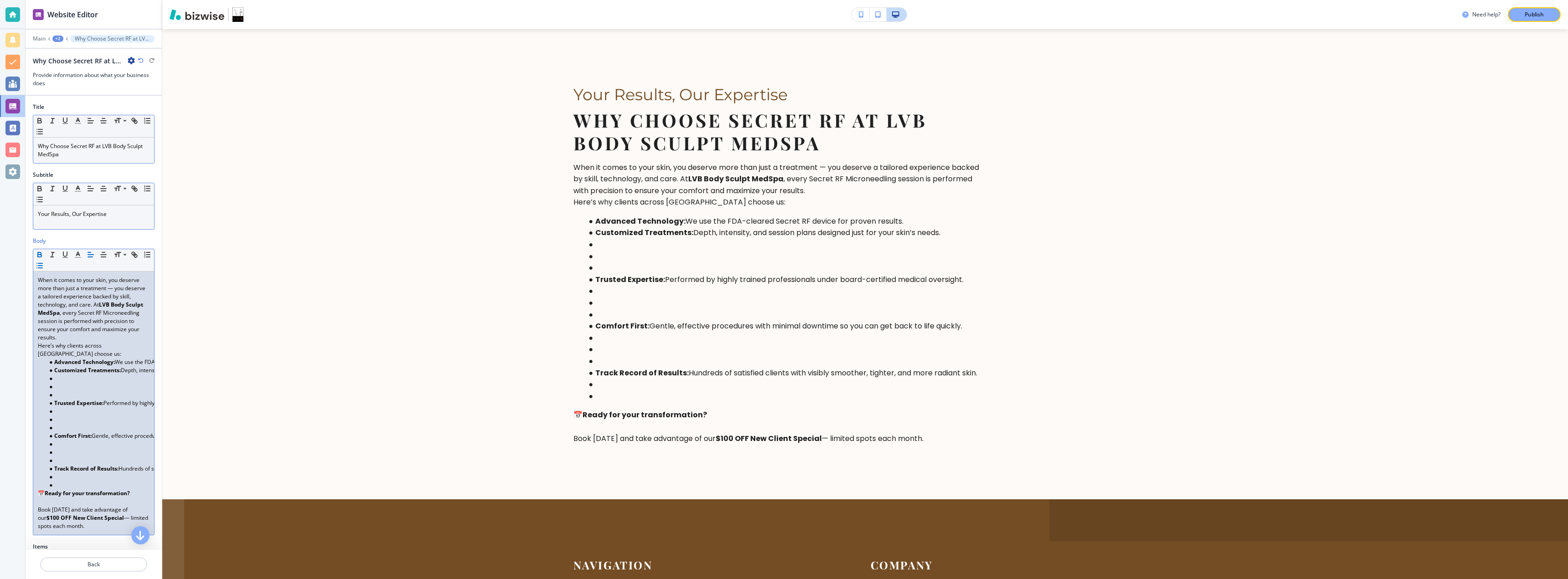
click at [83, 377] on li at bounding box center [98, 378] width 103 height 8
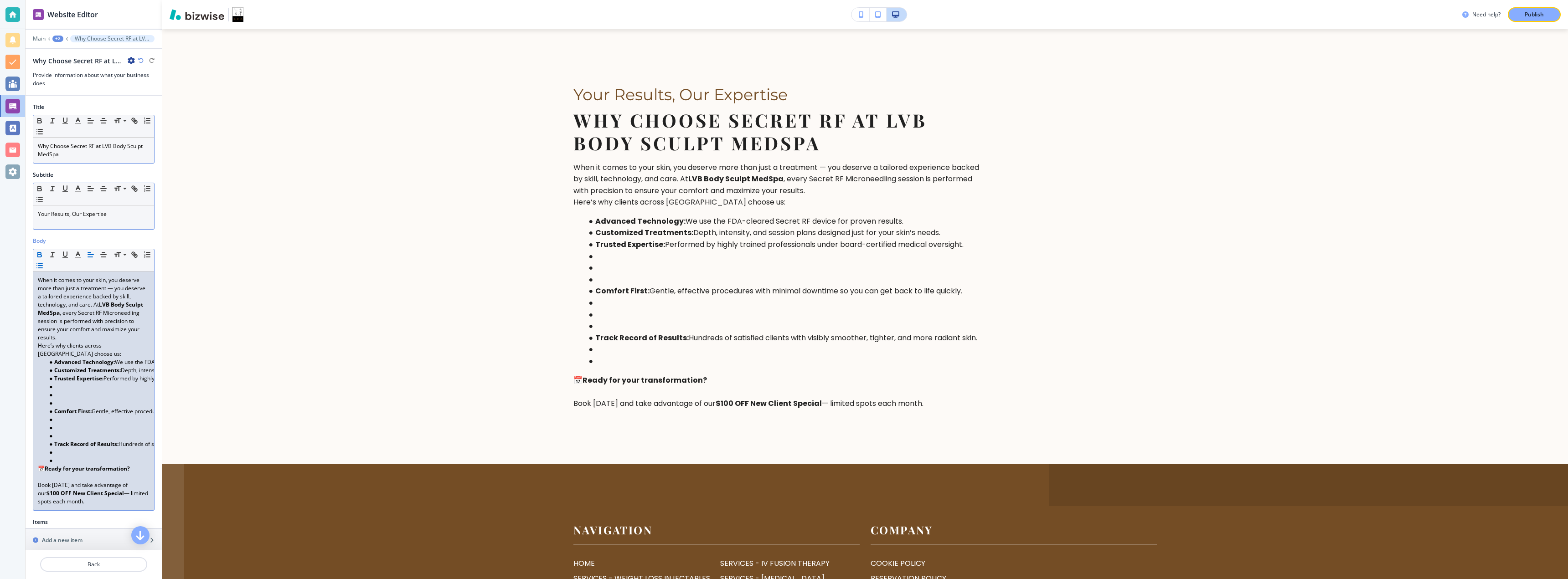
click at [82, 386] on li at bounding box center [98, 386] width 103 height 8
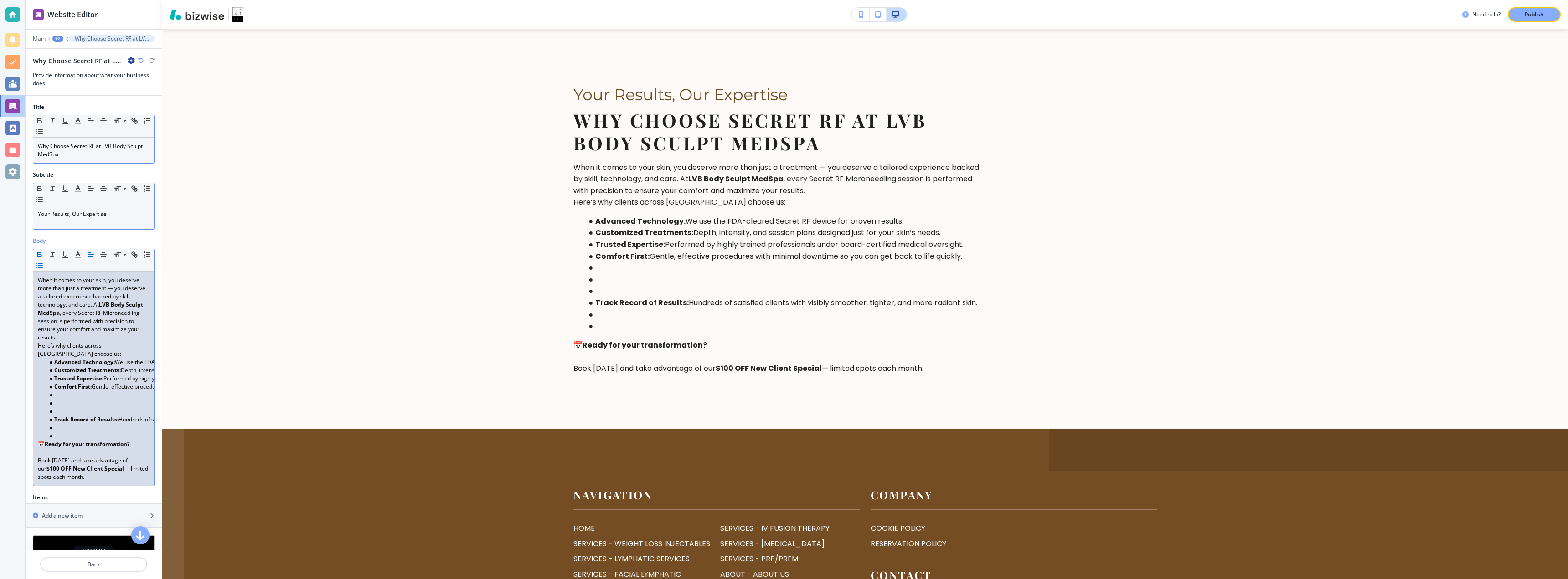
click at [79, 392] on li at bounding box center [98, 395] width 103 height 8
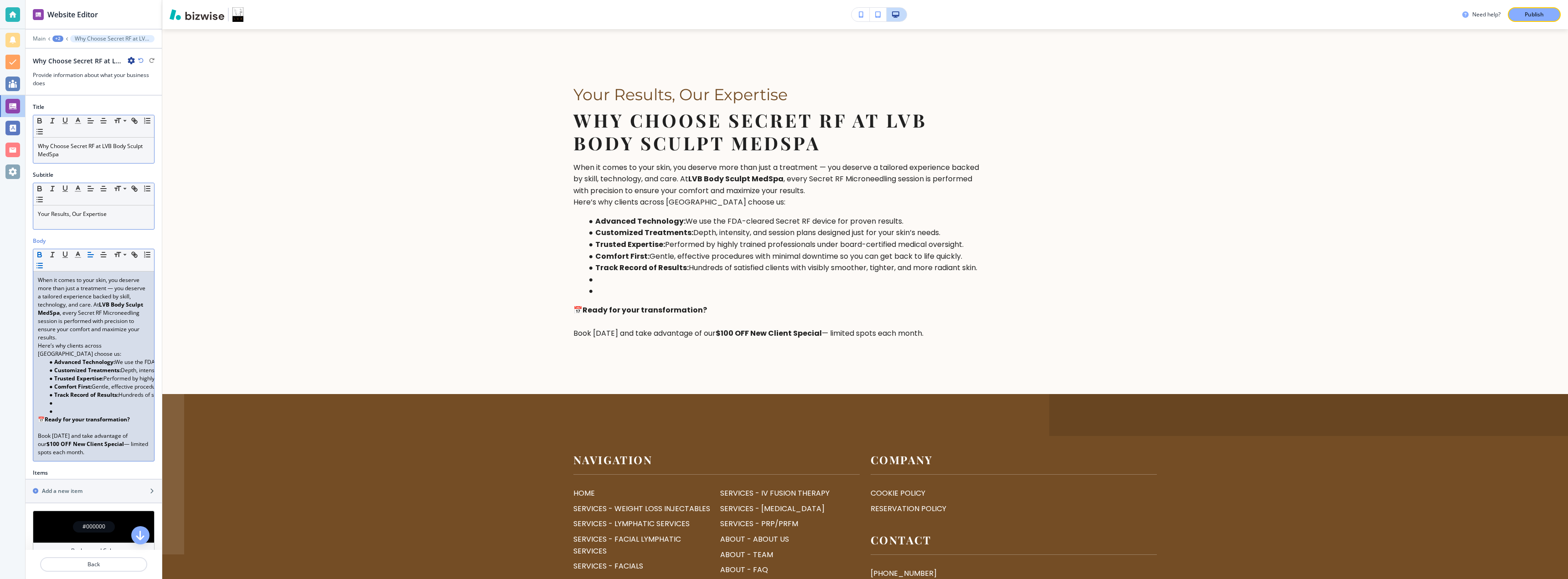
click at [77, 398] on strong "Track Record of Results:" at bounding box center [86, 395] width 65 height 8
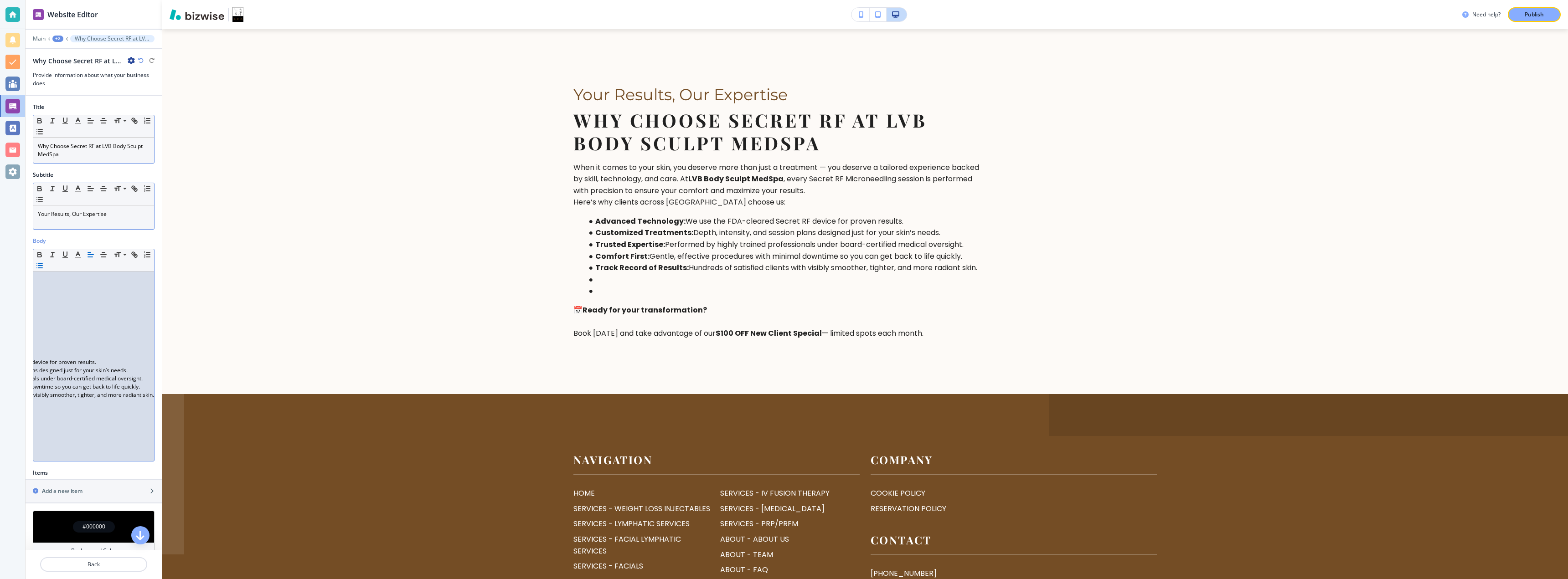
scroll to position [0, 4]
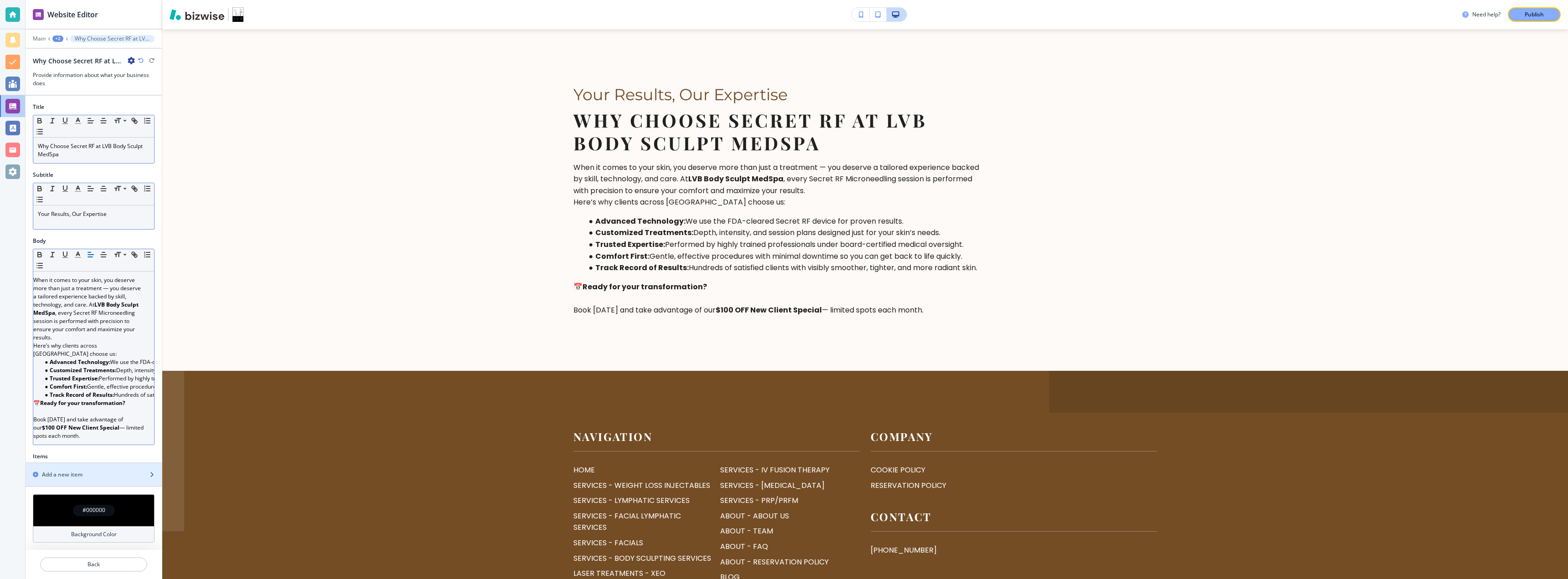
click at [105, 471] on div "button" at bounding box center [93, 467] width 136 height 7
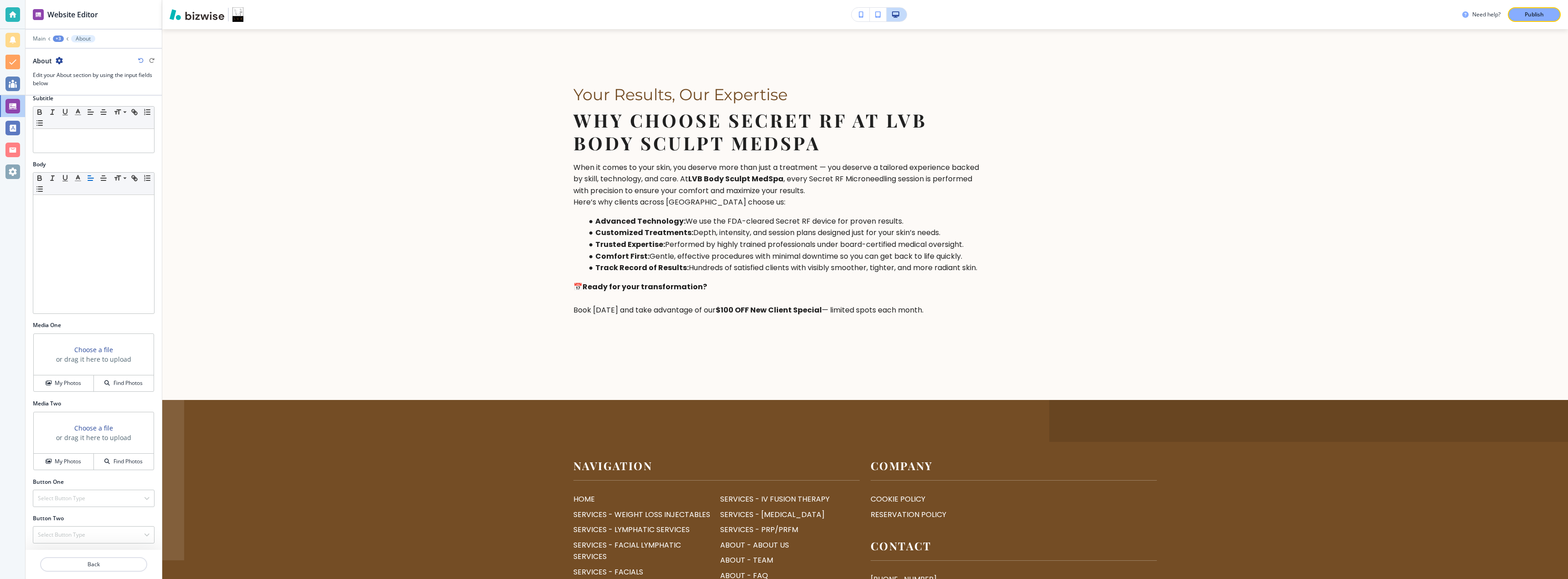
scroll to position [69, 0]
click at [77, 496] on h4 "Select Button Type" at bounding box center [61, 497] width 47 height 8
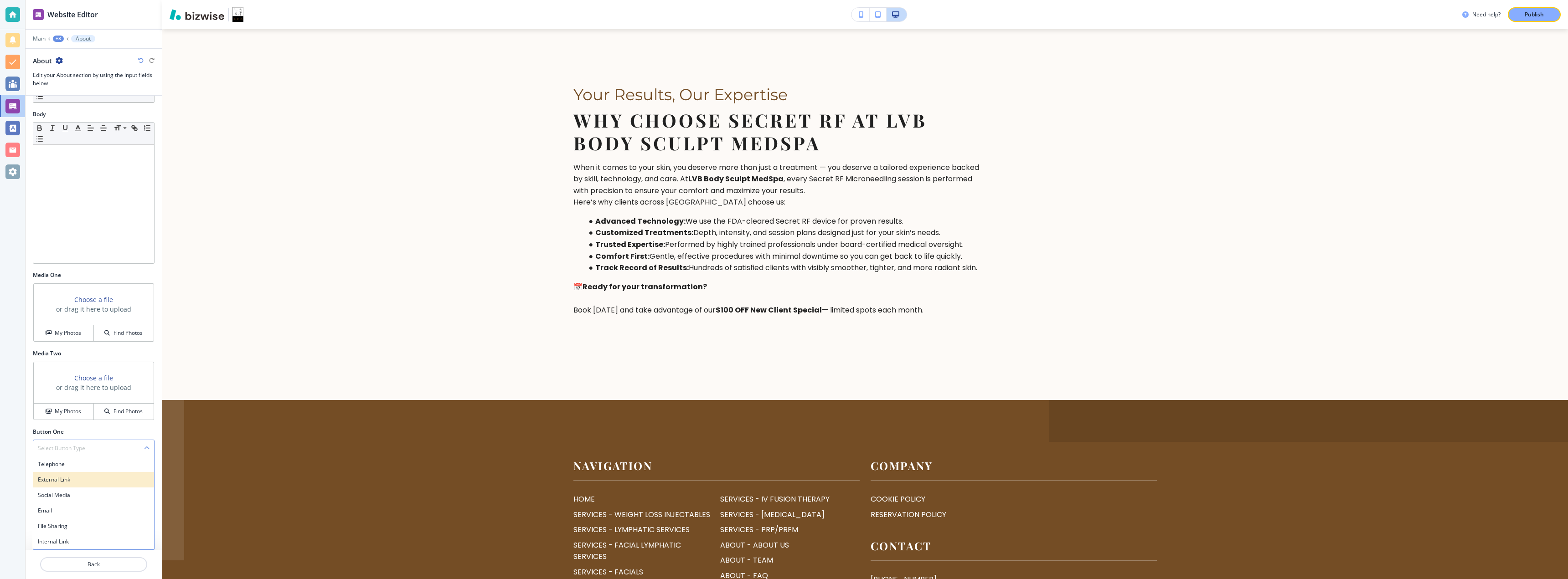
click at [81, 484] on div "External Link" at bounding box center [93, 480] width 121 height 16
click at [79, 489] on input "text" at bounding box center [93, 485] width 121 height 18
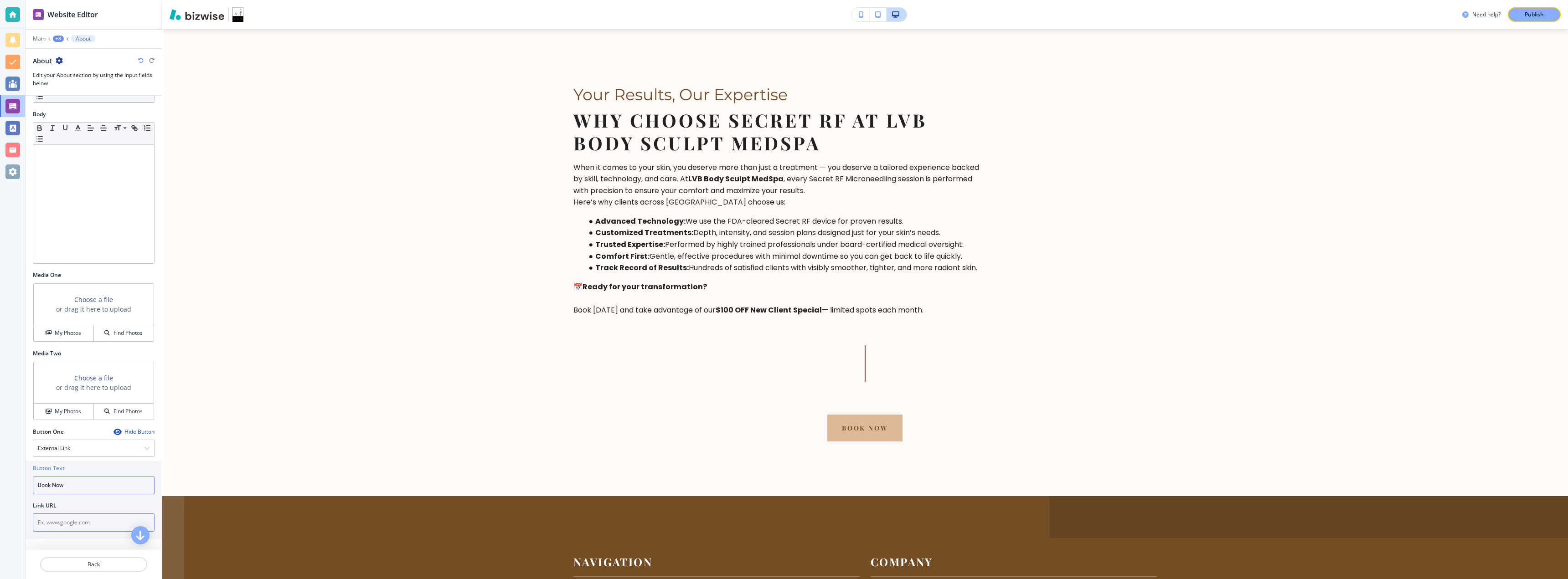
type input "Book Now"
click at [79, 519] on input "text" at bounding box center [93, 522] width 121 height 18
click at [59, 527] on input "text" at bounding box center [93, 522] width 121 height 18
paste input "[URL][DOMAIN_NAME]"
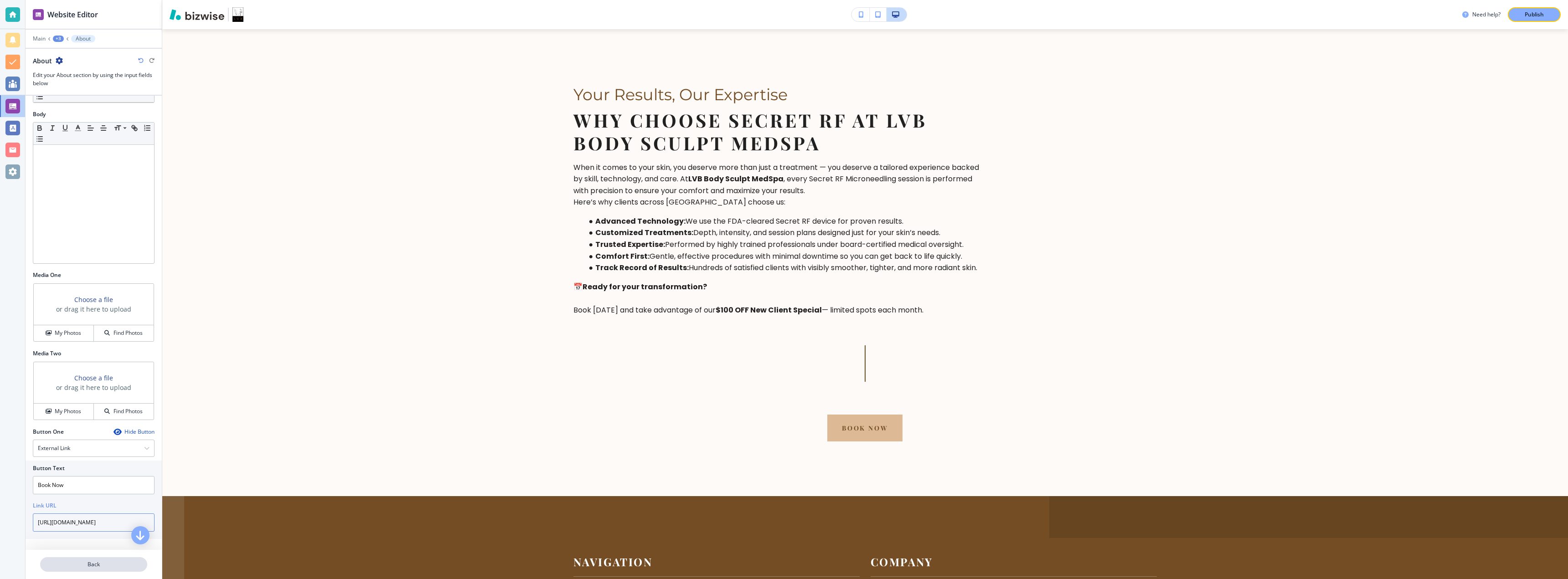
type input "[URL][DOMAIN_NAME]"
click at [77, 564] on p "Back" at bounding box center [93, 564] width 106 height 8
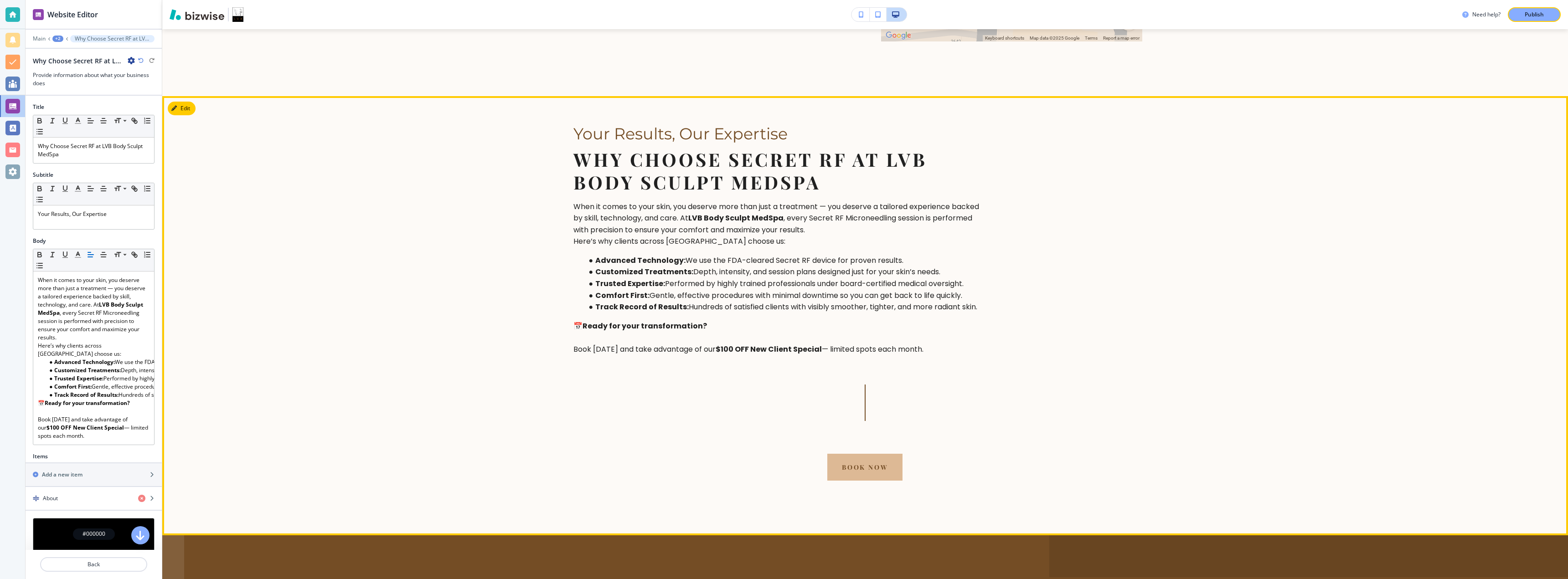
scroll to position [1968, 0]
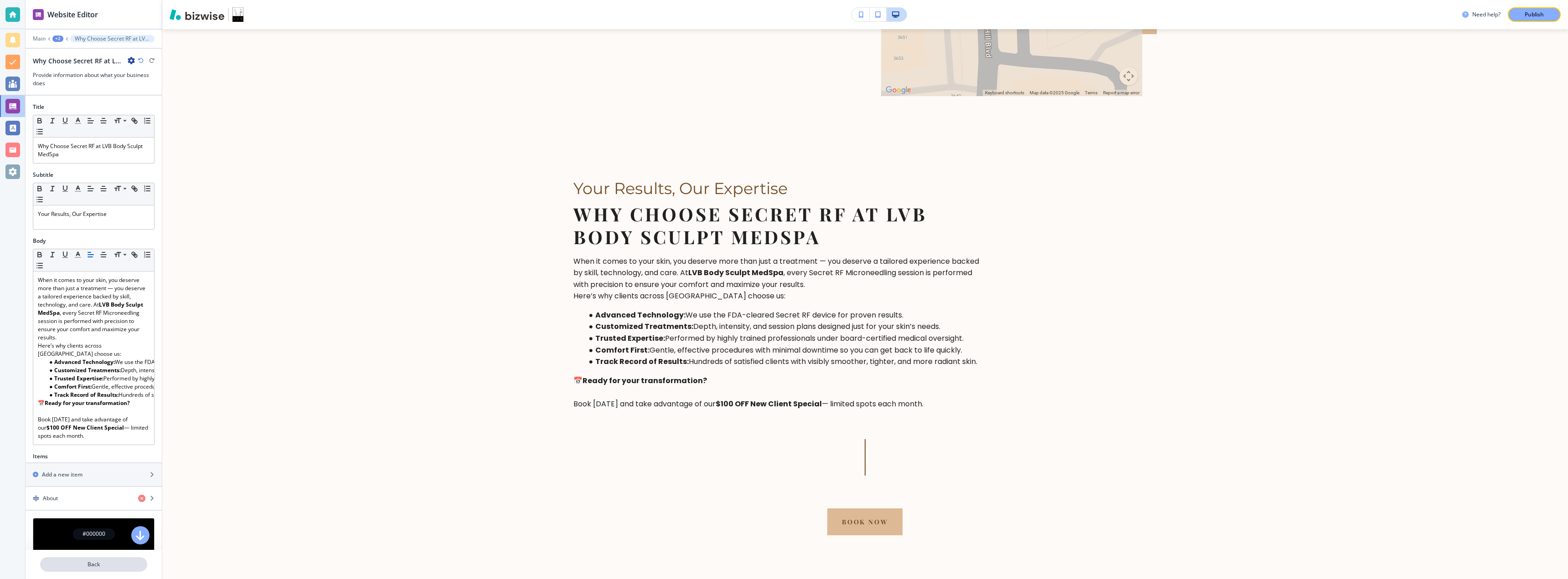
click at [91, 568] on p "Back" at bounding box center [93, 564] width 106 height 8
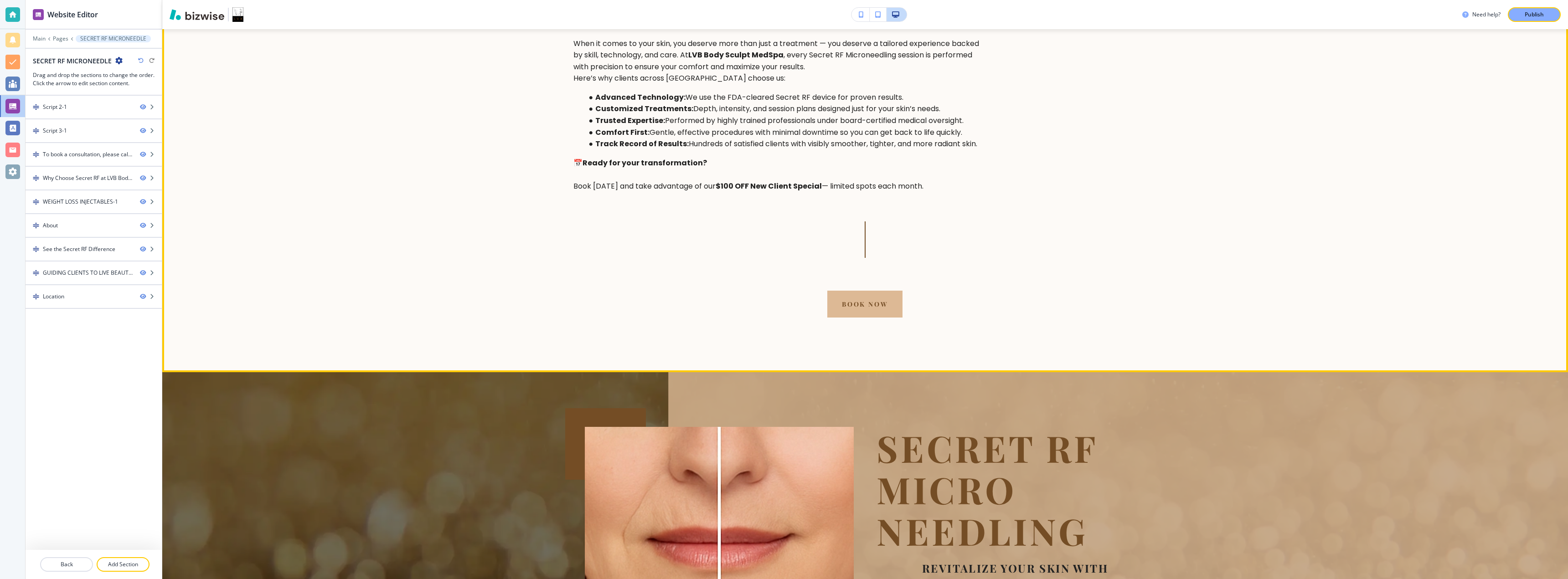
scroll to position [243, 0]
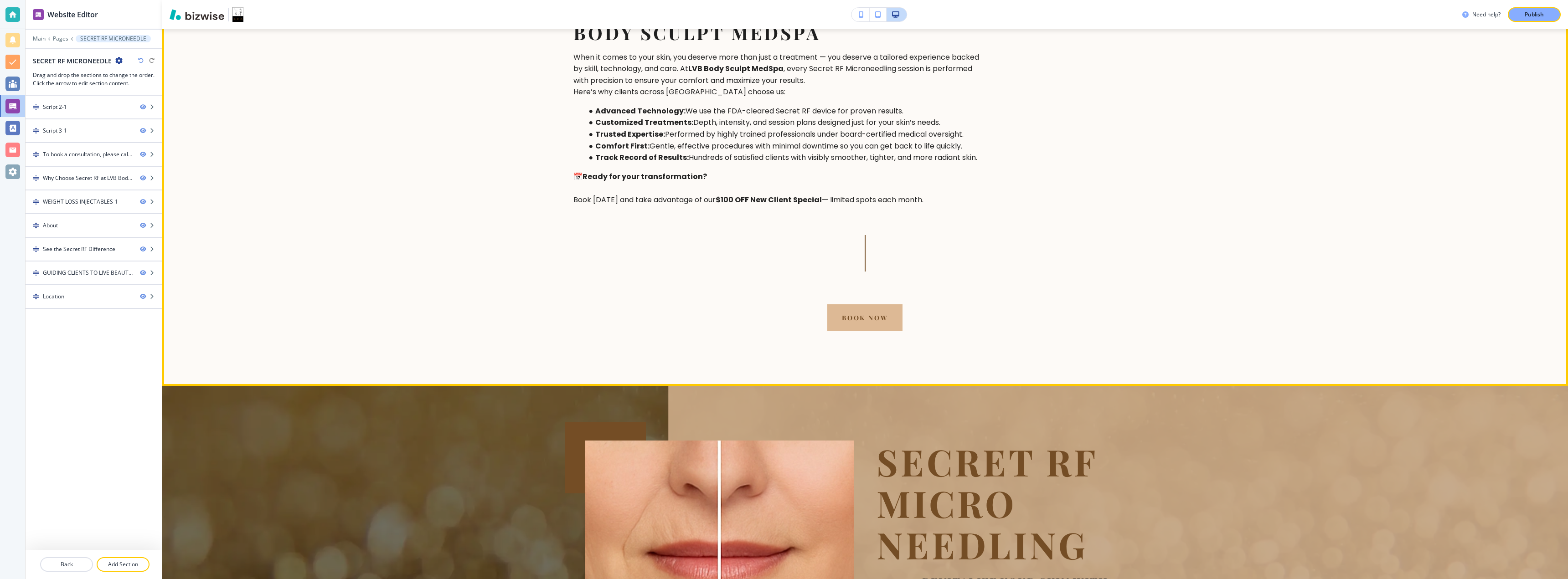
click at [319, 190] on section "Your Results, Our Expertise Why Choose Secret RF at LVB Body Sculpt MedSpa When…" at bounding box center [866, 153] width 1406 height 466
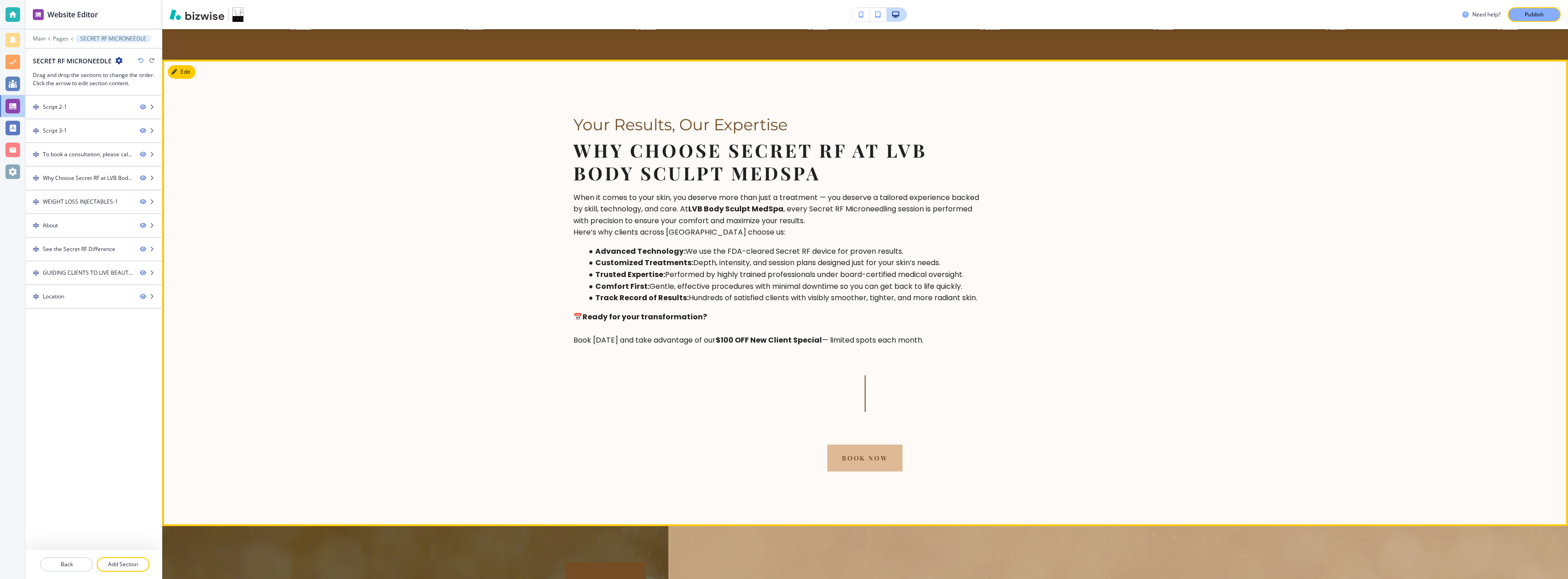
scroll to position [0, 0]
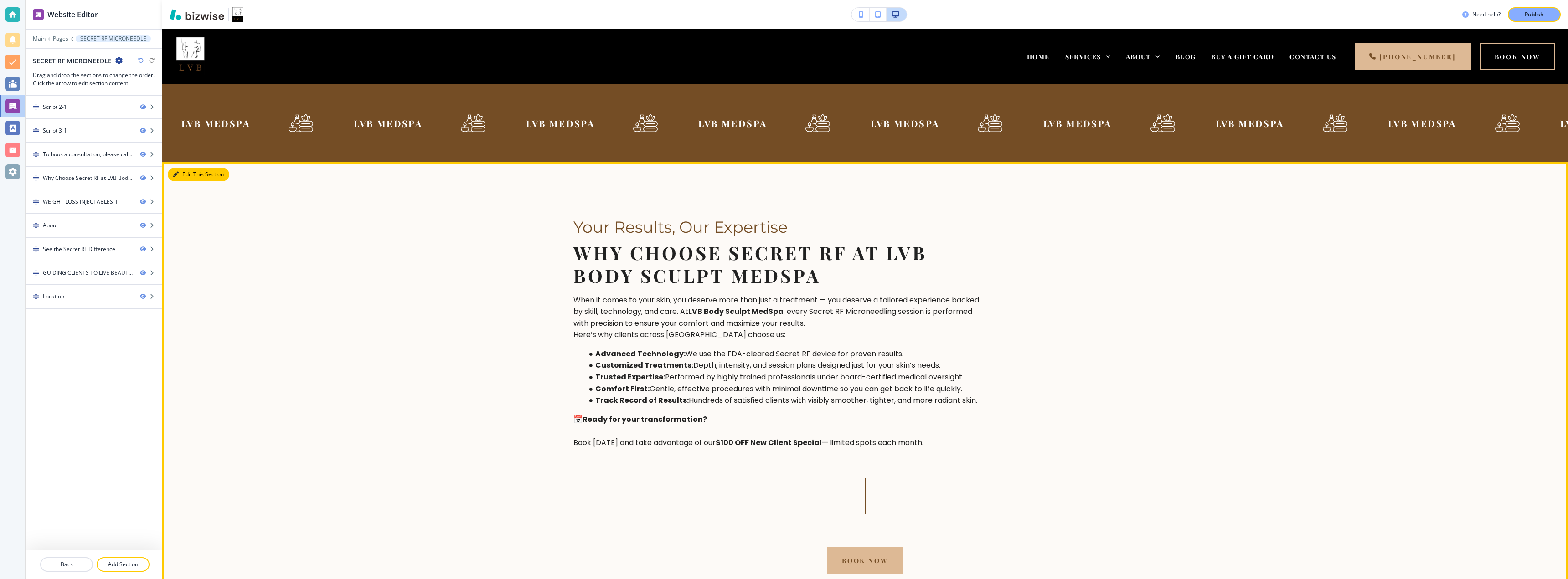
click at [183, 175] on button "Edit This Section" at bounding box center [198, 175] width 61 height 14
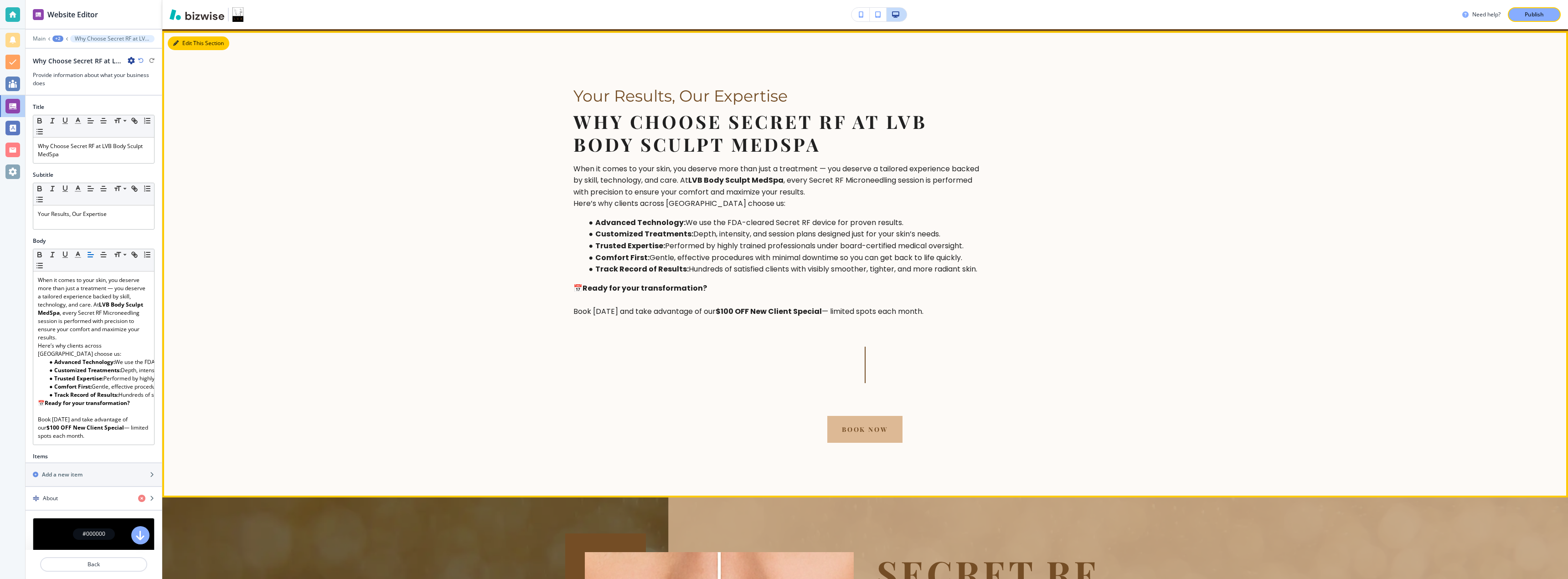
scroll to position [133, 0]
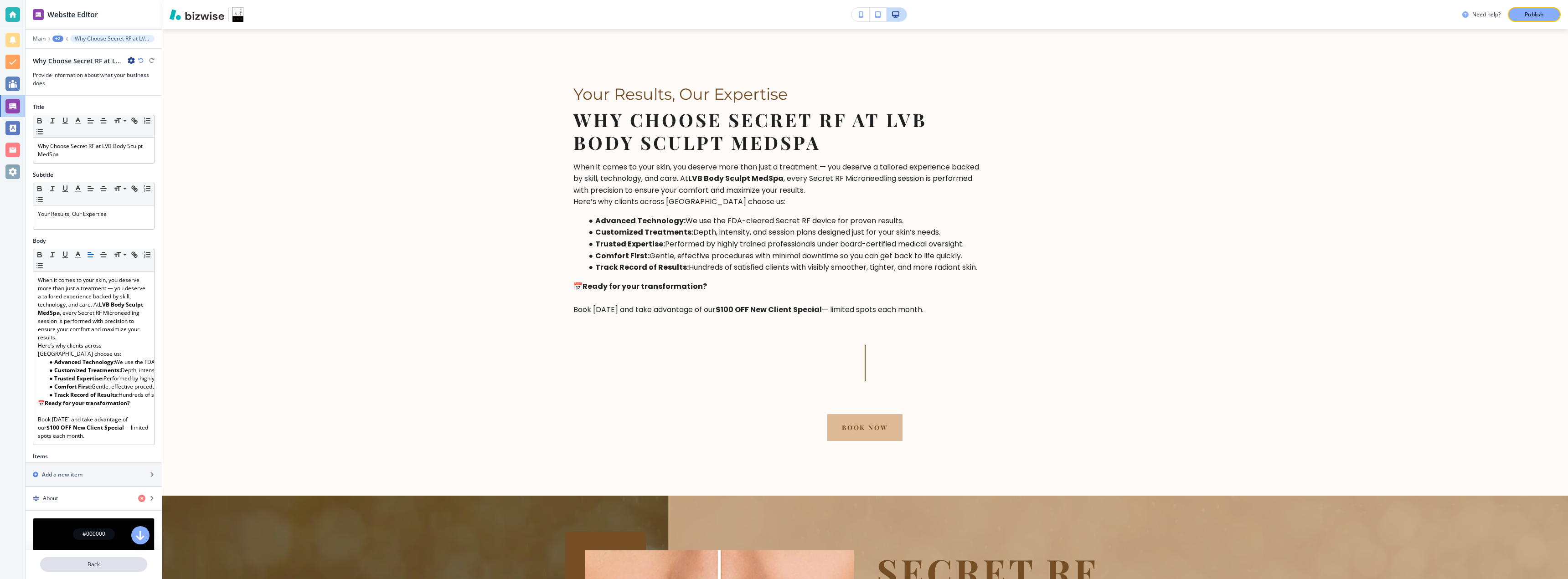
click at [110, 566] on p "Back" at bounding box center [93, 564] width 106 height 8
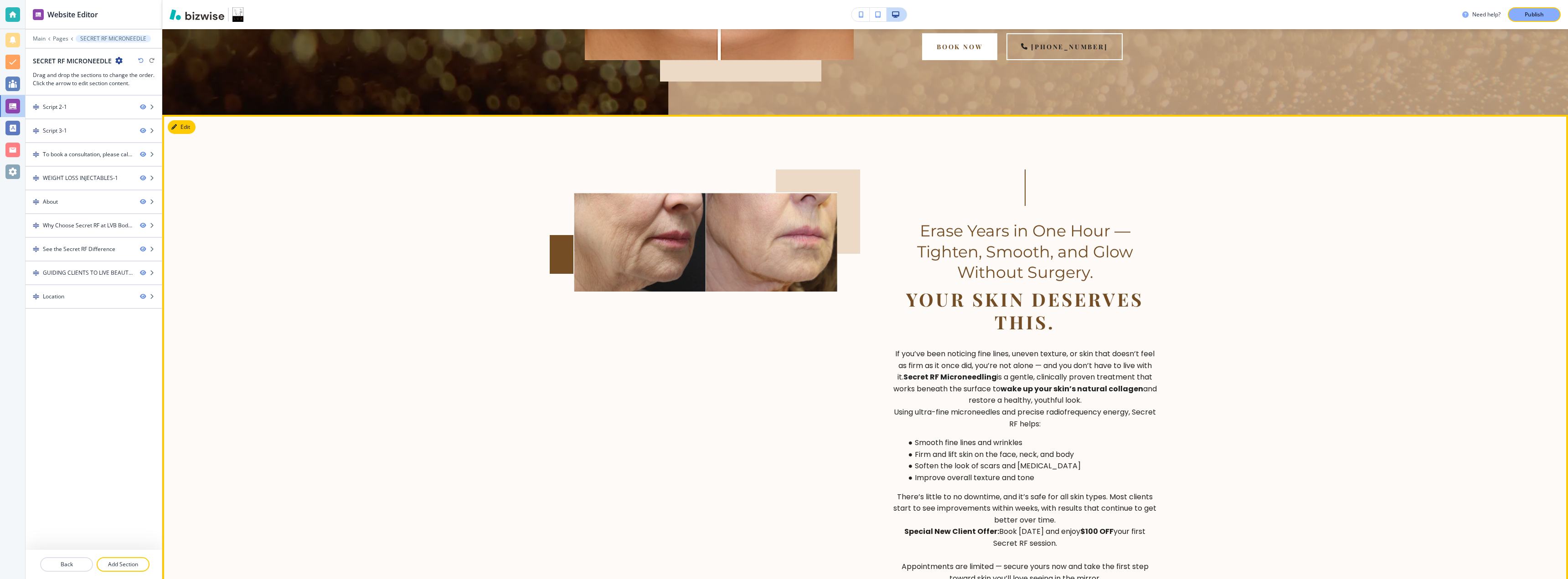
scroll to position [417, 0]
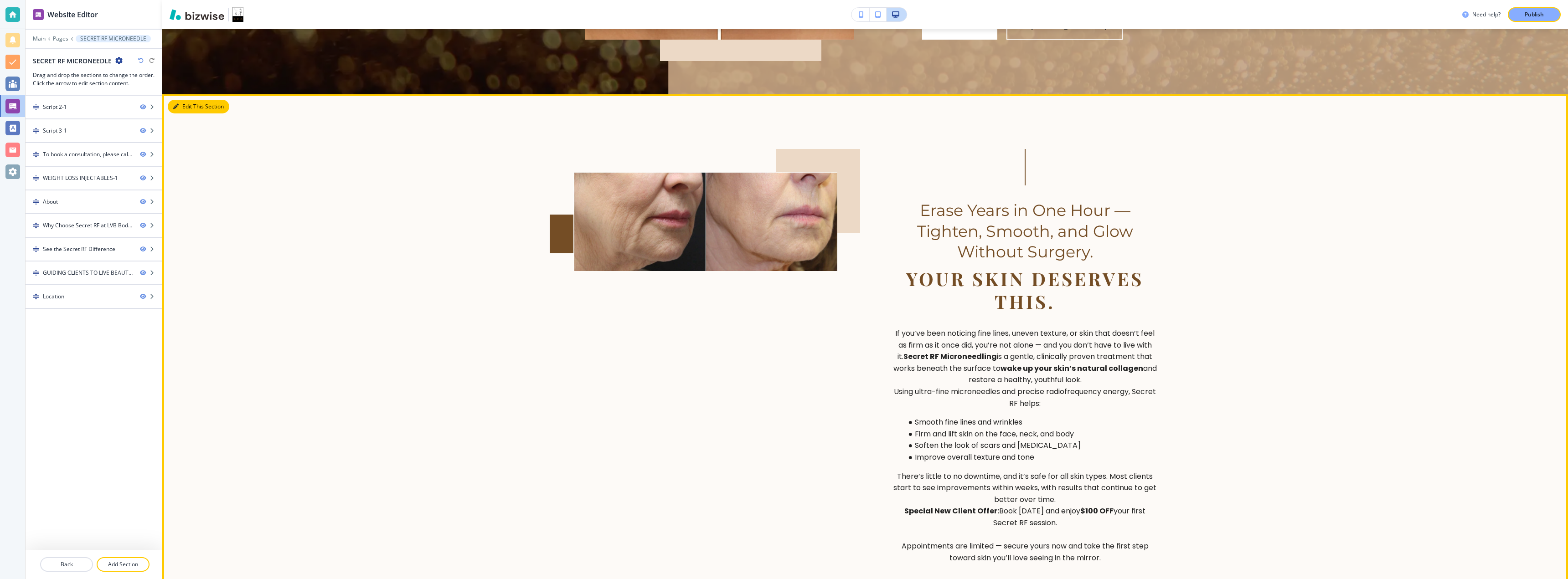
click at [188, 110] on button "Edit This Section" at bounding box center [198, 107] width 61 height 14
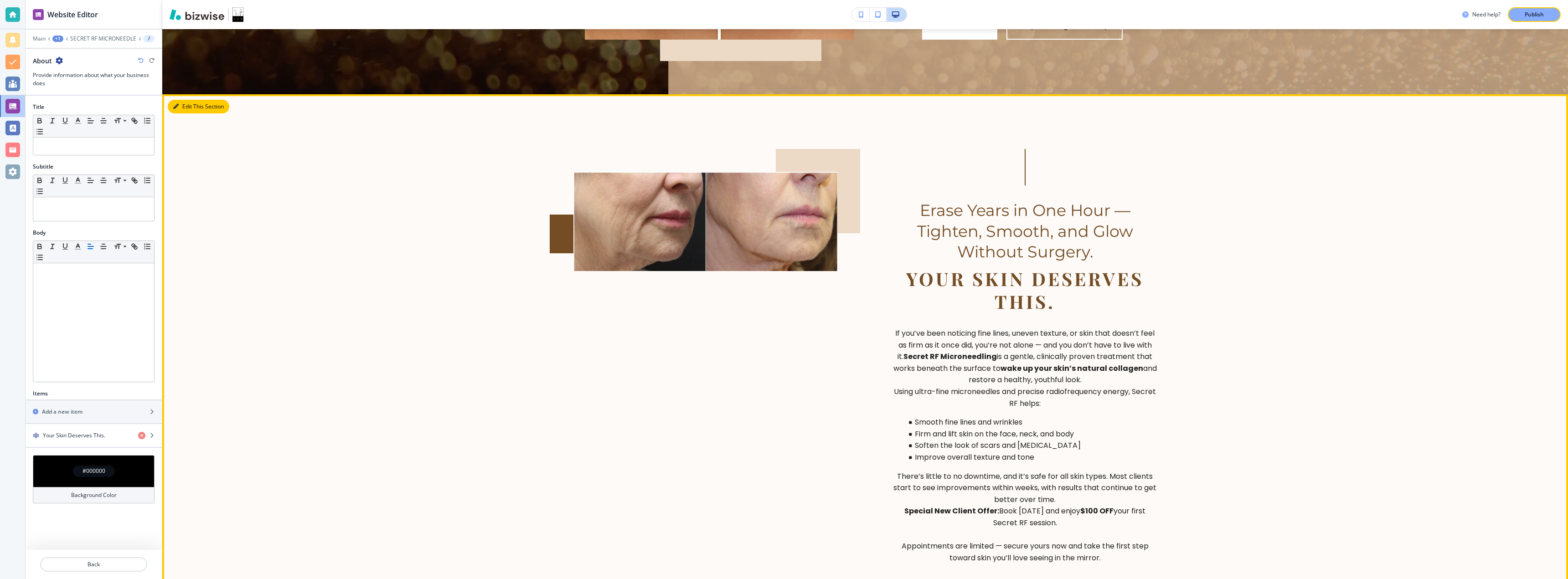
scroll to position [481, 0]
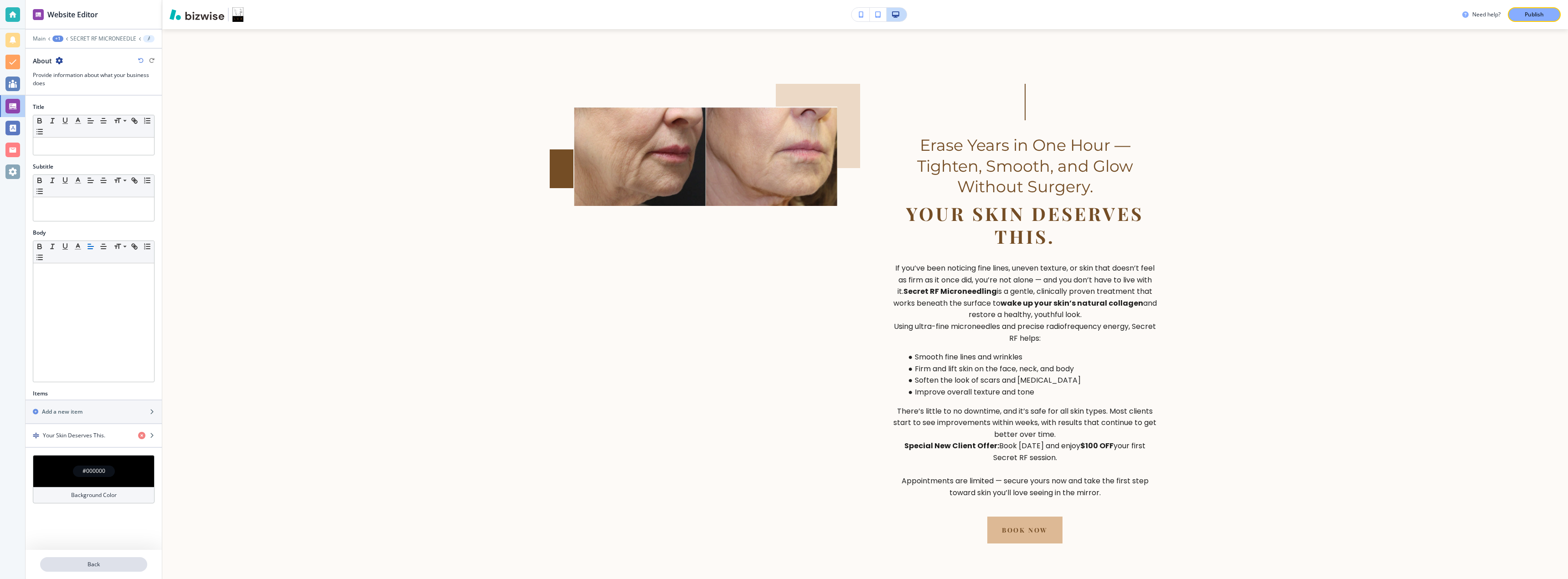
click at [100, 563] on p "Back" at bounding box center [93, 564] width 106 height 8
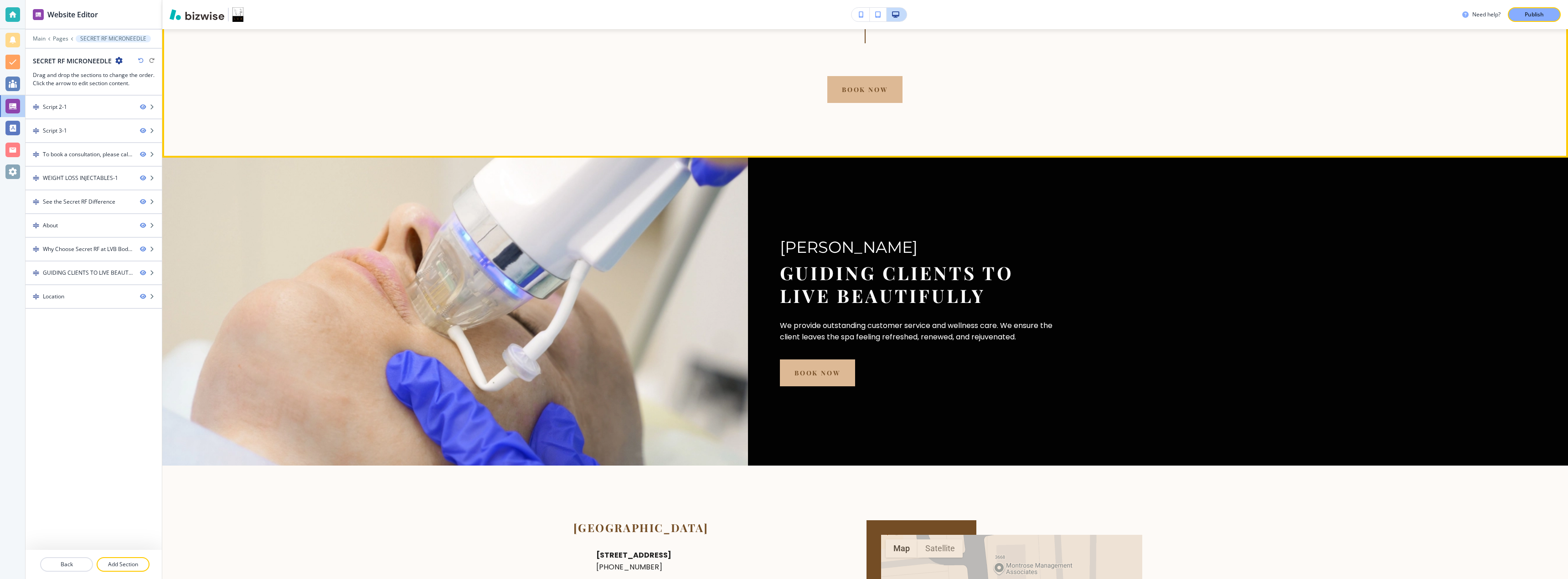
scroll to position [1697, 0]
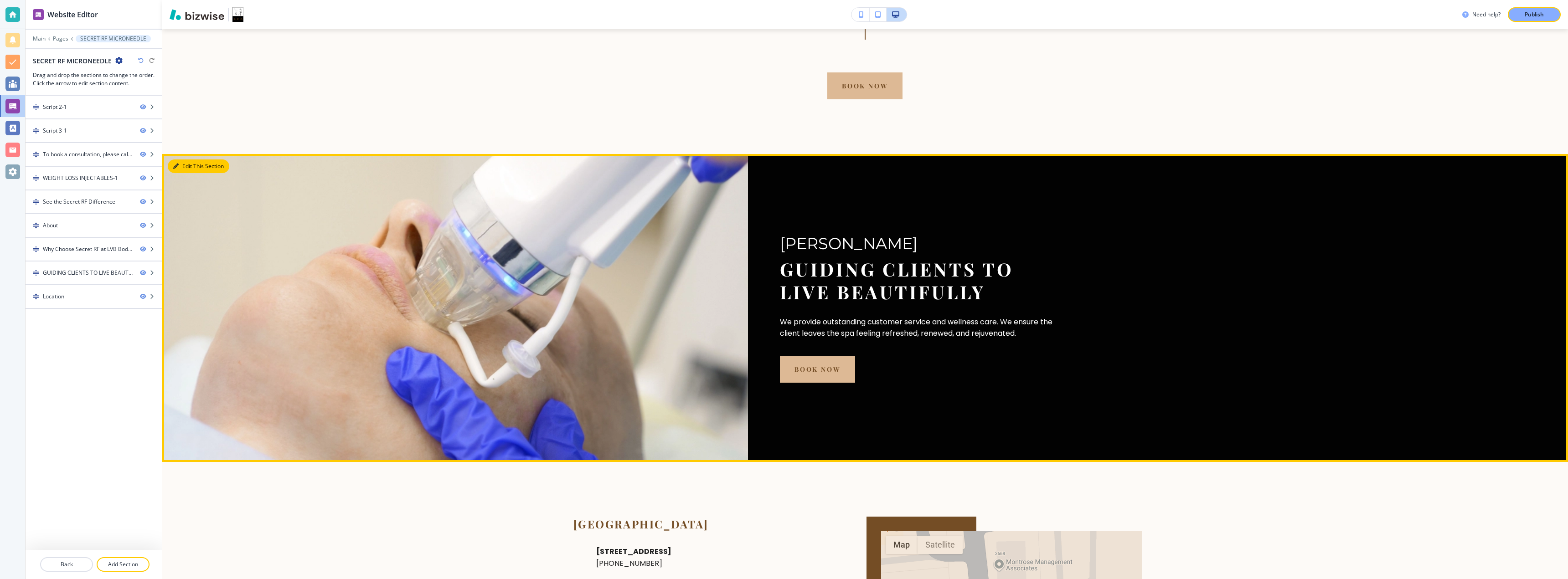
click at [179, 169] on button "Edit This Section" at bounding box center [198, 167] width 61 height 14
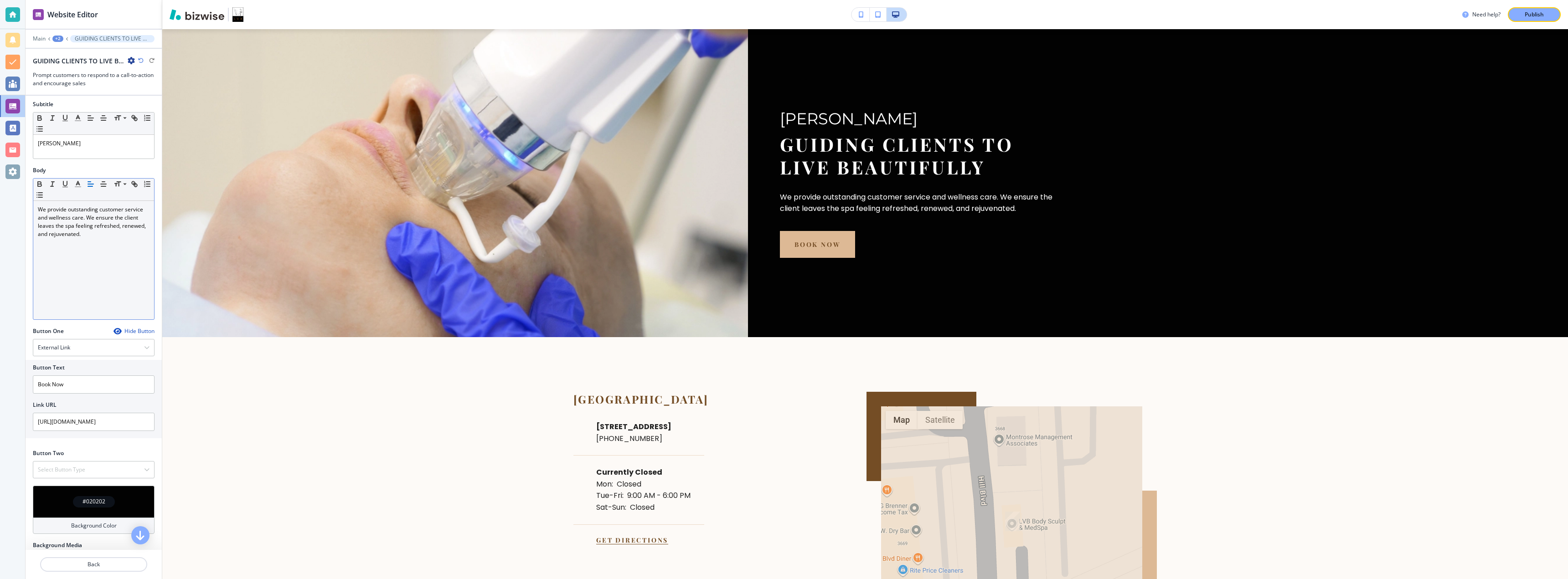
scroll to position [0, 0]
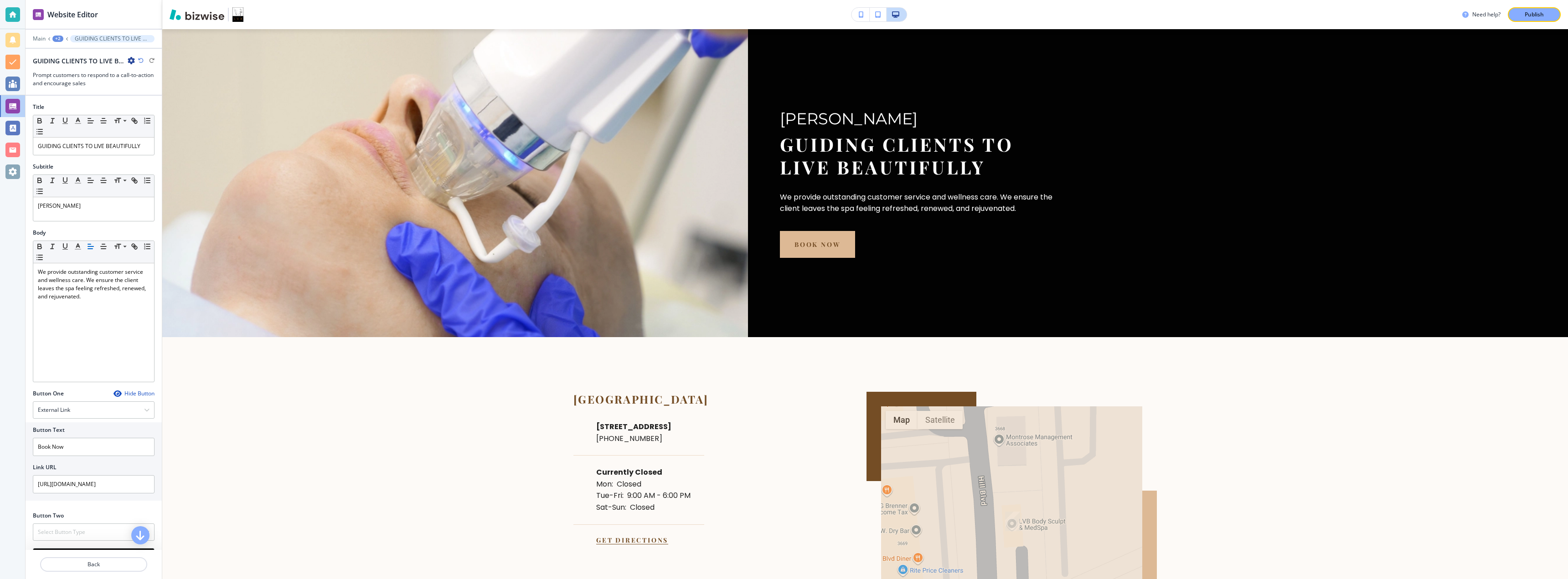
click at [131, 63] on icon "button" at bounding box center [131, 60] width 7 height 7
click at [140, 113] on button "Delete Section" at bounding box center [156, 108] width 59 height 17
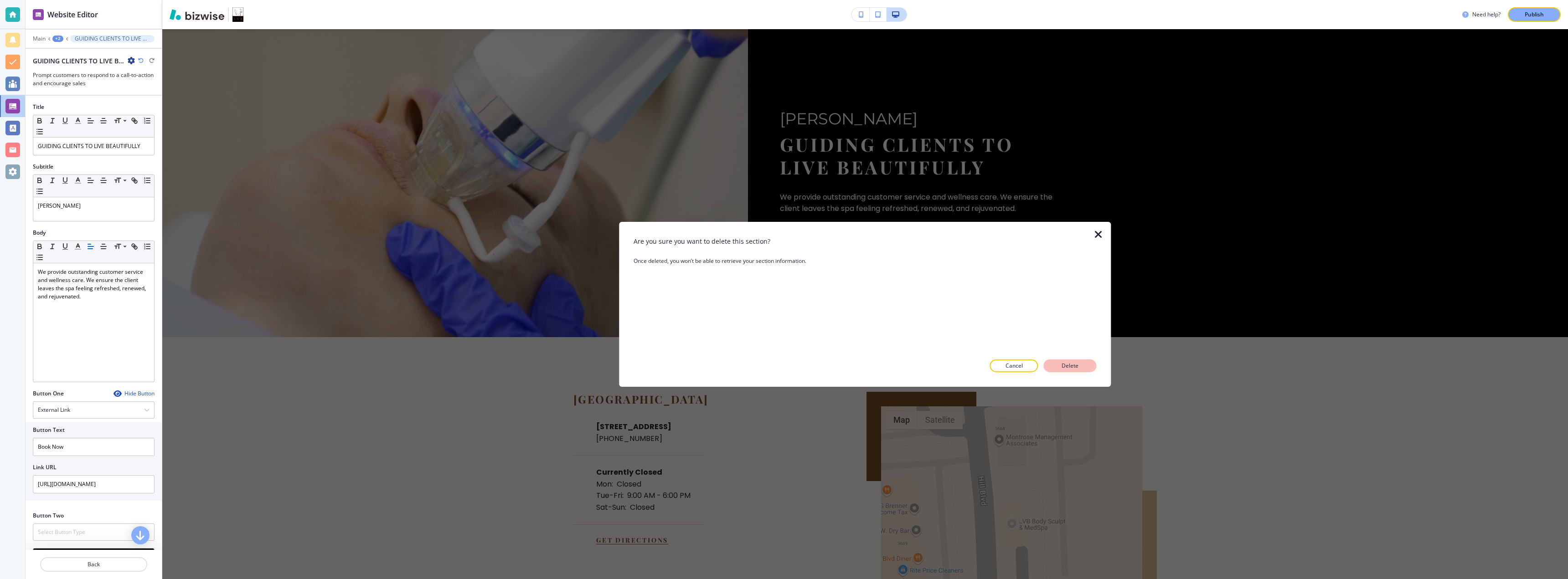
click at [1066, 364] on p "Delete" at bounding box center [1070, 365] width 22 height 8
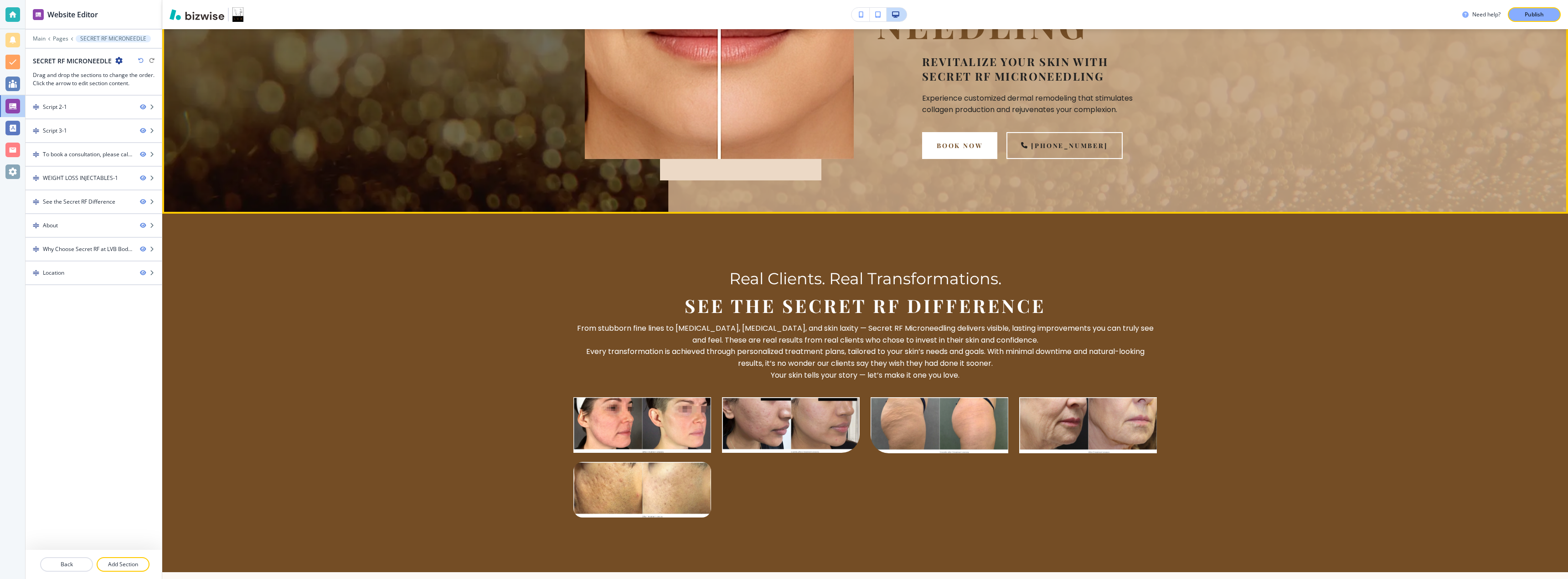
scroll to position [486, 0]
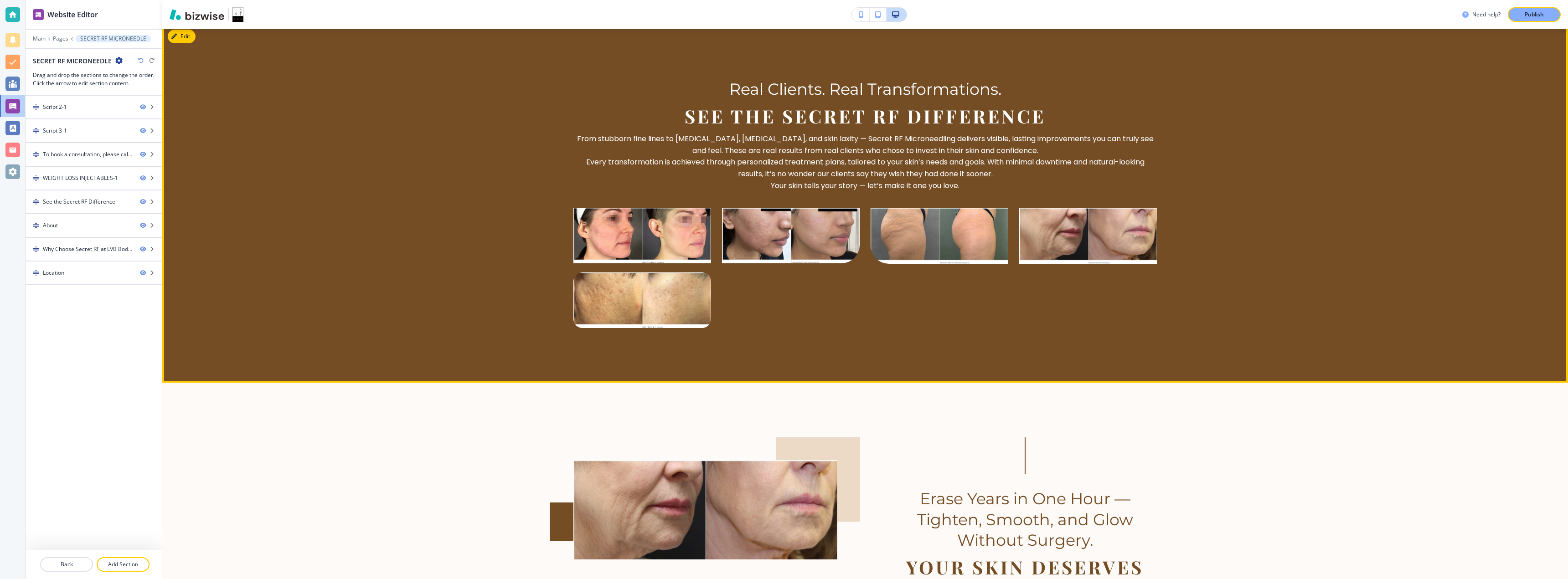
click at [186, 44] on div "Real Clients. Real Transformations. See the Secret RF Difference From stubborn …" at bounding box center [866, 203] width 1406 height 359
click at [182, 40] on button "Edit This Section" at bounding box center [198, 37] width 61 height 14
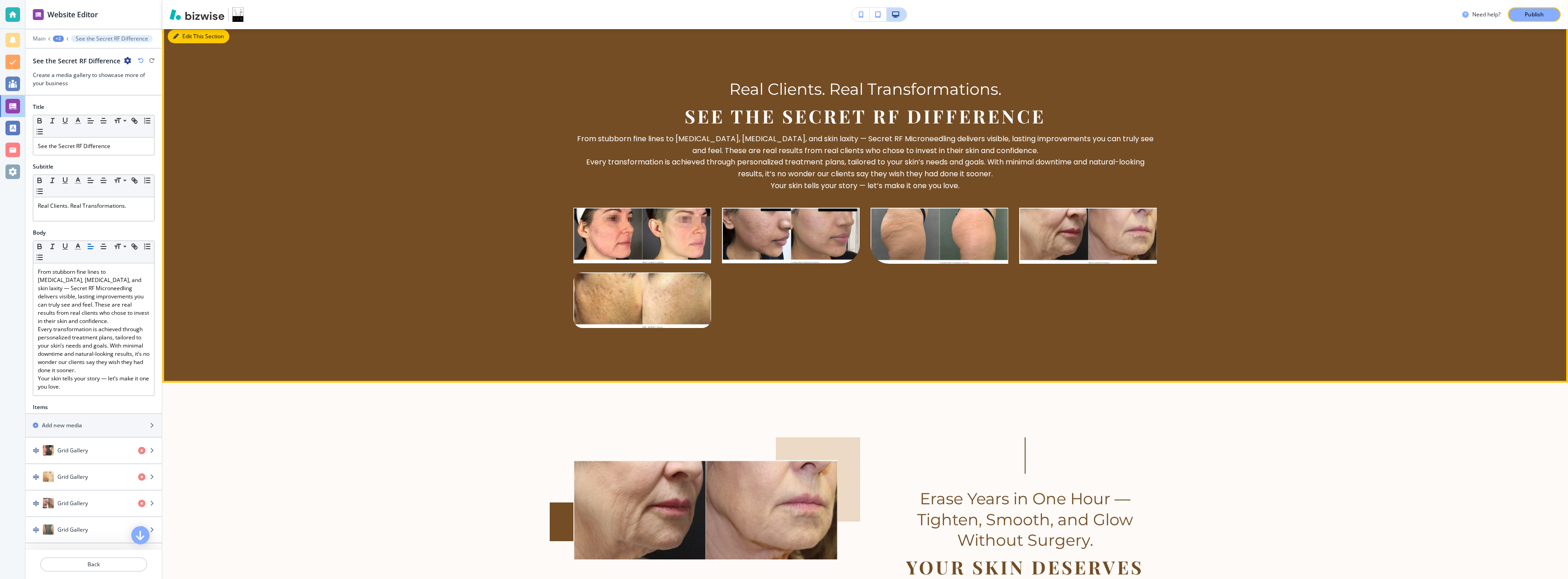
scroll to position [481, 0]
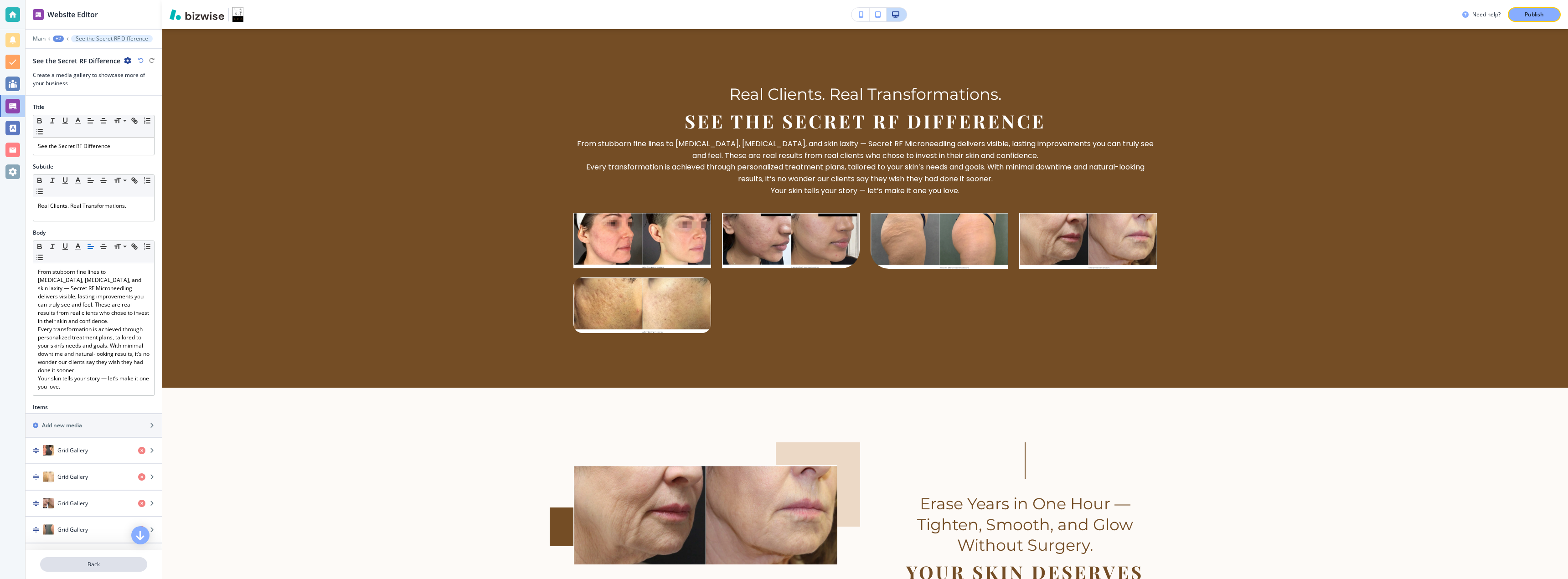
click at [111, 563] on p "Back" at bounding box center [93, 564] width 106 height 8
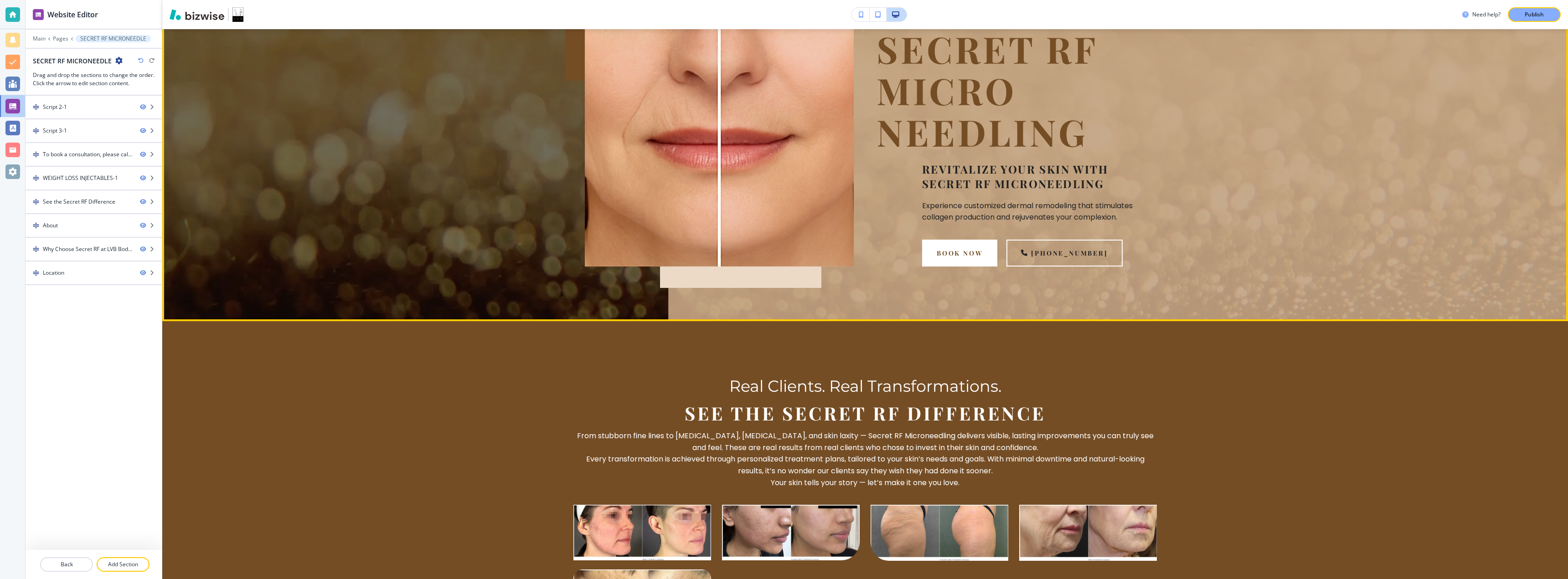
scroll to position [117, 0]
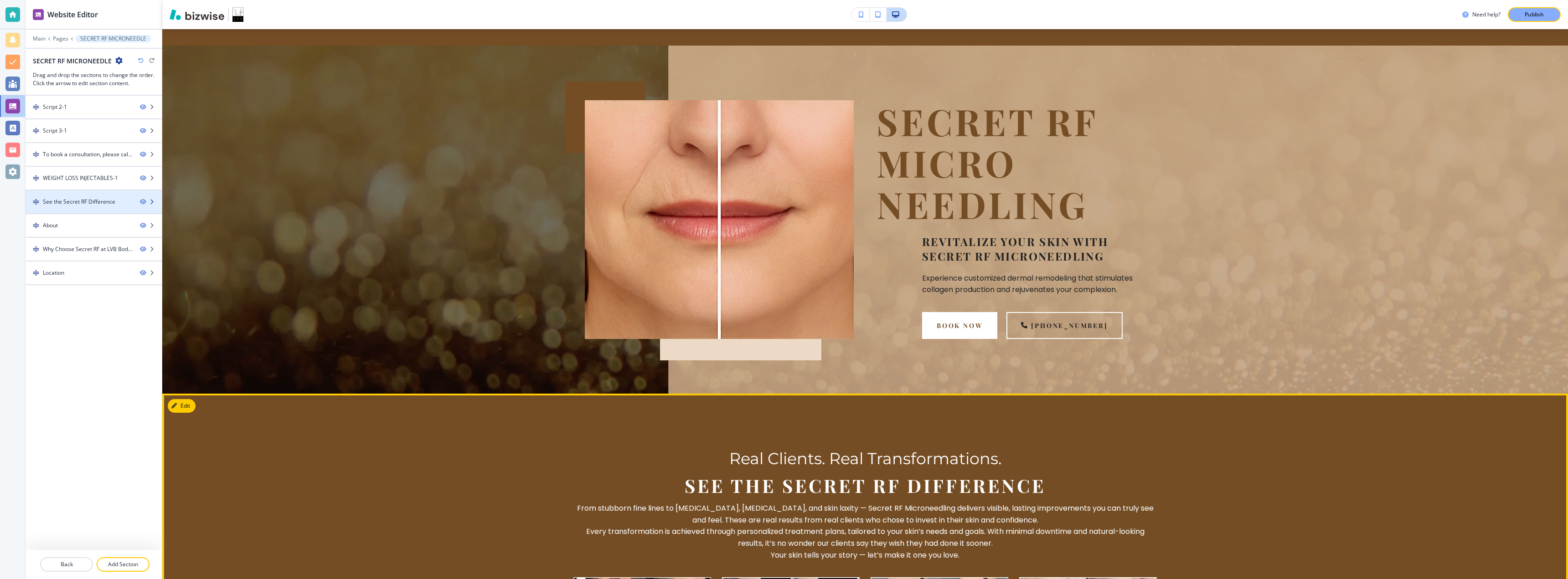
click at [81, 199] on div "See the Secret RF Difference" at bounding box center [79, 202] width 73 height 8
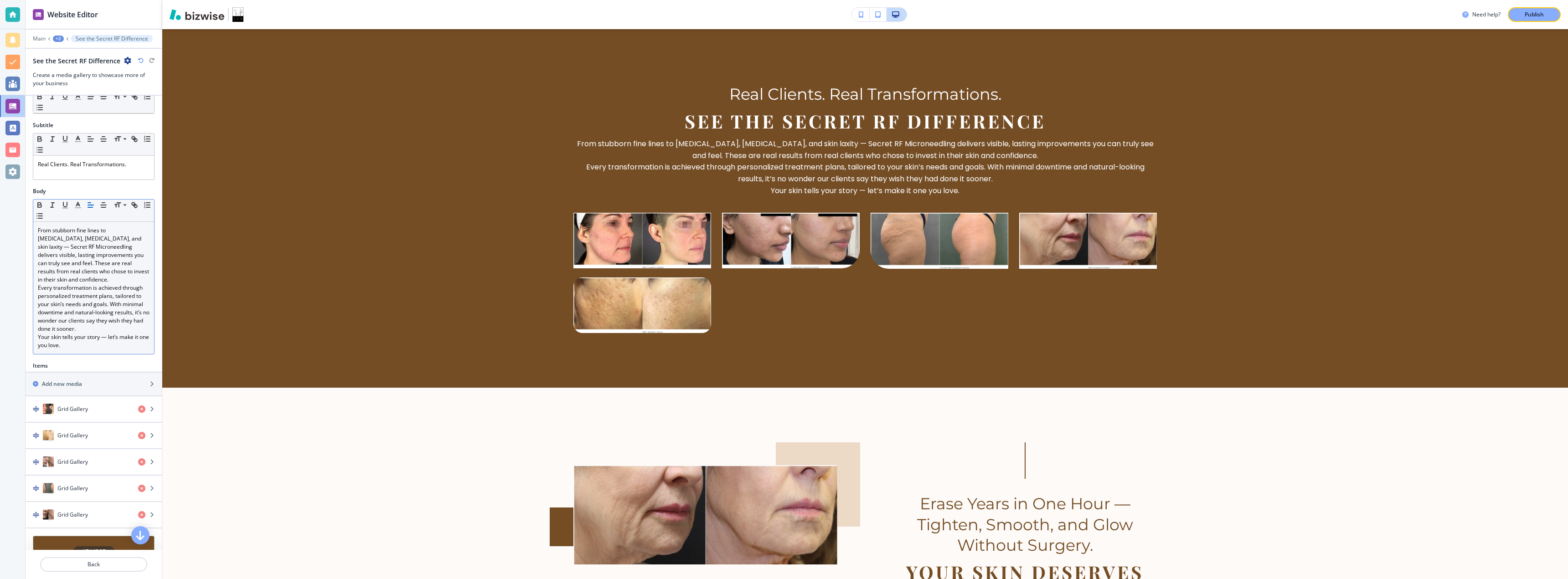
scroll to position [83, 0]
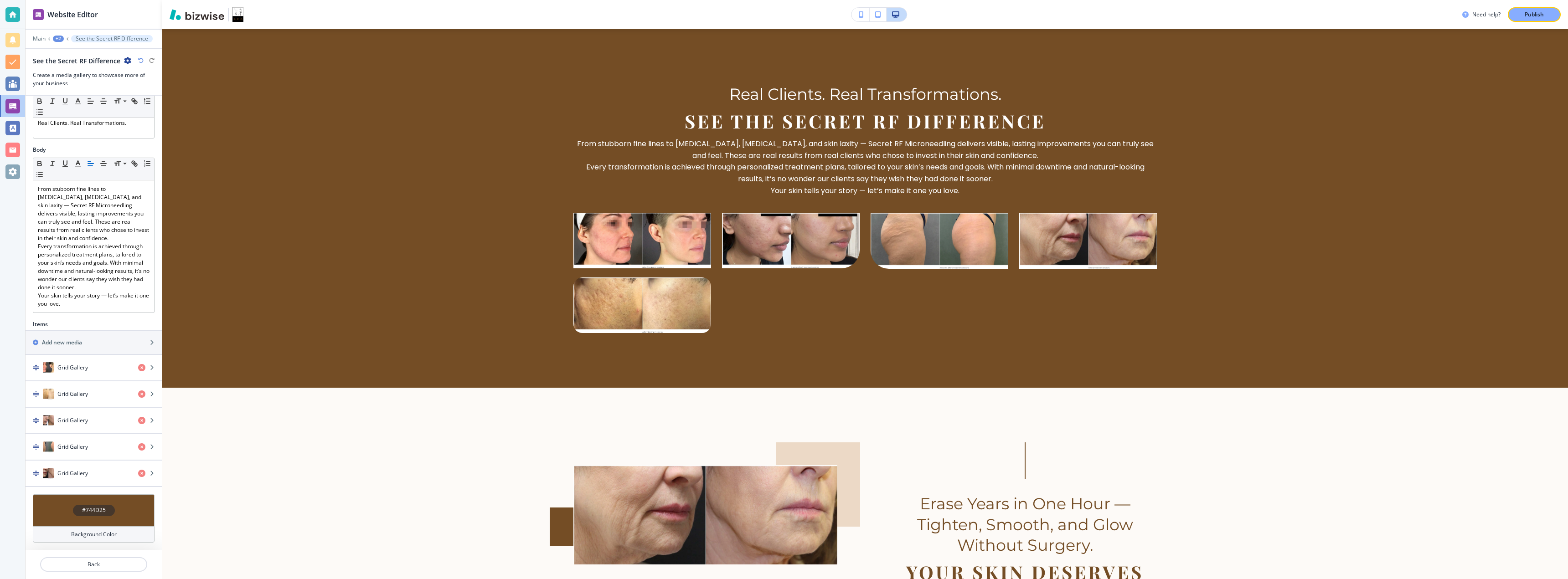
click at [94, 508] on h4 "#744D25" at bounding box center [93, 510] width 24 height 8
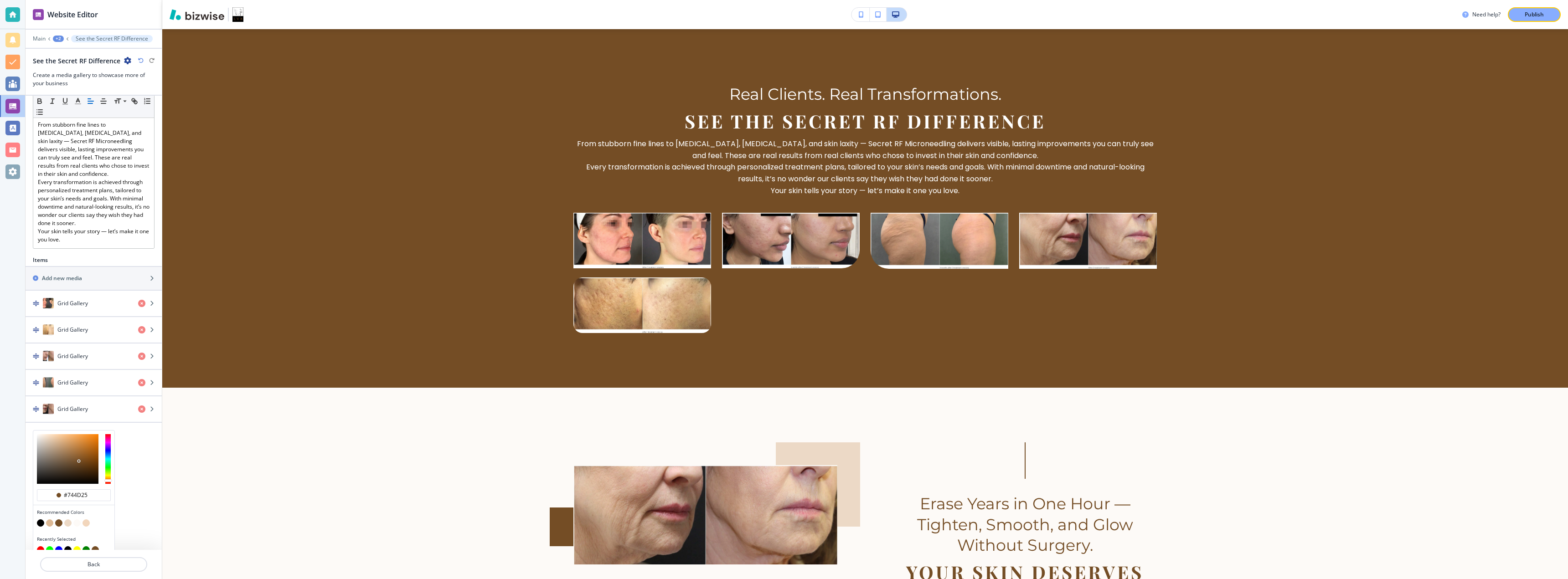
scroll to position [157, 0]
click at [86, 514] on button "button" at bounding box center [86, 514] width 7 height 7
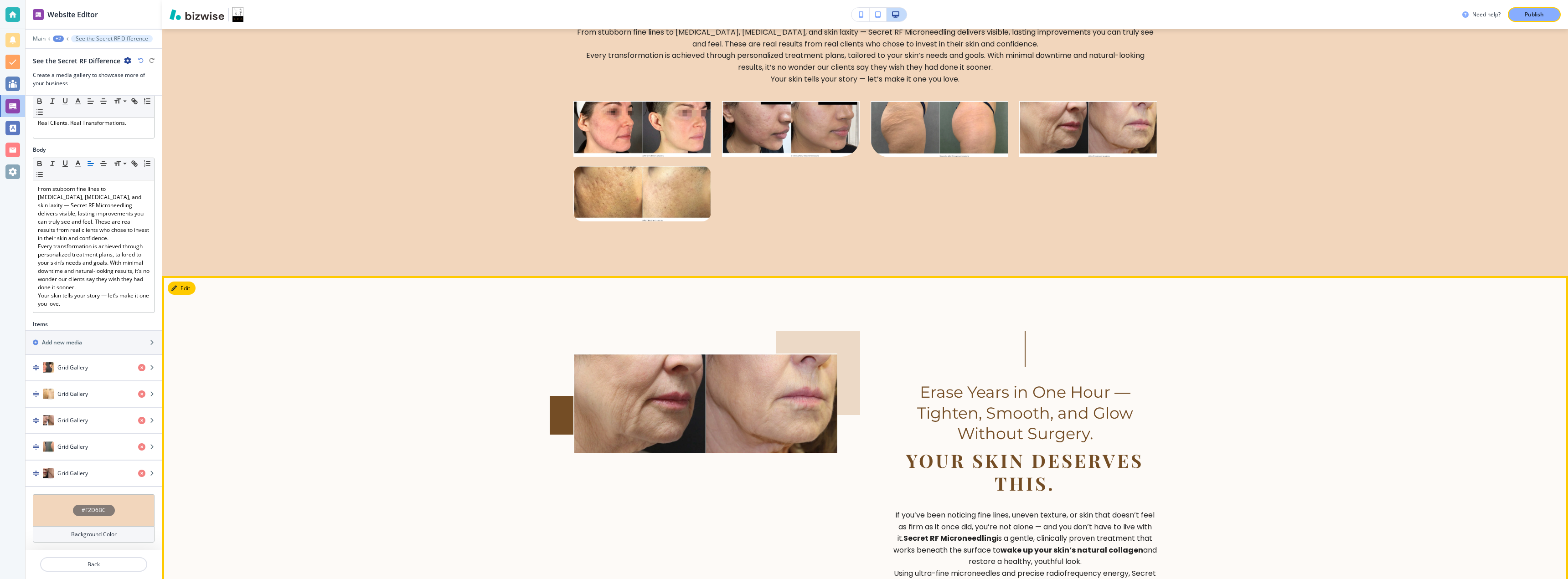
scroll to position [603, 0]
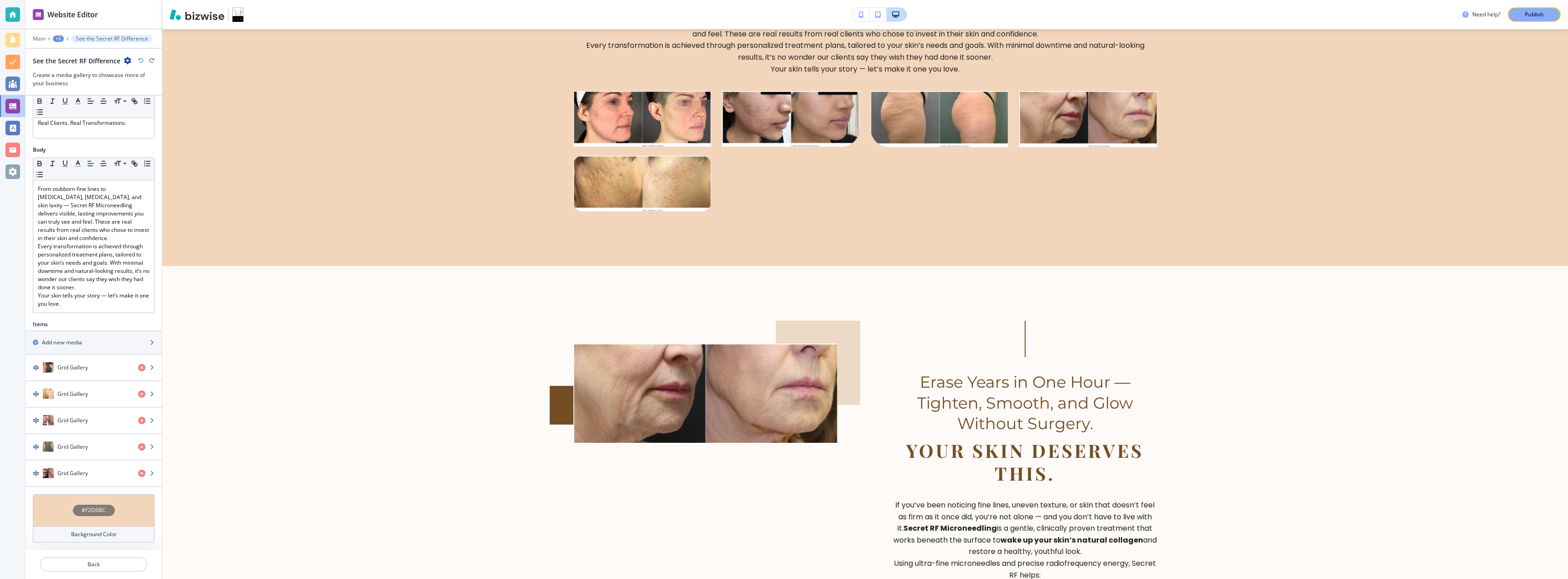
click at [92, 515] on div "#F2D6BC" at bounding box center [94, 510] width 42 height 11
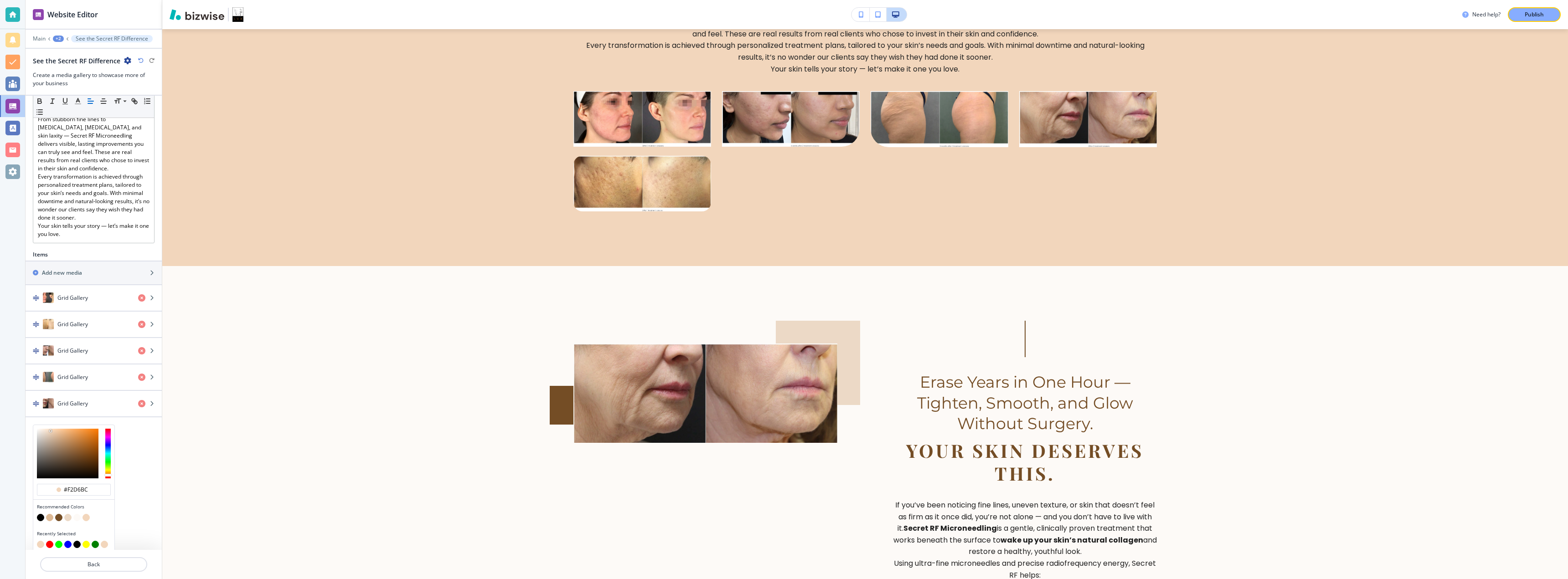
scroll to position [157, 0]
click at [107, 540] on button "button" at bounding box center [104, 541] width 7 height 7
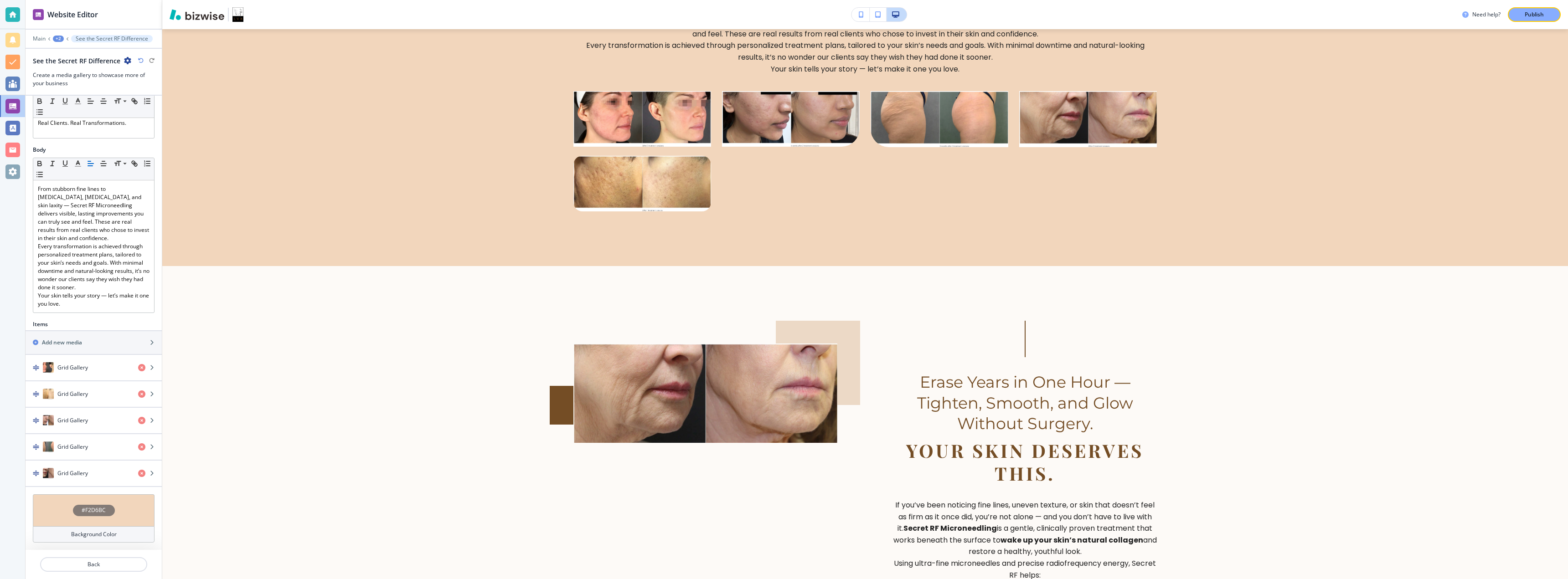
click at [115, 535] on div "Background Color" at bounding box center [93, 534] width 121 height 17
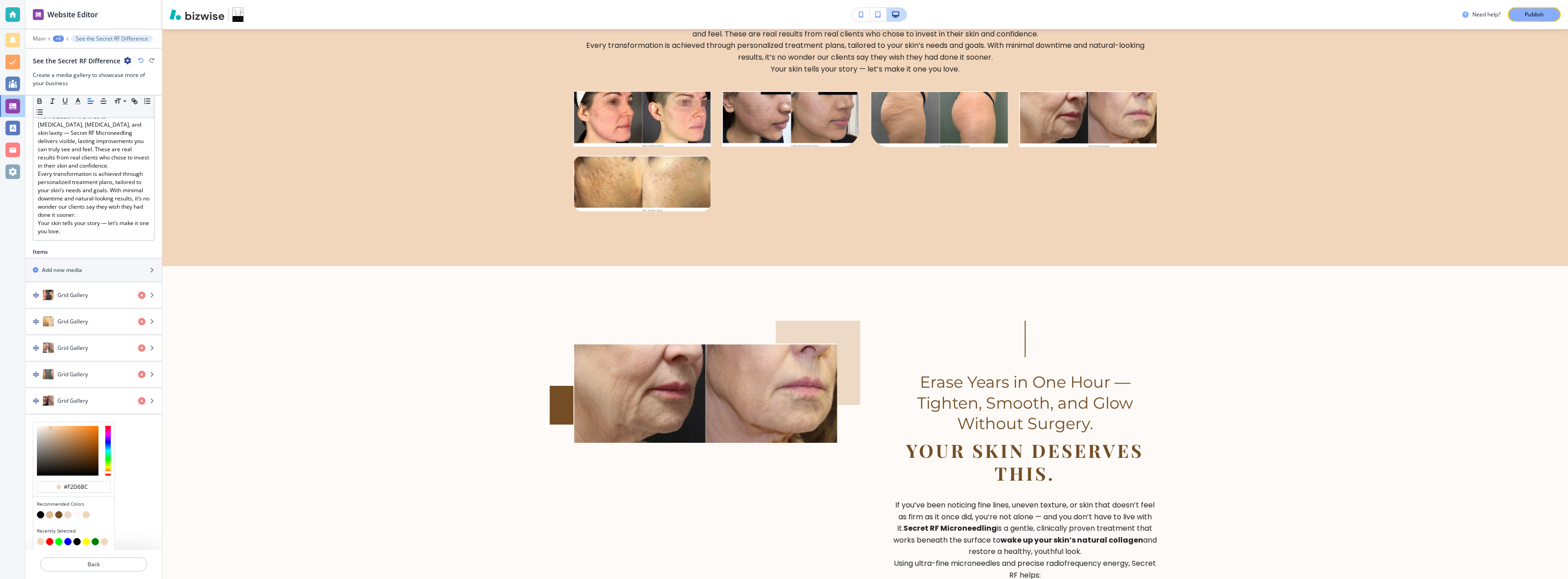
scroll to position [157, 0]
click at [40, 542] on button "button" at bounding box center [40, 541] width 7 height 7
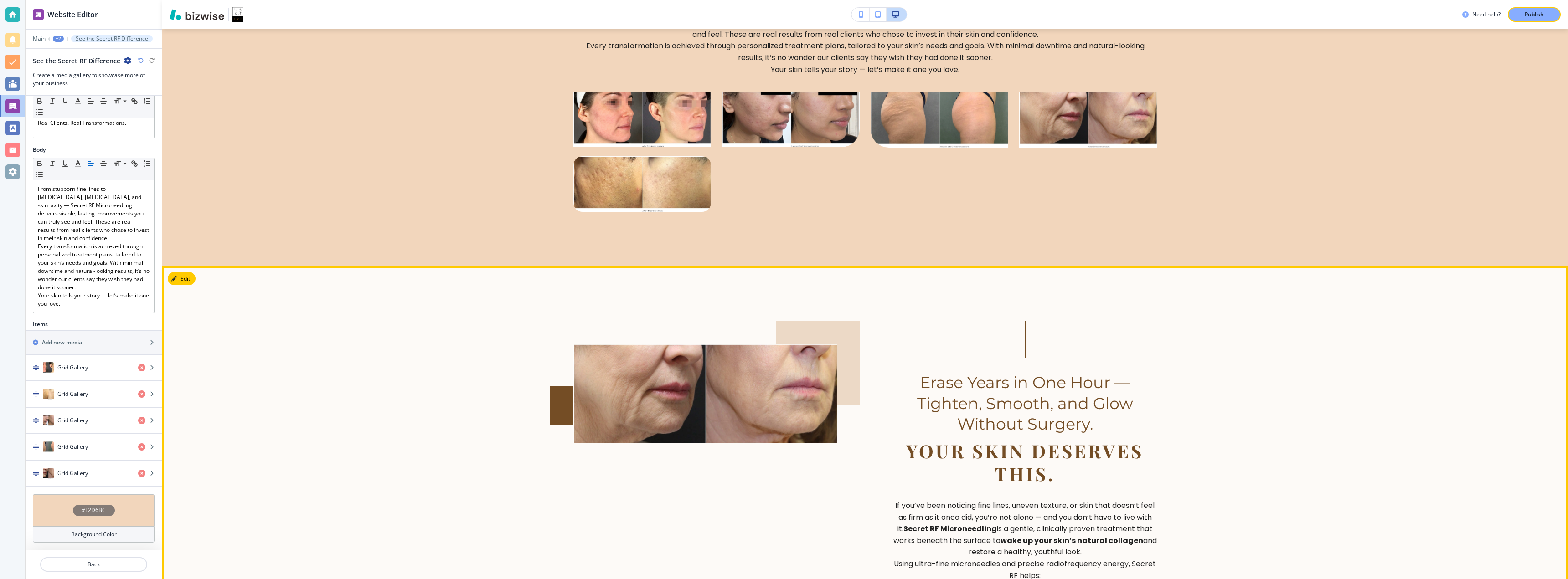
scroll to position [603, 0]
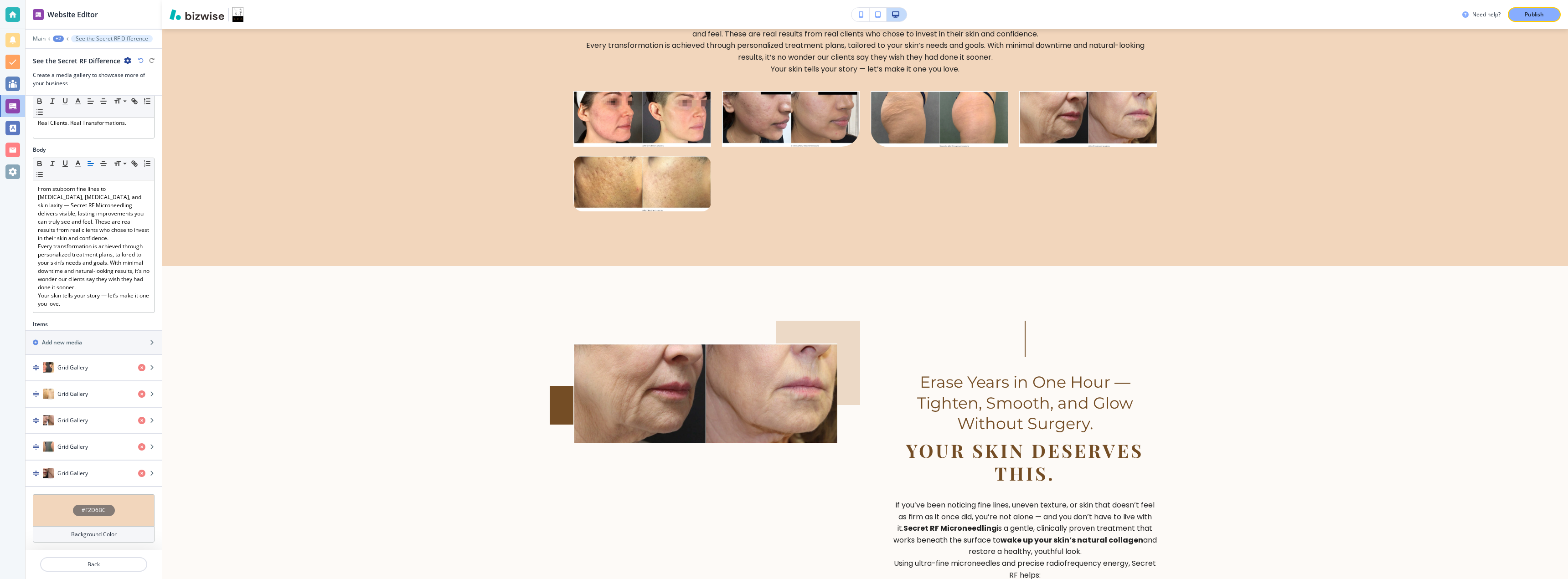
click at [111, 536] on h4 "Background Color" at bounding box center [93, 534] width 45 height 8
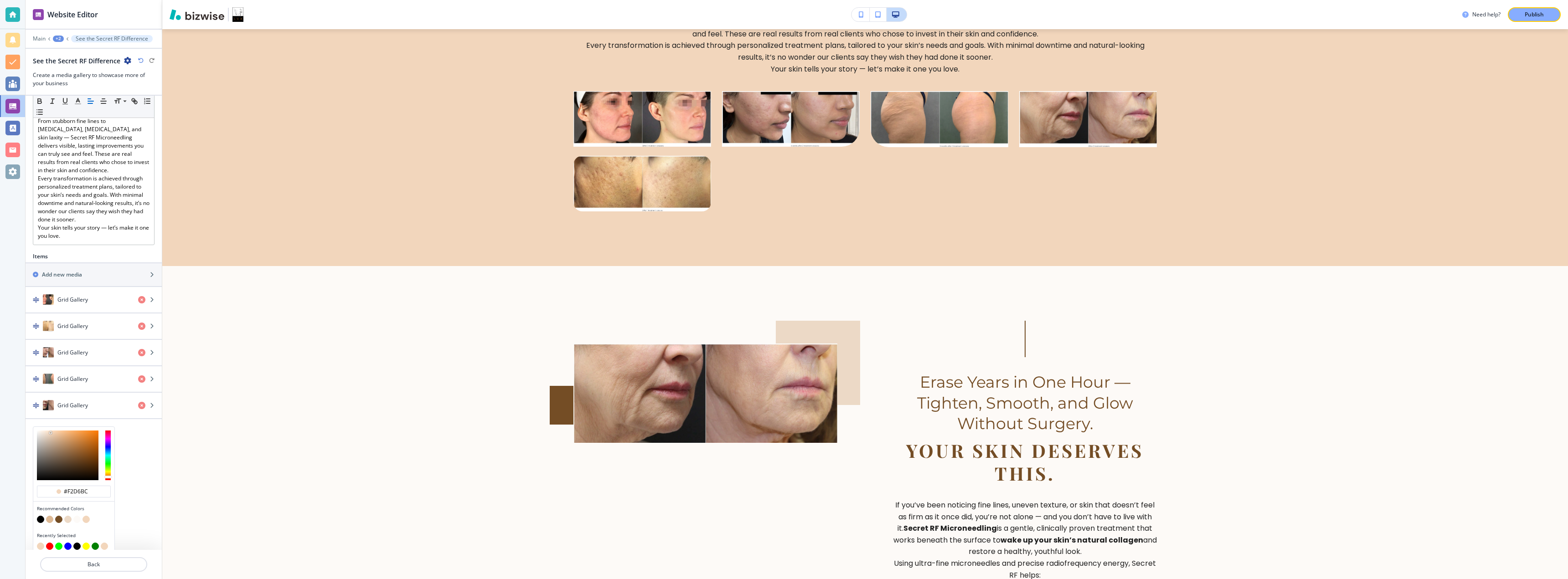
scroll to position [157, 0]
click at [51, 514] on button "button" at bounding box center [50, 514] width 7 height 7
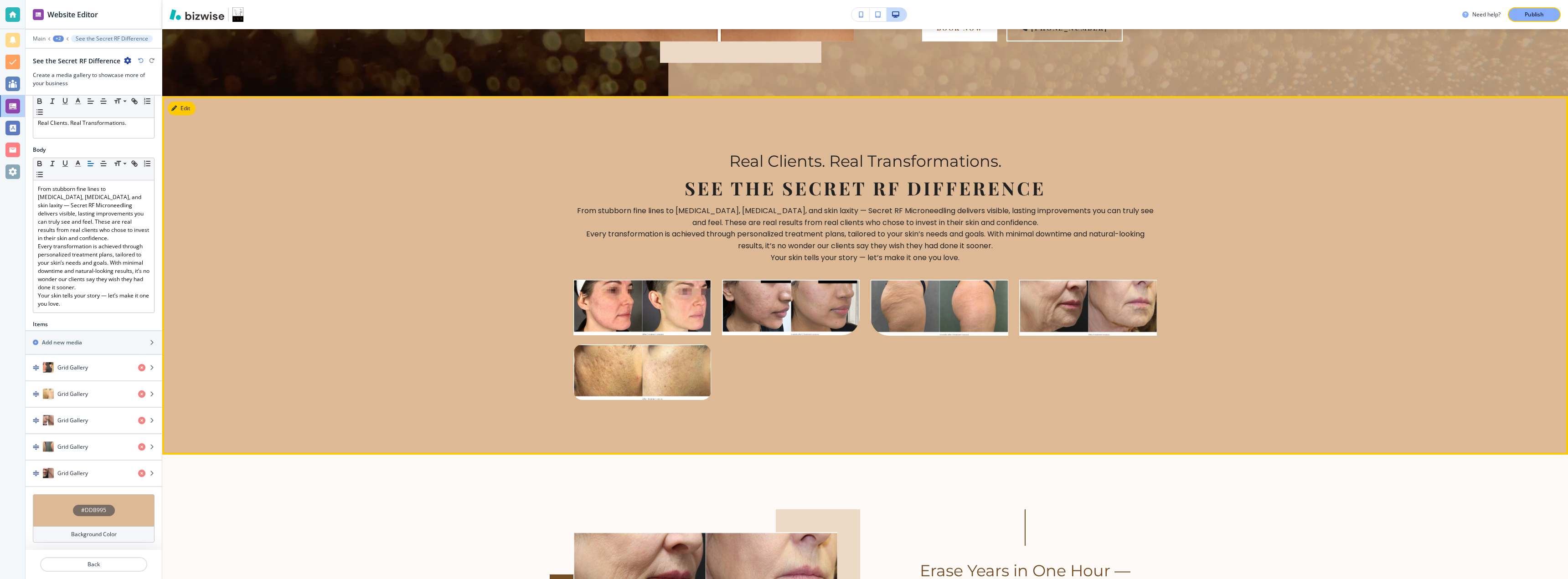
scroll to position [421, 0]
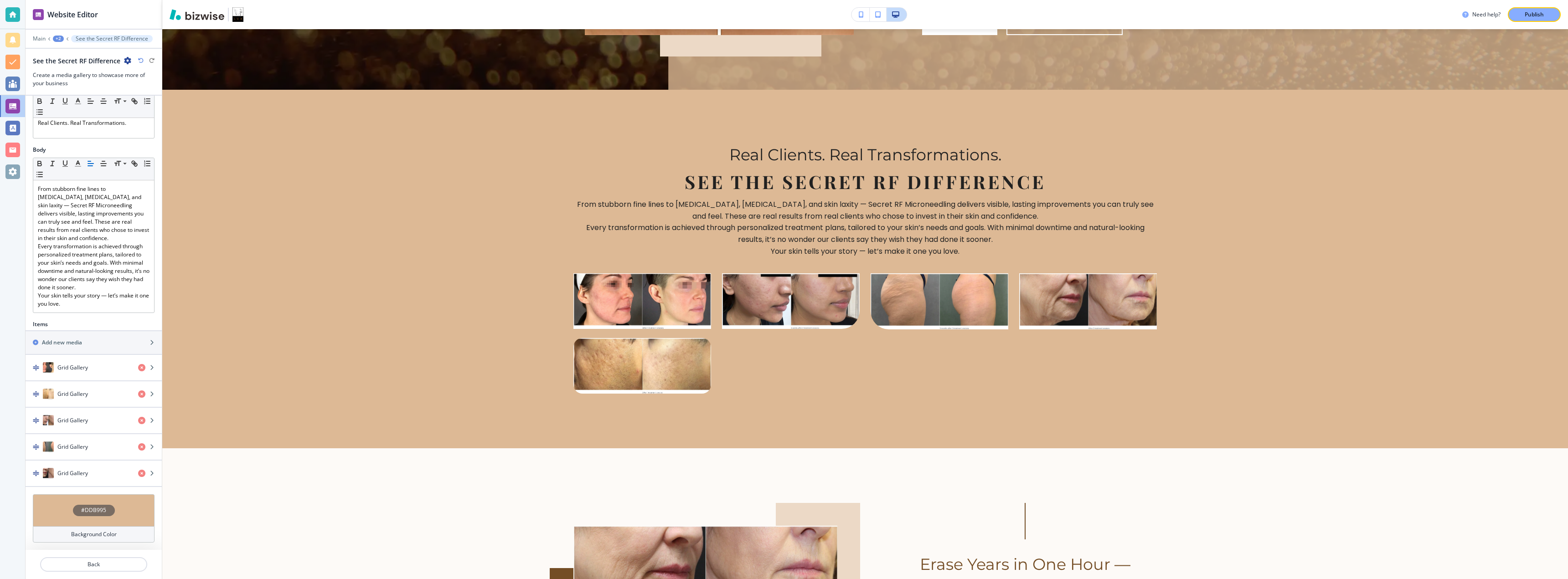
click at [95, 516] on div "#DDB995" at bounding box center [94, 510] width 42 height 11
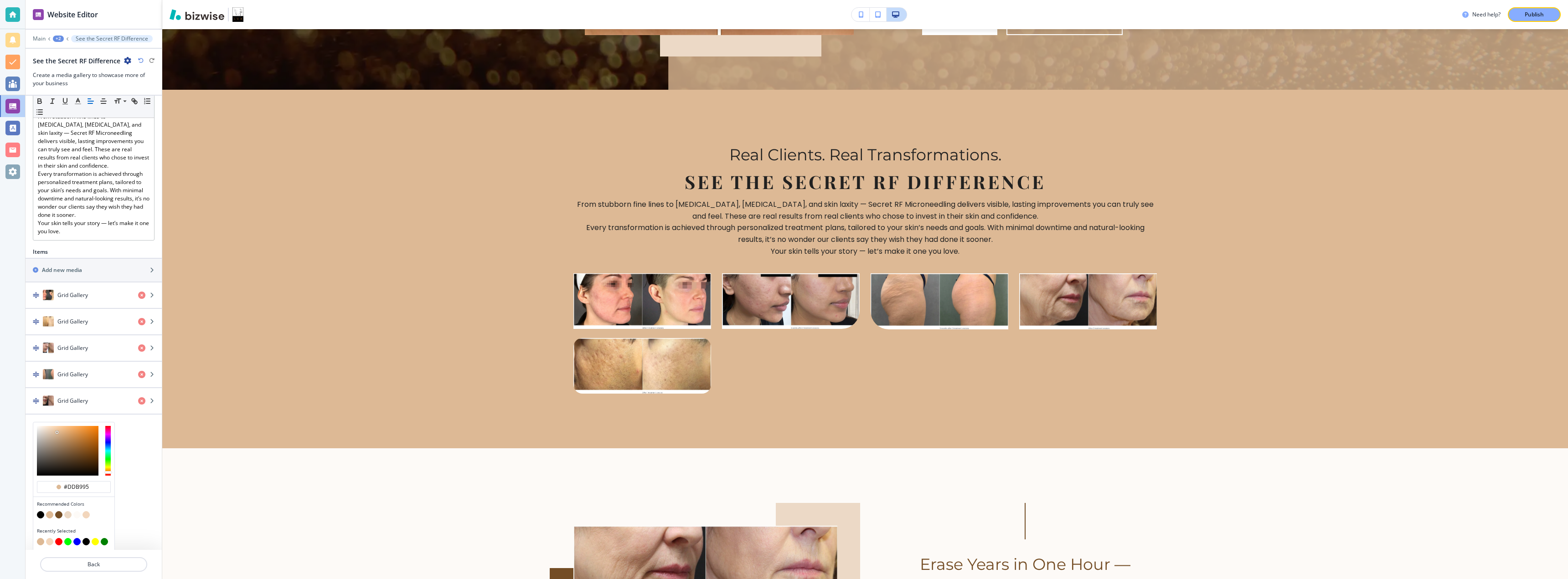
scroll to position [157, 0]
click at [79, 514] on button "button" at bounding box center [77, 514] width 7 height 7
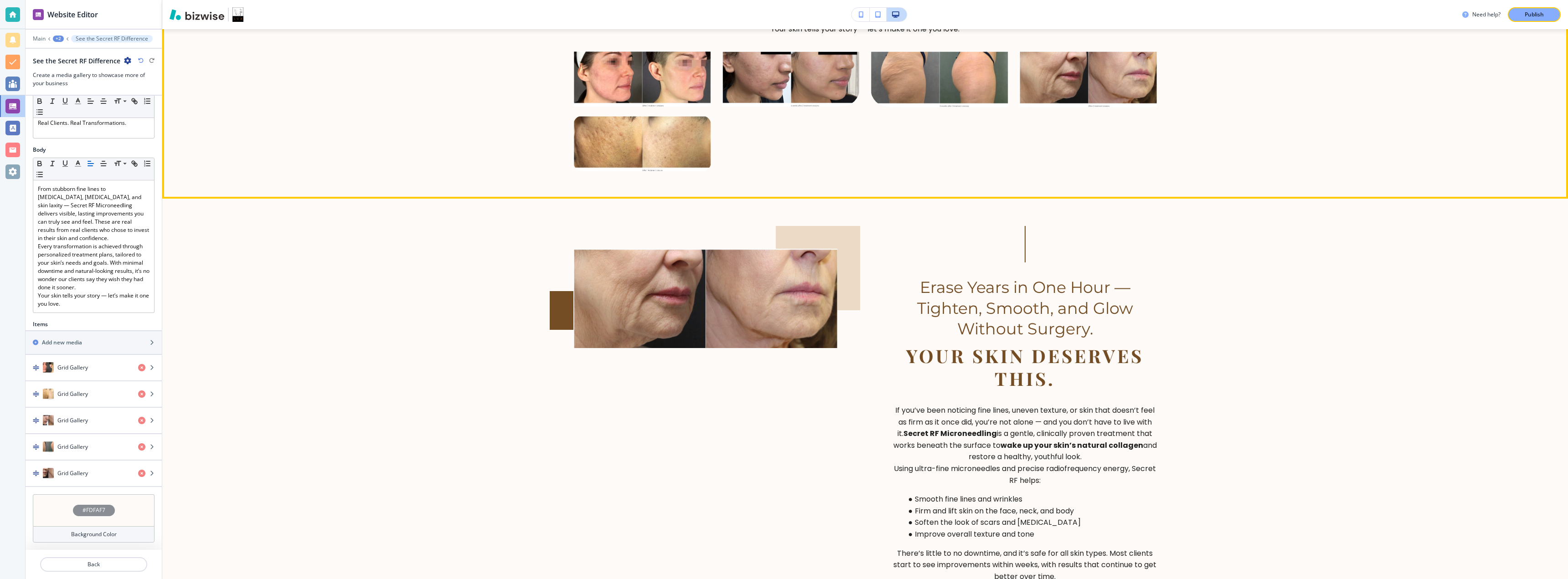
scroll to position [664, 0]
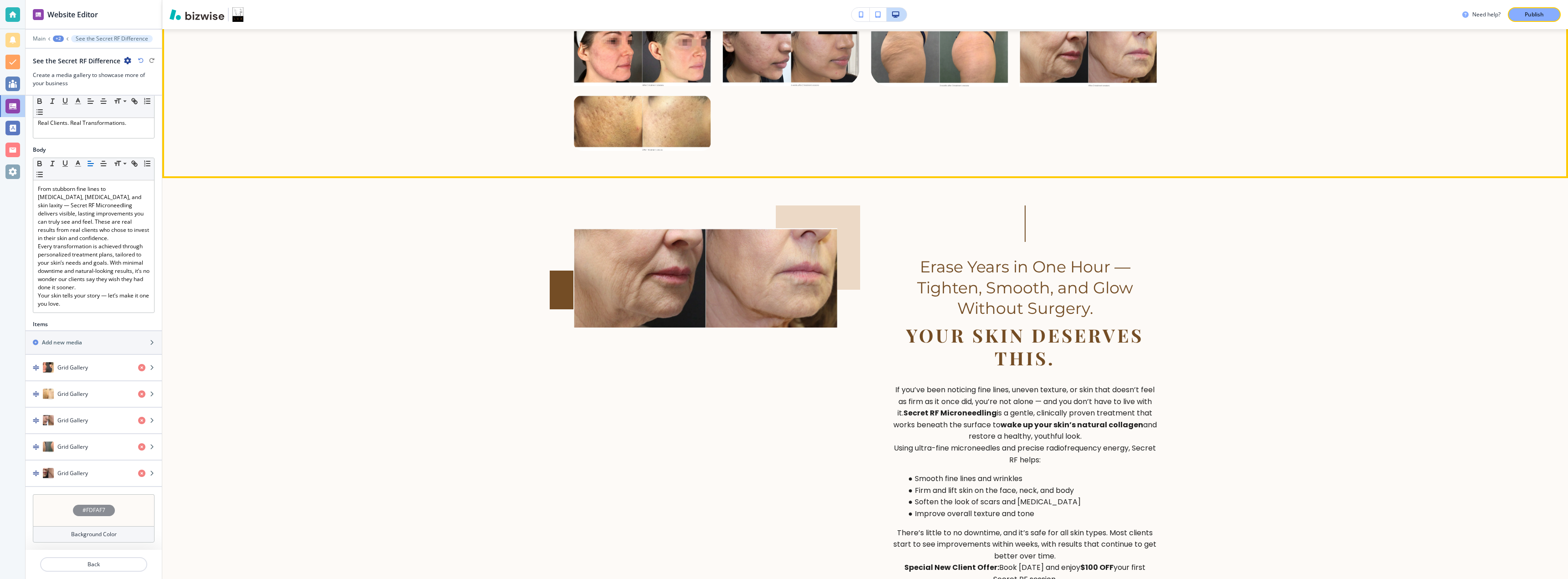
click at [329, 347] on section "Erase Years in One Hour — Tighten, Smooth, and Glow Without Surgery. Your Skin …" at bounding box center [866, 436] width 1406 height 515
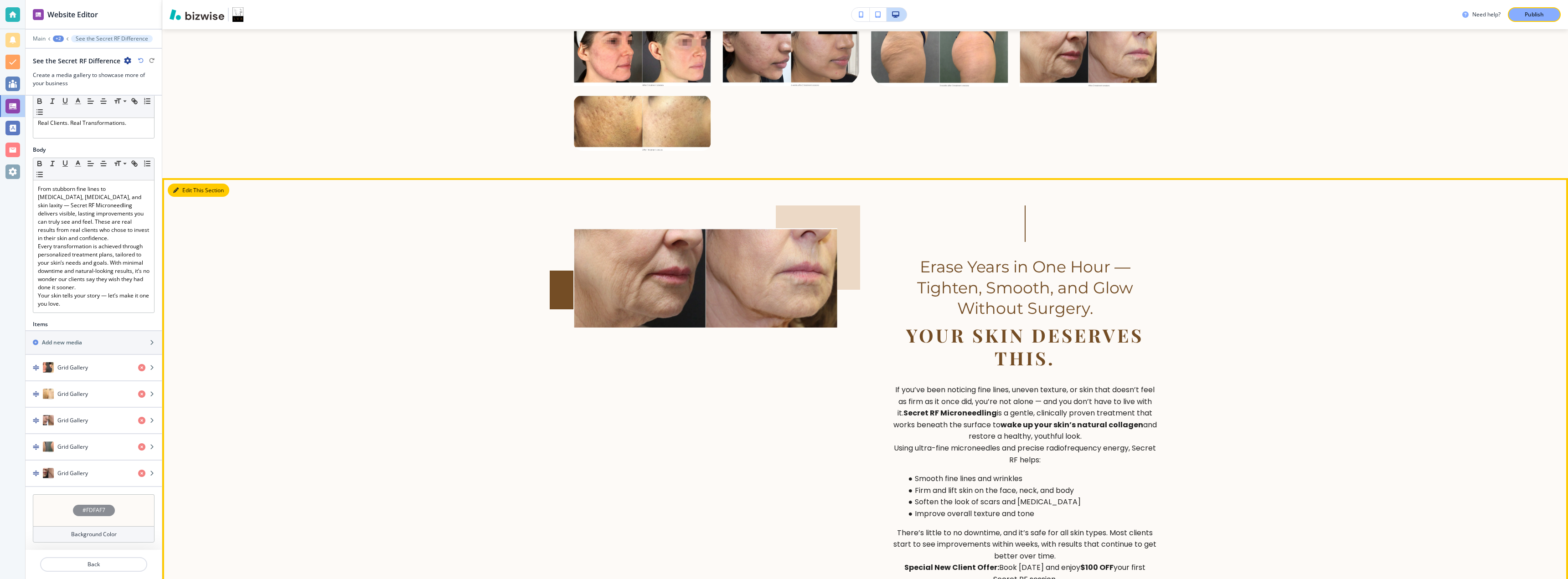
click at [183, 193] on button "Edit This Section" at bounding box center [198, 190] width 61 height 14
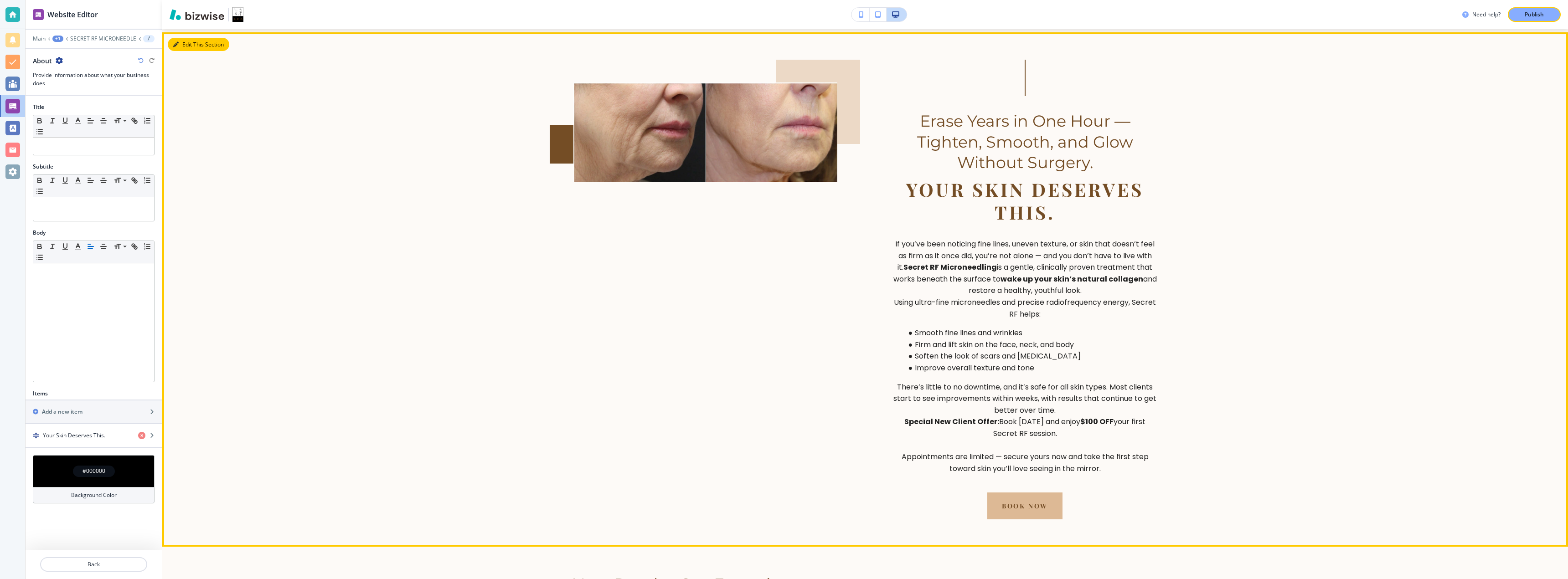
scroll to position [813, 0]
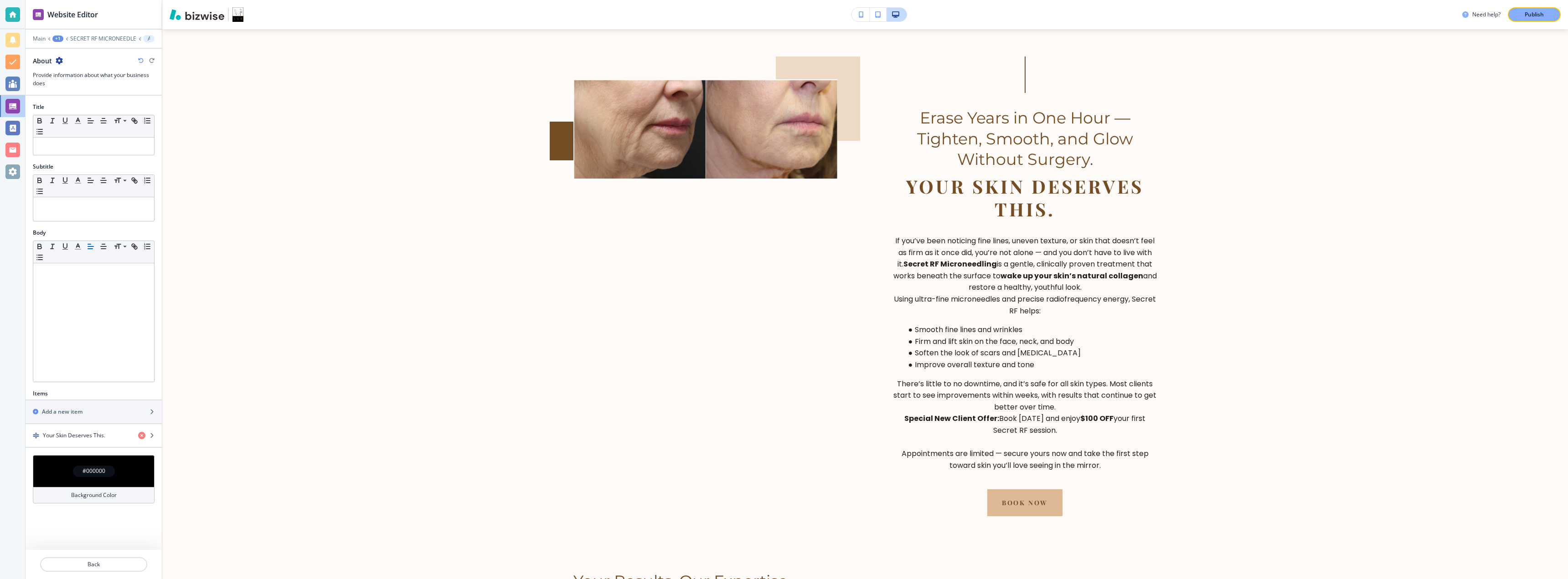
click at [107, 495] on h4 "Background Color" at bounding box center [93, 495] width 45 height 8
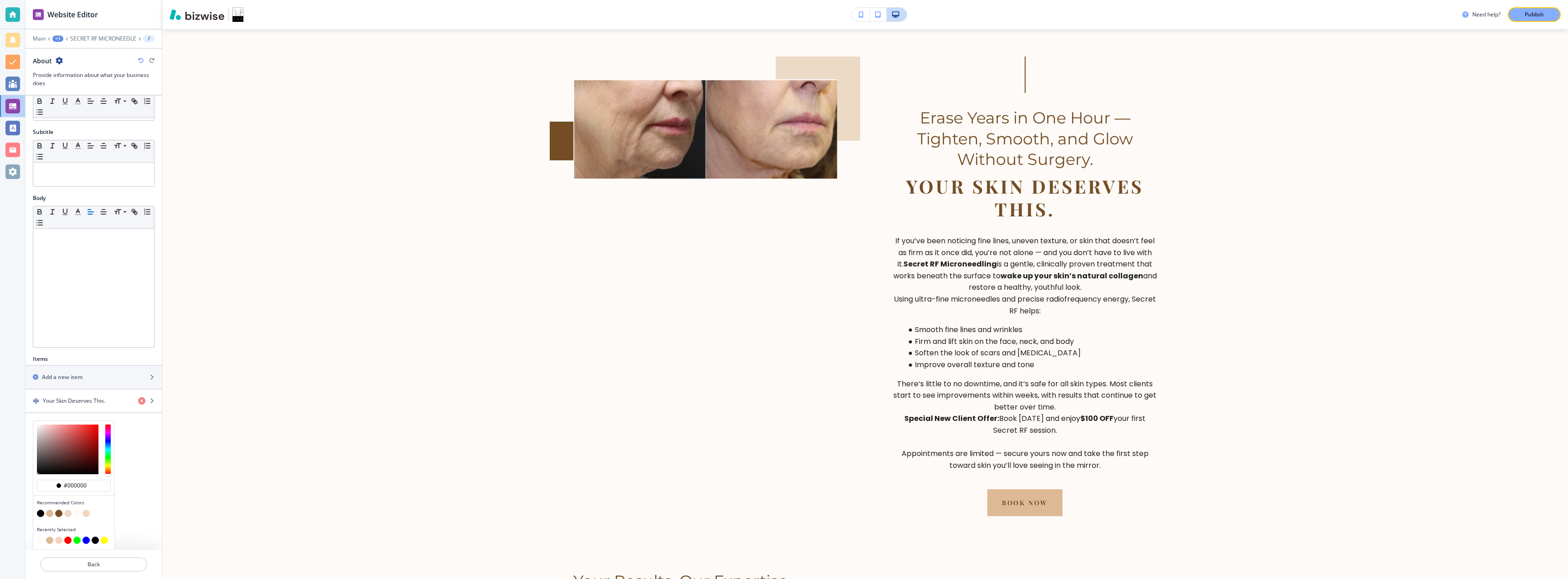
click at [66, 514] on button "button" at bounding box center [68, 514] width 7 height 7
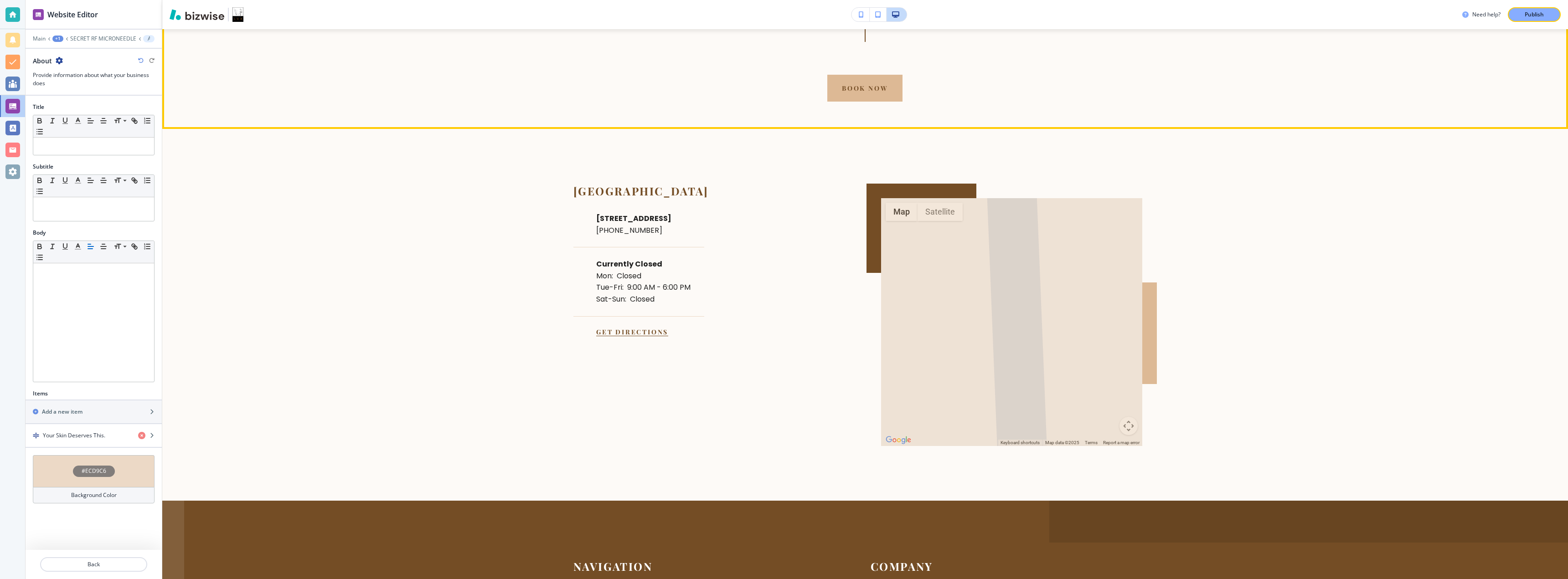
scroll to position [1752, 0]
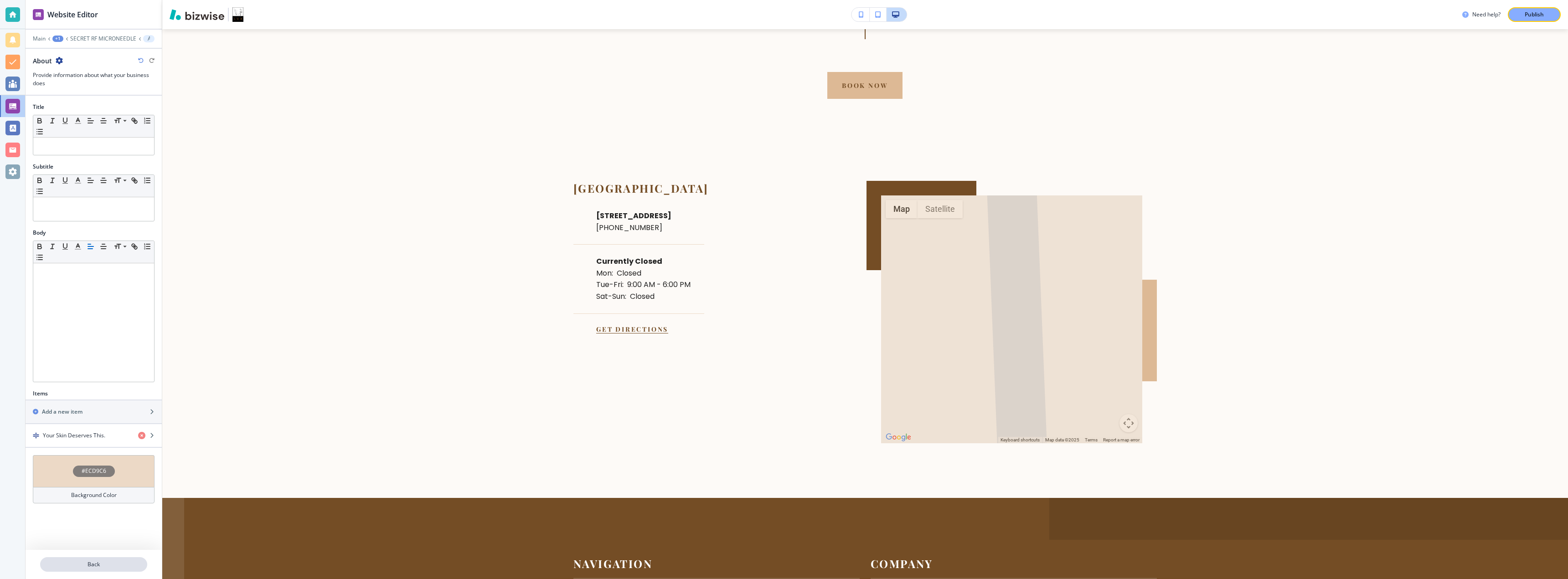
click at [121, 562] on p "Back" at bounding box center [93, 564] width 106 height 8
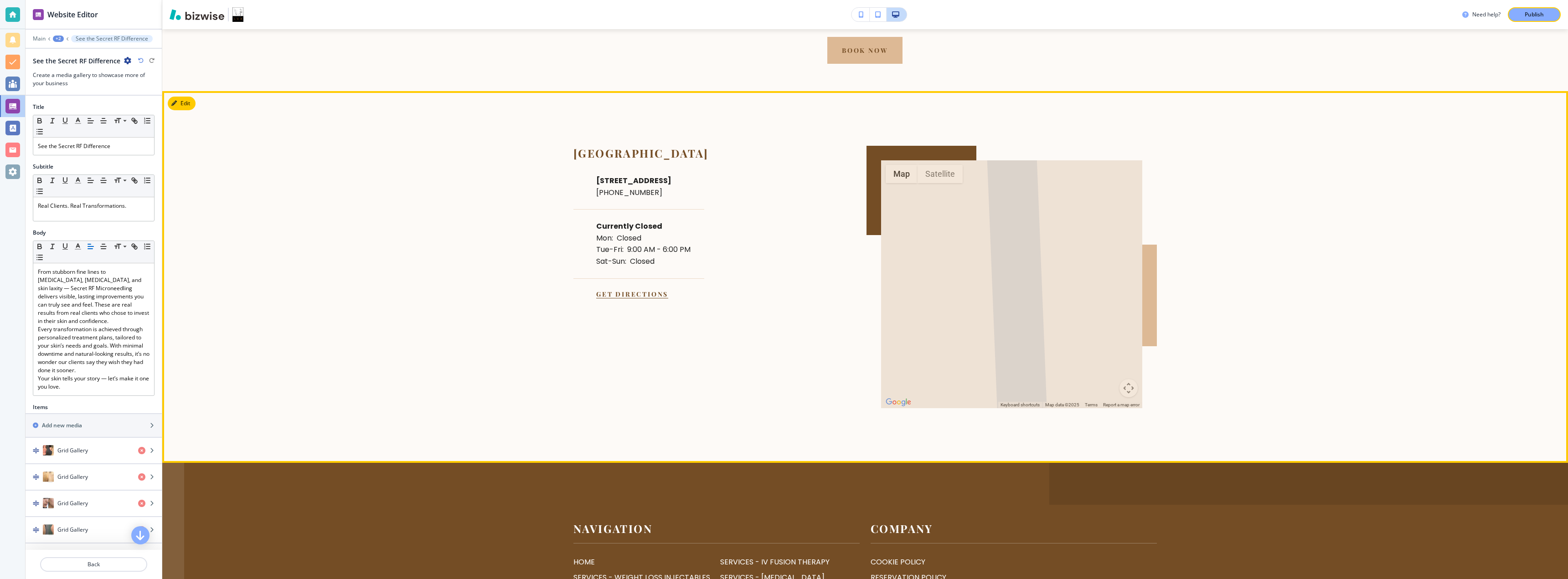
scroll to position [1458, 0]
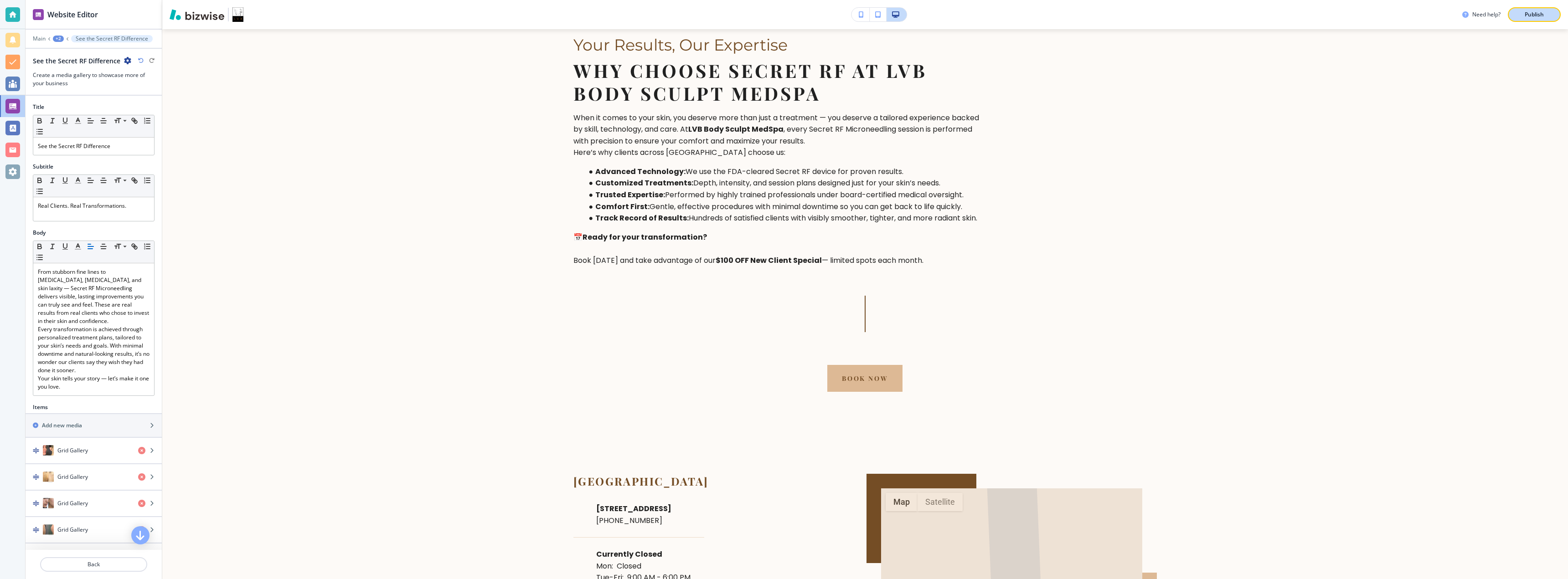
click at [1535, 21] on button "Publish" at bounding box center [1535, 14] width 53 height 15
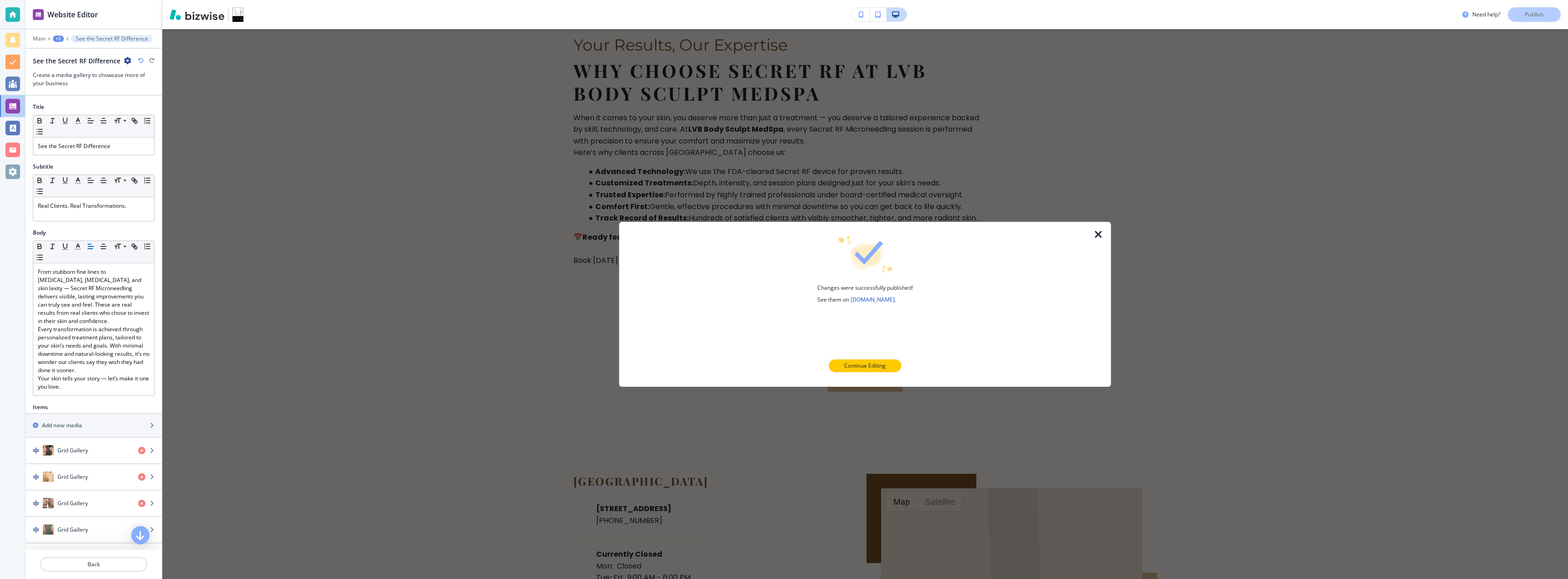
click at [1099, 232] on icon "button" at bounding box center [1099, 234] width 11 height 11
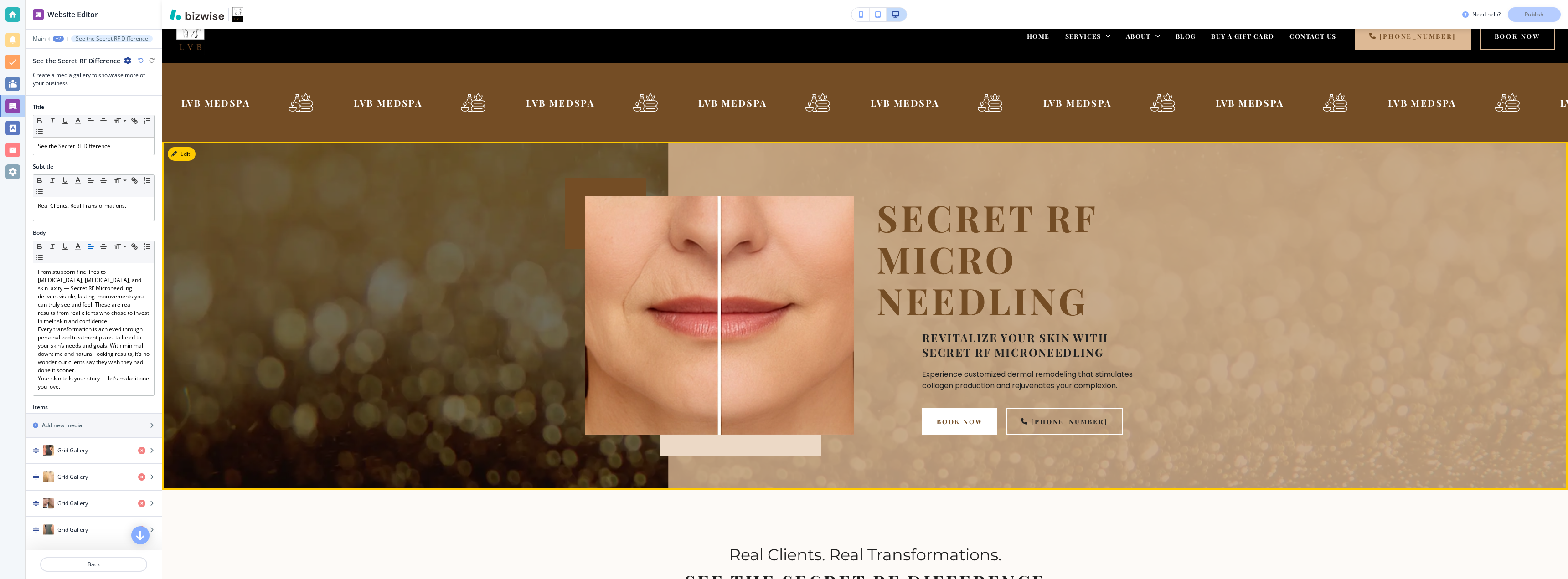
scroll to position [0, 0]
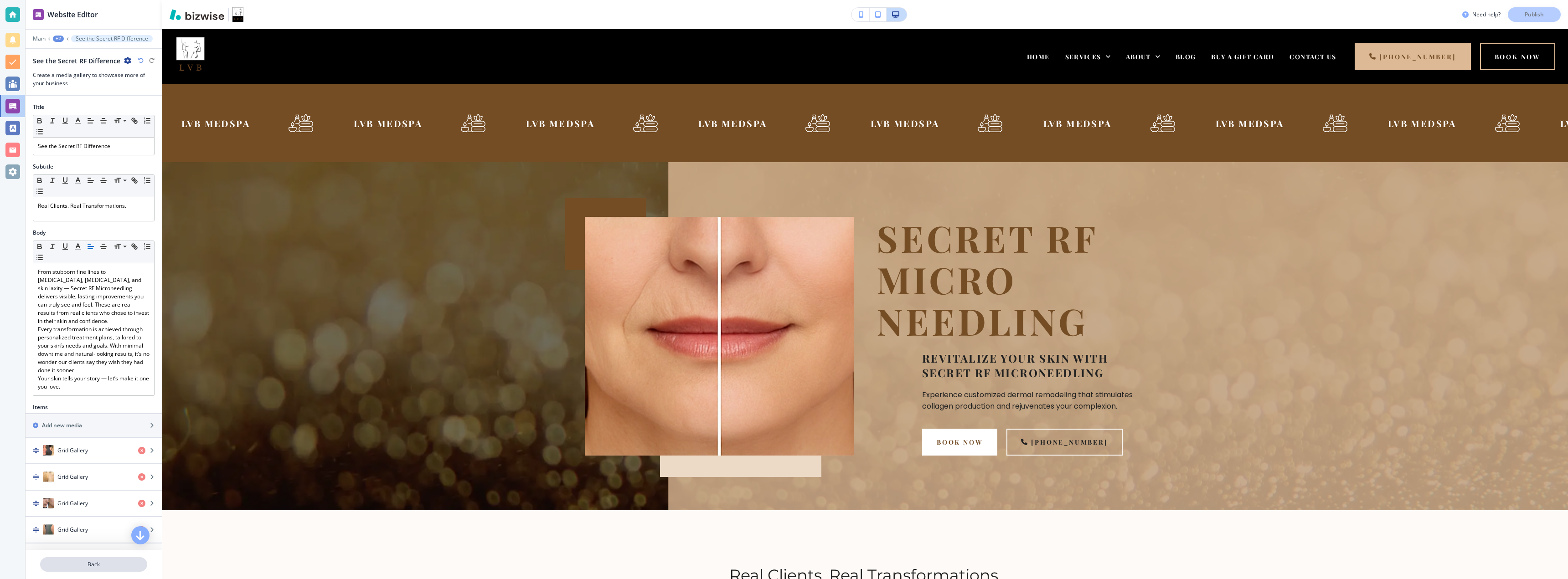
click at [90, 567] on p "Back" at bounding box center [93, 564] width 106 height 8
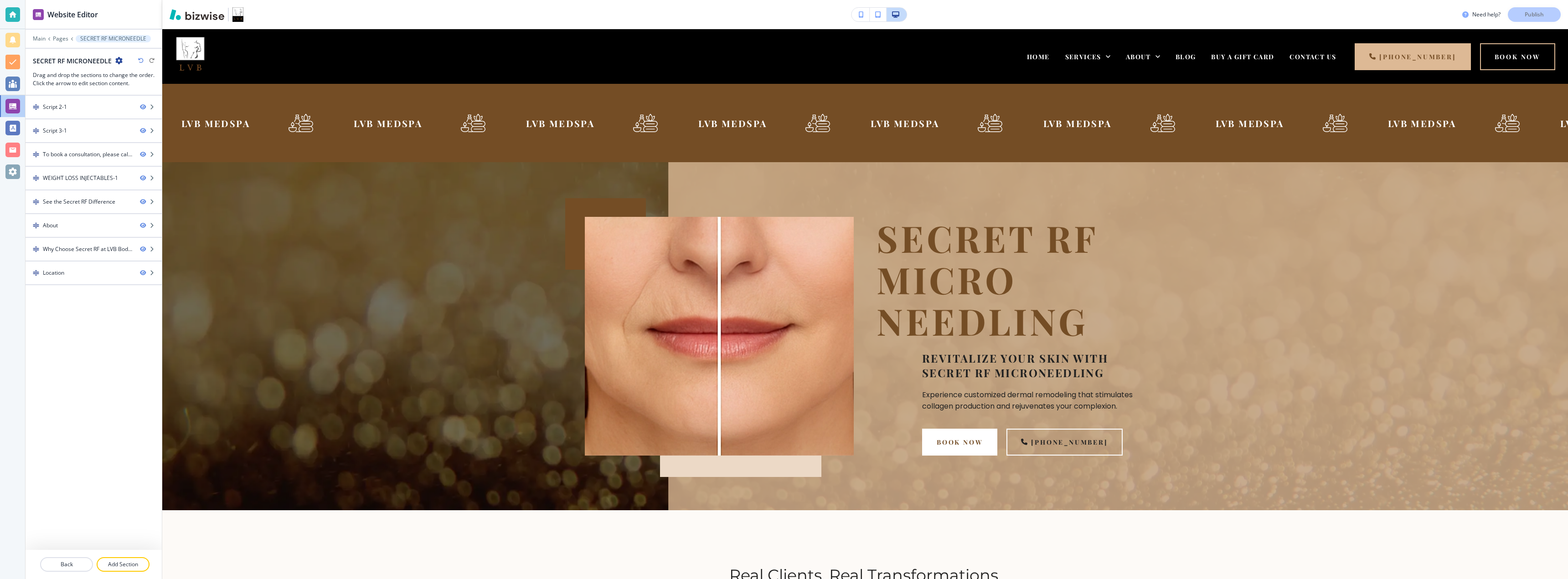
click at [1529, 11] on div "Need help? Publish" at bounding box center [1515, 14] width 106 height 15
click at [1530, 14] on div "Need help? Publish" at bounding box center [1515, 14] width 106 height 15
click at [63, 39] on p "Pages" at bounding box center [61, 38] width 16 height 6
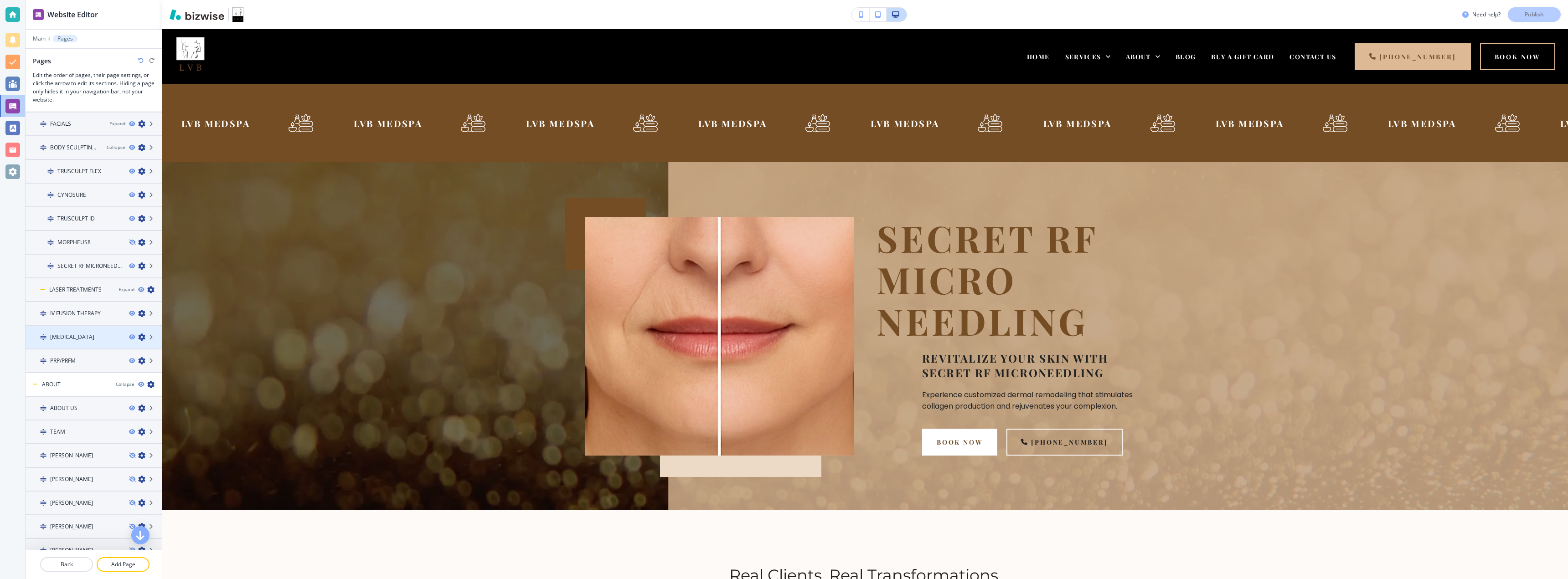
scroll to position [159, 0]
click at [81, 278] on div at bounding box center [93, 280] width 136 height 7
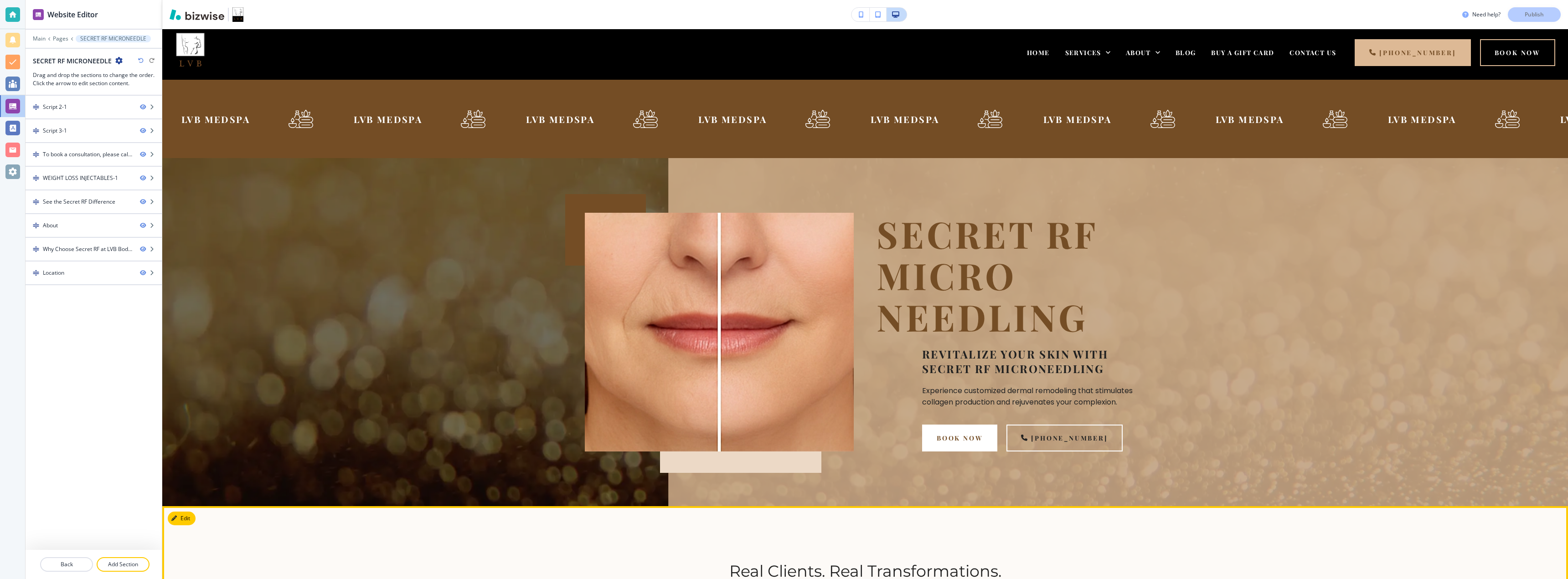
scroll to position [0, 0]
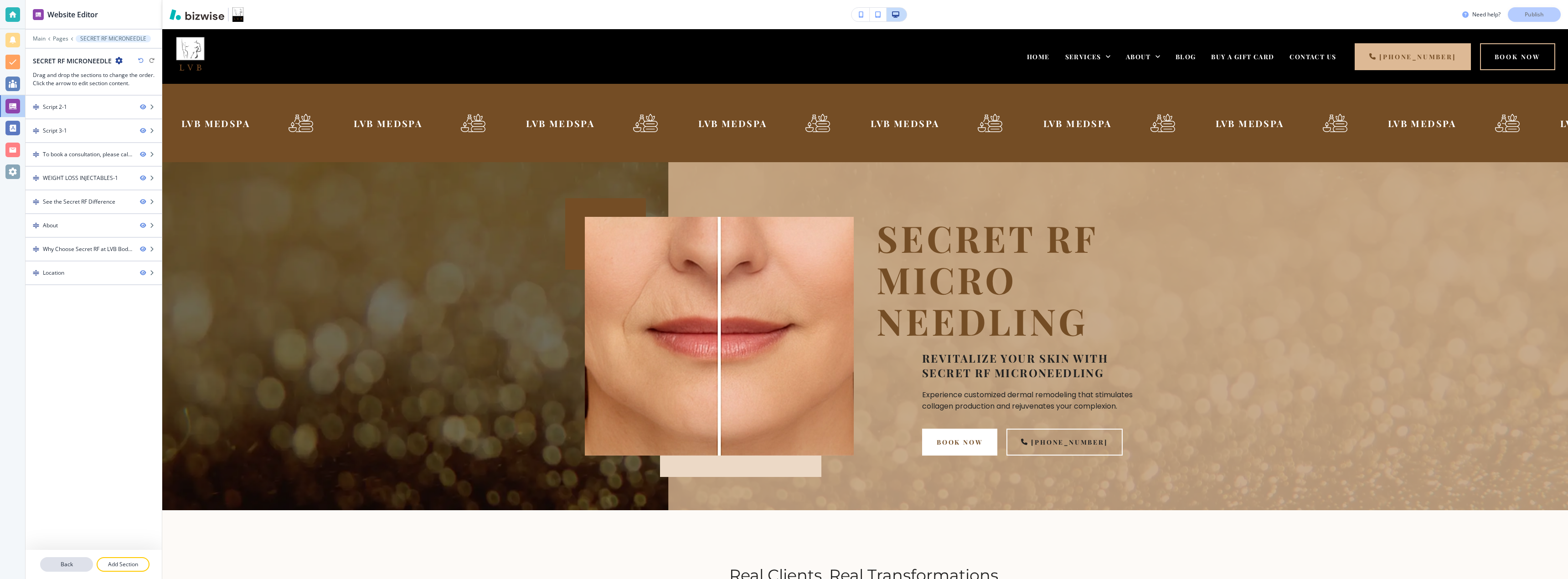
click at [64, 565] on p "Back" at bounding box center [66, 564] width 51 height 8
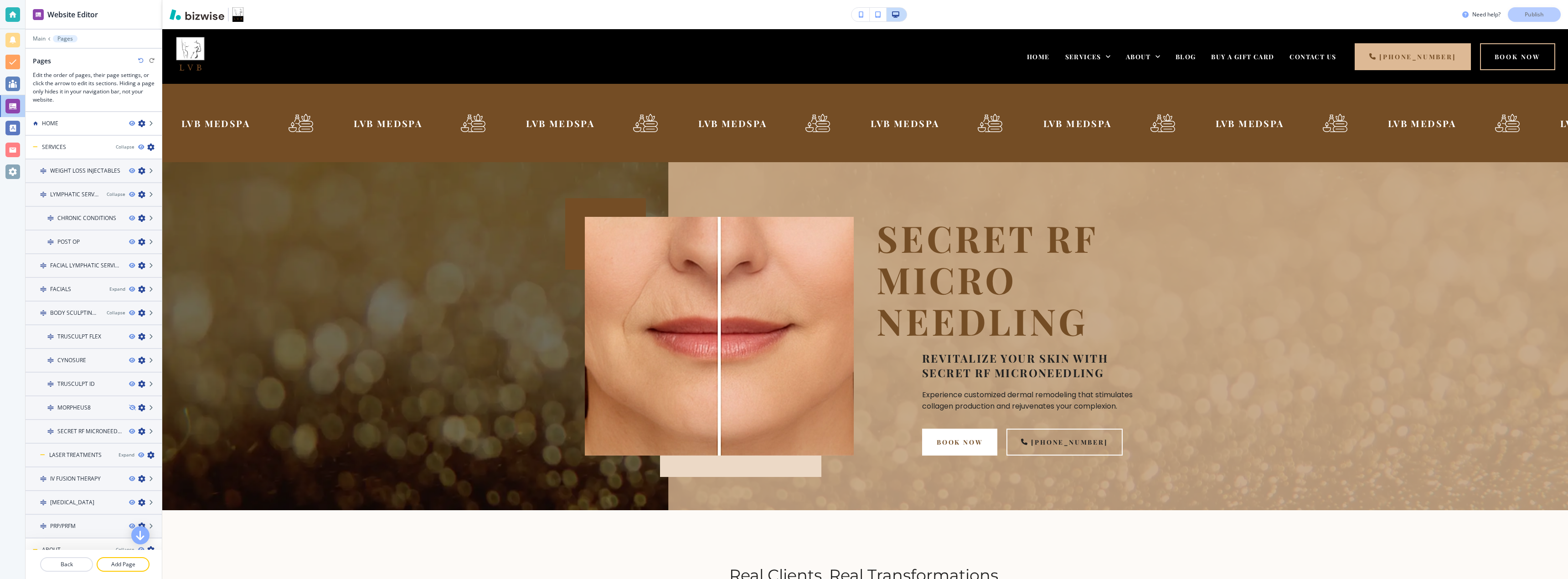
click at [64, 565] on p "Back" at bounding box center [66, 564] width 51 height 8
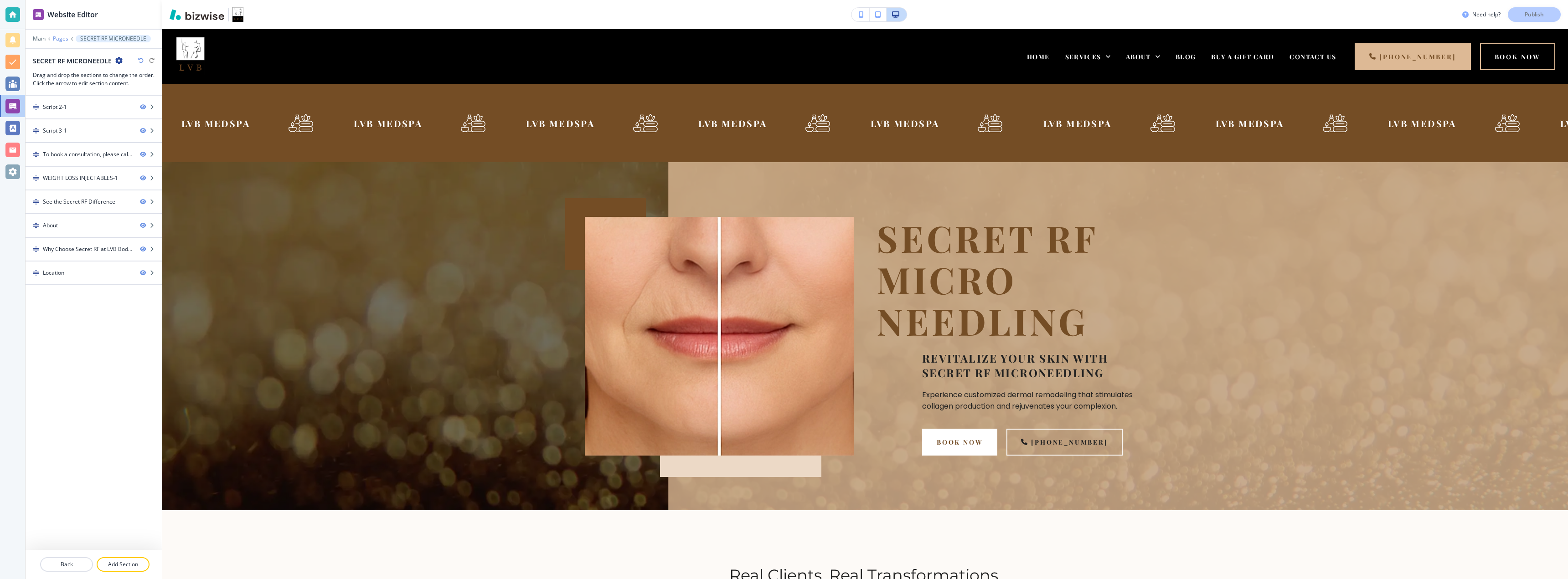
click at [60, 38] on p "Pages" at bounding box center [61, 38] width 16 height 6
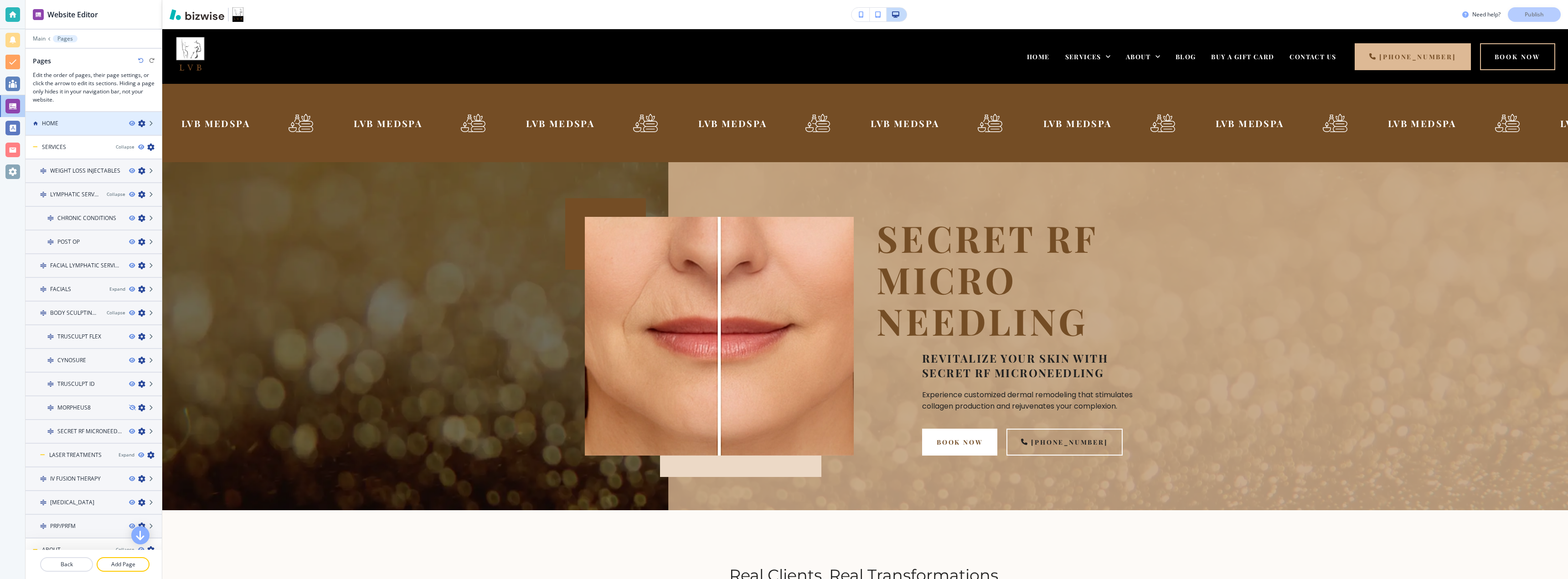
click at [67, 122] on div "HOME" at bounding box center [73, 123] width 96 height 8
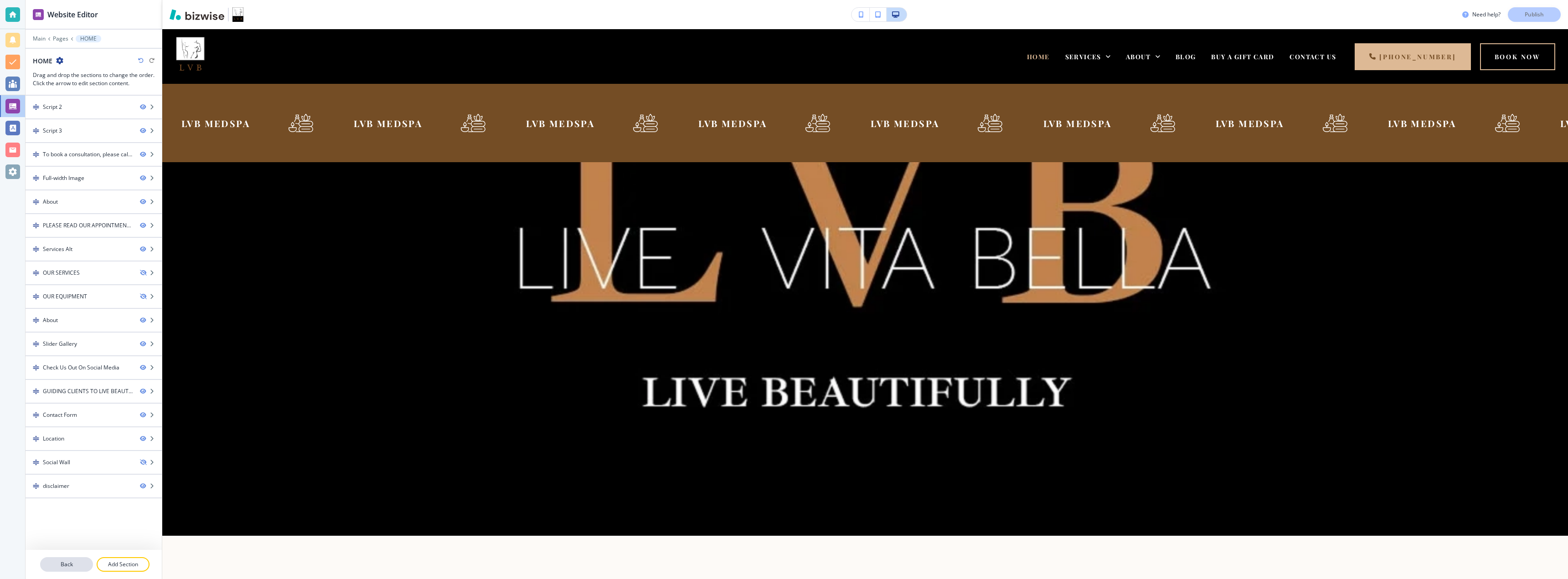
click at [80, 558] on button "Back" at bounding box center [66, 564] width 53 height 15
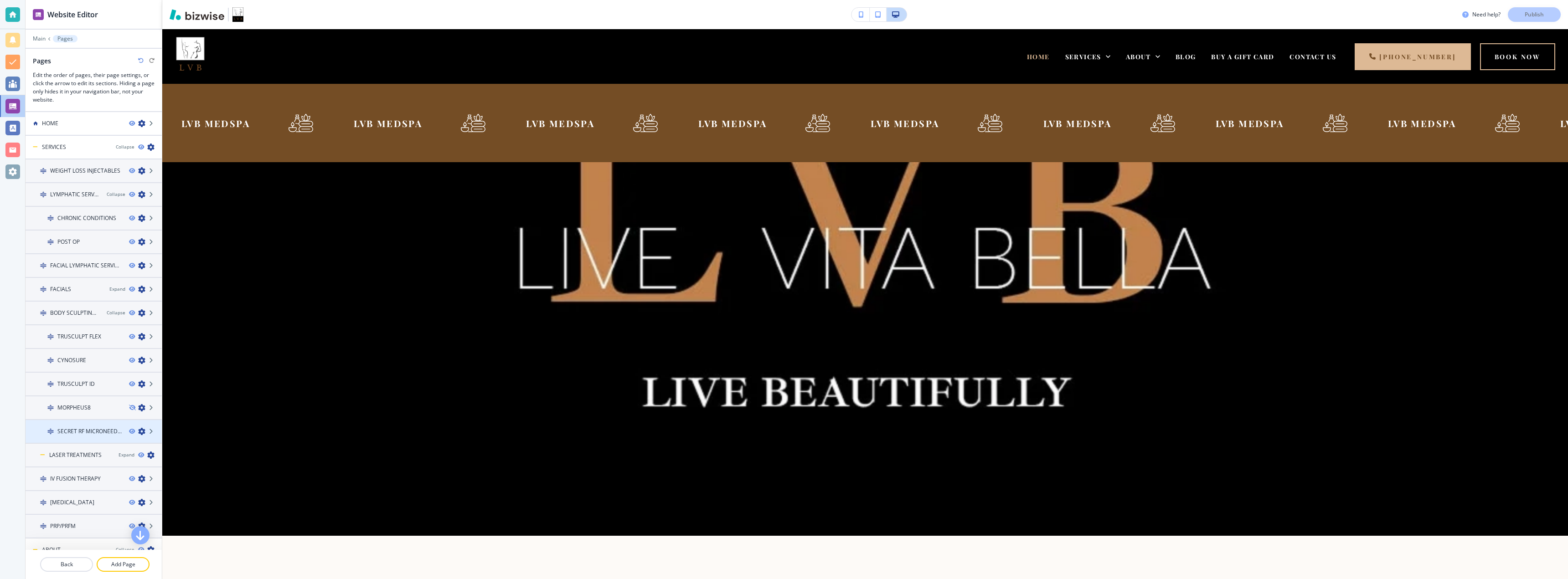
click at [75, 422] on div at bounding box center [93, 424] width 136 height 7
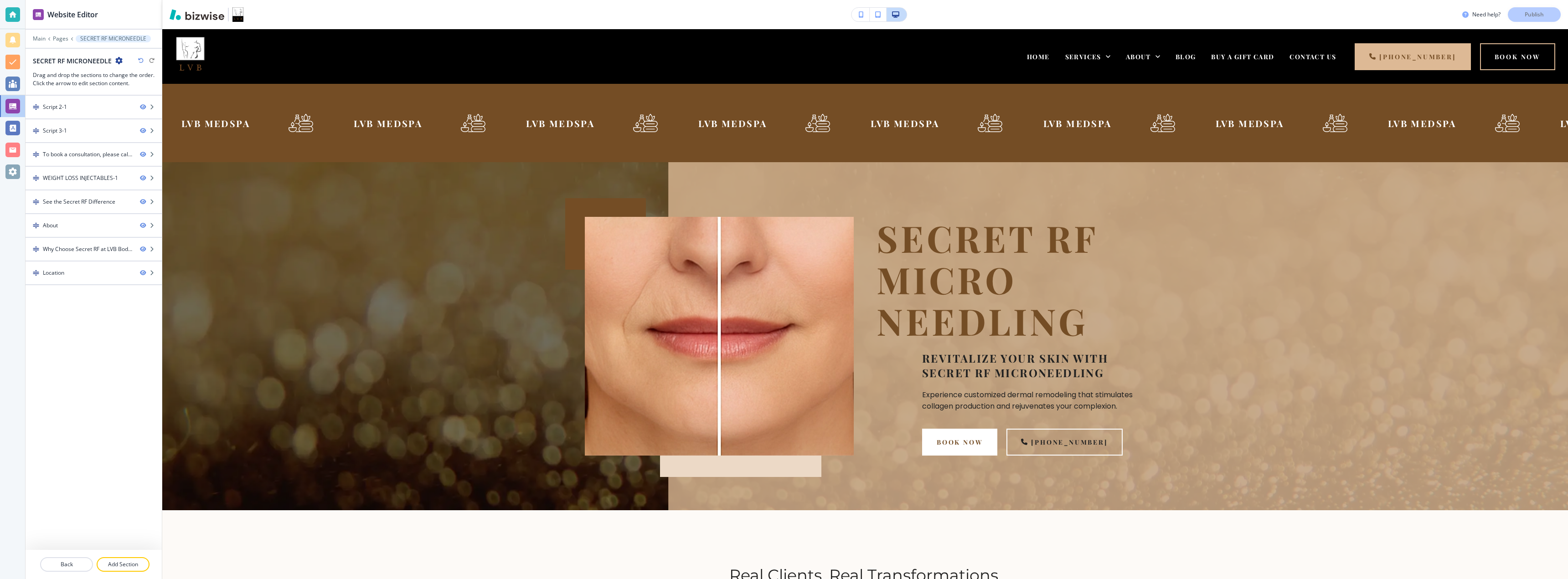
click at [119, 61] on icon "button" at bounding box center [119, 60] width 7 height 7
click at [126, 75] on p "Edit Page Settings" at bounding box center [143, 76] width 46 height 8
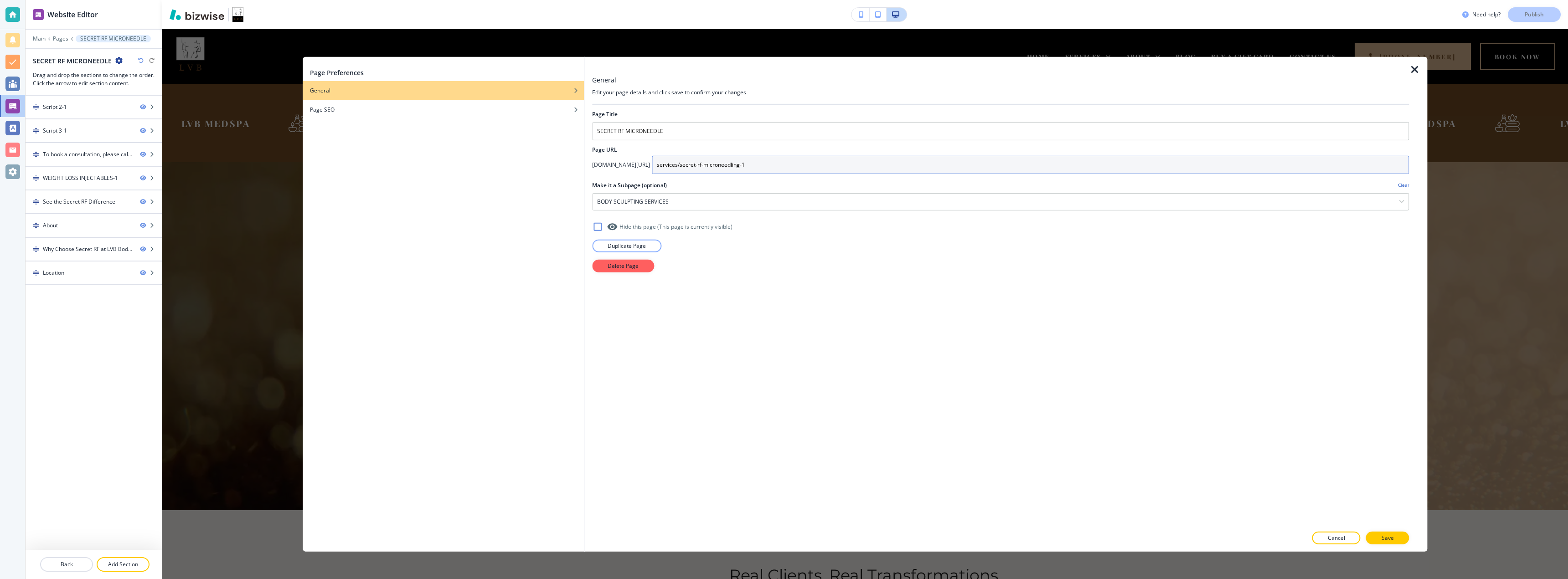
click at [765, 160] on input "services/secret-rf-microneedling-1" at bounding box center [1030, 164] width 757 height 18
type input "services/secret-rf-microneedling"
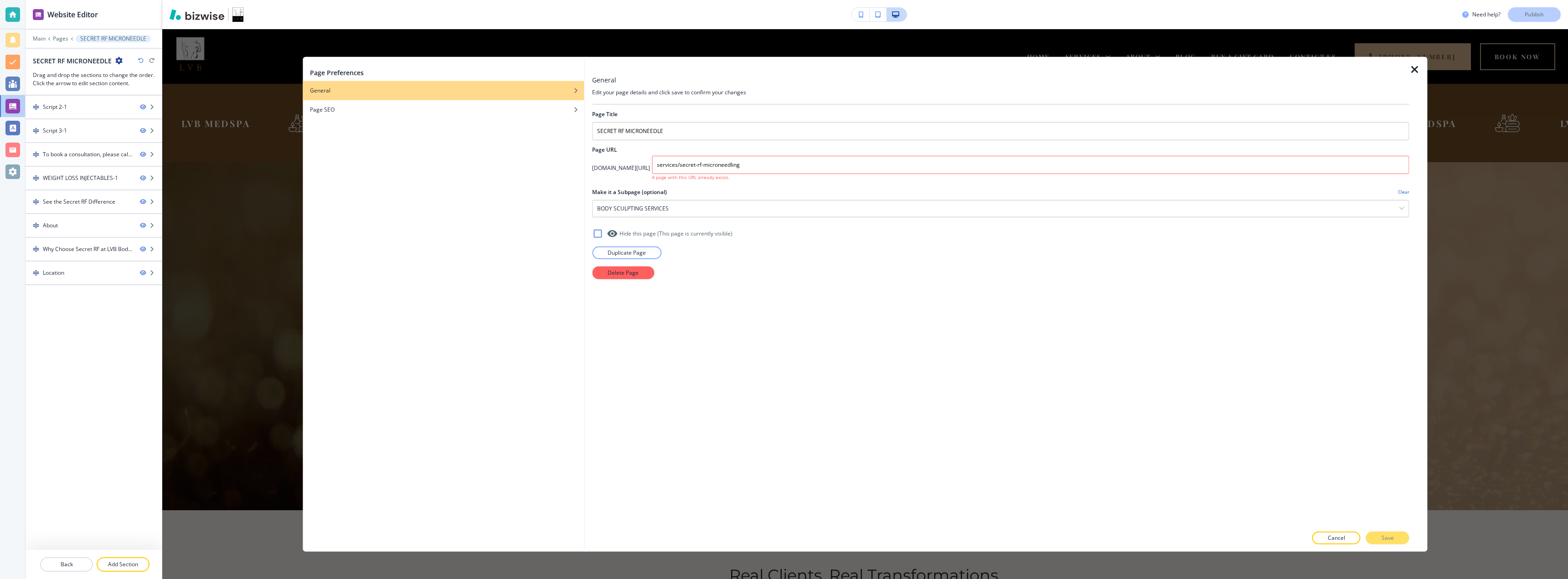
click at [1384, 543] on div "Cancel Save" at bounding box center [1000, 538] width 817 height 13
click at [1381, 539] on div "Cancel Save" at bounding box center [1000, 538] width 817 height 13
click at [1387, 535] on div "Cancel Save" at bounding box center [1000, 538] width 817 height 13
click at [1329, 536] on p "Cancel" at bounding box center [1337, 538] width 17 height 8
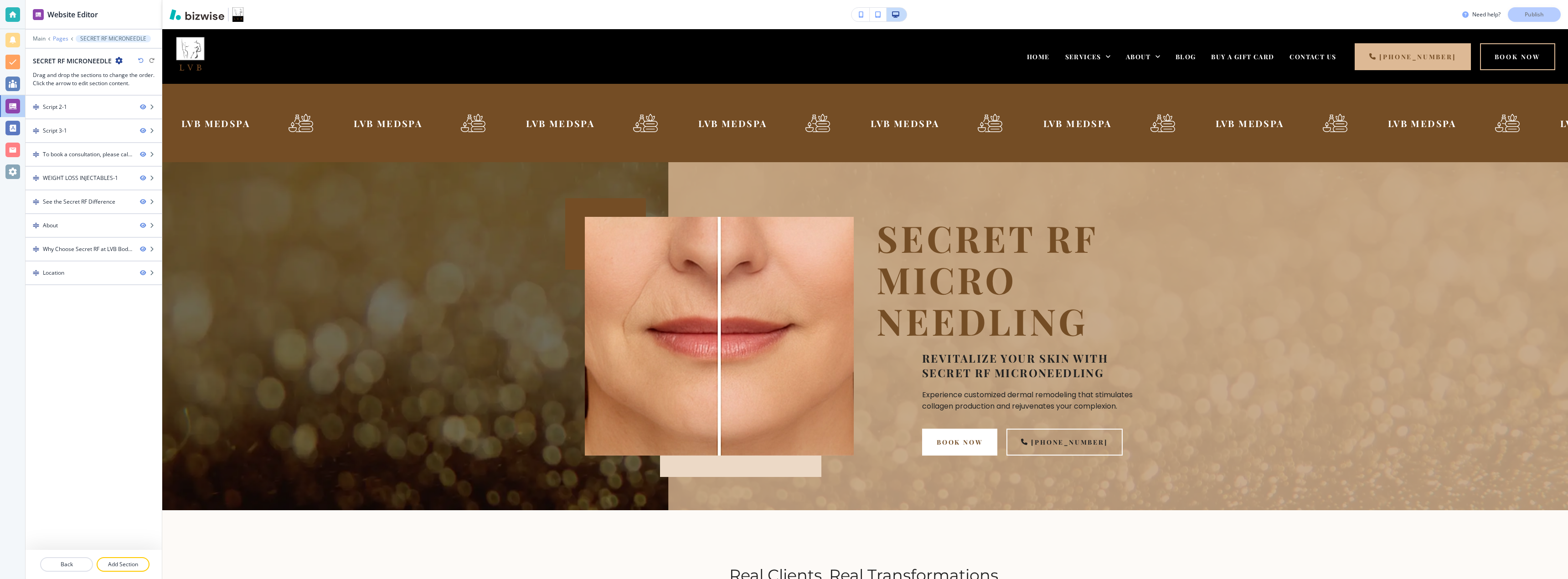
click at [59, 38] on p "Pages" at bounding box center [61, 38] width 16 height 6
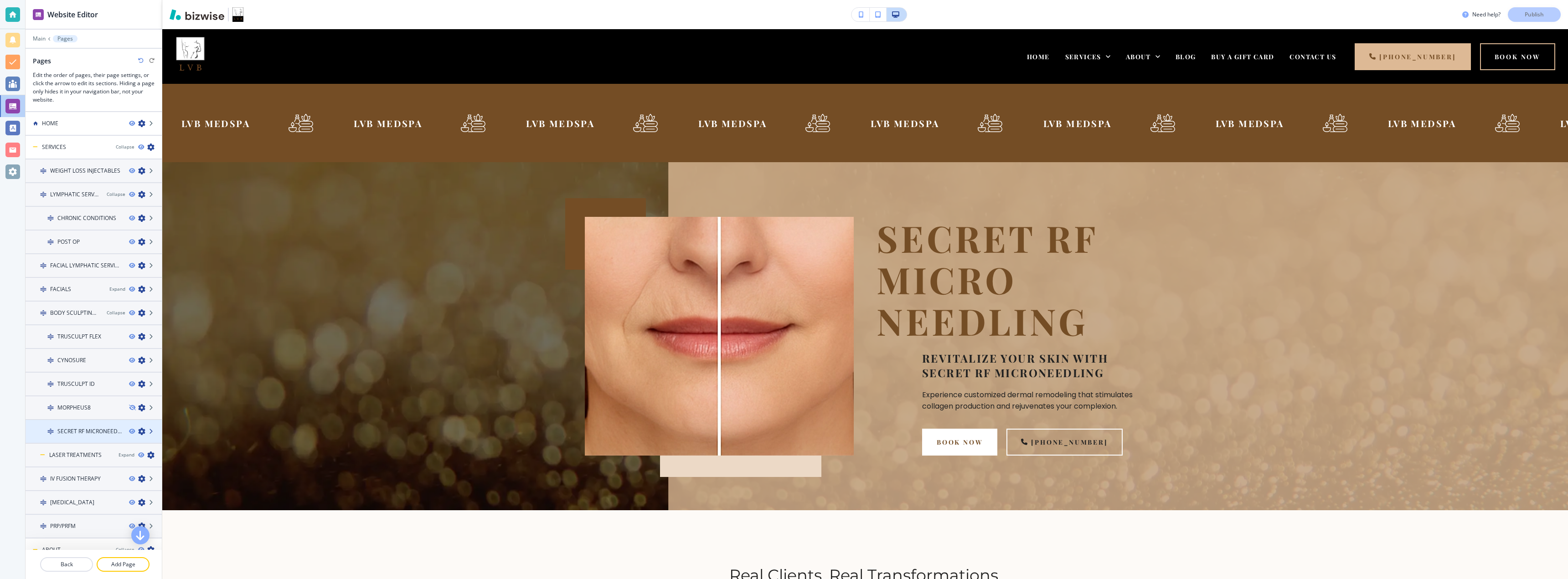
click at [149, 431] on icon at bounding box center [152, 431] width 5 height 5
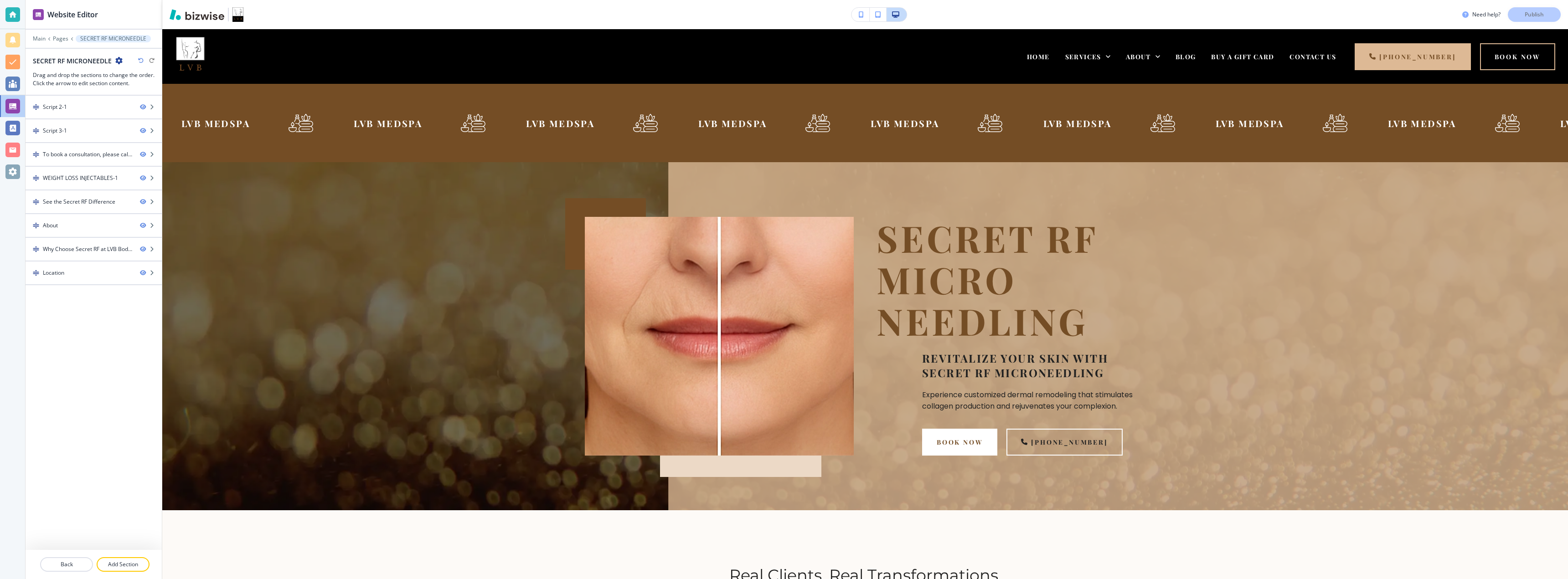
click at [119, 60] on icon "button" at bounding box center [119, 60] width 7 height 7
click at [121, 77] on p "Edit Page Settings" at bounding box center [143, 76] width 46 height 8
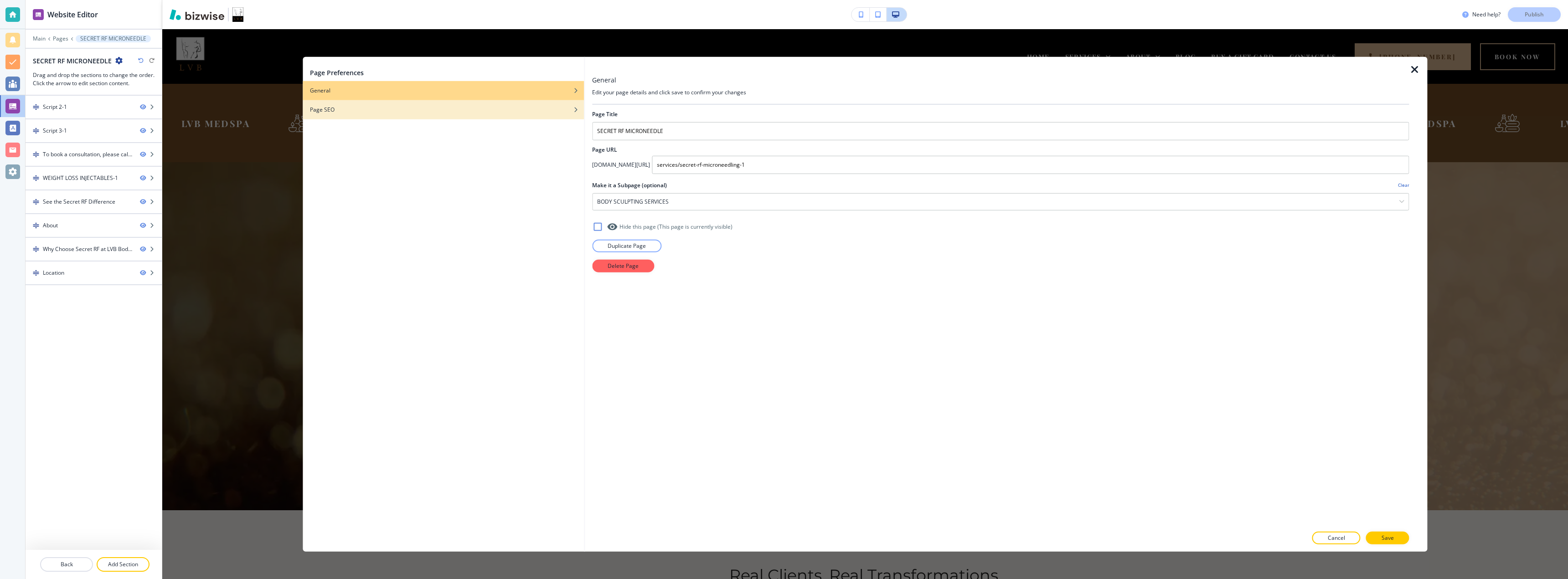
click at [327, 111] on h4 "Page SEO" at bounding box center [322, 109] width 24 height 8
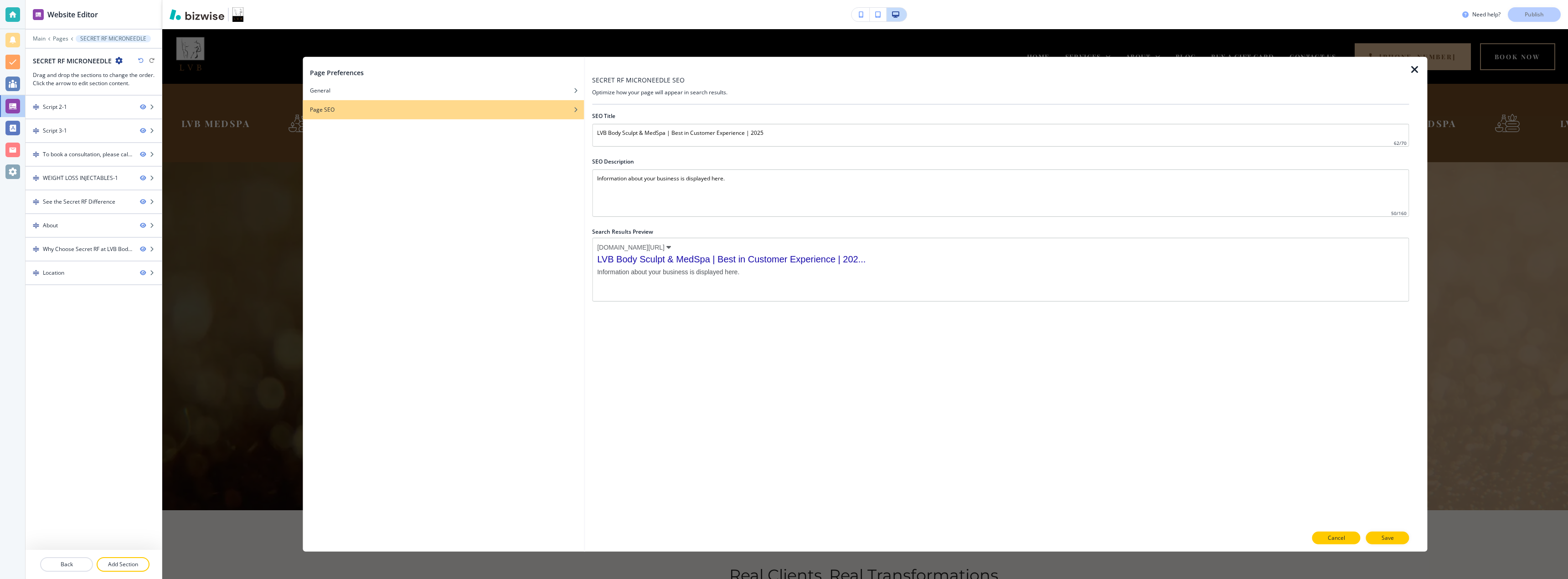
click at [1326, 534] on button "Cancel" at bounding box center [1337, 538] width 48 height 13
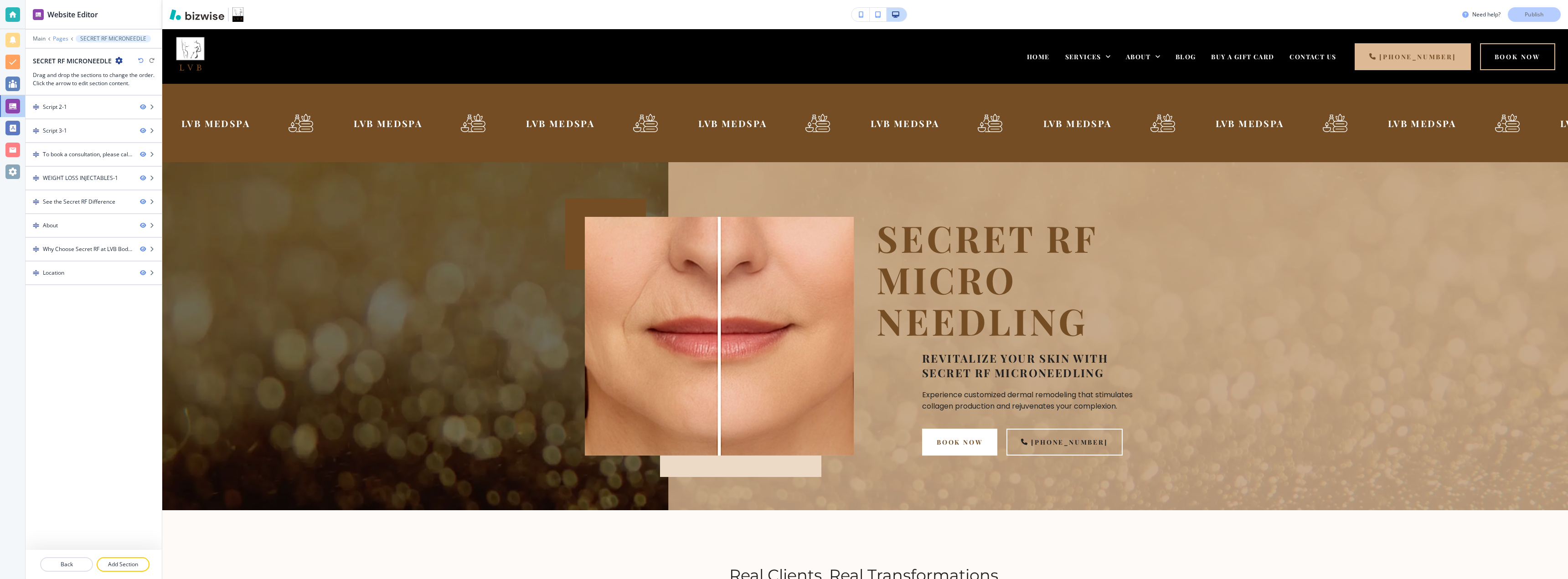
click at [58, 41] on p "Pages" at bounding box center [61, 38] width 16 height 6
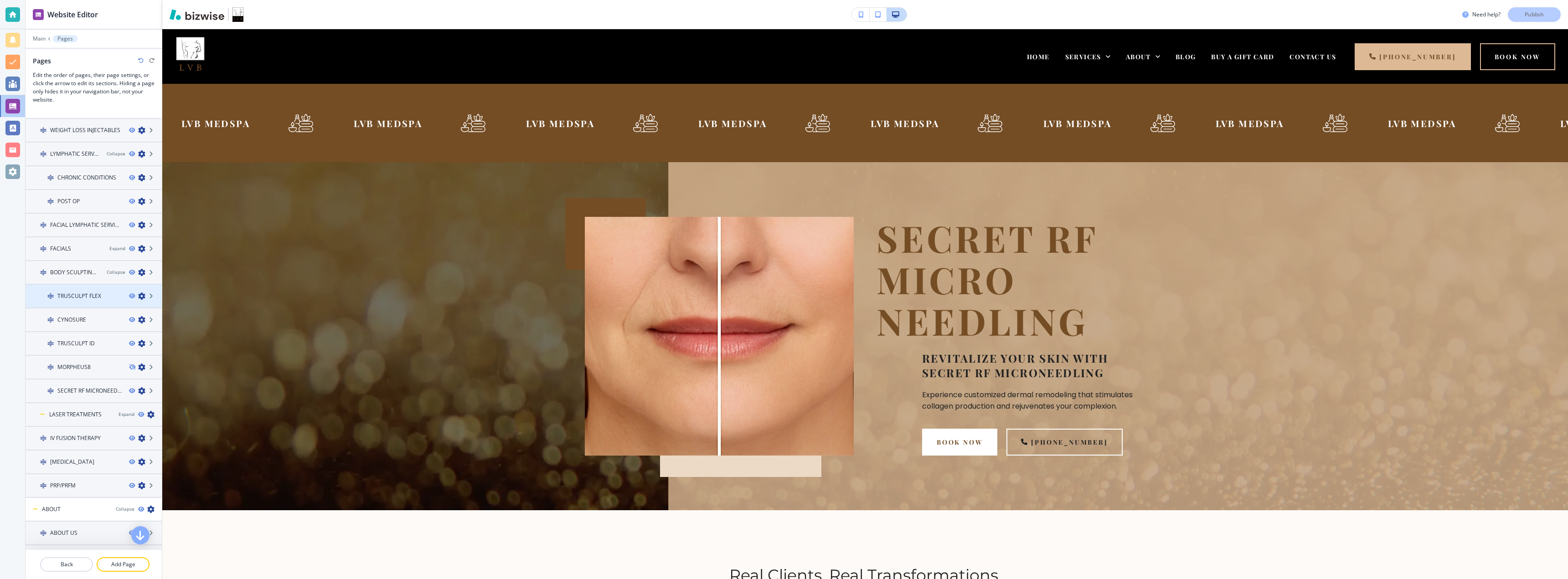
scroll to position [60, 0]
click at [129, 371] on icon "button" at bounding box center [132, 371] width 5 height 5
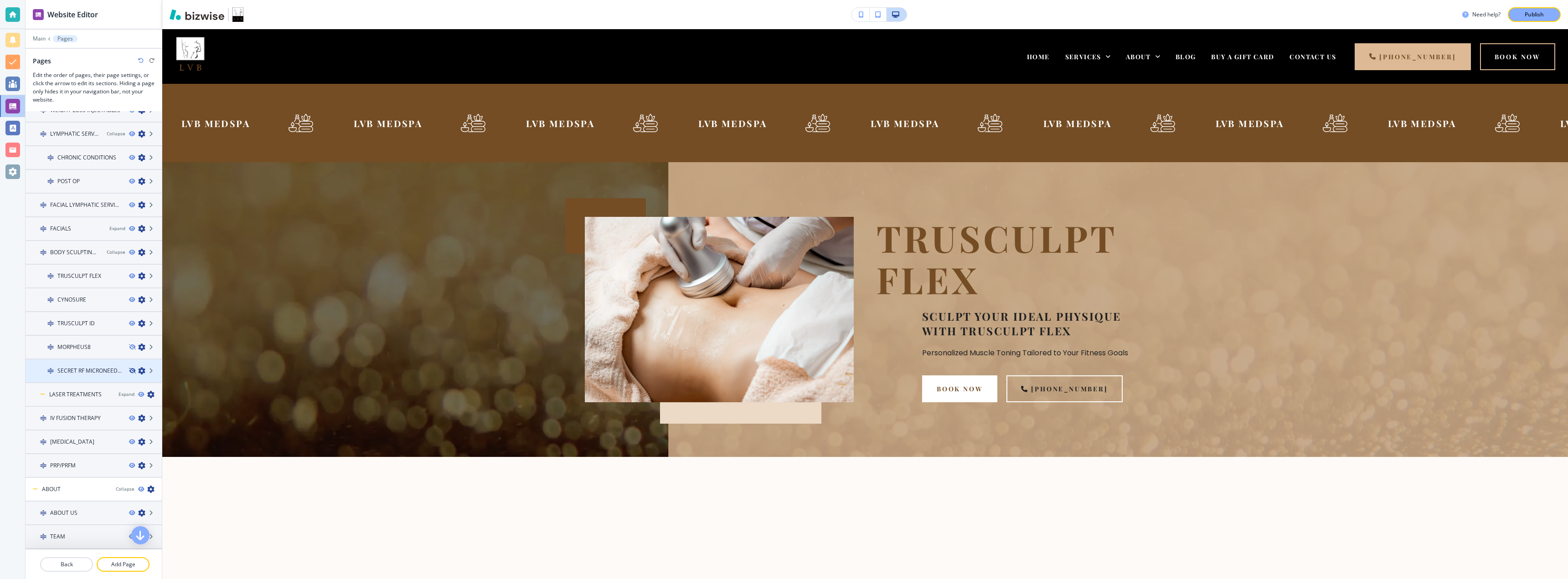
click at [129, 372] on icon "button" at bounding box center [132, 371] width 5 height 5
click at [138, 372] on icon "button" at bounding box center [142, 371] width 7 height 7
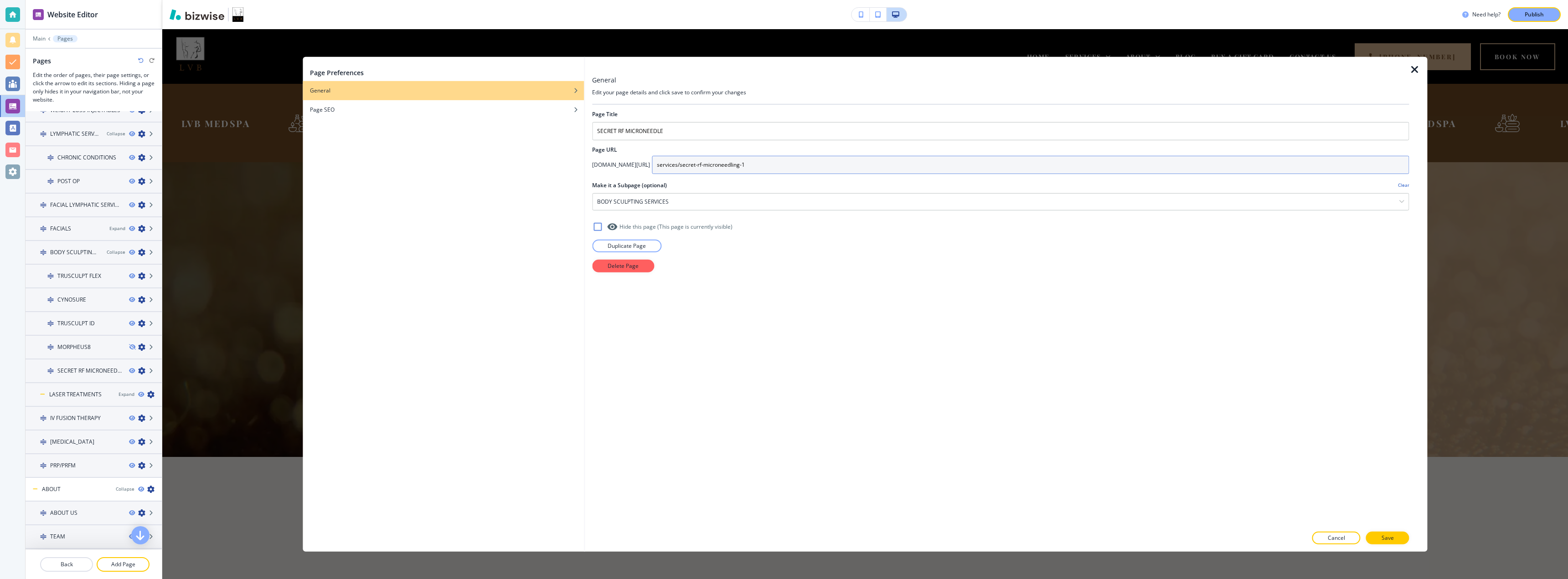
click at [760, 161] on input "services/secret-rf-microneedling-1" at bounding box center [1030, 164] width 757 height 18
click at [644, 208] on div "BODY SCULPTING SERVICES" at bounding box center [1001, 201] width 816 height 17
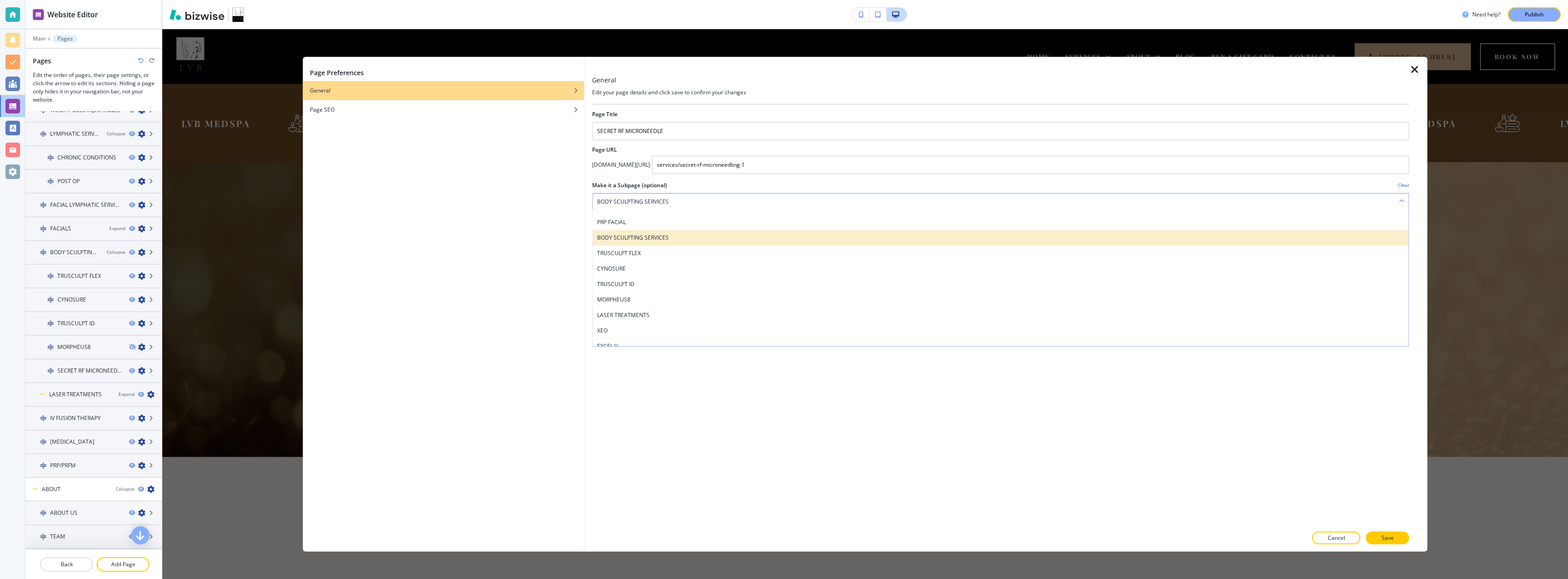
scroll to position [155, 0]
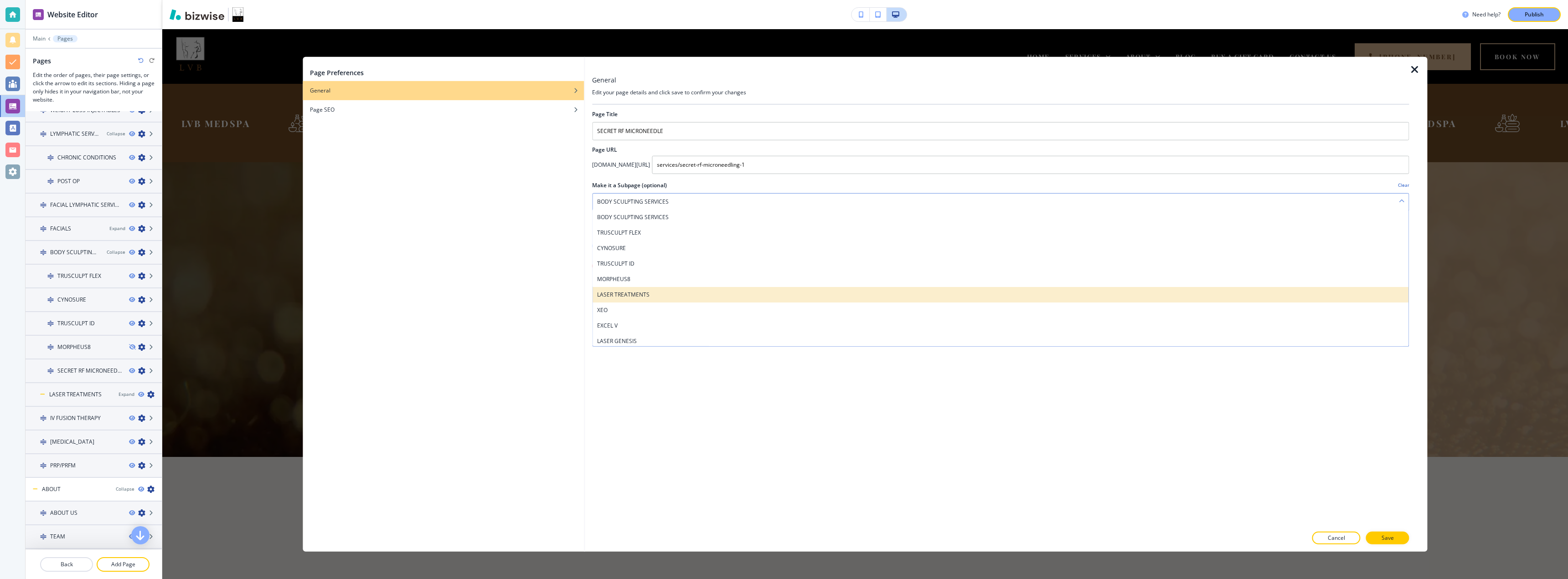
click at [658, 292] on h4 "LASER TREATMENTS" at bounding box center [1001, 293] width 807 height 8
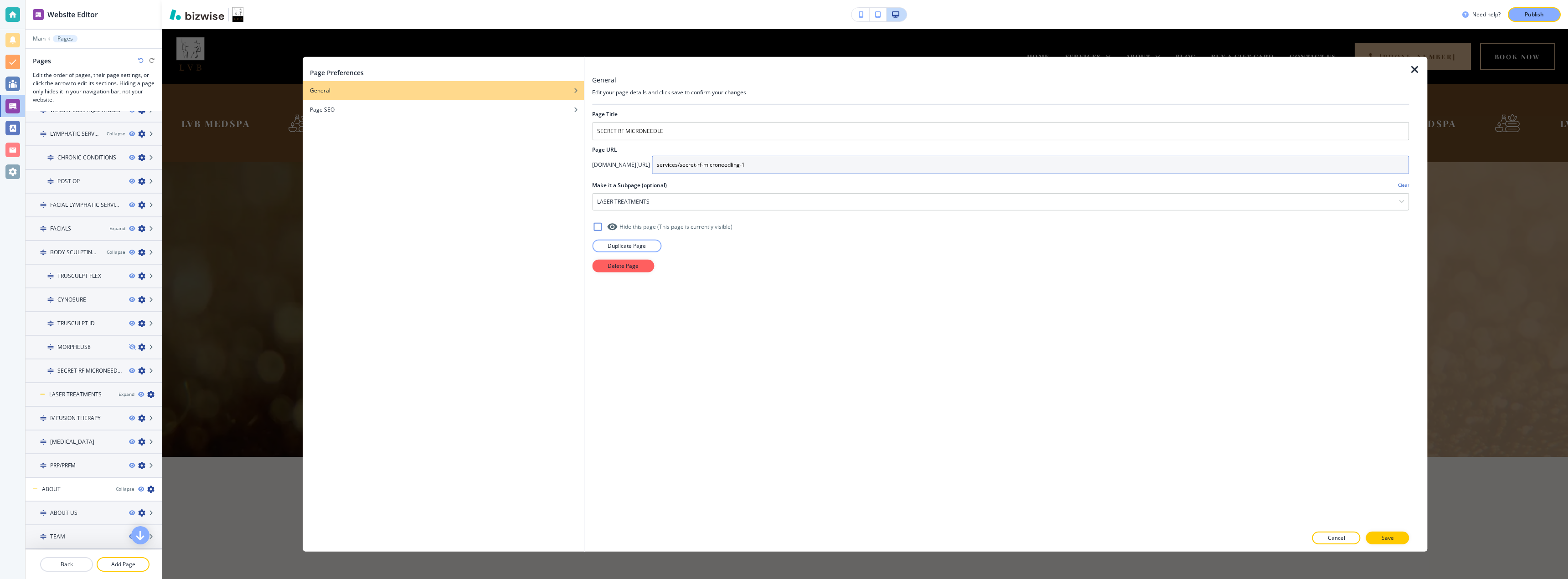
click at [754, 162] on input "services/secret-rf-microneedling-1" at bounding box center [1030, 164] width 757 height 18
type input "services/secret-rf-microneedling-1"
click at [832, 319] on div "Page Title SECRET RF MICRONEEDLE Page URL [DOMAIN_NAME][URL] services/secret-rf…" at bounding box center [1000, 315] width 817 height 422
click at [1353, 538] on button "Cancel" at bounding box center [1337, 538] width 48 height 13
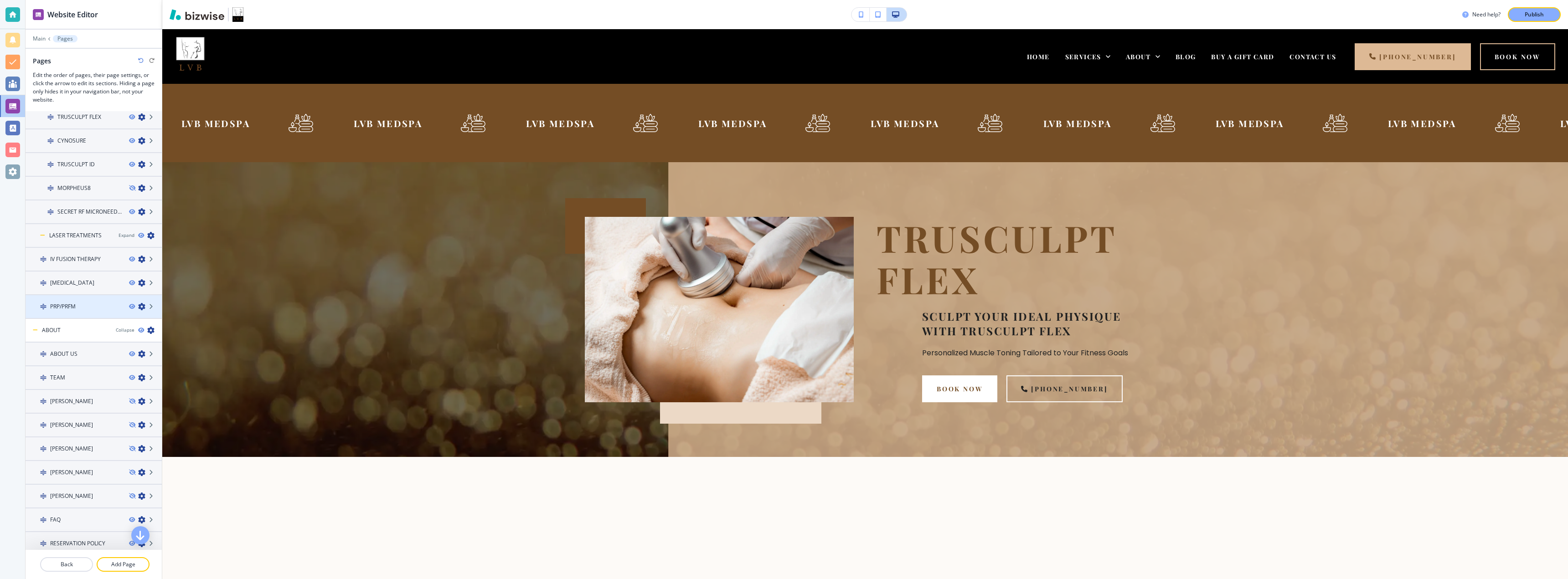
scroll to position [159, 0]
click at [40, 296] on icon at bounding box center [43, 297] width 5 height 5
click at [79, 440] on h4 "SECRET RF MICRONEEDLING" at bounding box center [90, 438] width 65 height 8
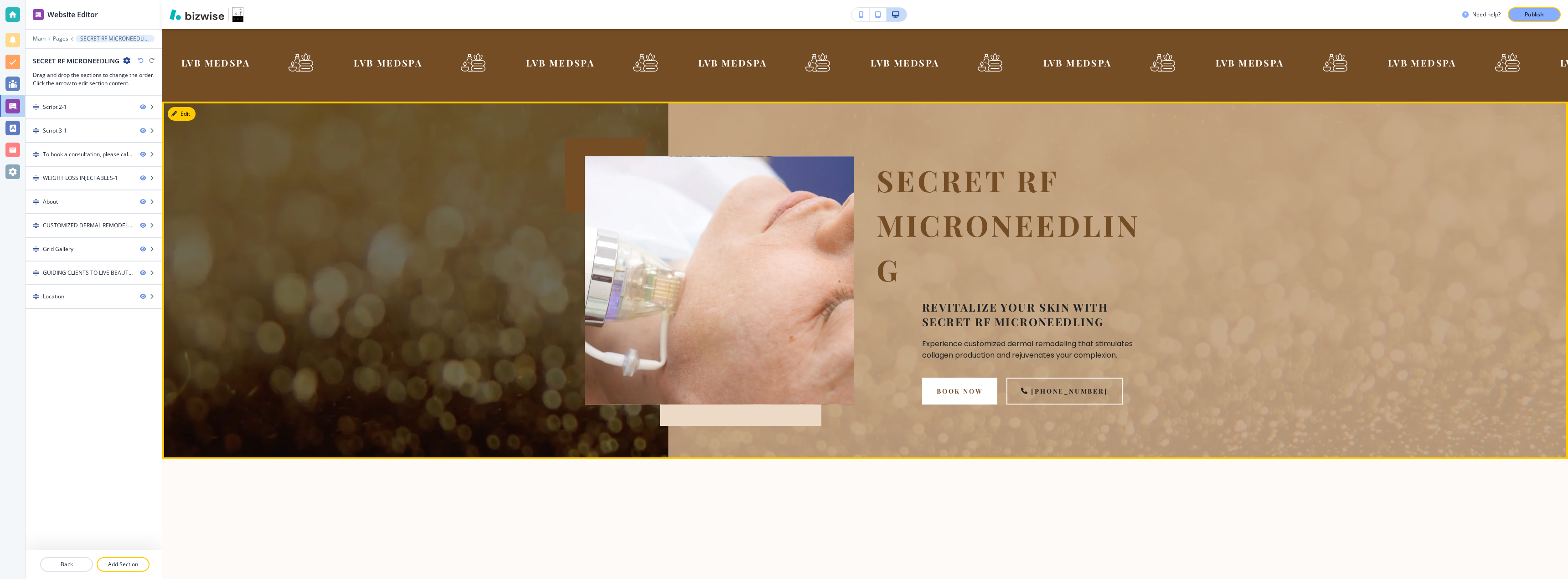
scroll to position [0, 0]
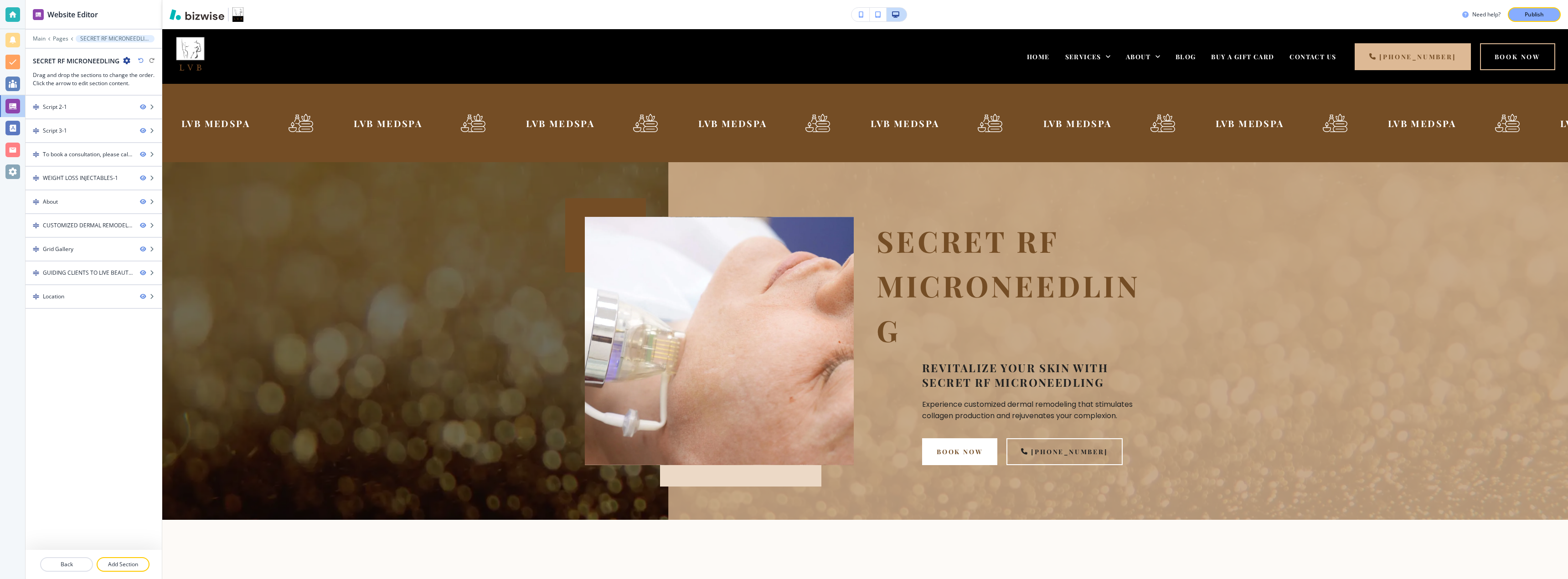
click at [127, 62] on icon "button" at bounding box center [127, 60] width 7 height 7
click at [131, 71] on button "Edit Page Settings" at bounding box center [151, 76] width 59 height 17
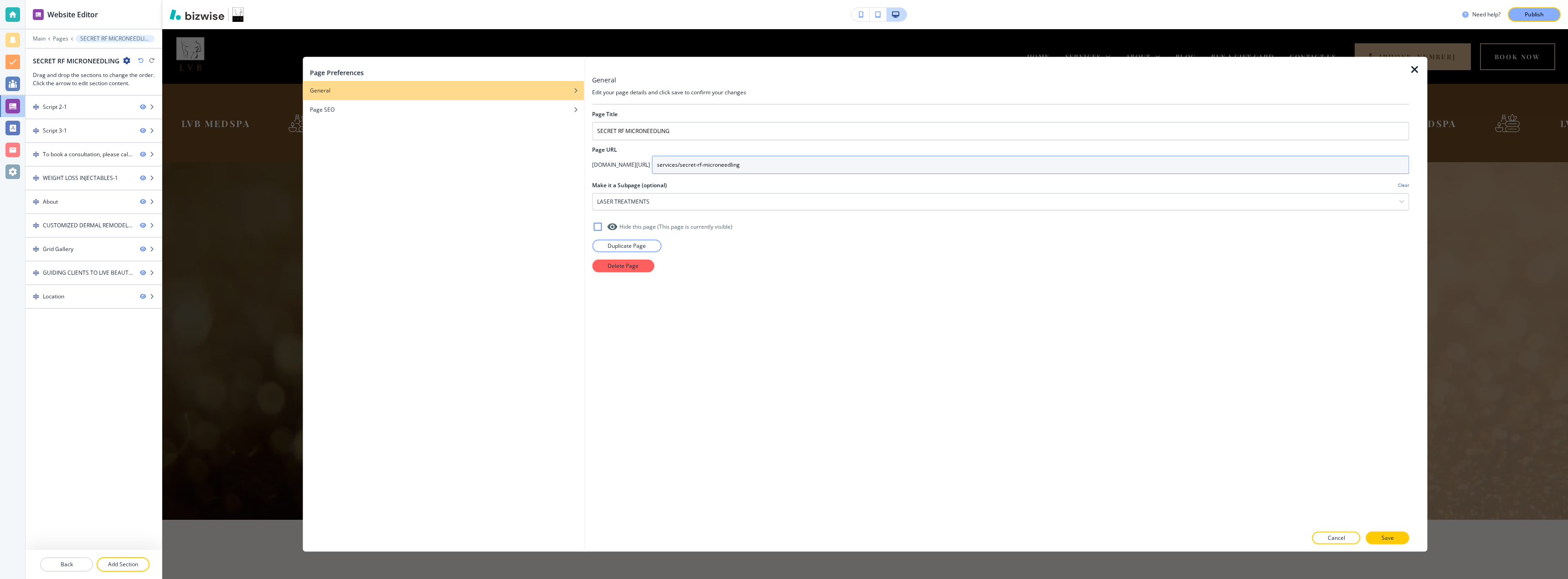
click at [751, 164] on input "services/secret-rf-microneedling" at bounding box center [1030, 164] width 757 height 18
type input "services/secret-rf-microneedling-old"
click at [597, 224] on icon at bounding box center [597, 226] width 11 height 11
click at [1381, 540] on button "Save" at bounding box center [1388, 538] width 44 height 13
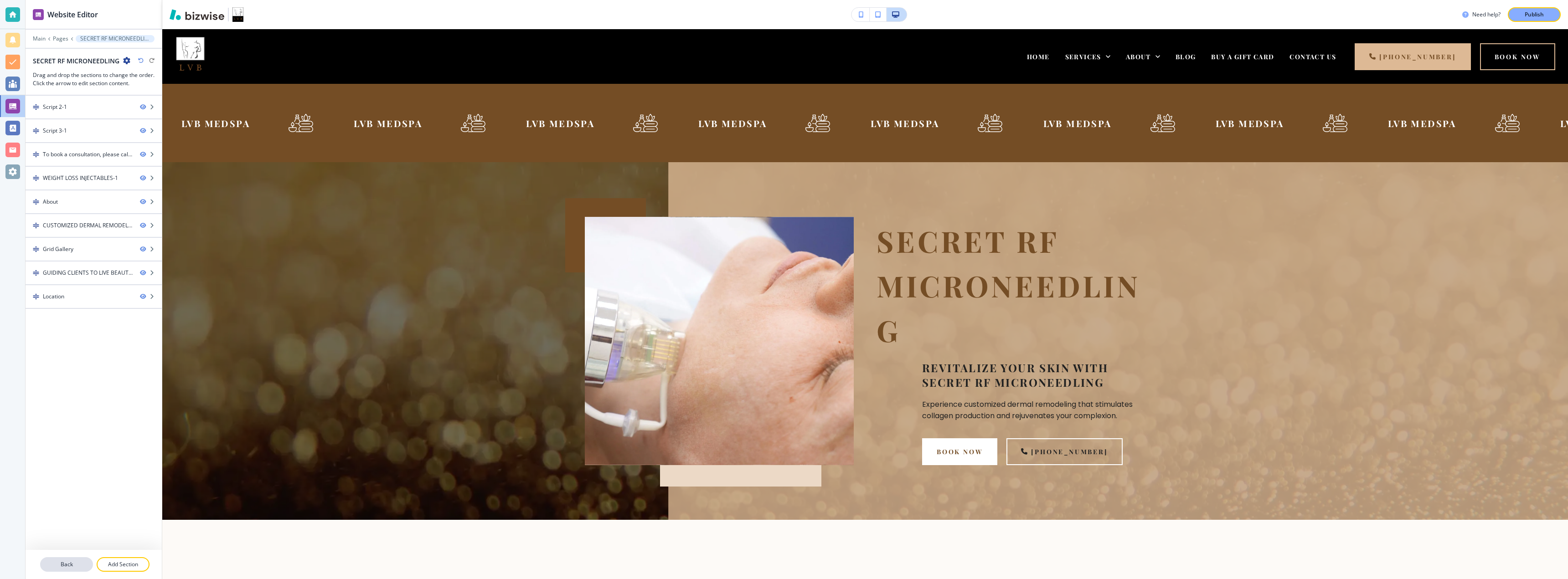
click at [64, 562] on p "Back" at bounding box center [66, 564] width 51 height 8
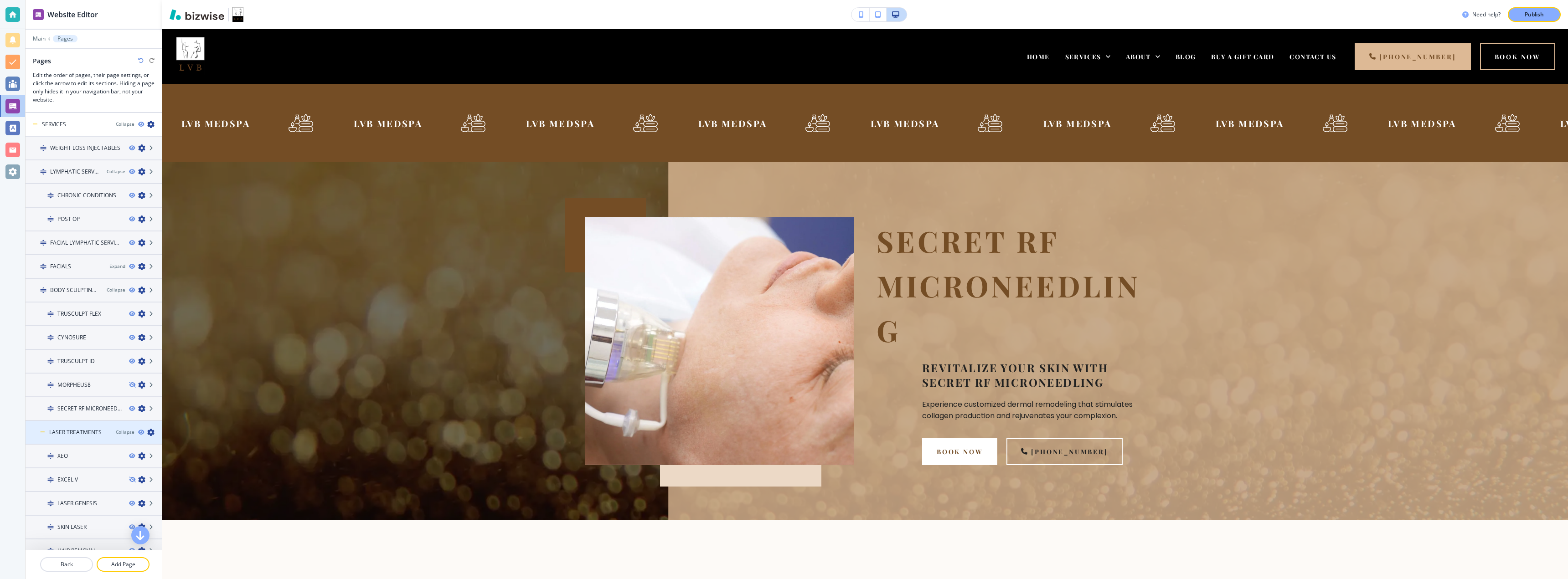
scroll to position [60, 0]
click at [138, 371] on icon "button" at bounding box center [142, 371] width 7 height 7
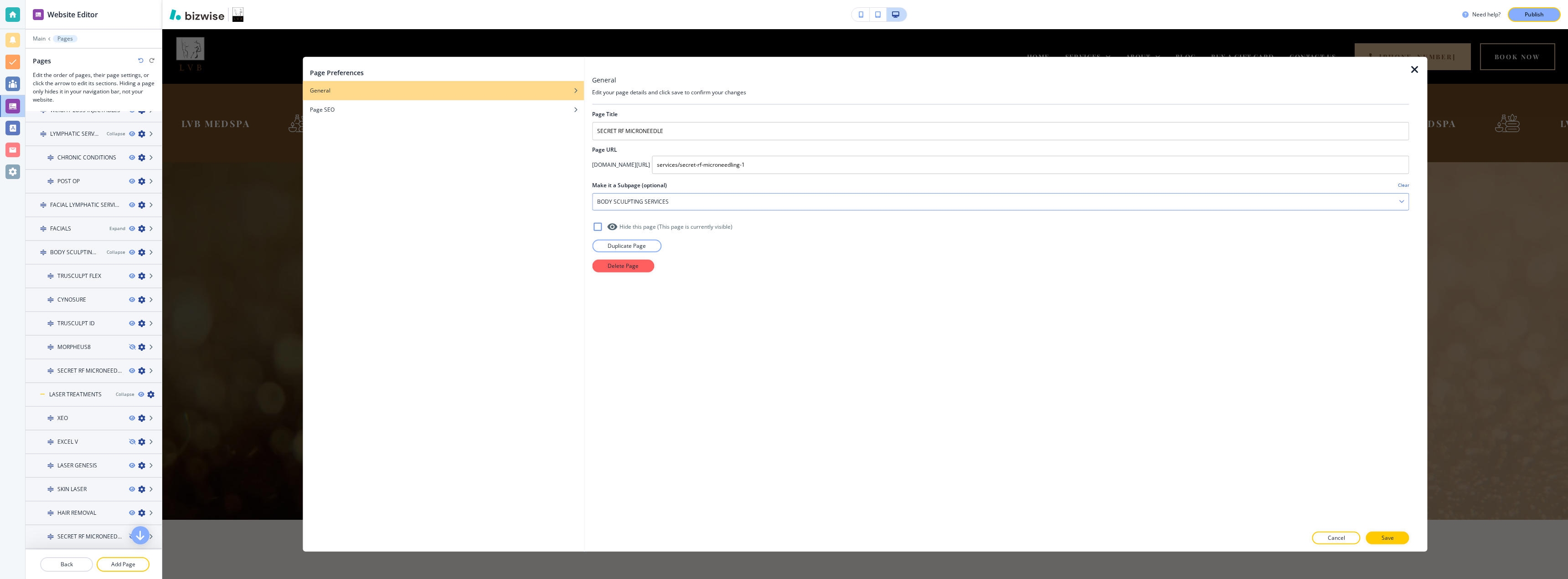
click at [630, 196] on div "BODY SCULPTING SERVICES" at bounding box center [1001, 201] width 816 height 17
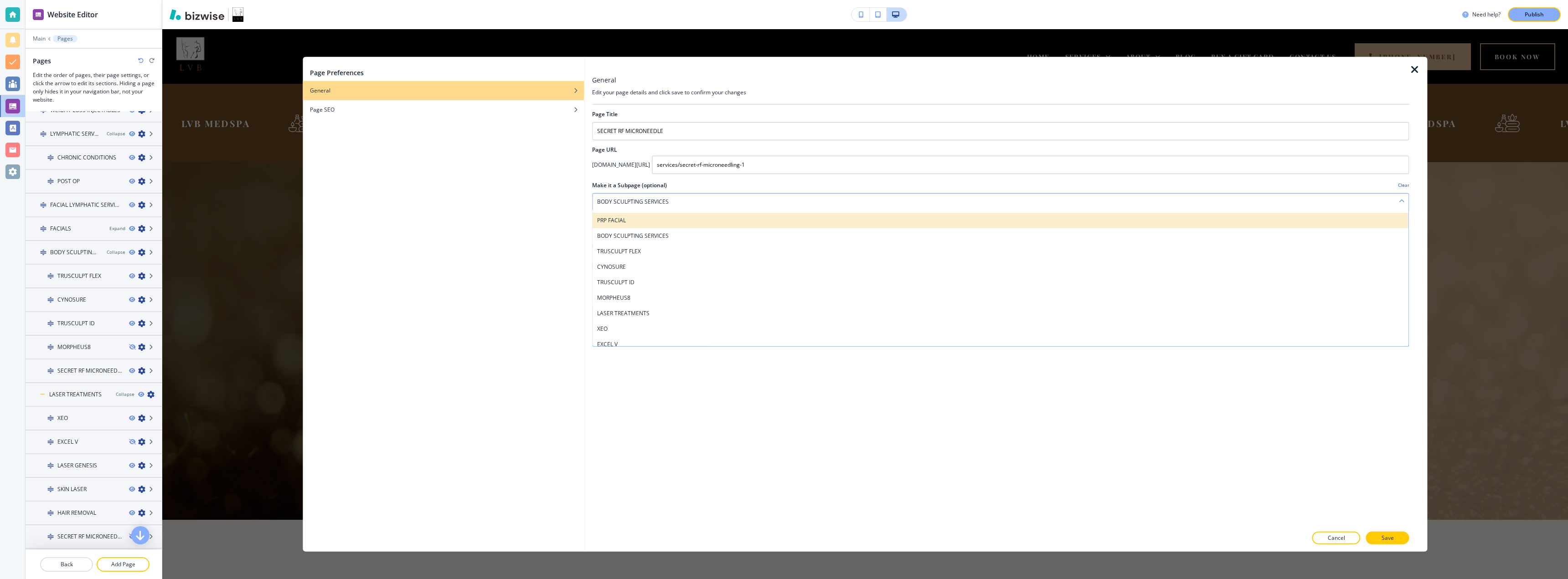
scroll to position [155, 0]
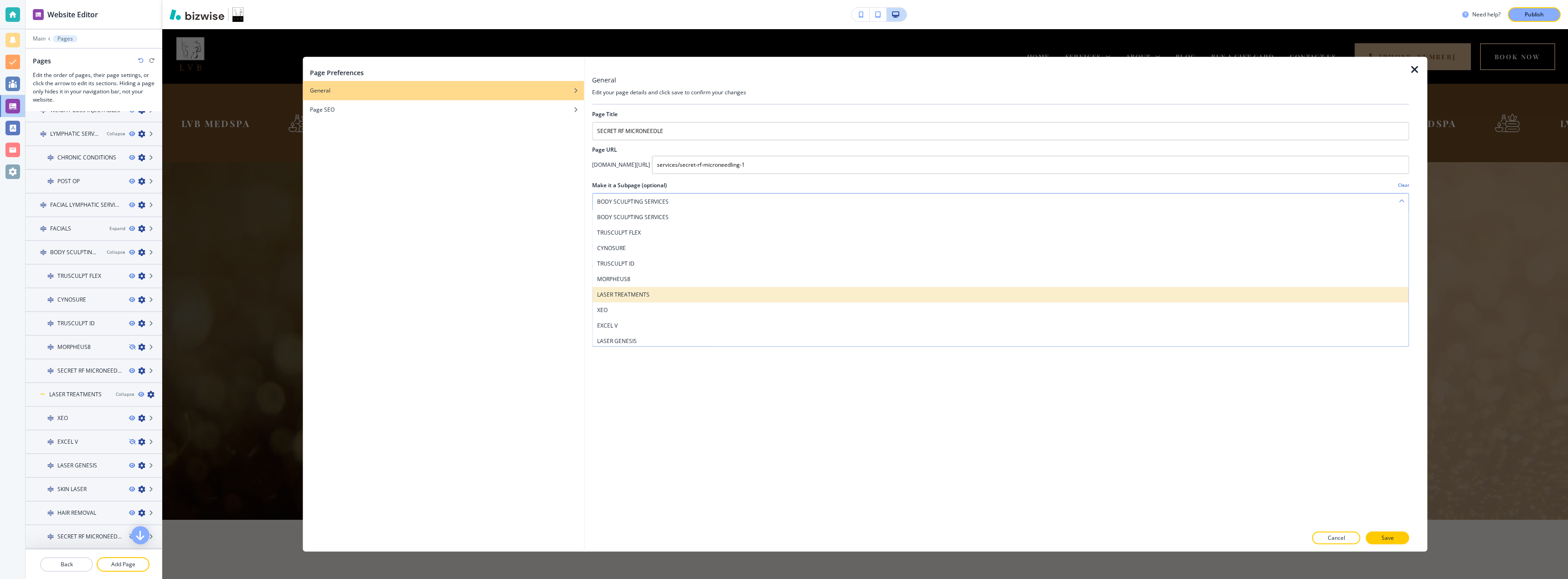
click at [667, 295] on h4 "LASER TREATMENTS" at bounding box center [1001, 293] width 807 height 8
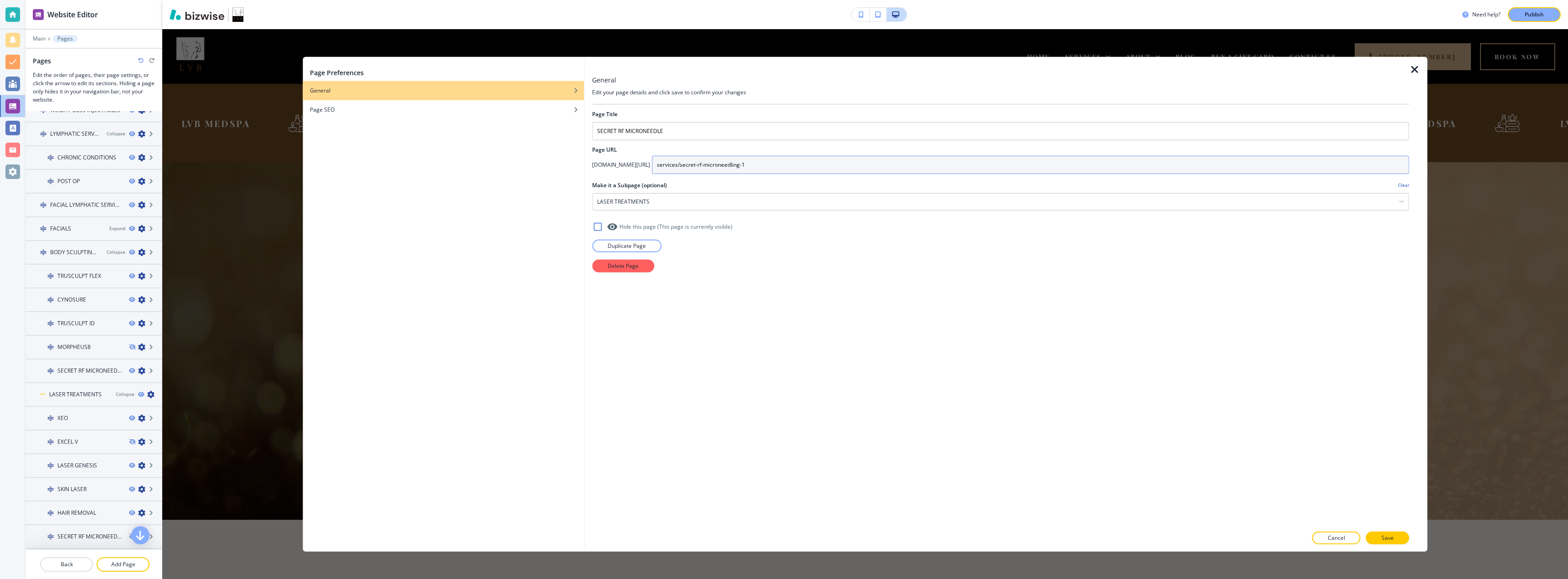
click at [757, 167] on input "services/secret-rf-microneedling-1" at bounding box center [1030, 164] width 757 height 18
type input "services/secret-rf-microneedling"
click at [812, 291] on div "Page Title SECRET RF MICRONEEDLE Page URL [DOMAIN_NAME][URL] services/secret-rf…" at bounding box center [1000, 315] width 817 height 422
click at [1378, 537] on button "Save" at bounding box center [1388, 538] width 44 height 13
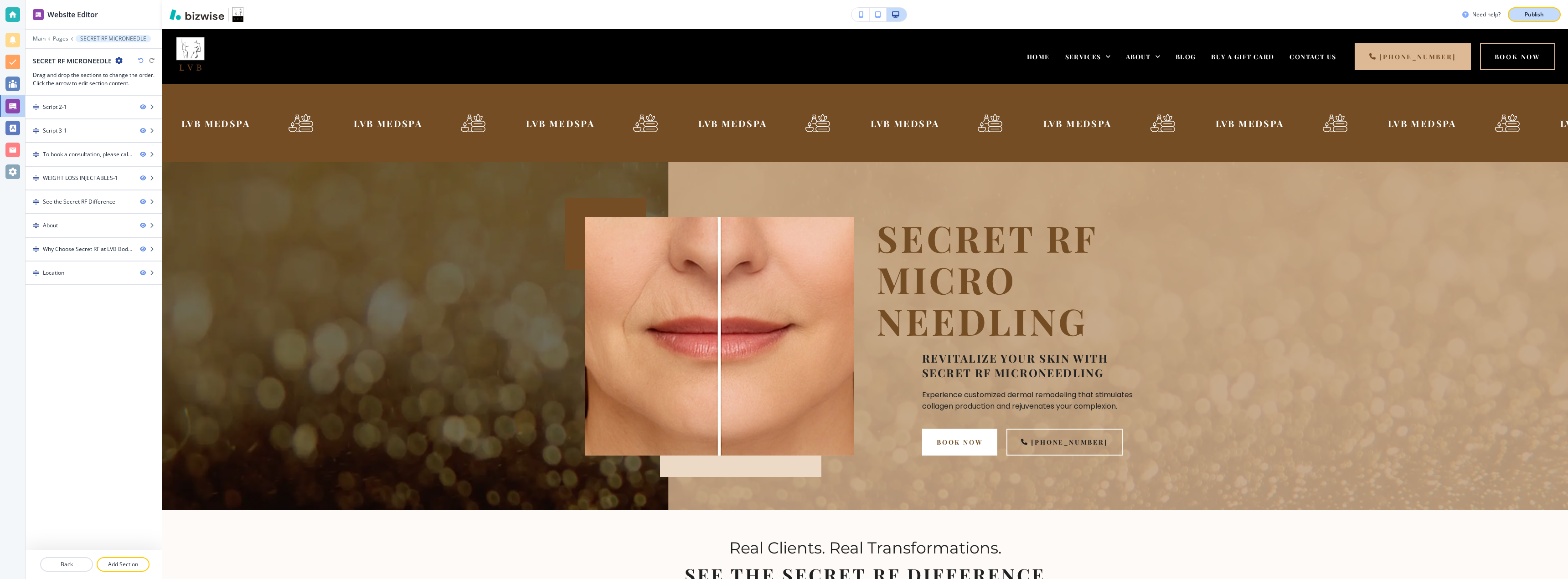
click at [1516, 10] on button "Publish" at bounding box center [1535, 14] width 53 height 15
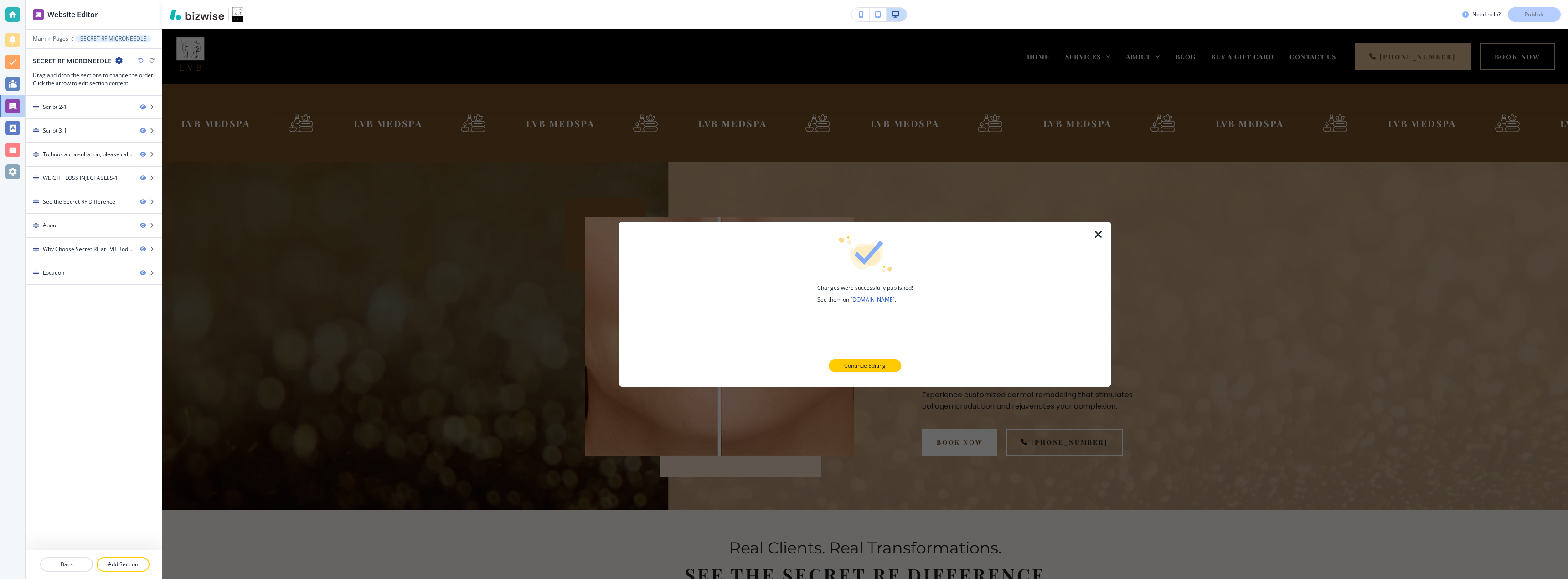
click at [1095, 231] on icon "button" at bounding box center [1099, 234] width 11 height 11
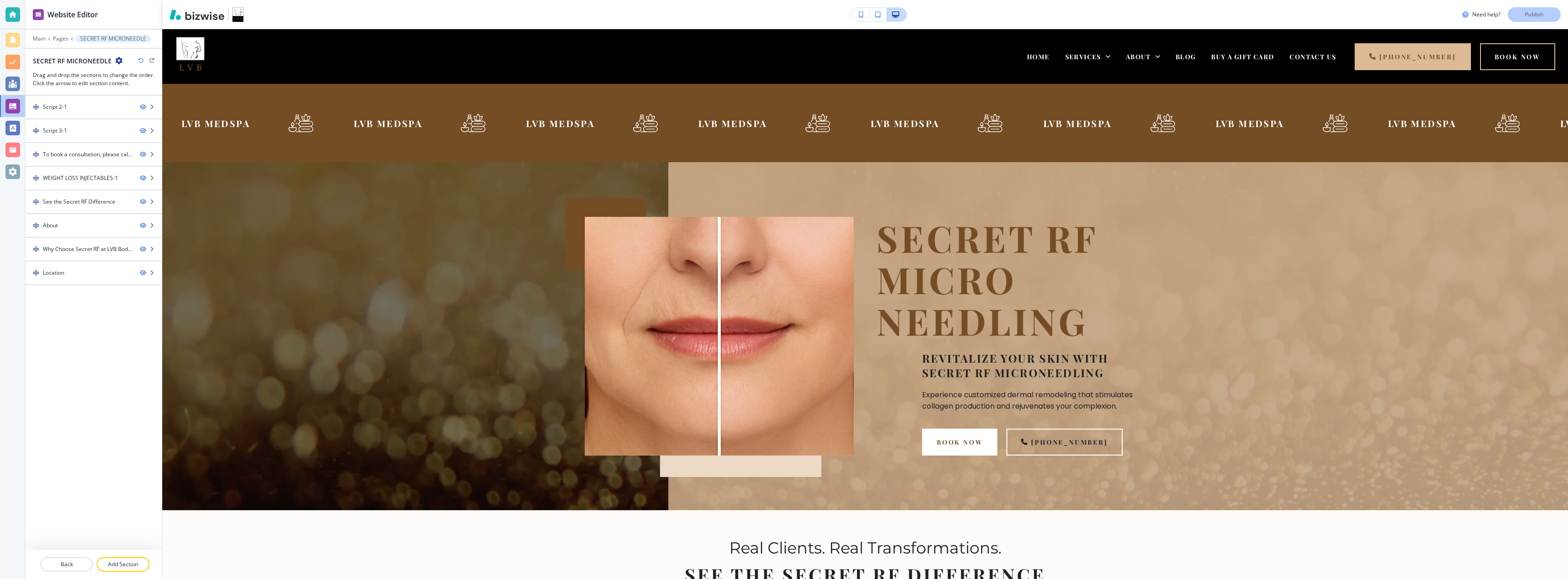
click at [118, 63] on icon "button" at bounding box center [119, 60] width 7 height 7
click at [121, 70] on button "Edit Page Settings" at bounding box center [143, 76] width 59 height 17
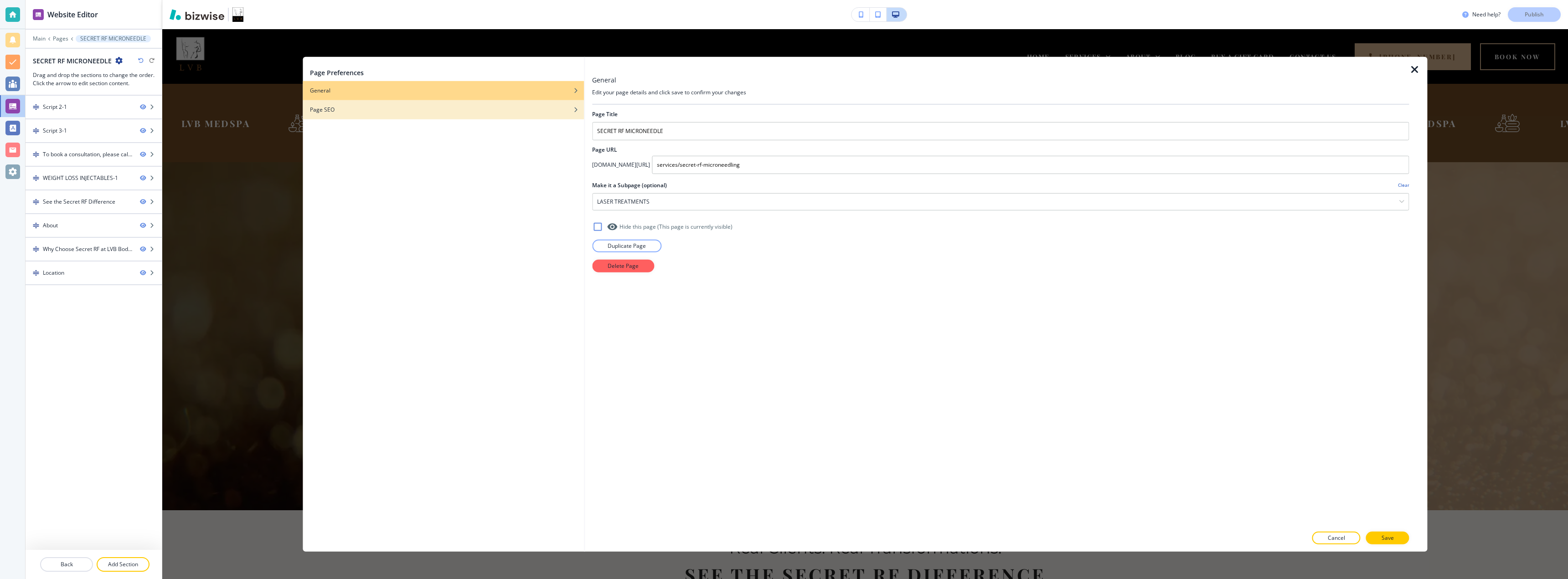
click at [345, 112] on div "Page SEO" at bounding box center [444, 109] width 281 height 8
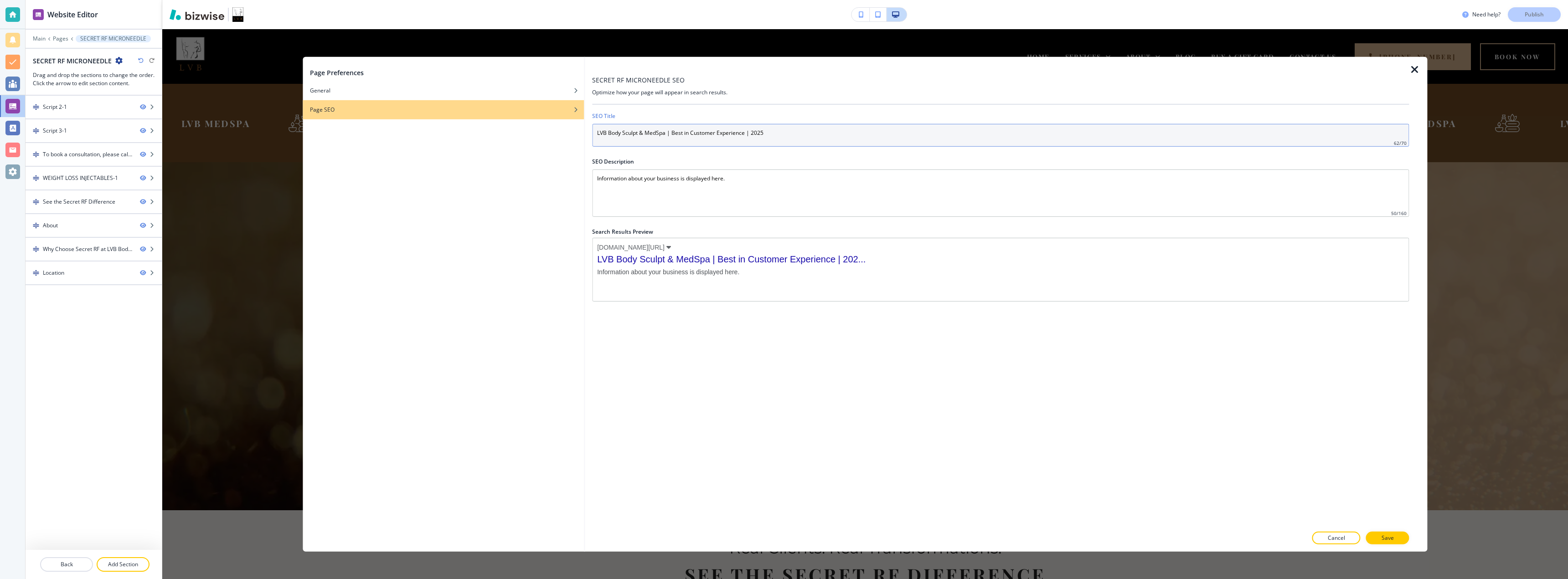
drag, startPoint x: 793, startPoint y: 137, endPoint x: 572, endPoint y: 143, distance: 221.1
click at [572, 143] on div "Page Preferences General Page SEO SECRET RF MICRONEEDLE SEO Optimize how your p…" at bounding box center [866, 304] width 1125 height 495
paste input "Secret RF Microneedling [GEOGRAPHIC_DATA] [GEOGRAPHIC_DATA] | Skin Tightening &…"
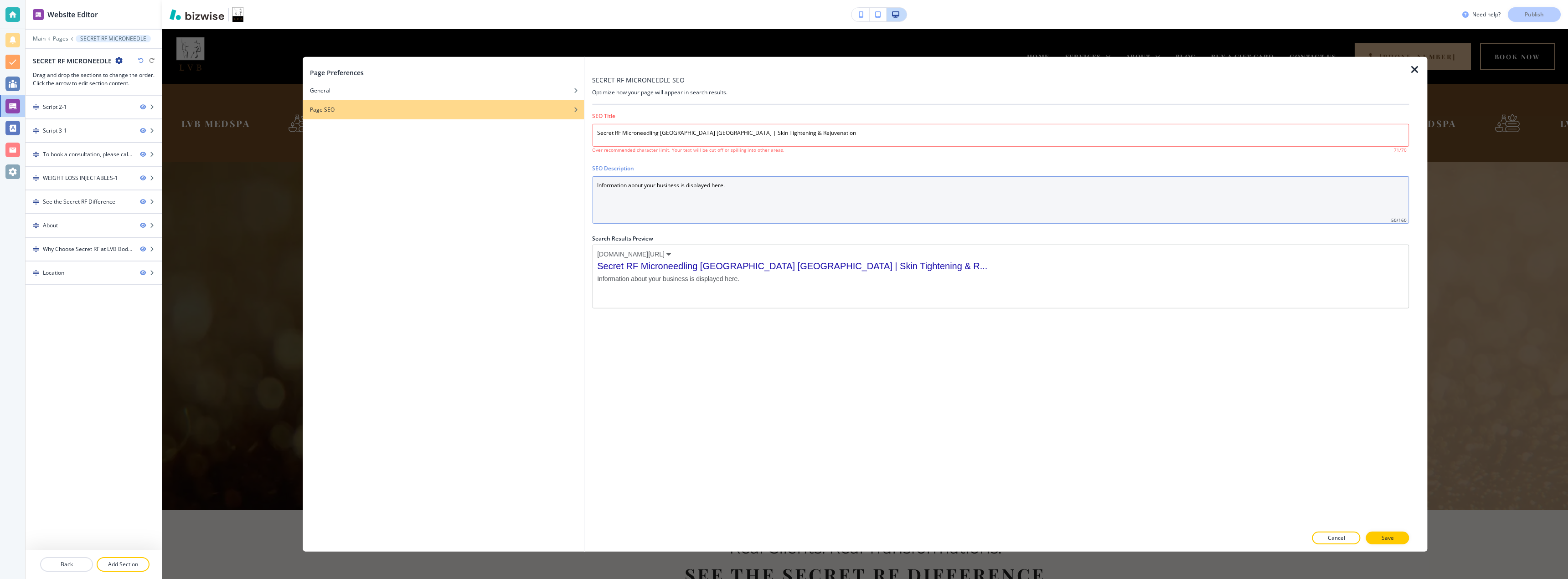
click at [756, 198] on Description "Information about your business is displayed here." at bounding box center [1000, 199] width 817 height 47
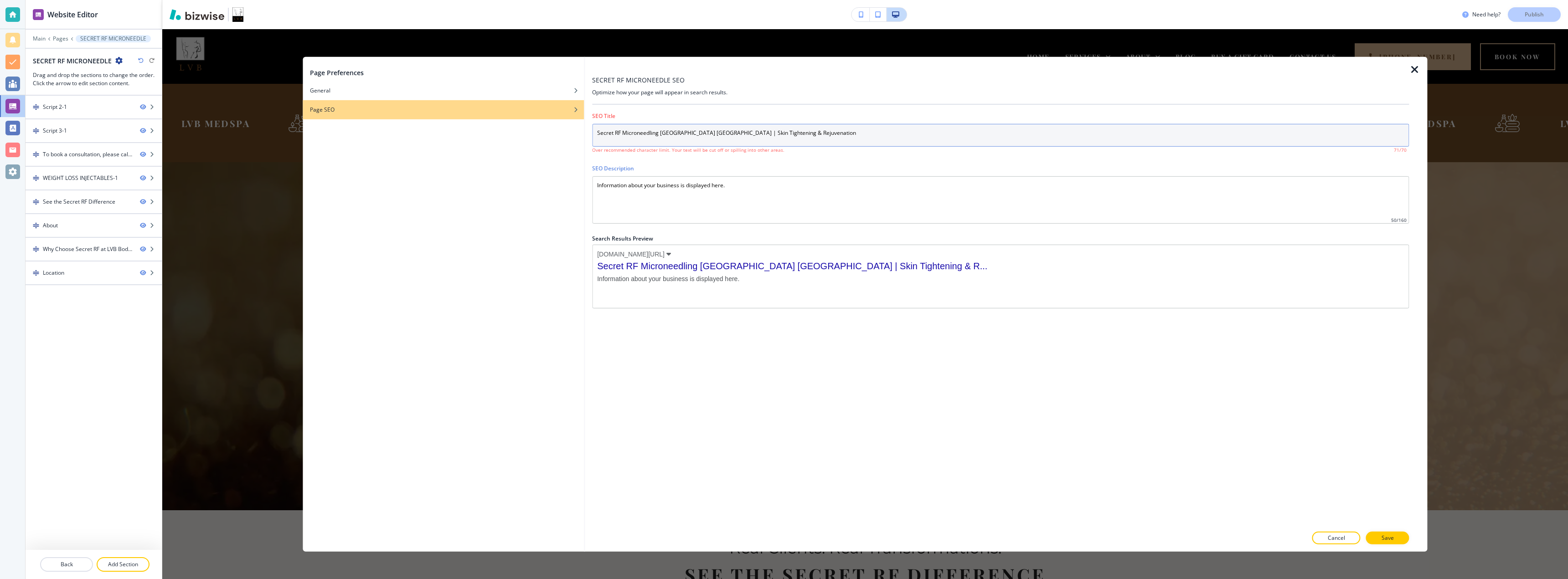
click at [631, 133] on input "Secret RF Microneedling [GEOGRAPHIC_DATA] [GEOGRAPHIC_DATA] | Skin Tightening &…" at bounding box center [1000, 134] width 817 height 23
click at [595, 133] on input "Secret RF Microneedling [GEOGRAPHIC_DATA] [GEOGRAPHIC_DATA] | Skin Tightening &…" at bounding box center [1000, 134] width 817 height 23
drag, startPoint x: 807, startPoint y: 134, endPoint x: 575, endPoint y: 139, distance: 232.1
click at [575, 139] on div "Page Preferences General Page SEO SECRET RF MICRONEEDLE SEO Optimize how your p…" at bounding box center [866, 304] width 1125 height 495
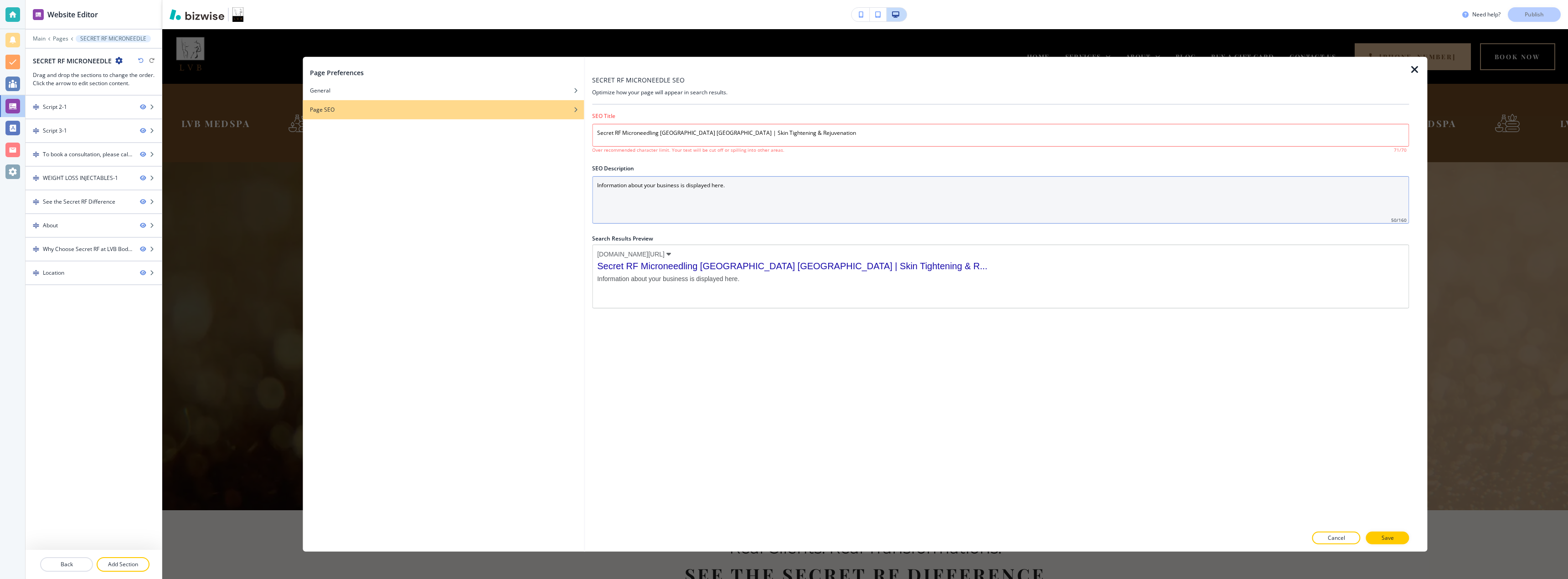
click at [657, 195] on Description "Information about your business is displayed here." at bounding box center [1000, 199] width 817 height 47
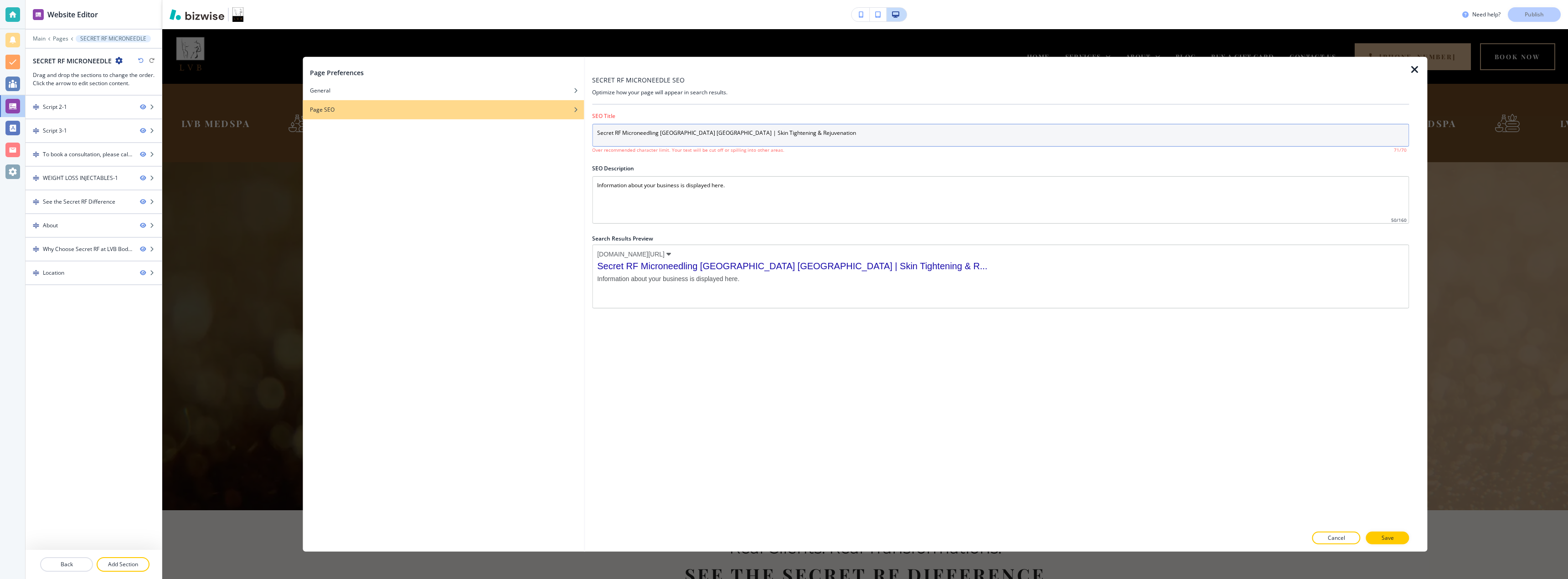
drag, startPoint x: 815, startPoint y: 128, endPoint x: 548, endPoint y: 138, distance: 267.2
click at [548, 138] on div "Page Preferences General Page SEO SECRET RF MICRONEEDLE SEO Optimize how your p…" at bounding box center [866, 304] width 1125 height 495
paste input "newed Glow"
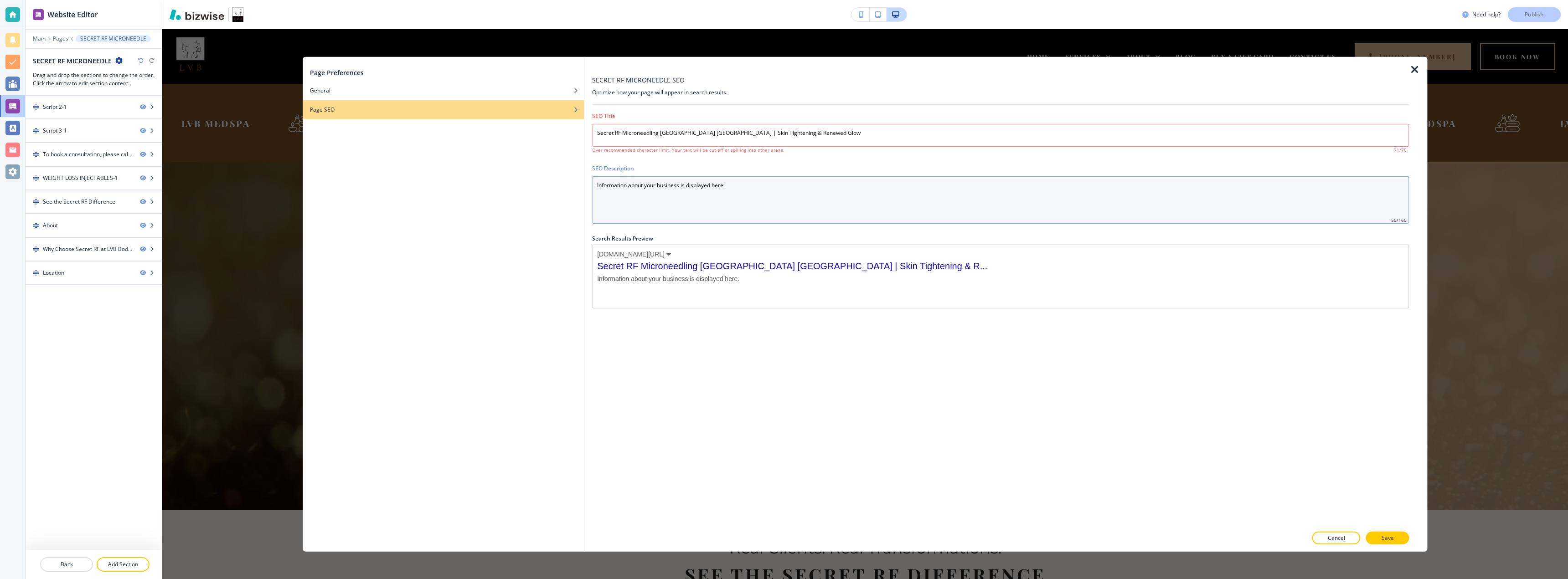
click at [738, 204] on Description "Information about your business is displayed here." at bounding box center [1000, 199] width 817 height 47
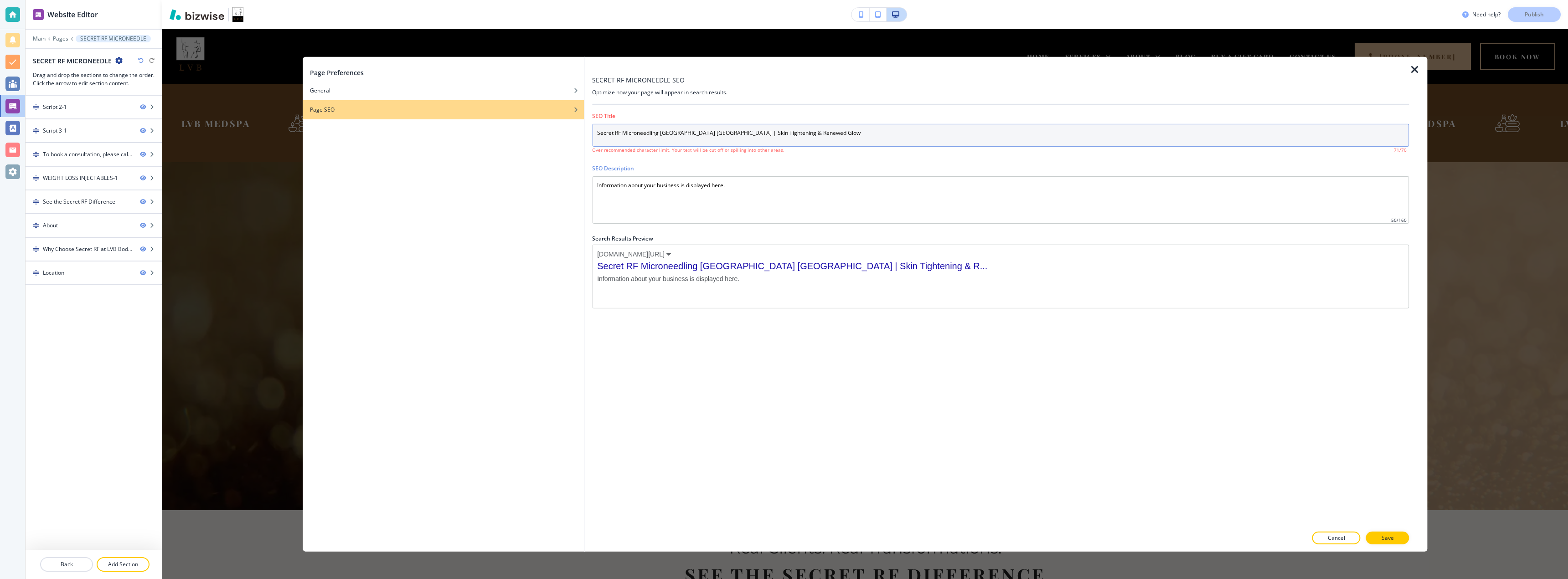
click at [804, 132] on input "Secret RF Microneedling [GEOGRAPHIC_DATA] [GEOGRAPHIC_DATA] | Skin Tightening &…" at bounding box center [1000, 134] width 817 height 23
drag, startPoint x: 804, startPoint y: 137, endPoint x: 583, endPoint y: 137, distance: 221.0
click at [583, 133] on div "Page Preferences General Page SEO SECRET RF MICRONEEDLE SEO Optimize how your p…" at bounding box center [866, 304] width 1125 height 495
paste input "text"
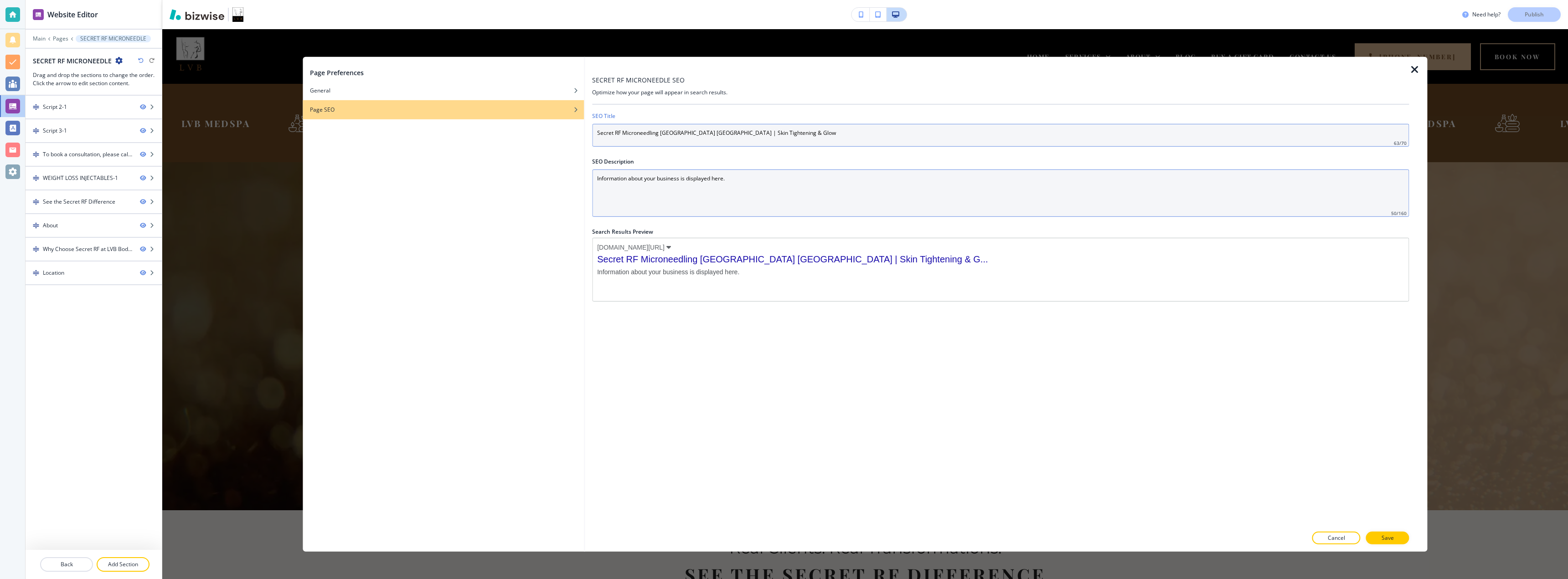
type input "Secret RF Microneedling [GEOGRAPHIC_DATA] [GEOGRAPHIC_DATA] | Skin Tightening &…"
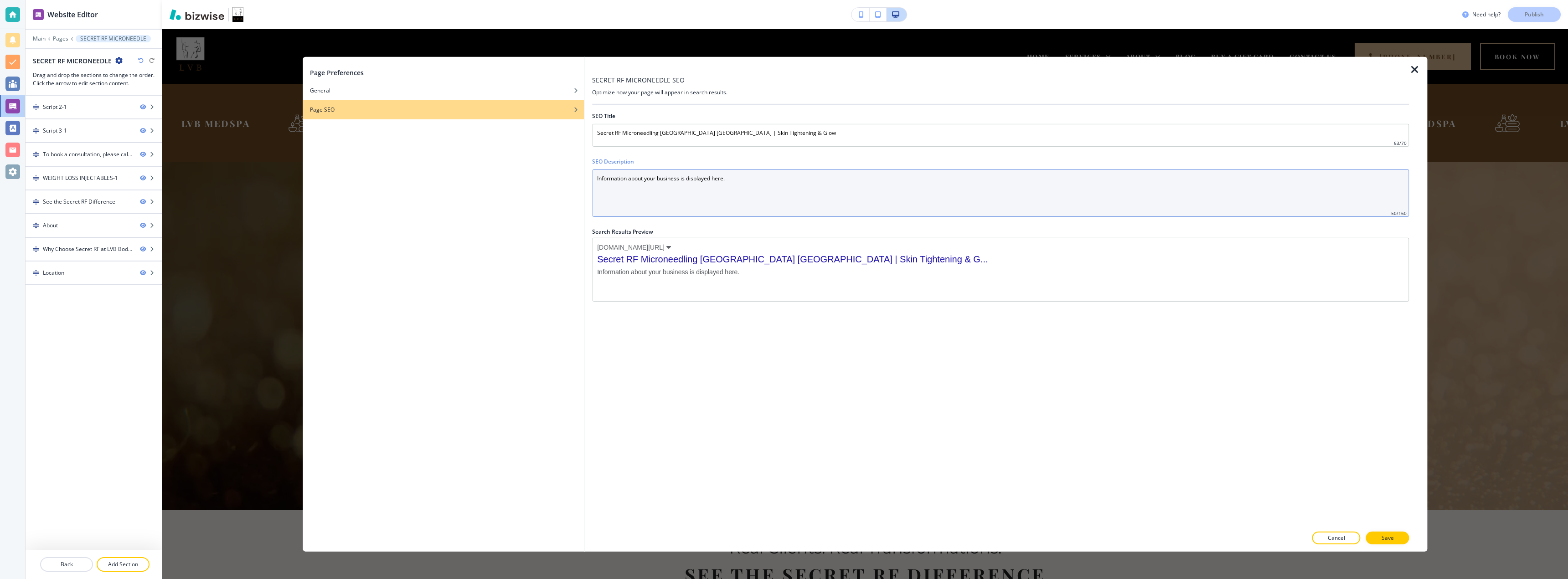
click at [660, 189] on Description "Information about your business is displayed here." at bounding box center [1000, 193] width 817 height 47
drag, startPoint x: 743, startPoint y: 181, endPoint x: 574, endPoint y: 178, distance: 169.0
click at [574, 178] on div "Page Preferences General Page SEO SECRET RF MICRONEEDLE SEO Optimize how your p…" at bounding box center [866, 304] width 1125 height 495
paste Description "Tighten skin, smooth wrinkles, and fade scars with Secret RF Microneedling at L…"
click at [735, 198] on Description "Tighten skin, smooth wrinkles, and fade scars with Secret RF Microneedling at L…" at bounding box center [1000, 193] width 817 height 47
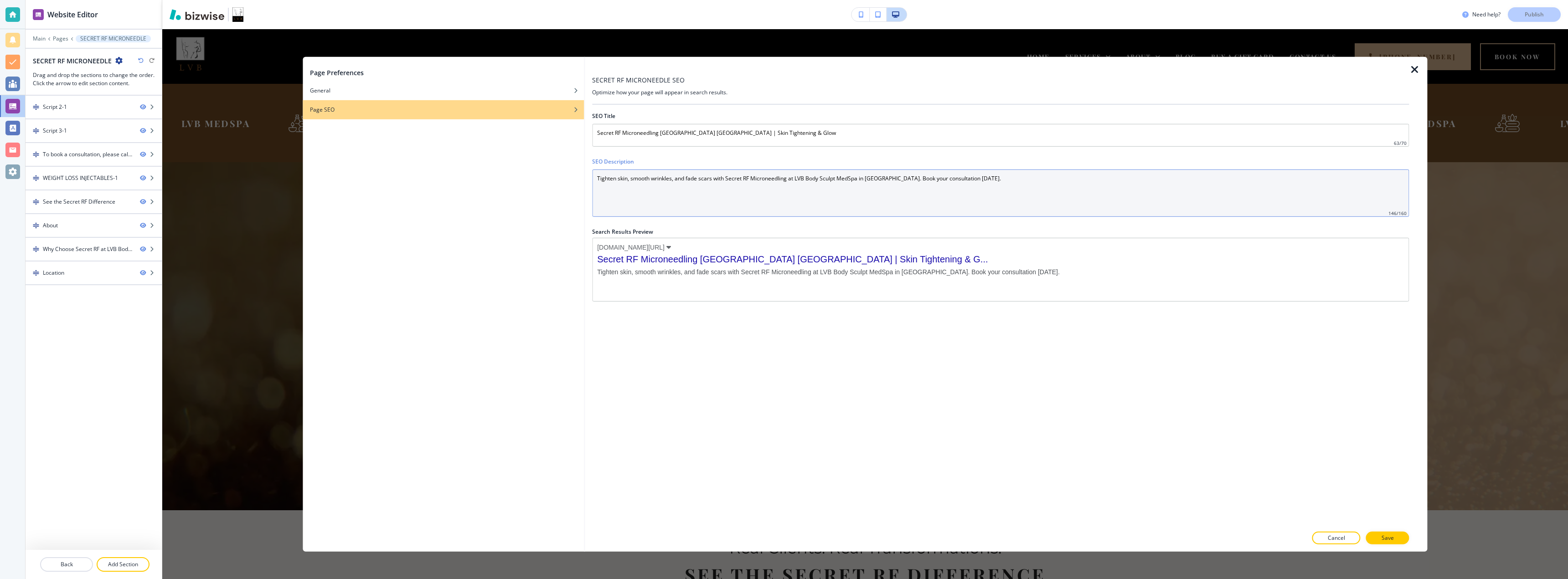
type Description "Tighten skin, smooth wrinkles, and fade scars with Secret RF Microneedling at L…"
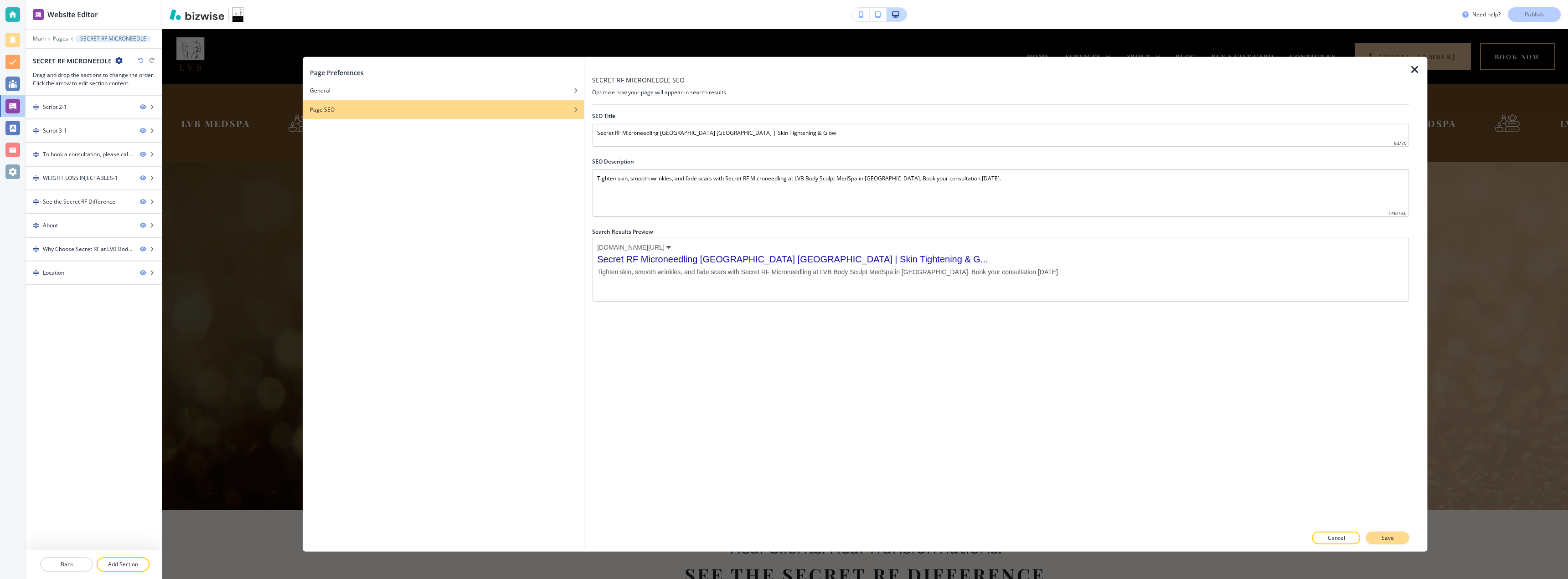
click at [1380, 534] on button "Save" at bounding box center [1388, 538] width 44 height 13
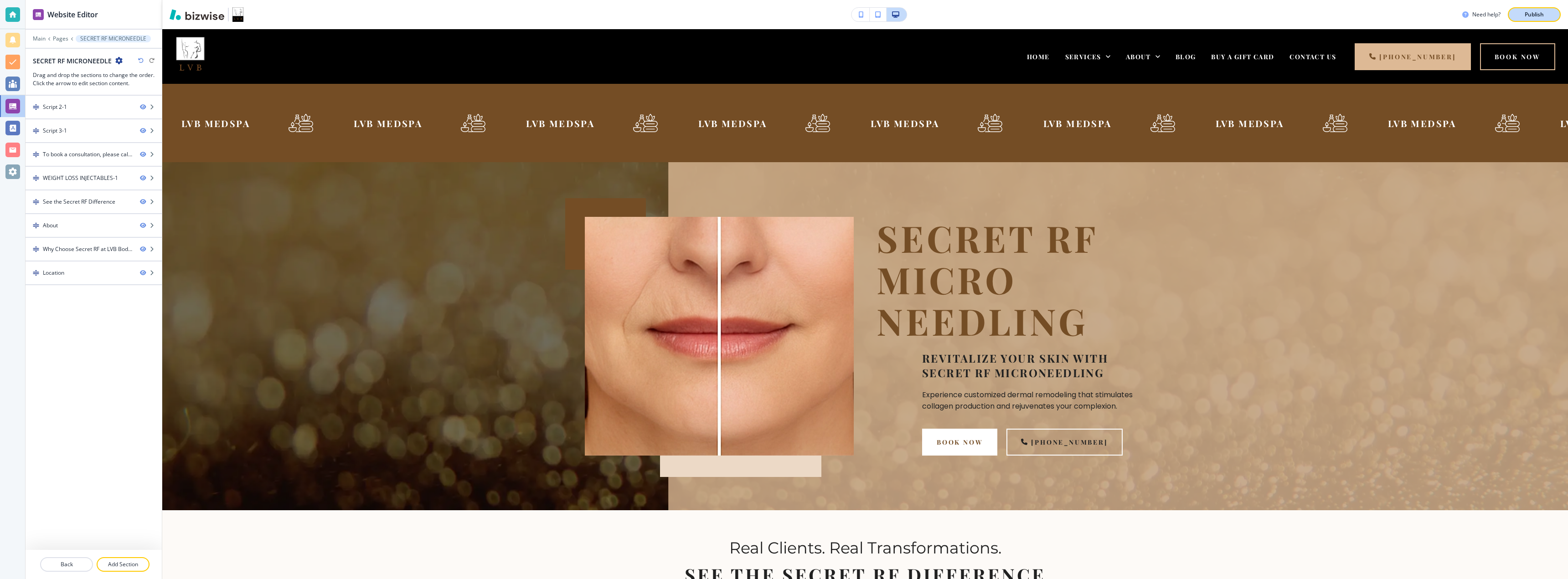
click at [1536, 11] on p "Publish" at bounding box center [1535, 14] width 19 height 8
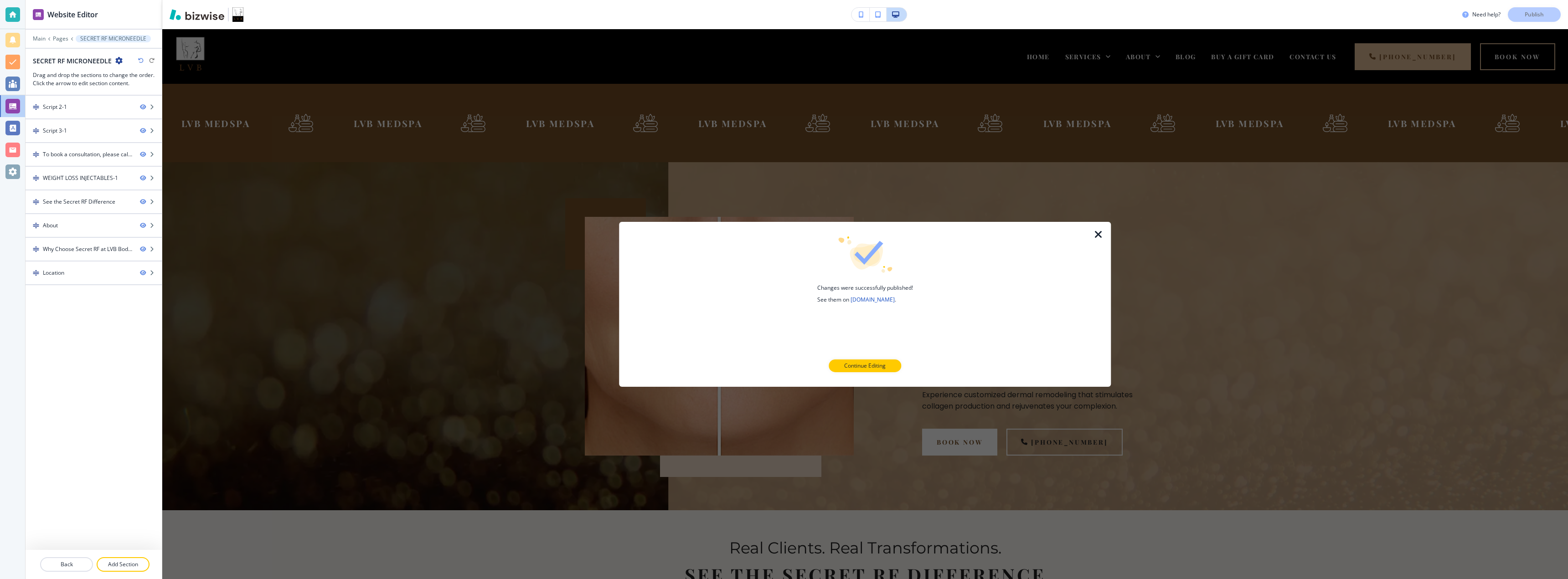
click at [1096, 231] on icon "button" at bounding box center [1099, 234] width 11 height 11
